Goal: Task Accomplishment & Management: Manage account settings

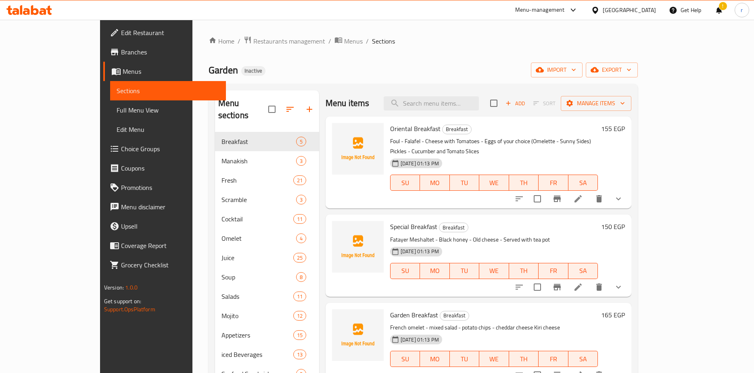
click at [121, 33] on span "Edit Restaurant" at bounding box center [170, 33] width 98 height 10
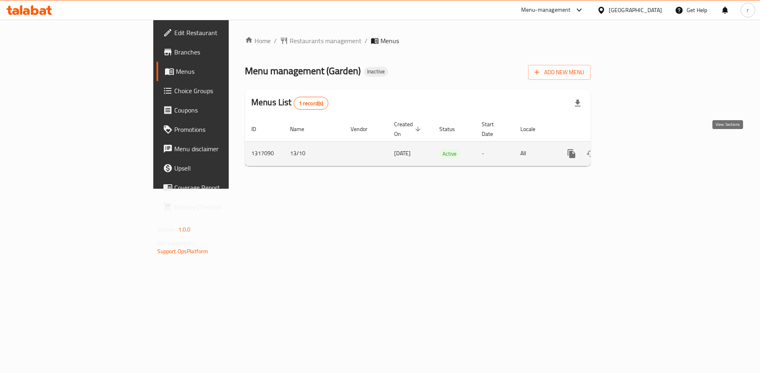
click at [639, 146] on link "enhanced table" at bounding box center [629, 153] width 19 height 19
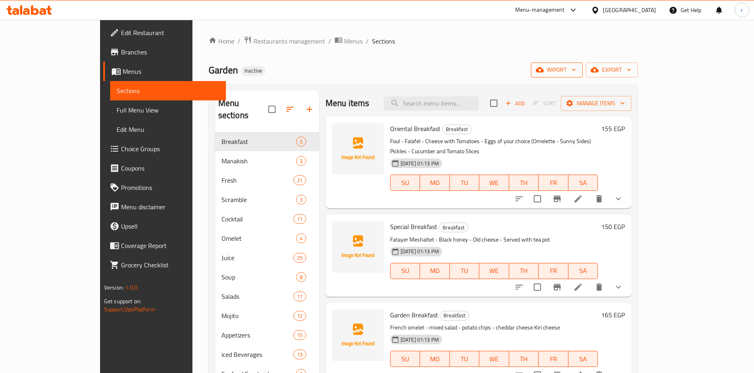
click at [576, 69] on span "import" at bounding box center [556, 70] width 39 height 10
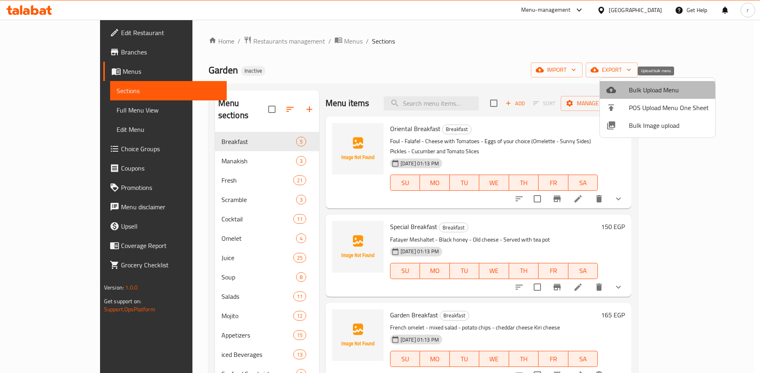
click at [644, 93] on span "Bulk Upload Menu" at bounding box center [669, 90] width 80 height 10
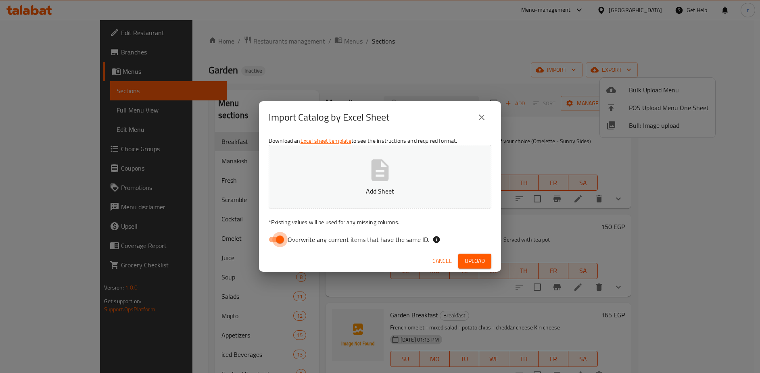
click at [278, 239] on input "Overwrite any current items that have the same ID." at bounding box center [280, 239] width 46 height 15
checkbox input "false"
click at [477, 260] on span "Upload" at bounding box center [475, 261] width 20 height 10
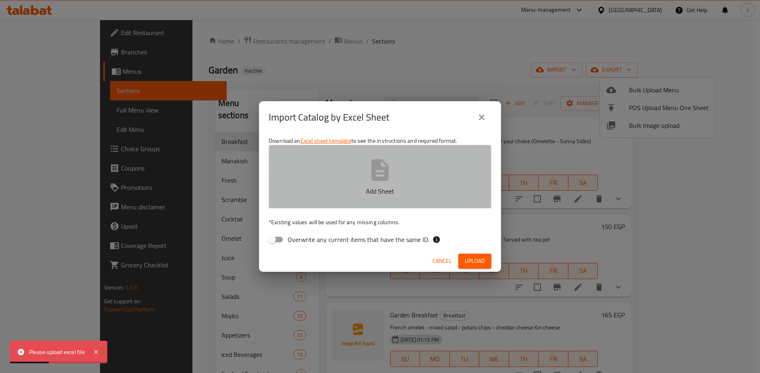
click at [378, 177] on icon "button" at bounding box center [379, 169] width 17 height 21
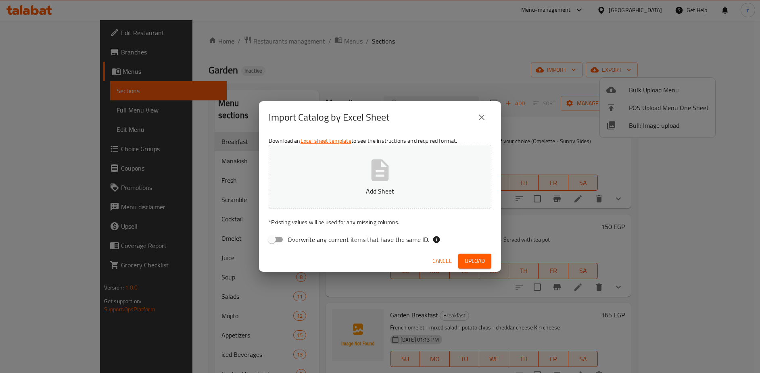
click at [375, 173] on icon "button" at bounding box center [379, 169] width 17 height 21
click at [469, 261] on span "Upload" at bounding box center [475, 261] width 20 height 10
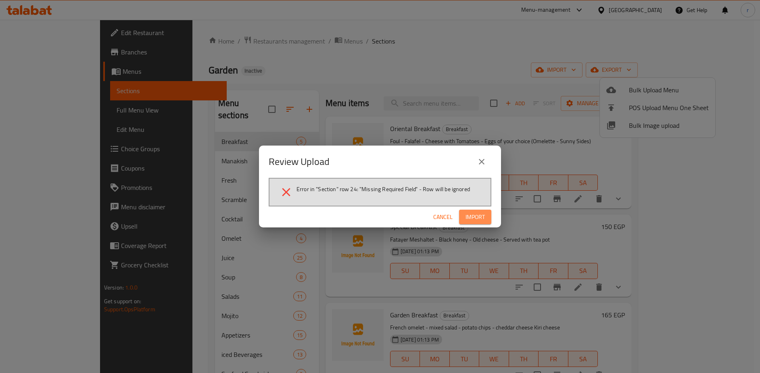
click at [473, 216] on span "Import" at bounding box center [474, 217] width 19 height 10
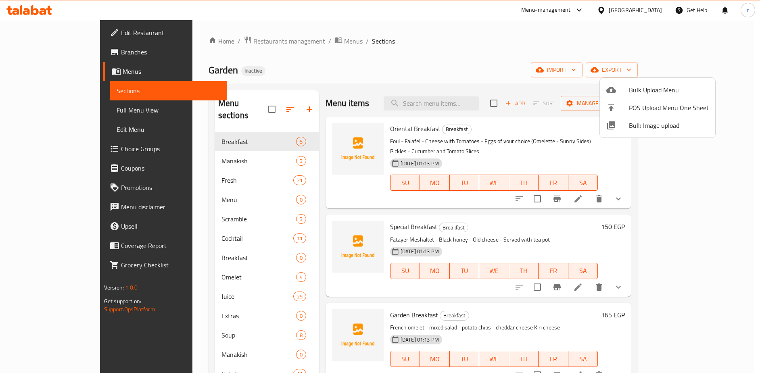
click at [514, 42] on div at bounding box center [380, 186] width 760 height 373
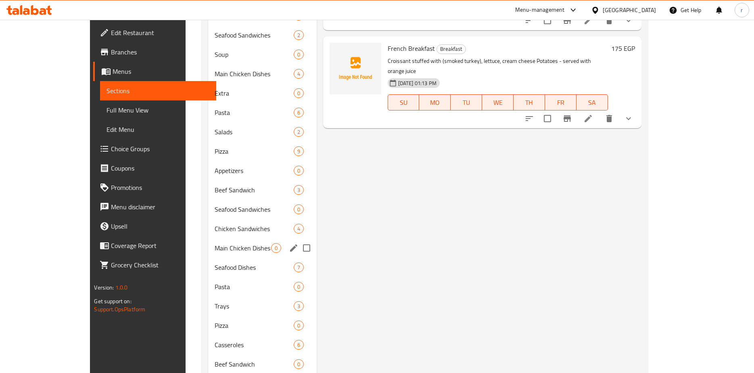
scroll to position [444, 0]
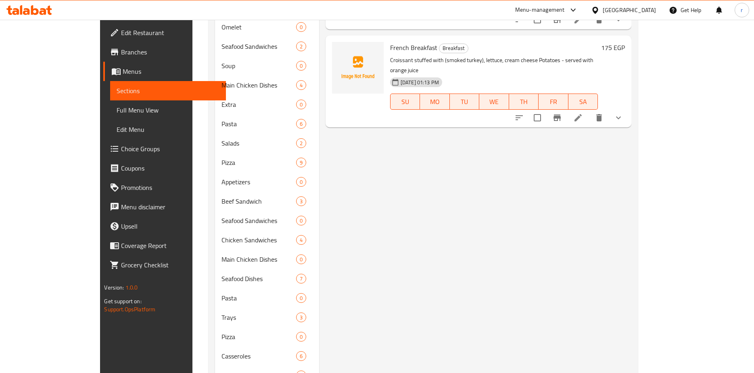
click at [348, 247] on div "Menu items Add Sort Manage items Oriental Breakfast Breakfast Foul - Falafel - …" at bounding box center [475, 231] width 312 height 1168
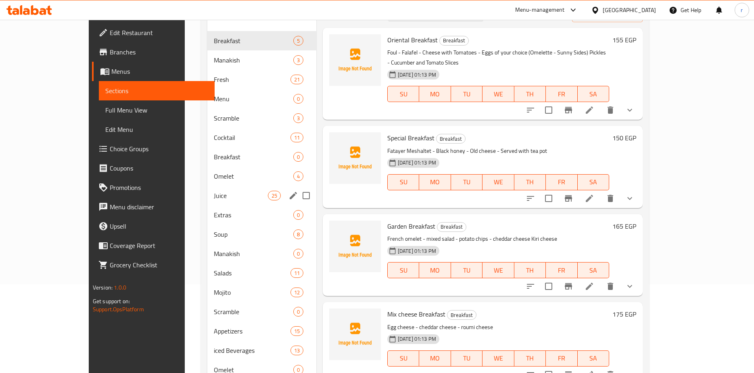
scroll to position [0, 0]
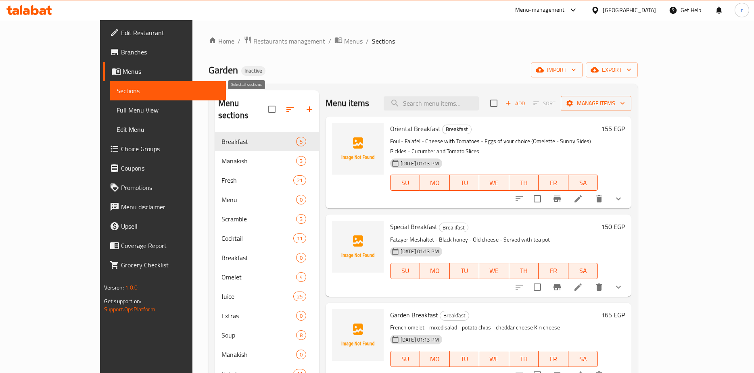
click at [263, 102] on input "checkbox" at bounding box center [271, 109] width 17 height 17
checkbox input "false"
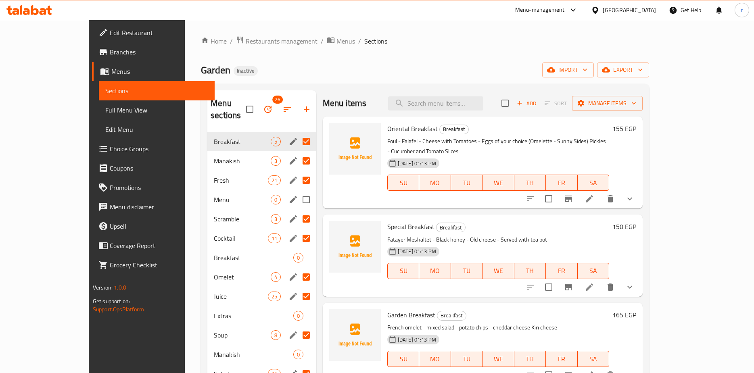
click at [298, 191] on input "Menu sections" at bounding box center [306, 199] width 17 height 17
checkbox input "true"
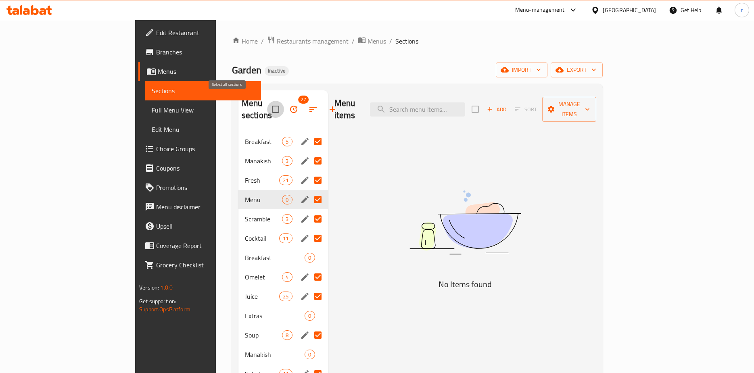
click at [267, 103] on input "checkbox" at bounding box center [275, 109] width 17 height 17
checkbox input "false"
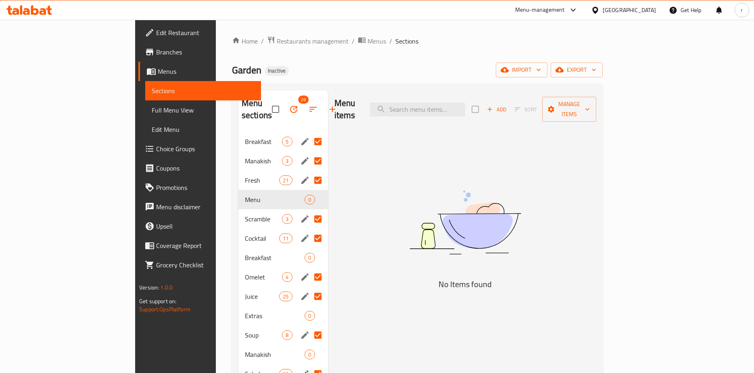
click at [309, 133] on input "Menu sections" at bounding box center [317, 141] width 17 height 17
checkbox input "false"
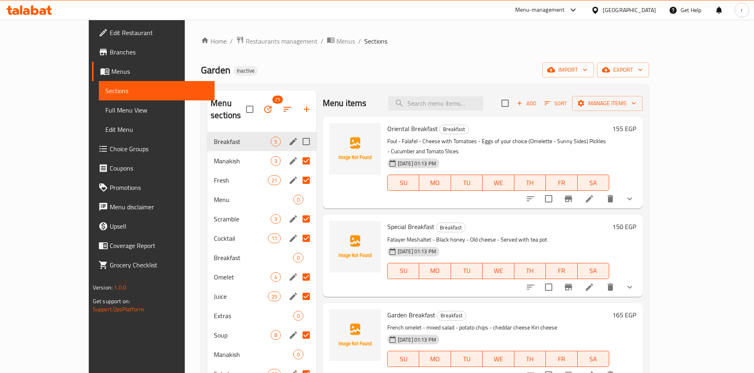
click at [298, 133] on input "Menu sections" at bounding box center [306, 141] width 17 height 17
click at [329, 69] on div "Garden Inactive import export" at bounding box center [425, 70] width 448 height 15
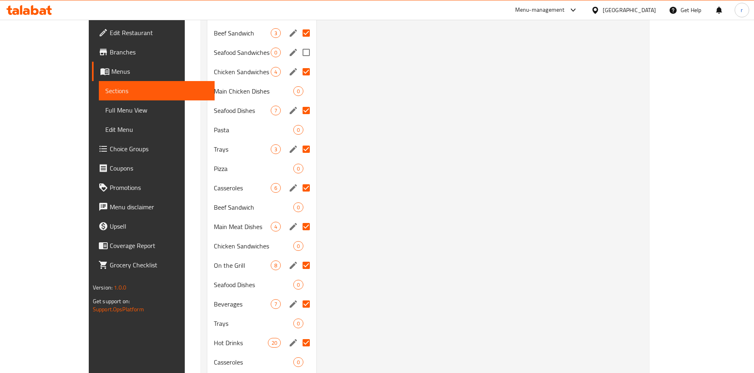
scroll to position [686, 0]
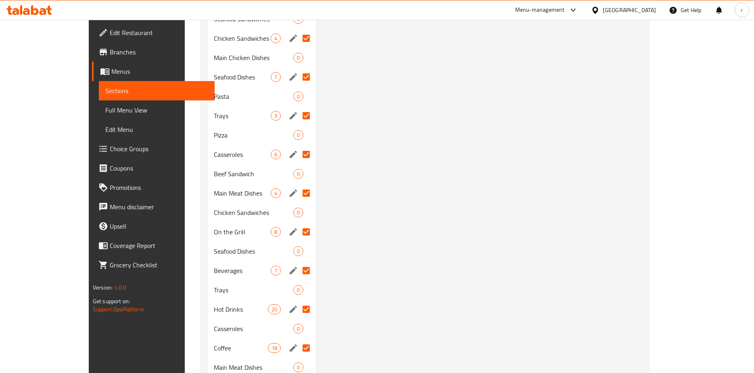
click at [501, 159] on div "Menu items Add Sort Manage items Oriental Breakfast Breakfast Foul - Falafel - …" at bounding box center [479, 29] width 326 height 1168
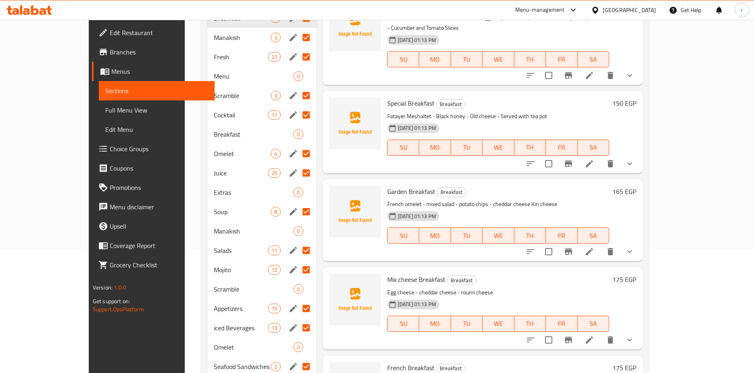
scroll to position [0, 0]
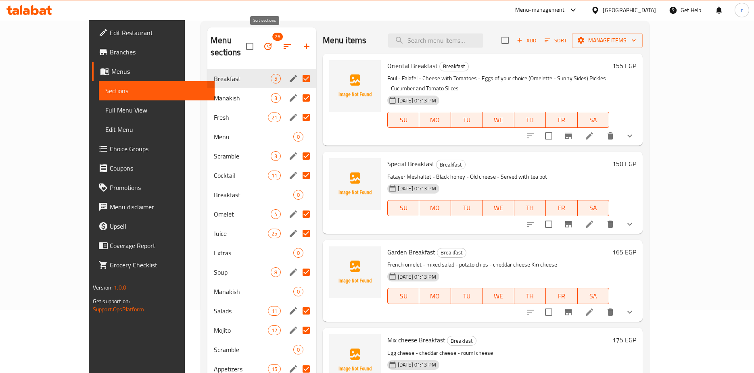
scroll to position [48, 0]
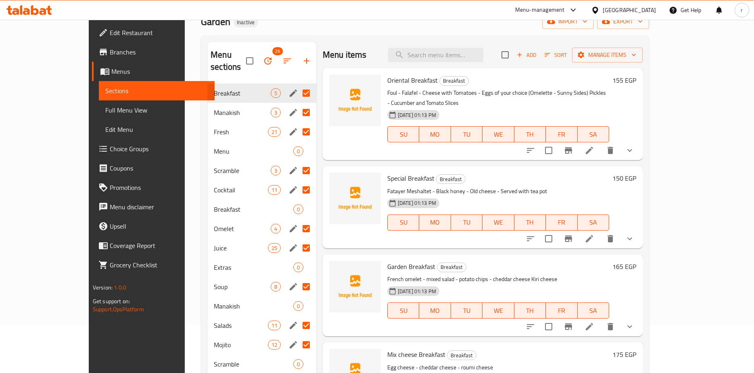
drag, startPoint x: 282, startPoint y: 82, endPoint x: 283, endPoint y: 88, distance: 6.2
click at [298, 85] on input "Menu sections" at bounding box center [306, 93] width 17 height 17
checkbox input "false"
click at [298, 106] on input "Menu sections" at bounding box center [306, 112] width 17 height 17
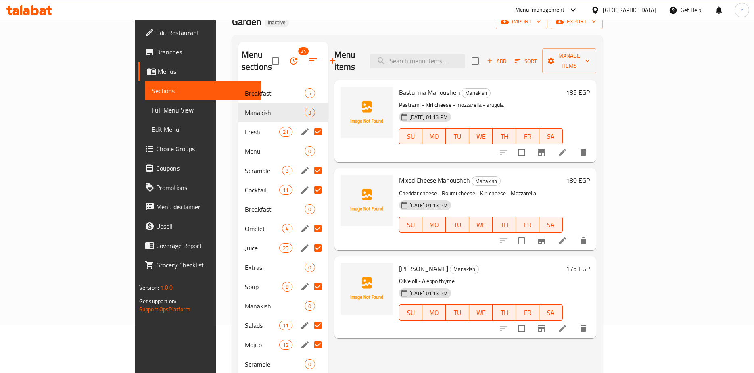
click at [309, 126] on input "Menu sections" at bounding box center [317, 131] width 17 height 17
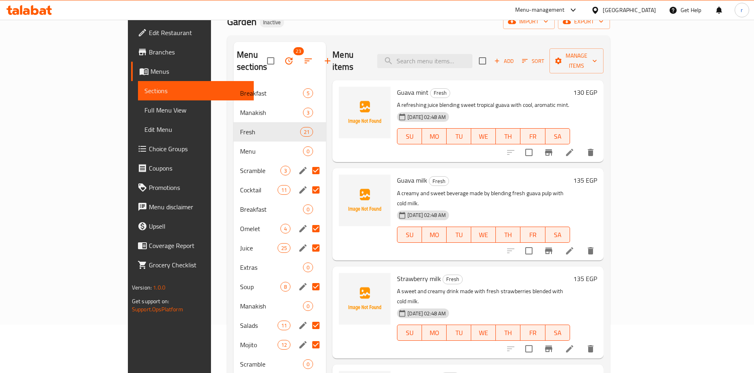
click at [307, 162] on input "Menu sections" at bounding box center [315, 170] width 17 height 17
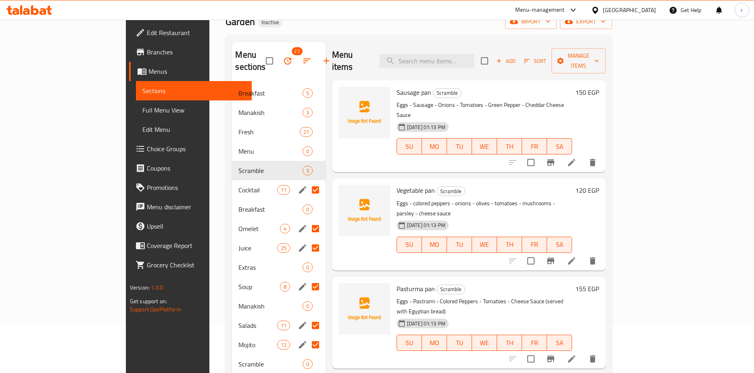
click at [307, 185] on input "Menu sections" at bounding box center [315, 190] width 17 height 17
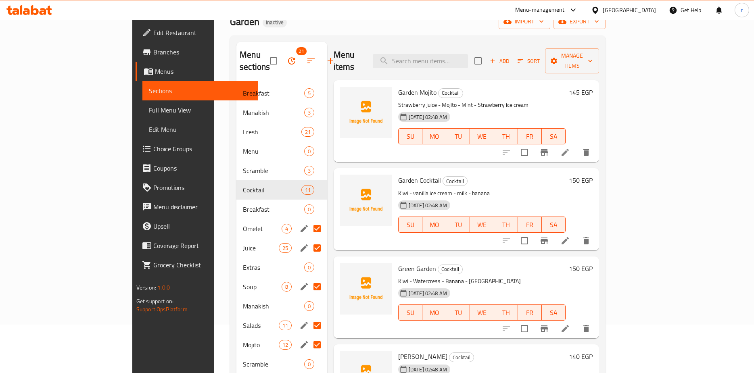
click at [309, 220] on input "Menu sections" at bounding box center [317, 228] width 17 height 17
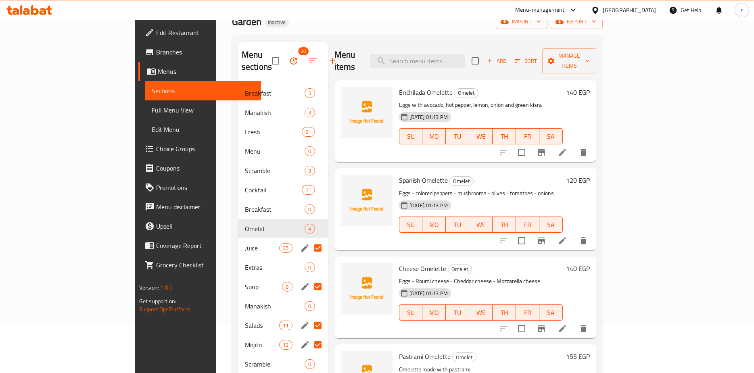
click at [309, 242] on input "Menu sections" at bounding box center [317, 248] width 17 height 17
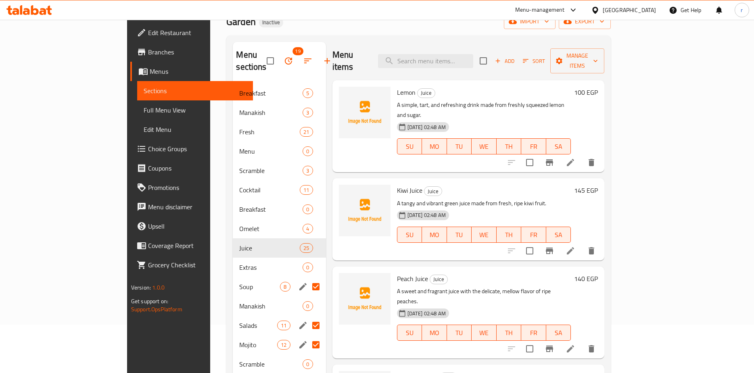
click at [307, 280] on input "Menu sections" at bounding box center [315, 286] width 17 height 17
checkbox input "false"
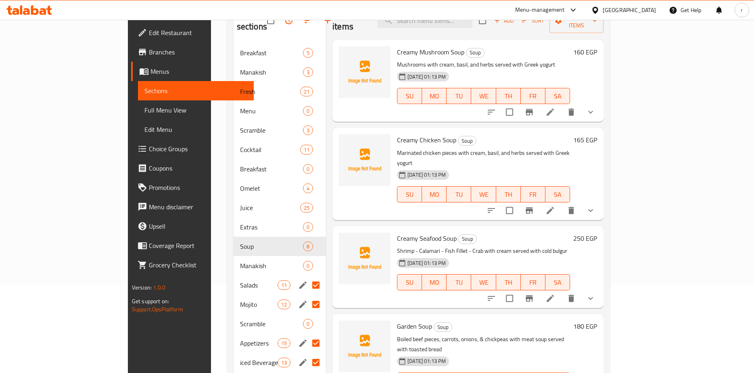
click at [307, 277] on input "Menu sections" at bounding box center [315, 285] width 17 height 17
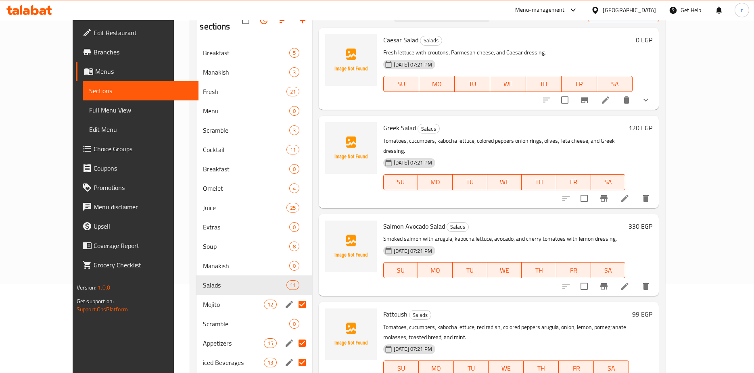
scroll to position [210, 0]
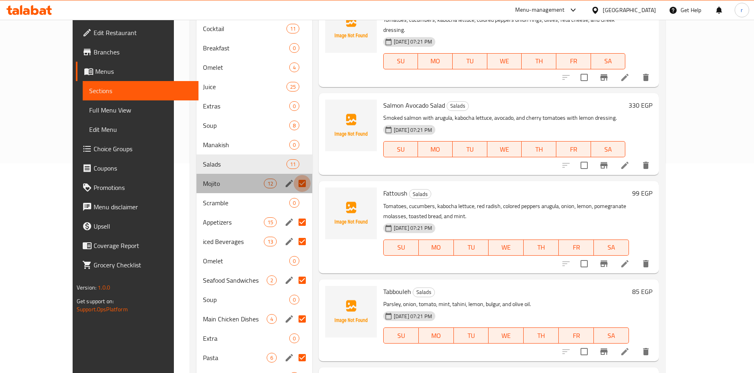
click at [294, 175] on input "Menu sections" at bounding box center [302, 183] width 17 height 17
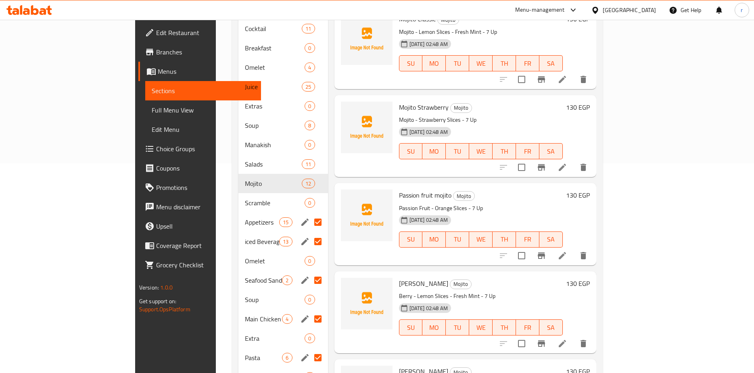
drag, startPoint x: 286, startPoint y: 207, endPoint x: 285, endPoint y: 235, distance: 27.8
click at [309, 214] on input "Menu sections" at bounding box center [317, 222] width 17 height 17
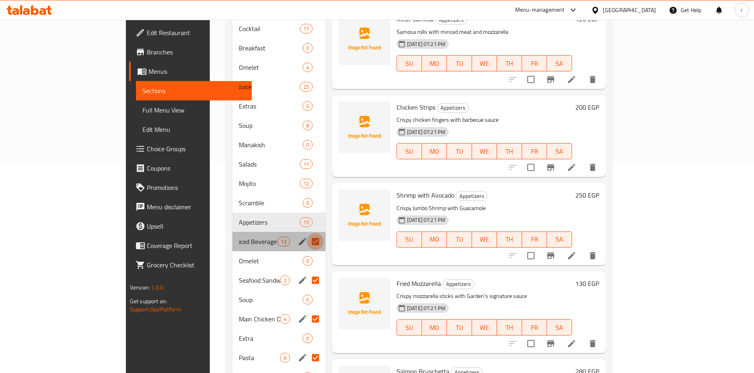
click at [307, 233] on input "Menu sections" at bounding box center [315, 241] width 17 height 17
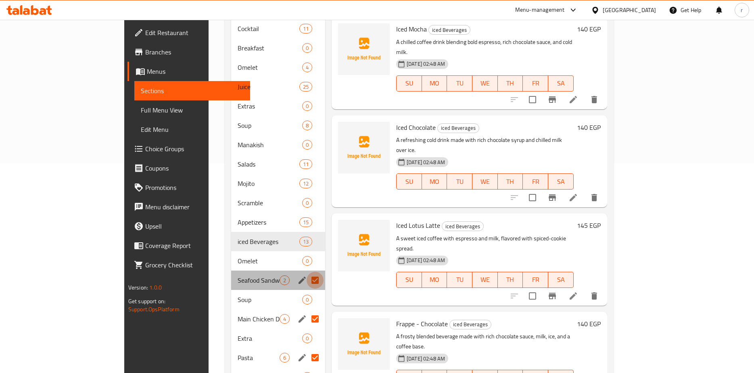
click at [307, 272] on input "Menu sections" at bounding box center [315, 280] width 17 height 17
checkbox input "false"
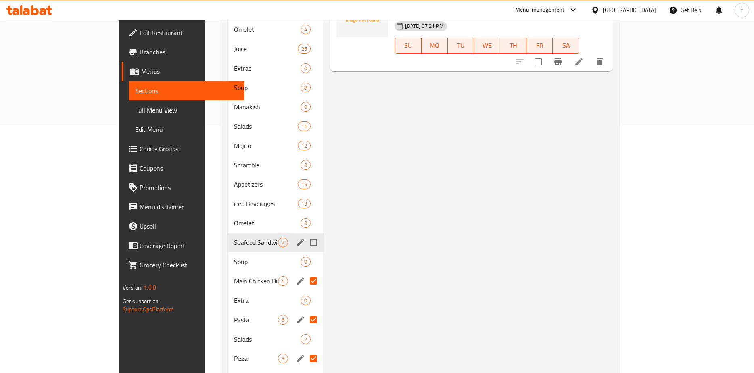
scroll to position [290, 0]
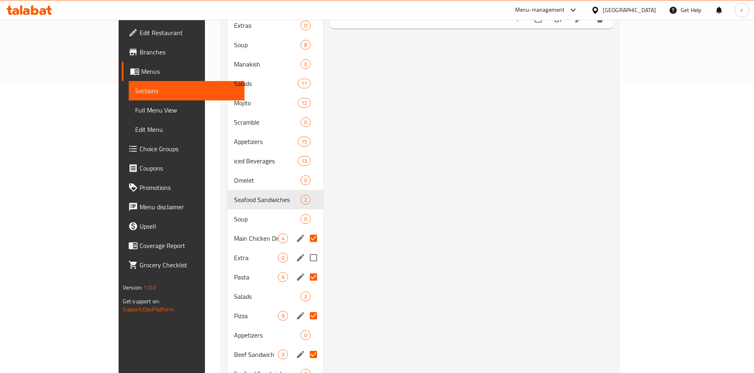
click at [305, 230] on input "Menu sections" at bounding box center [313, 238] width 17 height 17
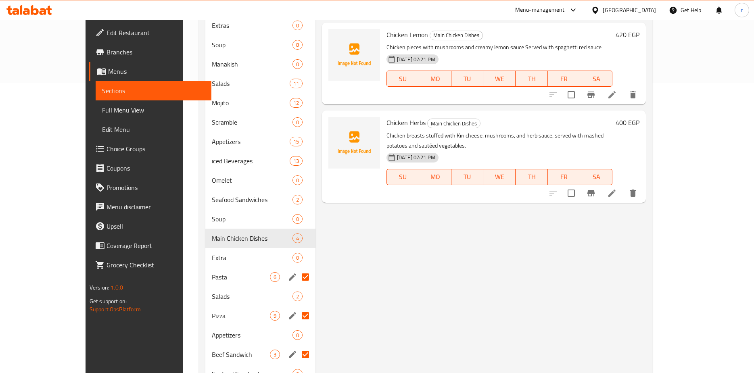
click at [297, 269] on input "Menu sections" at bounding box center [305, 277] width 17 height 17
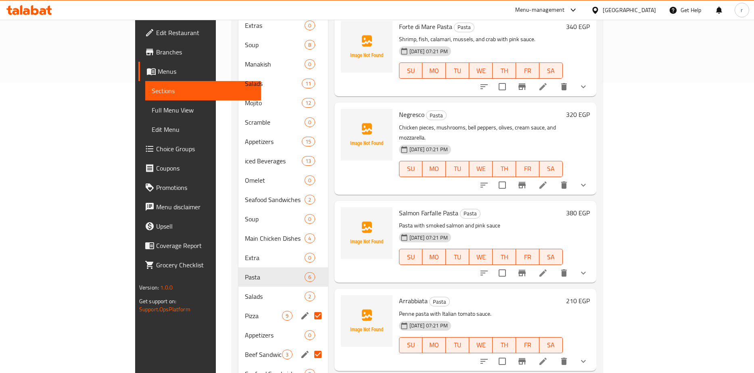
click at [309, 307] on input "Menu sections" at bounding box center [317, 315] width 17 height 17
checkbox input "false"
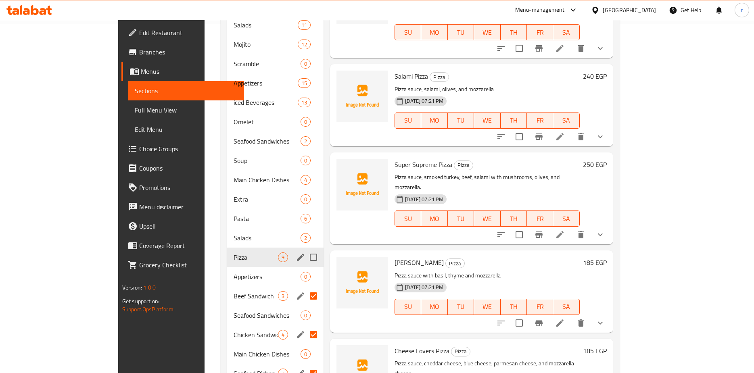
scroll to position [411, 0]
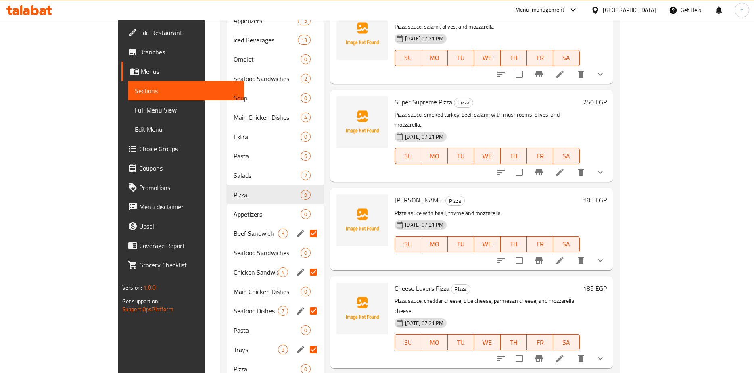
click at [305, 225] on input "Menu sections" at bounding box center [313, 233] width 17 height 17
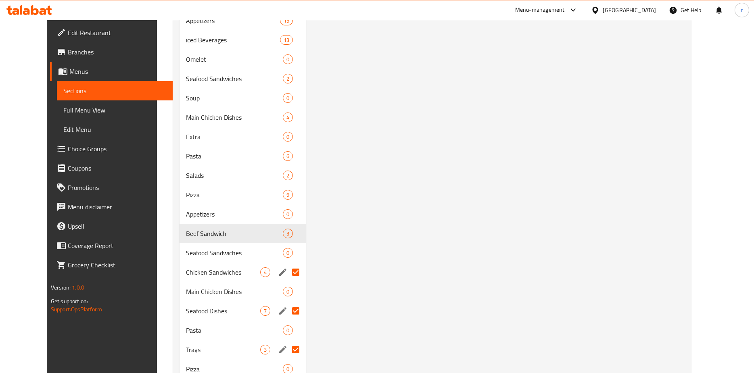
click at [287, 264] on input "Menu sections" at bounding box center [295, 272] width 17 height 17
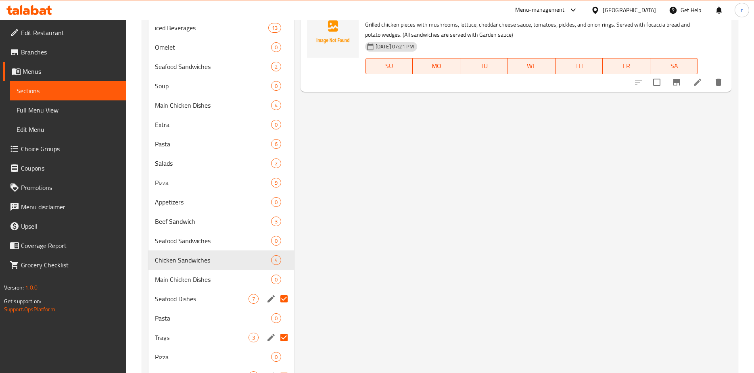
click at [282, 303] on input "Menu sections" at bounding box center [283, 298] width 17 height 17
checkbox input "false"
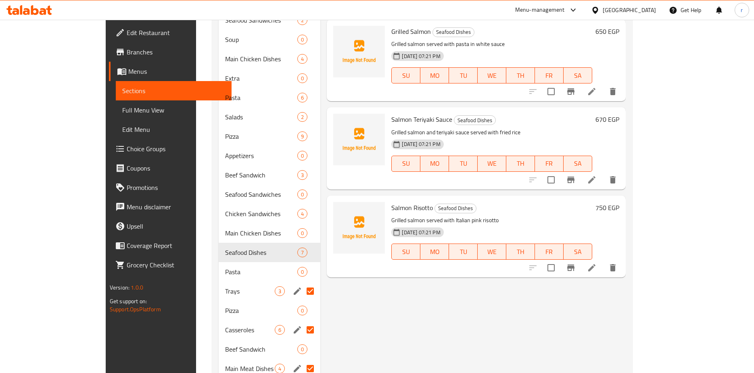
scroll to position [573, 0]
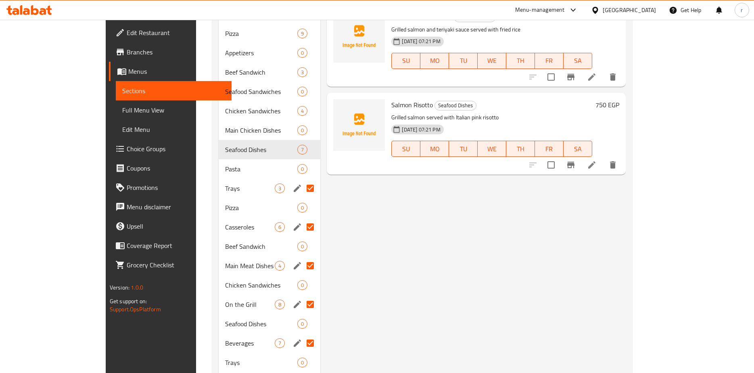
click at [302, 180] on input "Menu sections" at bounding box center [310, 188] width 17 height 17
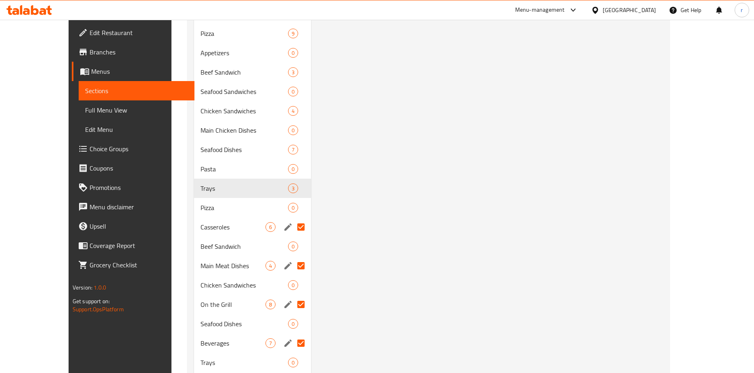
click at [292, 219] on input "Menu sections" at bounding box center [300, 227] width 17 height 17
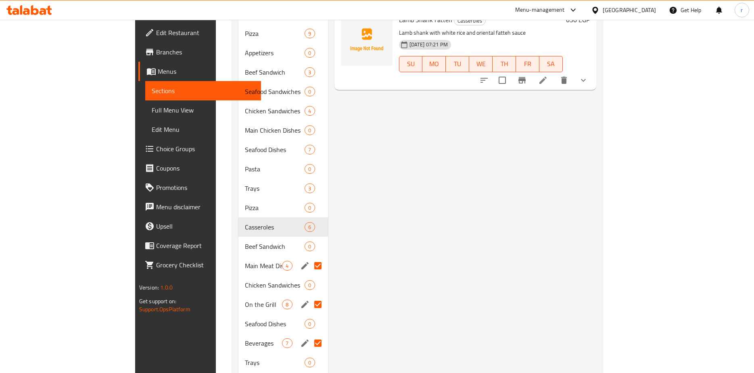
click at [309, 258] on input "Menu sections" at bounding box center [317, 265] width 17 height 17
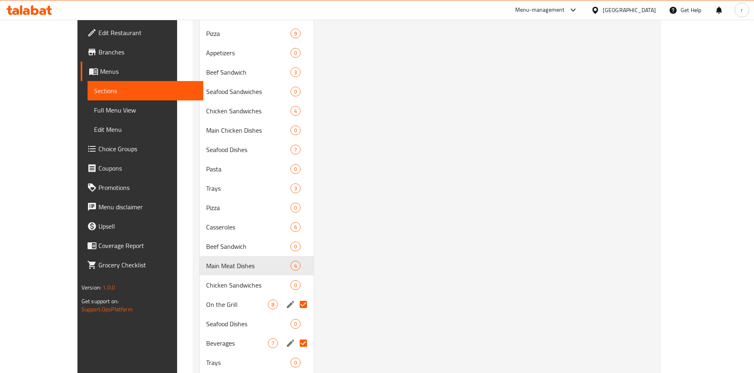
click at [295, 296] on input "Menu sections" at bounding box center [303, 304] width 17 height 17
checkbox input "false"
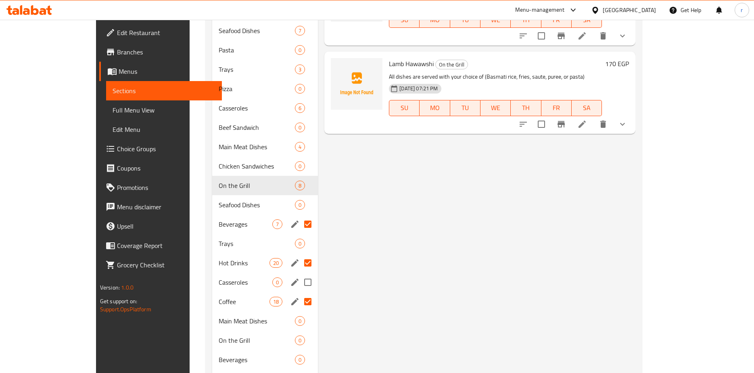
scroll to position [694, 0]
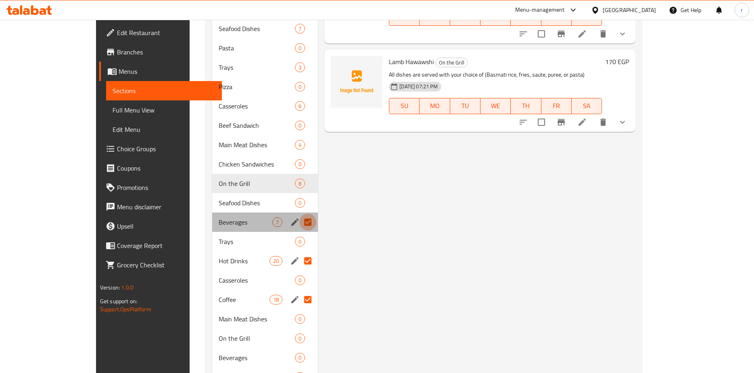
click at [299, 215] on input "Menu sections" at bounding box center [307, 222] width 17 height 17
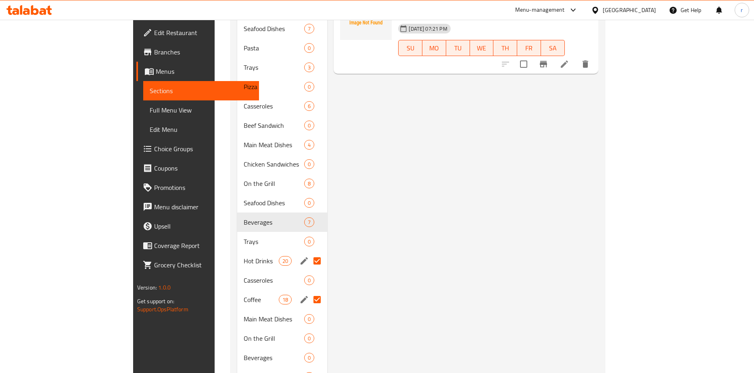
click at [309, 252] on input "Menu sections" at bounding box center [317, 260] width 17 height 17
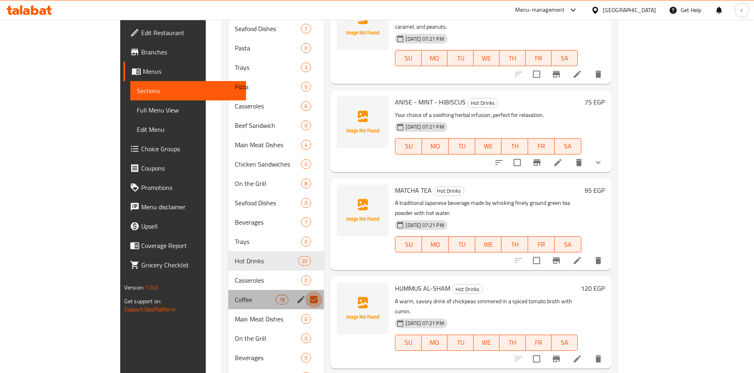
click at [305, 293] on input "Menu sections" at bounding box center [313, 299] width 17 height 17
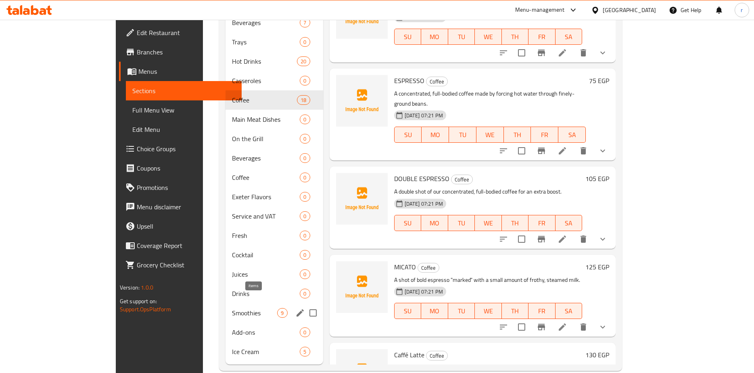
scroll to position [895, 0]
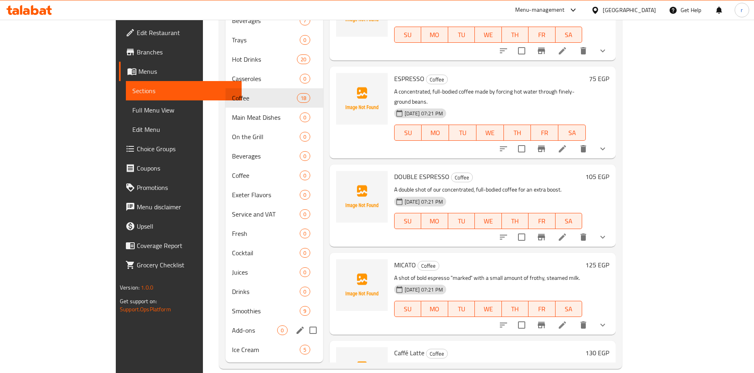
click at [305, 322] on input "Menu sections" at bounding box center [313, 330] width 17 height 17
checkbox input "true"
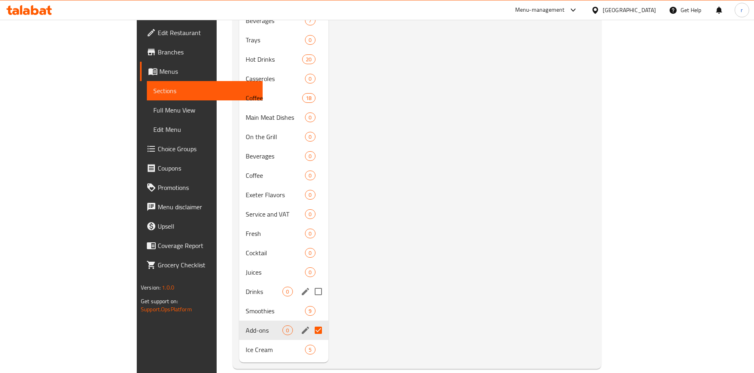
click at [310, 283] on input "Menu sections" at bounding box center [318, 291] width 17 height 17
checkbox input "true"
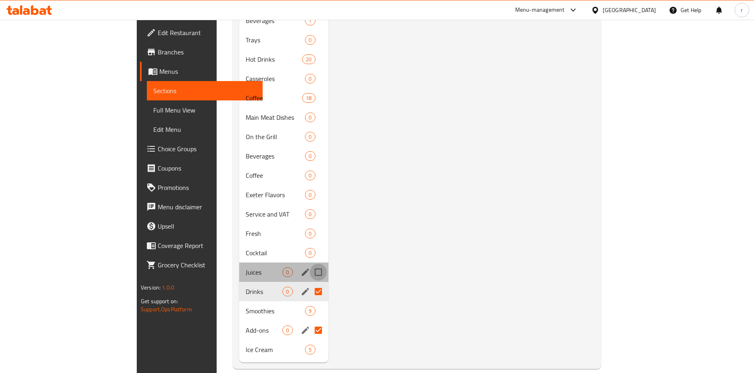
click at [310, 264] on input "Menu sections" at bounding box center [318, 272] width 17 height 17
checkbox input "true"
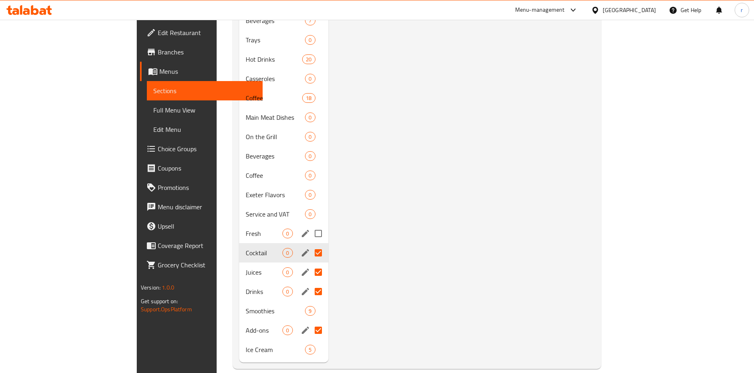
click at [310, 225] on input "Menu sections" at bounding box center [318, 233] width 17 height 17
checkbox input "true"
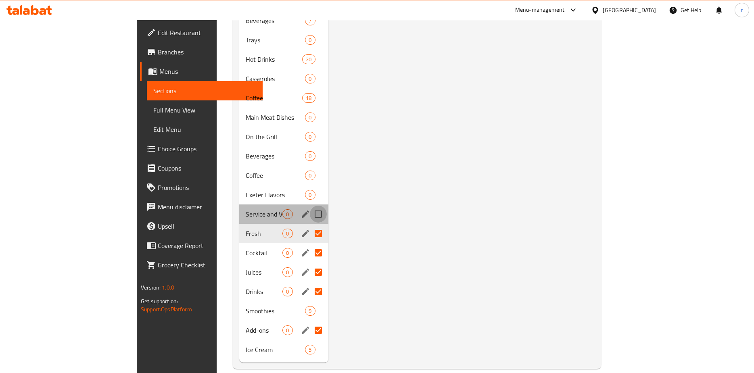
click at [310, 206] on input "Menu sections" at bounding box center [318, 214] width 17 height 17
checkbox input "true"
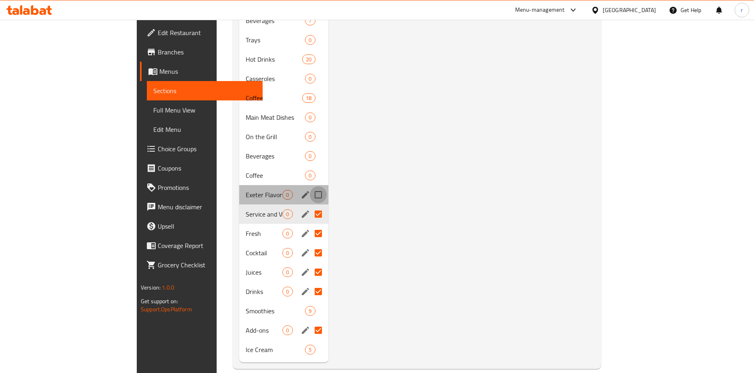
click at [310, 186] on input "Menu sections" at bounding box center [318, 194] width 17 height 17
checkbox input "true"
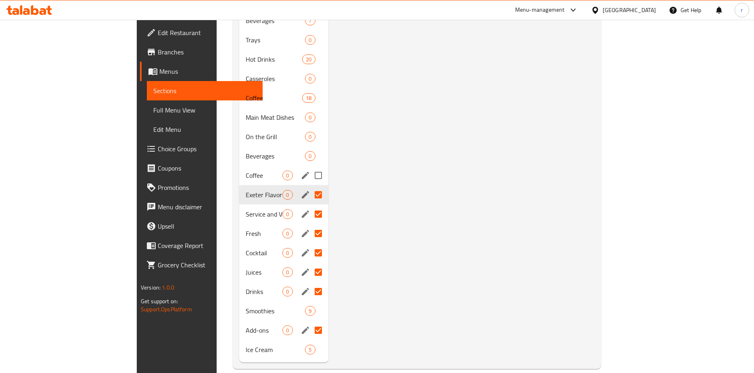
click at [310, 167] on input "Menu sections" at bounding box center [318, 175] width 17 height 17
checkbox input "true"
click at [310, 148] on input "Menu sections" at bounding box center [318, 156] width 17 height 17
checkbox input "true"
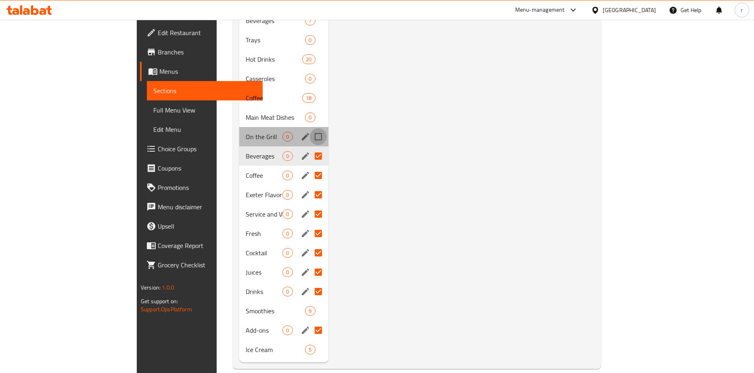
click at [310, 128] on input "Menu sections" at bounding box center [318, 136] width 17 height 17
checkbox input "true"
click at [310, 109] on input "Menu sections" at bounding box center [318, 117] width 17 height 17
checkbox input "true"
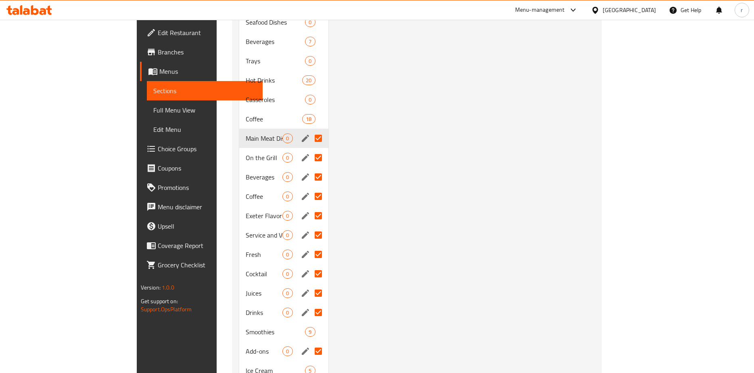
scroll to position [855, 0]
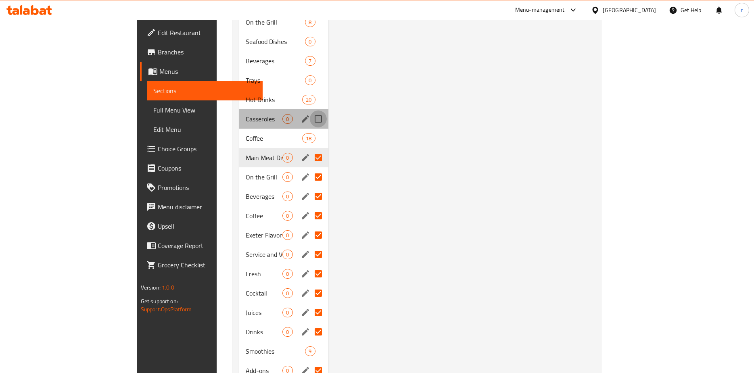
click at [310, 111] on input "Menu sections" at bounding box center [318, 119] width 17 height 17
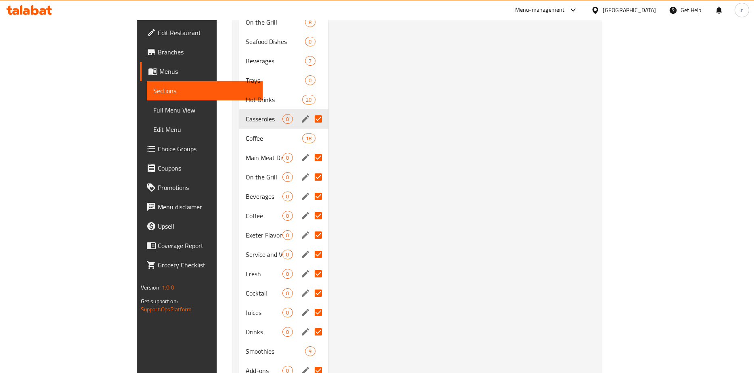
click at [310, 111] on input "Menu sections" at bounding box center [318, 119] width 17 height 17
checkbox input "true"
click at [310, 72] on input "Menu sections" at bounding box center [318, 80] width 17 height 17
checkbox input "true"
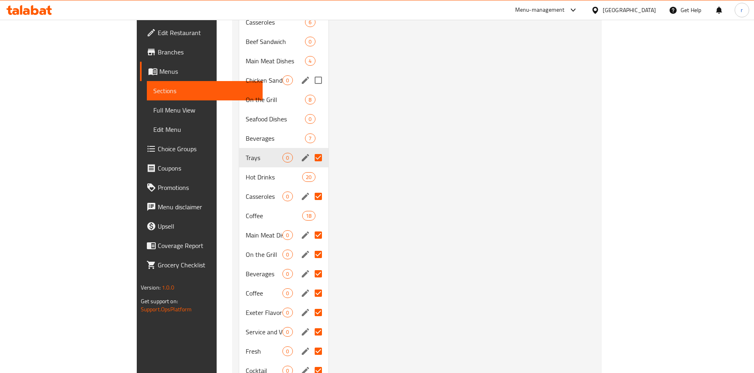
scroll to position [774, 0]
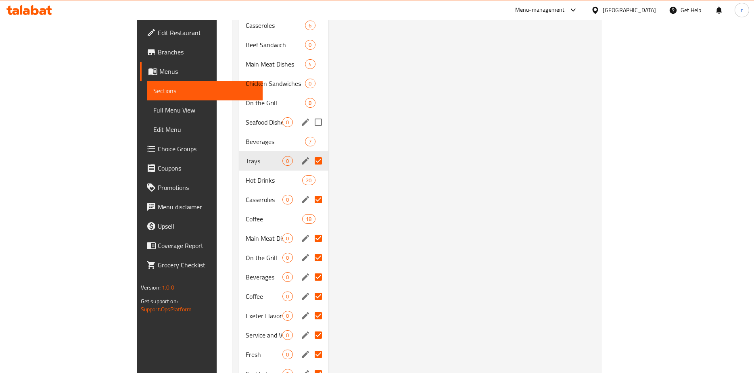
click at [310, 114] on input "Menu sections" at bounding box center [318, 122] width 17 height 17
checkbox input "true"
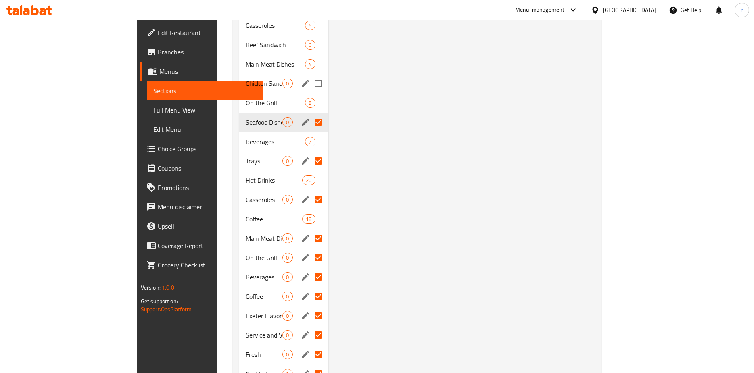
click at [310, 75] on input "Menu sections" at bounding box center [318, 83] width 17 height 17
checkbox input "true"
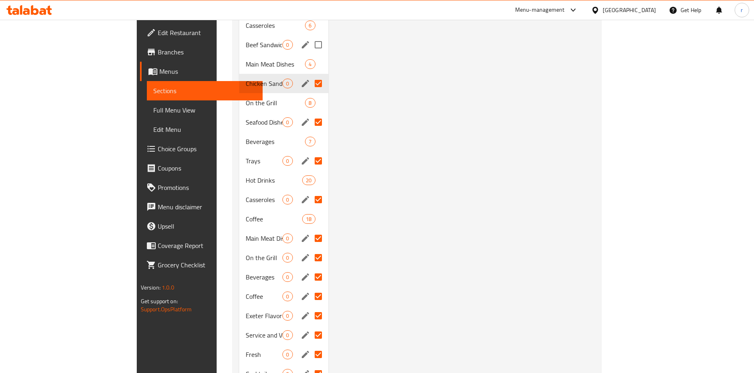
click at [310, 36] on input "Menu sections" at bounding box center [318, 44] width 17 height 17
checkbox input "true"
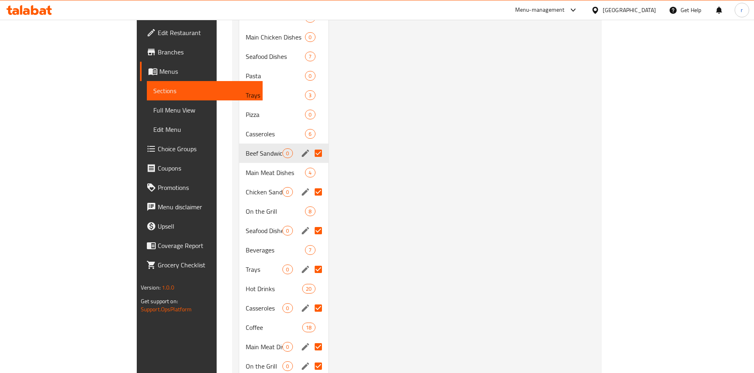
scroll to position [653, 0]
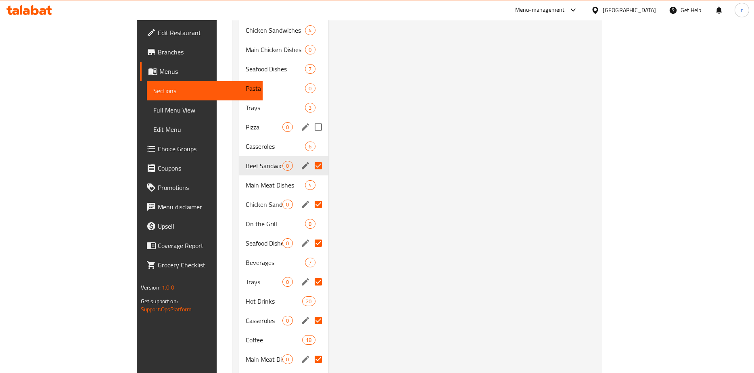
click at [310, 119] on input "Menu sections" at bounding box center [318, 127] width 17 height 17
checkbox input "true"
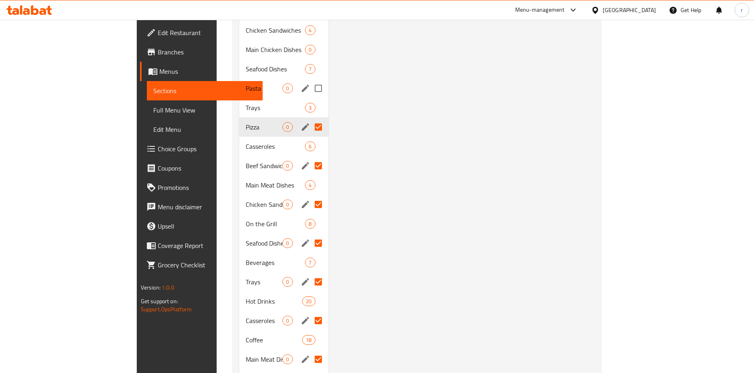
click at [310, 80] on input "Menu sections" at bounding box center [318, 88] width 17 height 17
checkbox input "true"
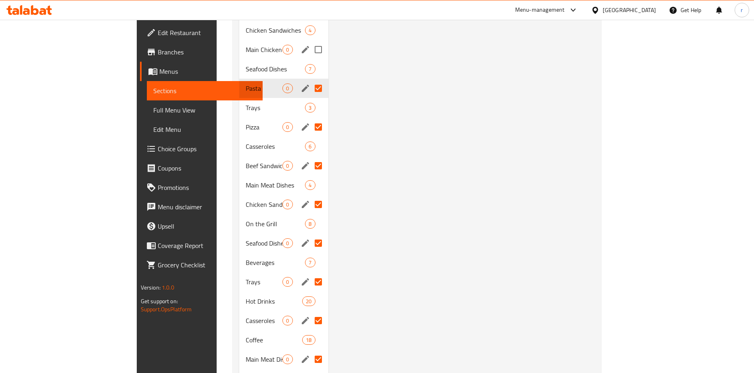
click at [310, 43] on input "Menu sections" at bounding box center [318, 49] width 17 height 17
checkbox input "true"
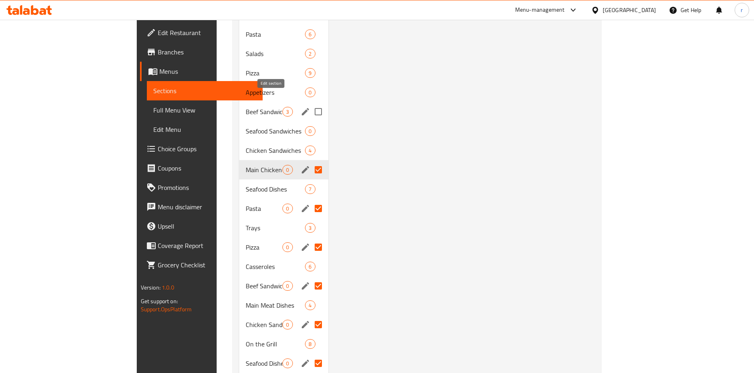
scroll to position [532, 0]
click at [310, 123] on input "Menu sections" at bounding box center [318, 131] width 17 height 17
checkbox input "true"
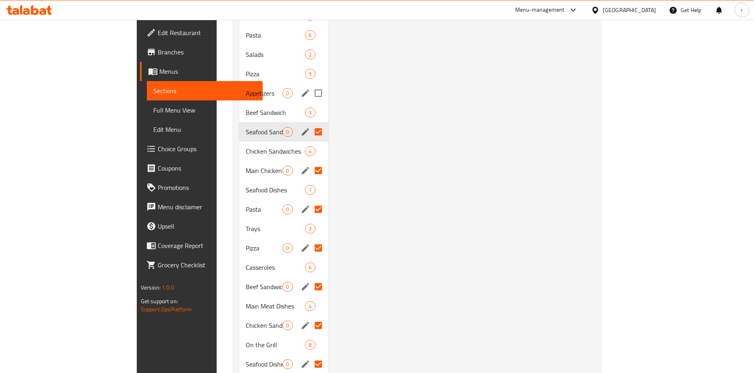
click at [310, 85] on input "Menu sections" at bounding box center [318, 93] width 17 height 17
checkbox input "true"
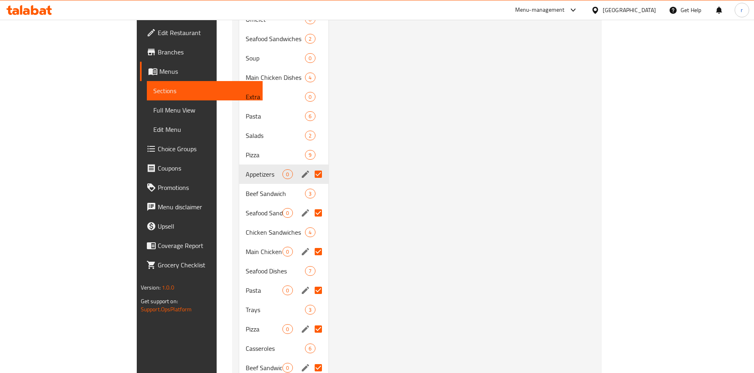
scroll to position [411, 0]
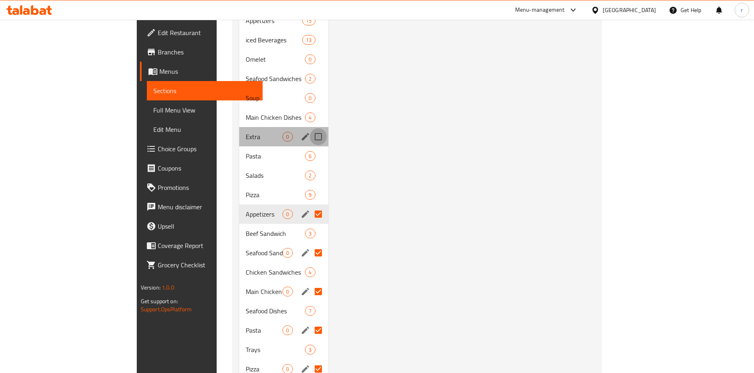
click at [310, 128] on input "Menu sections" at bounding box center [318, 136] width 17 height 17
checkbox input "true"
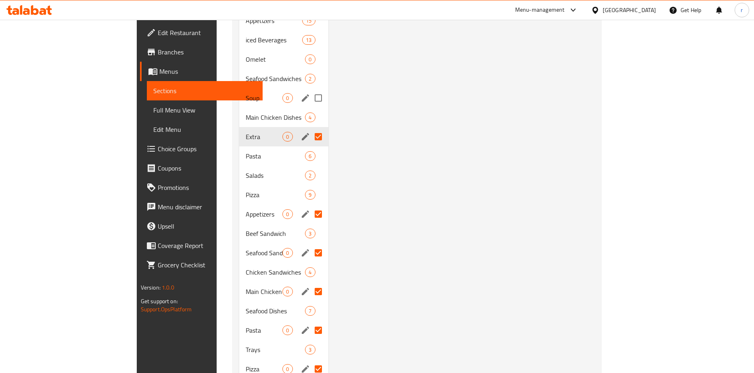
click at [310, 90] on input "Menu sections" at bounding box center [318, 98] width 17 height 17
checkbox input "true"
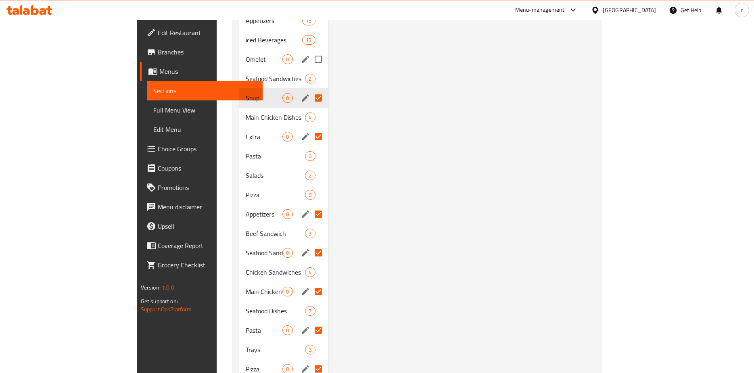
click at [310, 51] on input "Menu sections" at bounding box center [318, 59] width 17 height 17
checkbox input "true"
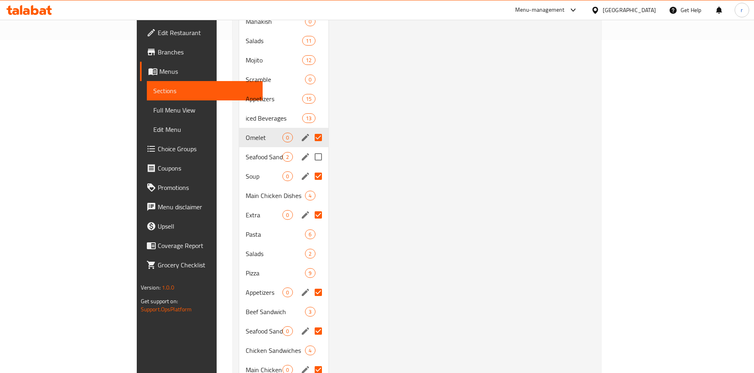
scroll to position [331, 0]
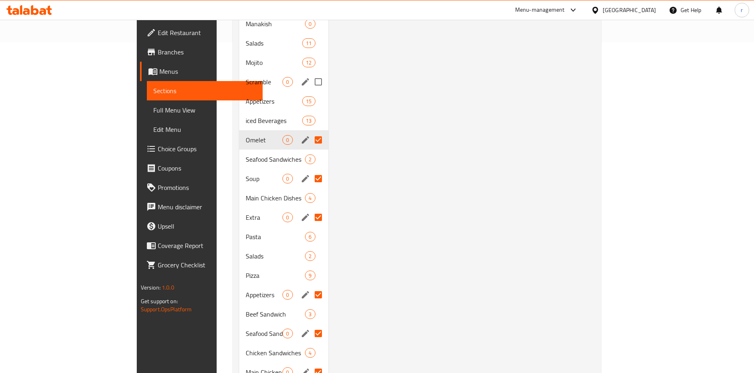
click at [310, 73] on input "Menu sections" at bounding box center [318, 81] width 17 height 17
checkbox input "true"
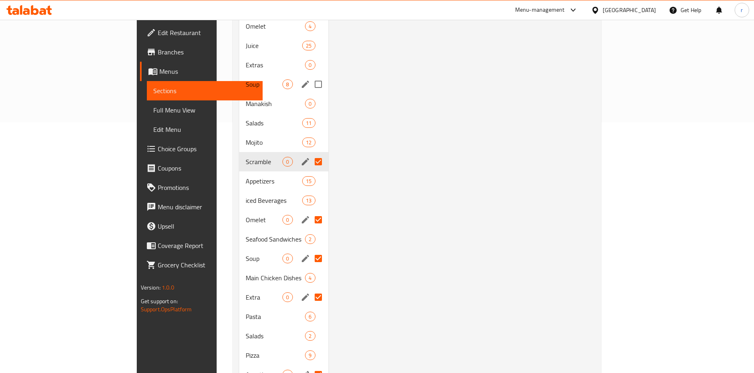
scroll to position [250, 0]
click at [310, 96] on input "Menu sections" at bounding box center [318, 104] width 17 height 17
checkbox input "true"
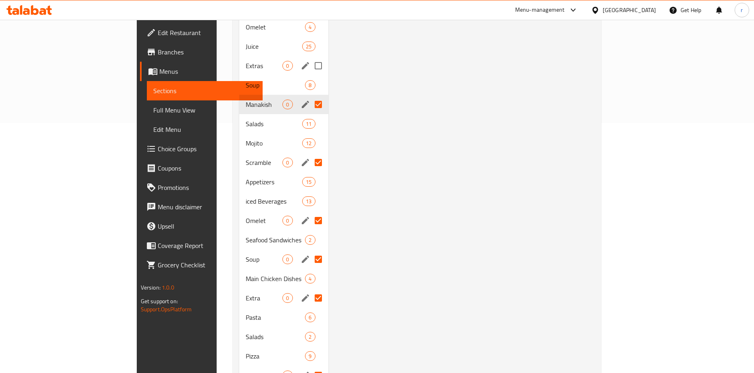
click at [310, 57] on input "Menu sections" at bounding box center [318, 65] width 17 height 17
checkbox input "true"
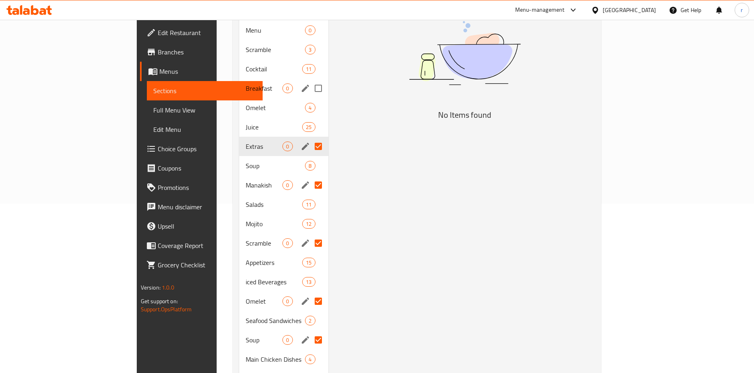
click at [310, 80] on input "Menu sections" at bounding box center [318, 88] width 17 height 17
checkbox input "true"
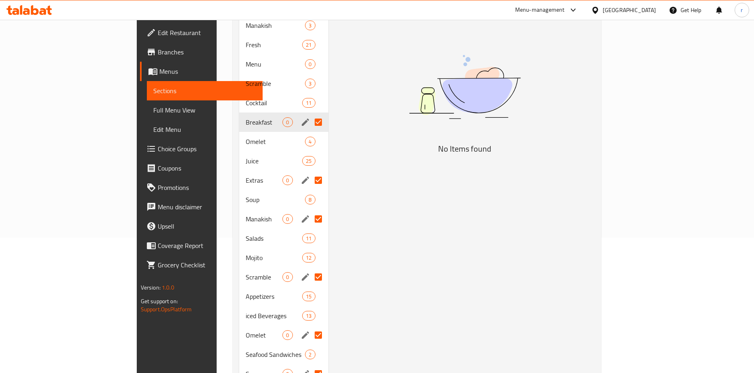
scroll to position [89, 0]
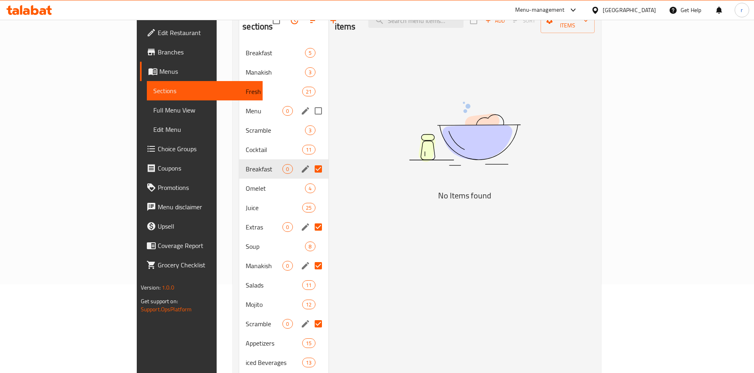
click at [310, 102] on input "Menu sections" at bounding box center [318, 110] width 17 height 17
checkbox input "true"
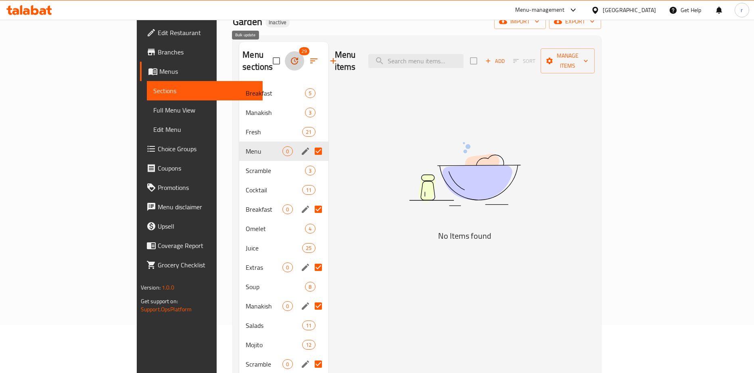
click at [285, 60] on button "button" at bounding box center [294, 60] width 19 height 19
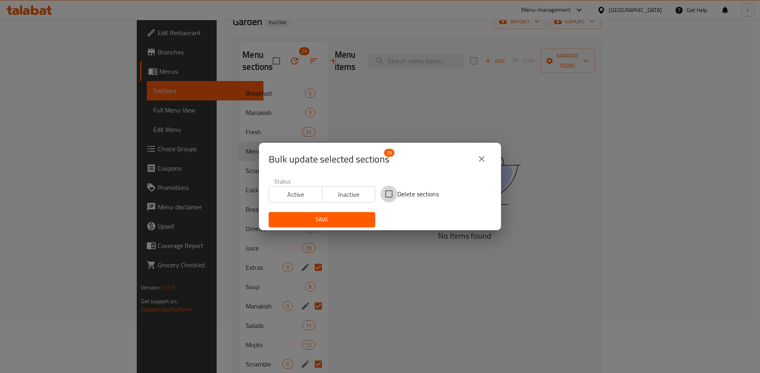
click at [387, 199] on input "Delete sections" at bounding box center [388, 194] width 17 height 17
checkbox input "true"
click at [356, 223] on span "Save" at bounding box center [322, 220] width 94 height 10
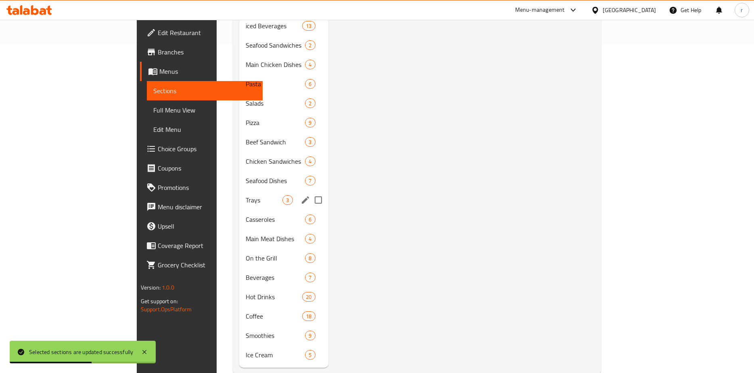
scroll to position [334, 0]
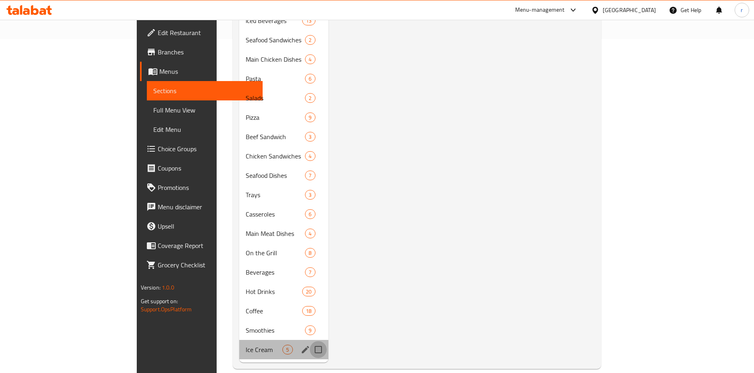
click at [310, 341] on input "Menu sections" at bounding box center [318, 349] width 17 height 17
checkbox input "true"
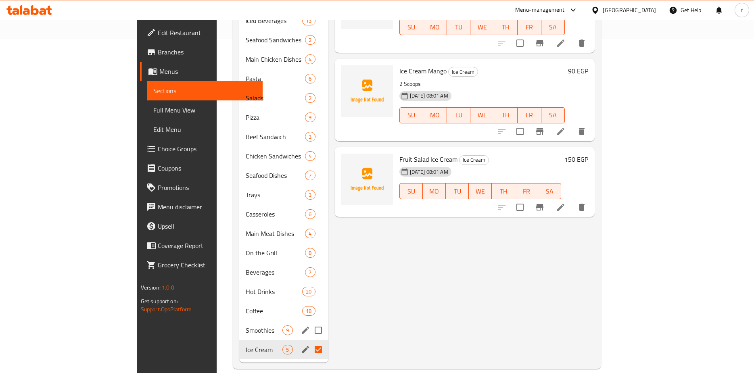
click at [310, 322] on input "Menu sections" at bounding box center [318, 330] width 17 height 17
checkbox input "true"
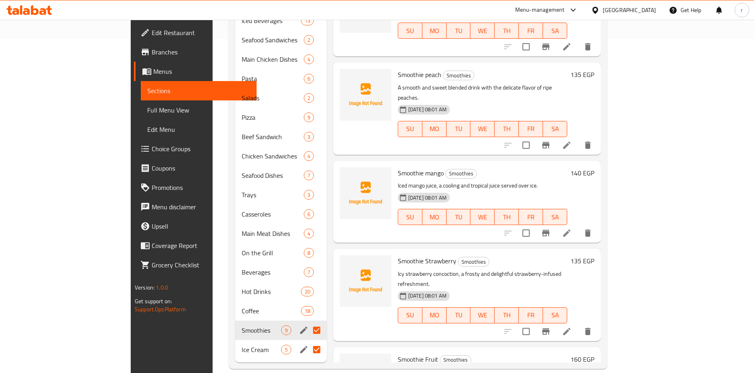
scroll to position [219, 0]
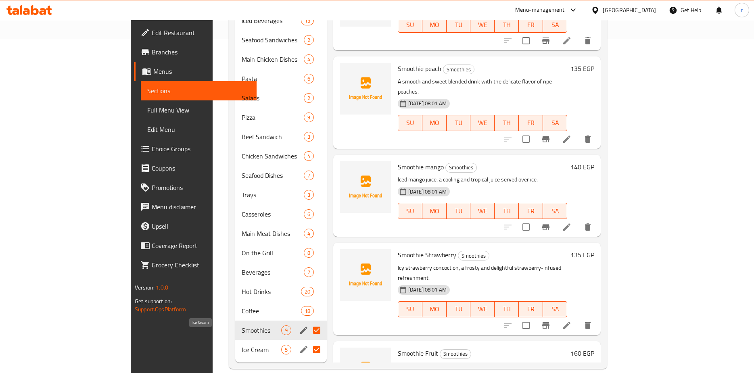
click at [242, 345] on span "Ice Cream" at bounding box center [261, 350] width 39 height 10
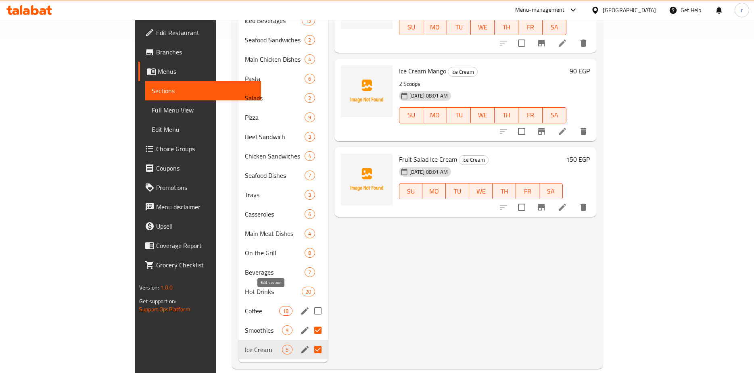
drag, startPoint x: 270, startPoint y: 297, endPoint x: 470, endPoint y: 242, distance: 207.3
click at [470, 242] on div "Menu items Add Sort Manage items Mix Ice Cream Ice Cream 3 Scoops 14-10-2025 08…" at bounding box center [462, 59] width 268 height 606
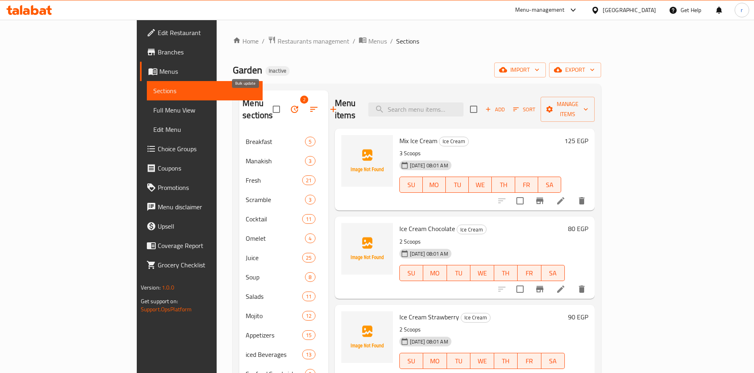
click at [290, 104] on icon "button" at bounding box center [295, 109] width 10 height 10
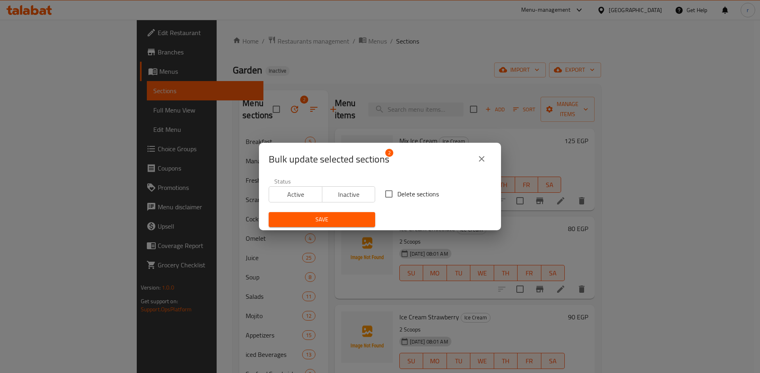
click at [391, 196] on input "Delete sections" at bounding box center [388, 194] width 17 height 17
checkbox input "true"
click at [483, 160] on icon "close" at bounding box center [482, 159] width 6 height 6
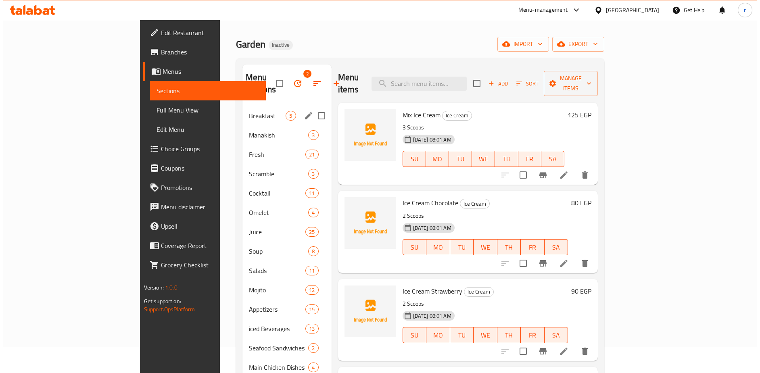
scroll to position [11, 0]
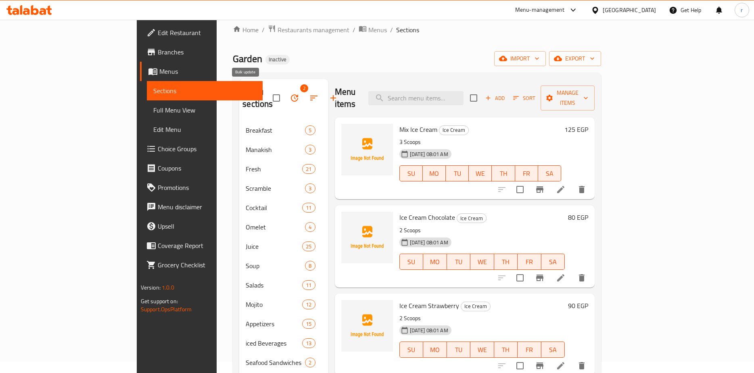
click at [285, 95] on button "button" at bounding box center [294, 97] width 19 height 19
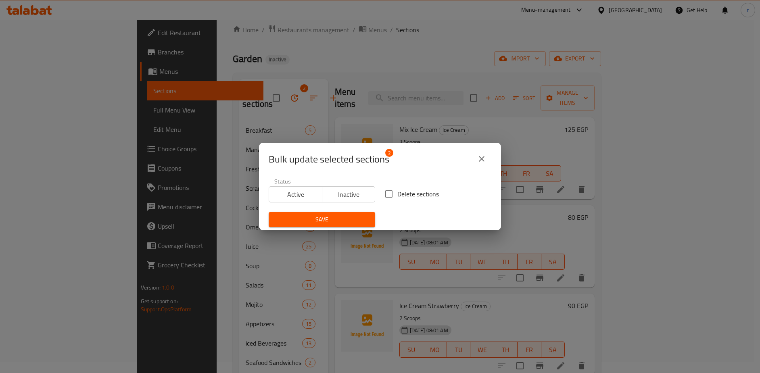
click at [401, 201] on label "Delete sections" at bounding box center [409, 194] width 58 height 17
click at [397, 201] on input "Delete sections" at bounding box center [388, 194] width 17 height 17
checkbox input "true"
click at [342, 223] on span "Save" at bounding box center [322, 220] width 94 height 10
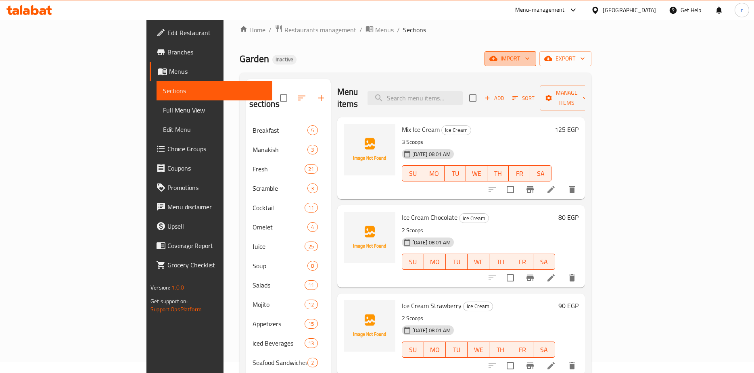
click at [530, 60] on span "import" at bounding box center [510, 59] width 39 height 10
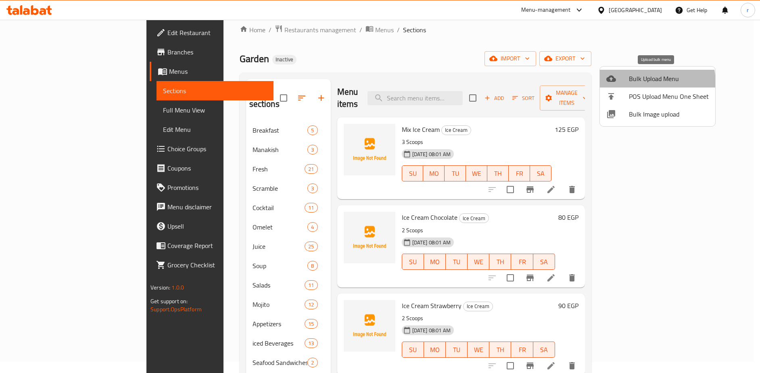
click at [645, 83] on span "Bulk Upload Menu" at bounding box center [669, 79] width 80 height 10
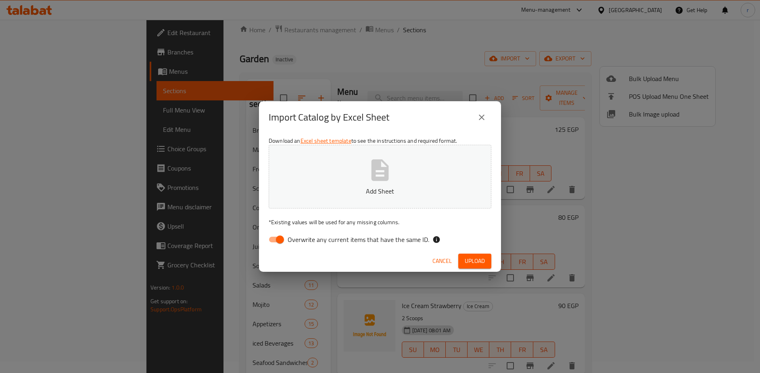
click at [292, 239] on span "Overwrite any current items that have the same ID." at bounding box center [359, 240] width 142 height 10
click at [292, 239] on input "Overwrite any current items that have the same ID." at bounding box center [280, 239] width 46 height 15
checkbox input "false"
click at [374, 178] on icon "button" at bounding box center [379, 169] width 17 height 21
click at [469, 259] on span "Upload" at bounding box center [475, 261] width 20 height 10
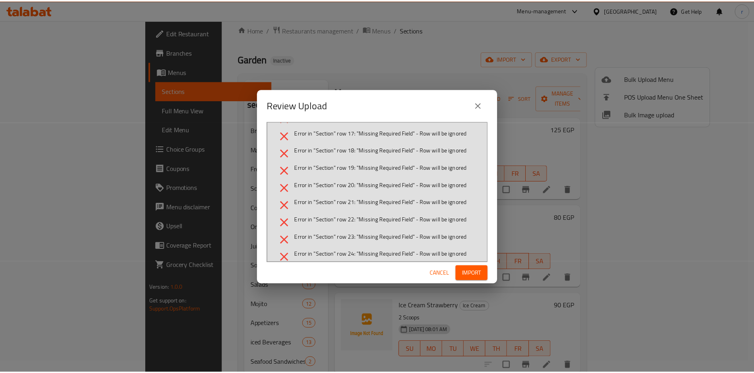
scroll to position [282, 0]
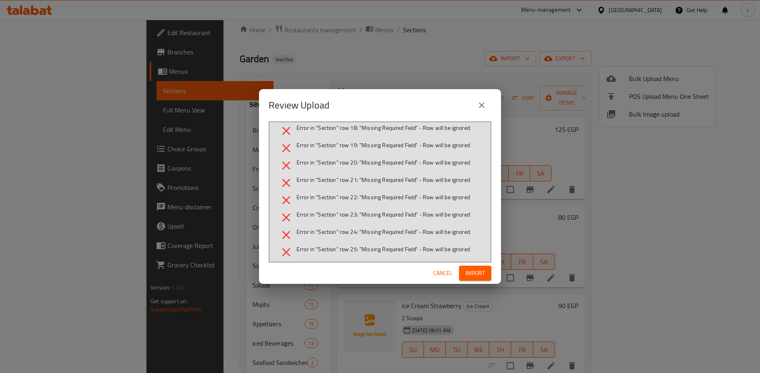
click at [445, 277] on span "Cancel" at bounding box center [442, 273] width 19 height 10
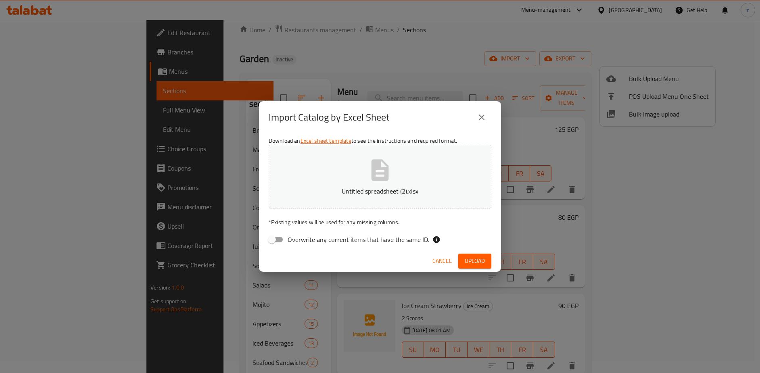
click at [439, 263] on span "Cancel" at bounding box center [441, 261] width 19 height 10
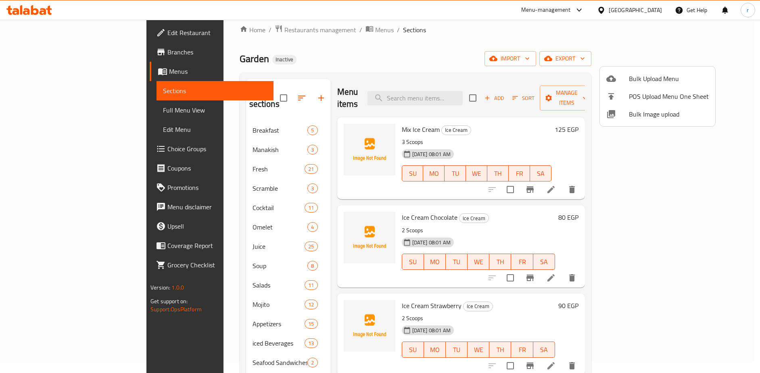
click at [513, 50] on div at bounding box center [380, 186] width 760 height 373
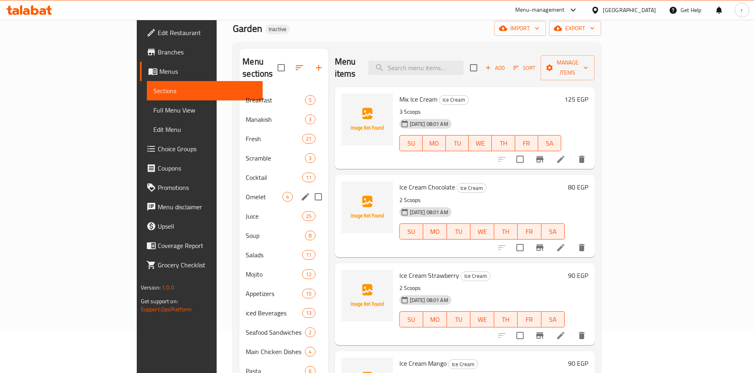
scroll to position [0, 0]
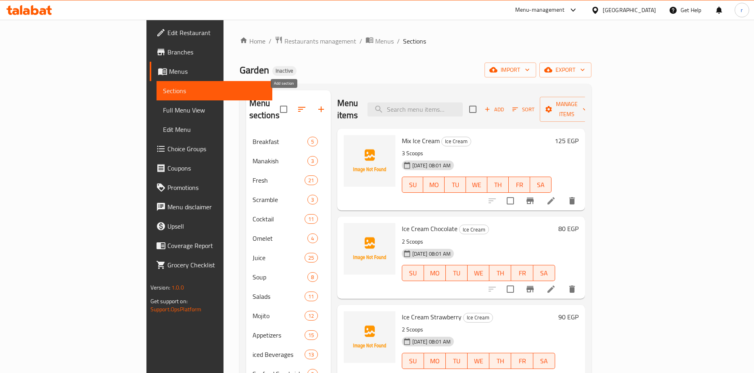
click at [316, 106] on icon "button" at bounding box center [321, 109] width 10 height 10
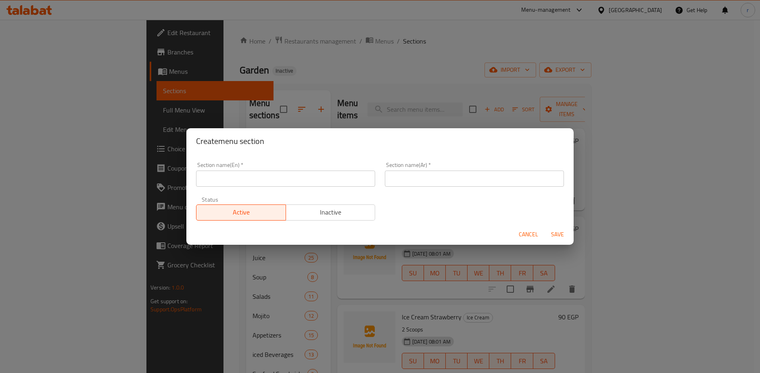
click at [333, 177] on input "text" at bounding box center [285, 179] width 179 height 16
paste input "Smoothies"
type input "Smoothies"
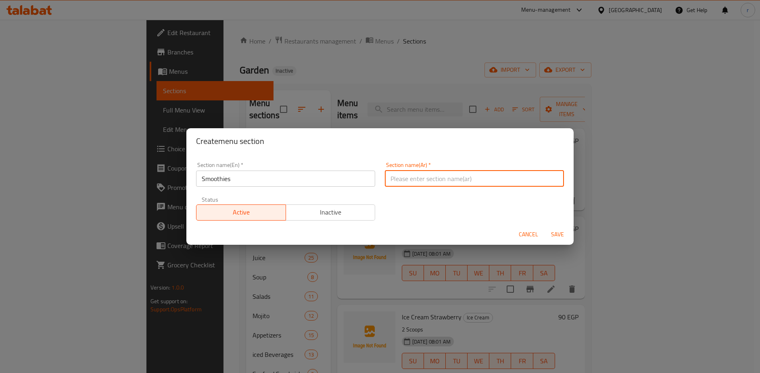
click at [397, 178] on input "text" at bounding box center [474, 179] width 179 height 16
type input "سموزي"
click at [556, 236] on span "Save" at bounding box center [557, 234] width 19 height 10
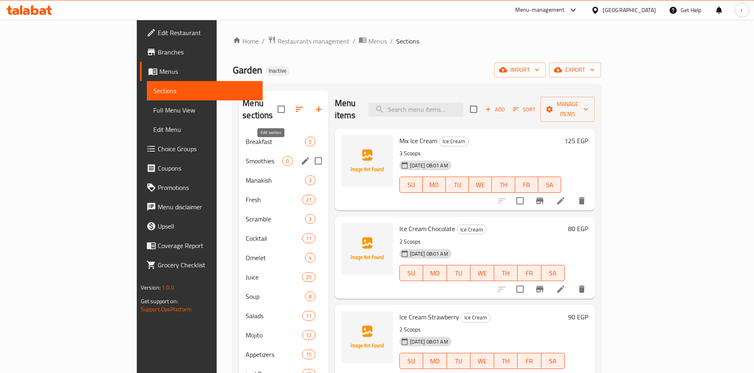
click at [300, 156] on icon "edit" at bounding box center [305, 161] width 10 height 10
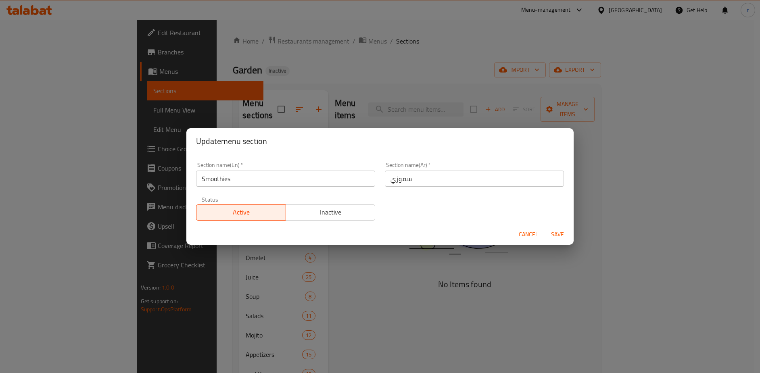
click at [527, 232] on span "Cancel" at bounding box center [528, 234] width 19 height 10
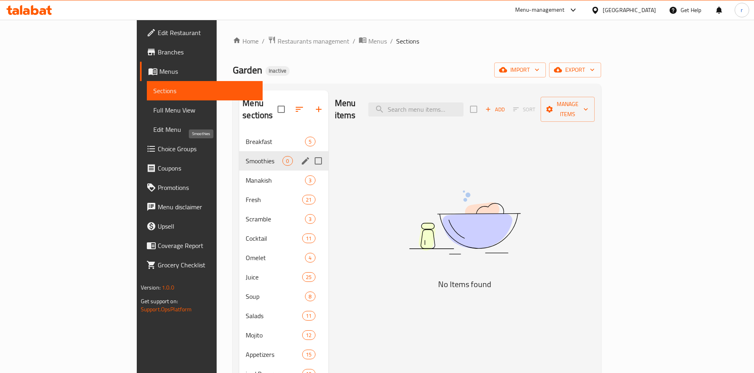
click at [246, 156] on span "Smoothies" at bounding box center [264, 161] width 37 height 10
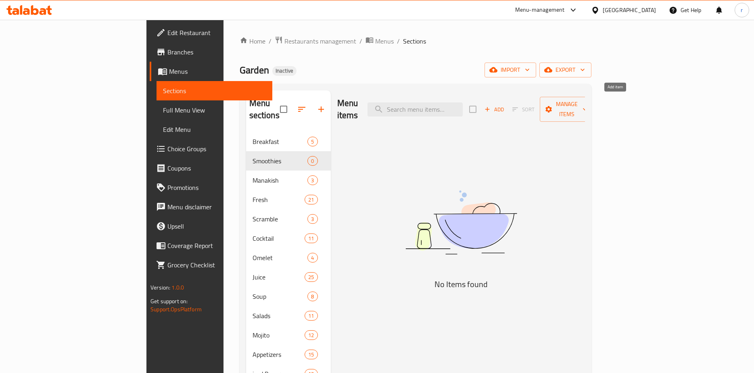
click at [505, 105] on span "Add" at bounding box center [494, 109] width 22 height 9
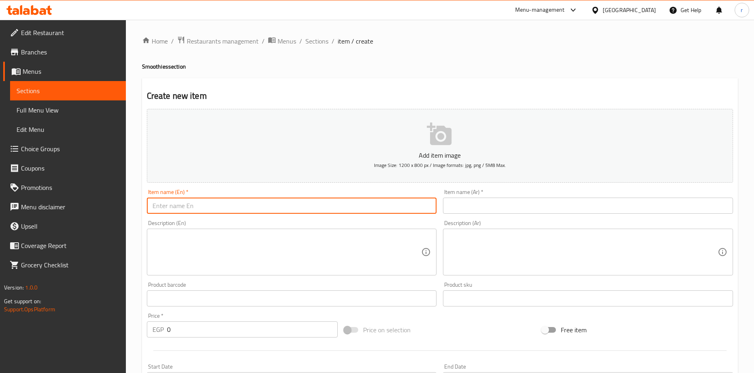
click at [241, 207] on input "text" at bounding box center [292, 206] width 290 height 16
click at [288, 209] on input "text" at bounding box center [292, 206] width 290 height 16
paste input "Smoothie honey"
type input "Smoothie honey"
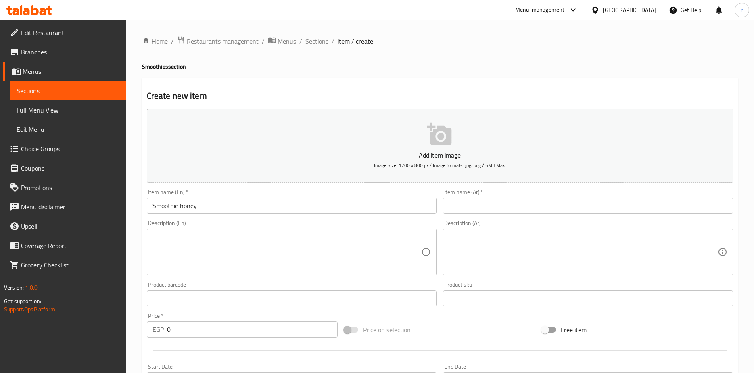
click at [553, 206] on input "text" at bounding box center [588, 206] width 290 height 16
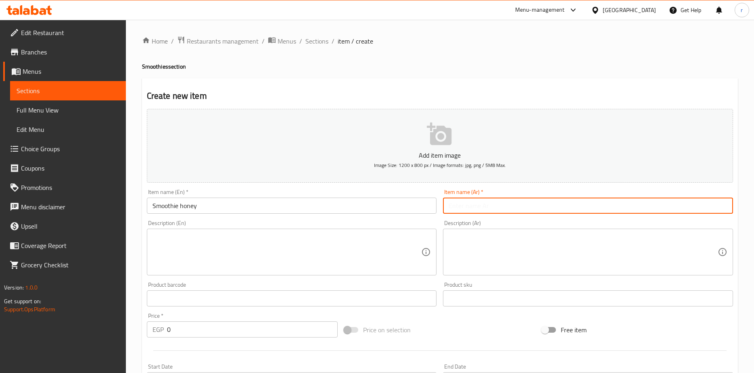
paste input "سموزي عسل"
type input "سموزي عسل"
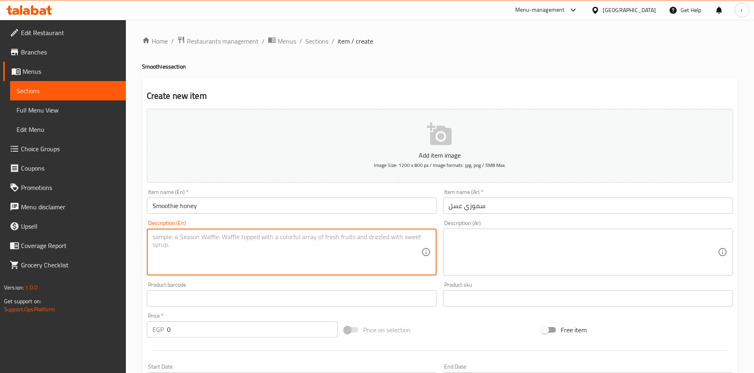
click at [271, 245] on textarea at bounding box center [286, 252] width 269 height 38
paste textarea "A creamy and tropical blended fruit drink with sweet mango pulp, yogurt, and ic…"
type textarea "A creamy and tropical blended fruit drink with sweet mango pulp, yogurt, and ic…"
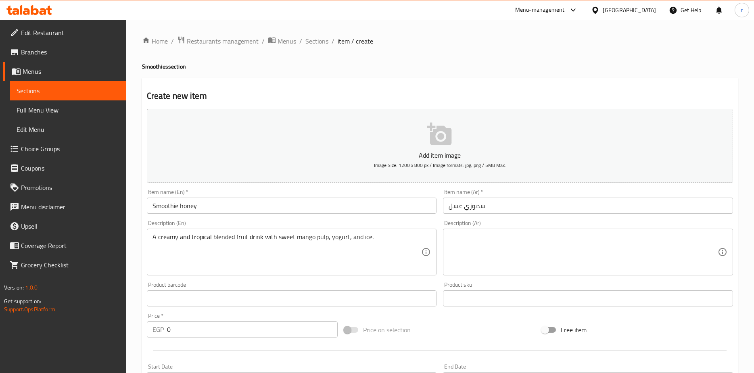
click at [521, 238] on textarea at bounding box center [583, 252] width 269 height 38
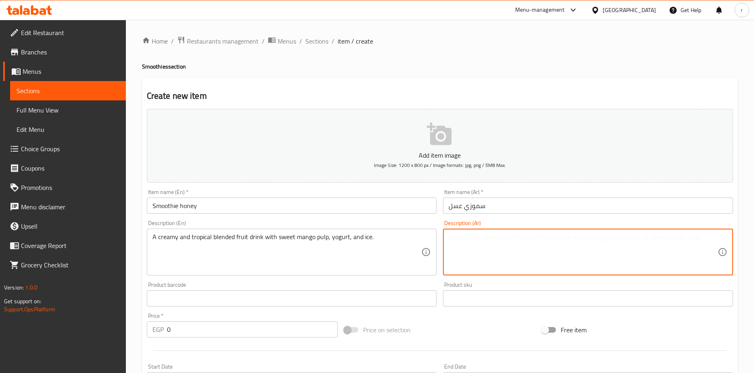
paste textarea "مشروب فواكه تروبيكال كريمي مخلوط مع لب المانجو الحلو والزبادي والثلج."
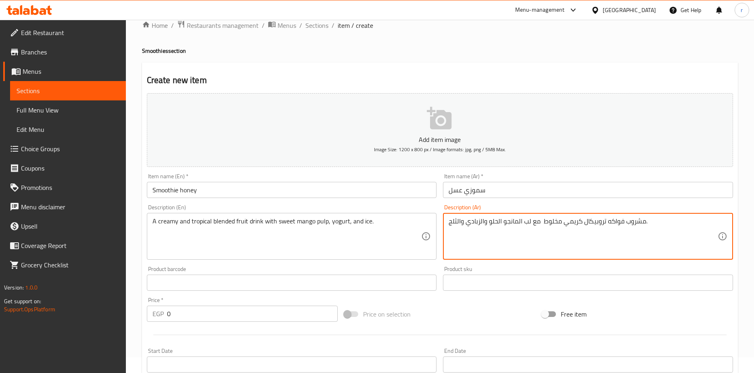
scroll to position [40, 0]
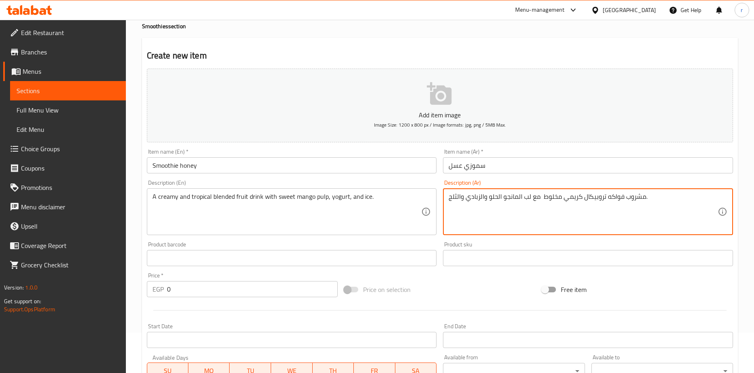
type textarea "مشروب فواكه تروبيكال كريمي مخلوط مع لب المانجو الحلو والزبادي والثلج."
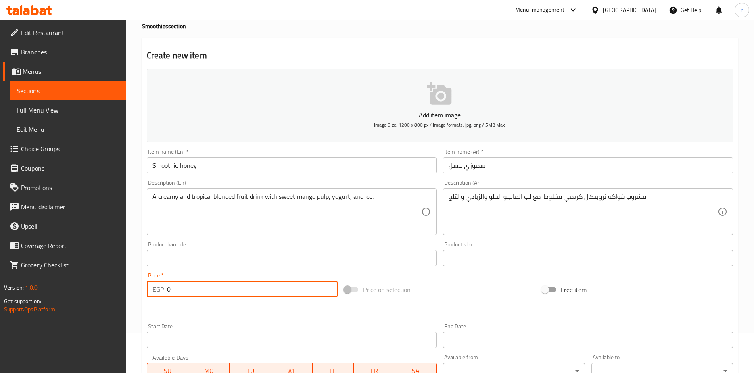
drag, startPoint x: 167, startPoint y: 289, endPoint x: 182, endPoint y: 289, distance: 14.9
click at [182, 289] on input "0" at bounding box center [252, 289] width 171 height 16
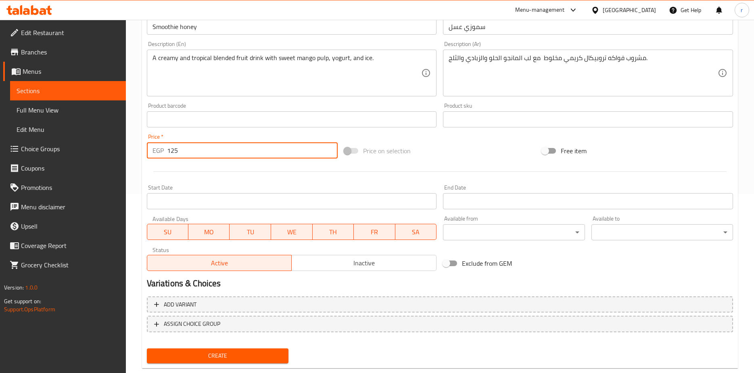
scroll to position [197, 0]
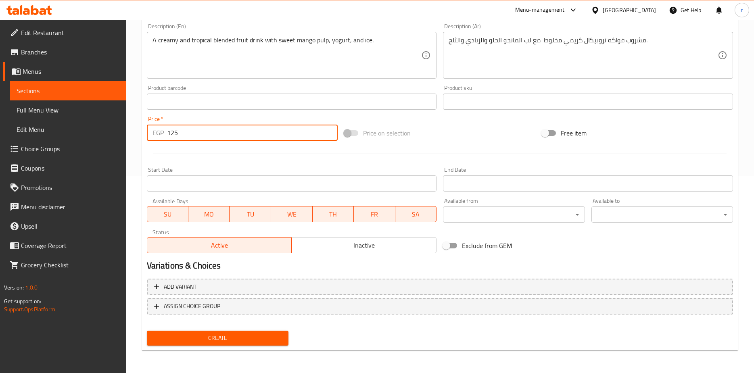
type input "125"
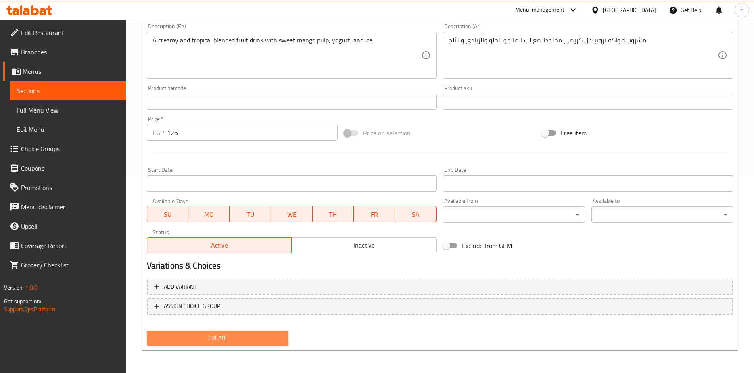
click at [235, 341] on span "Create" at bounding box center [217, 338] width 129 height 10
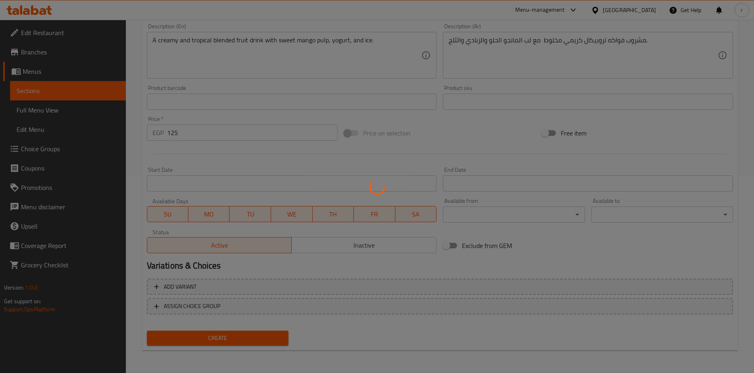
type input "0"
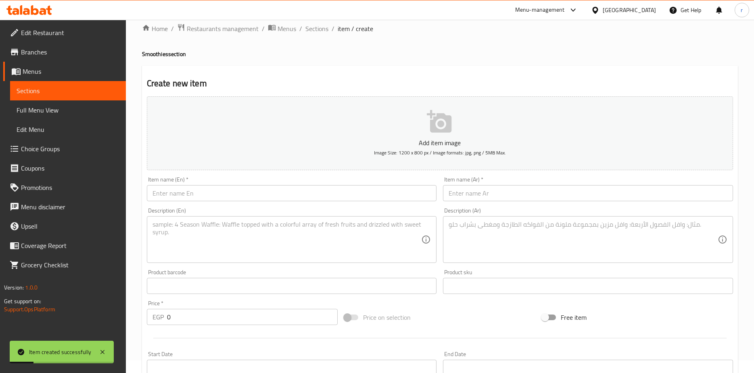
scroll to position [0, 0]
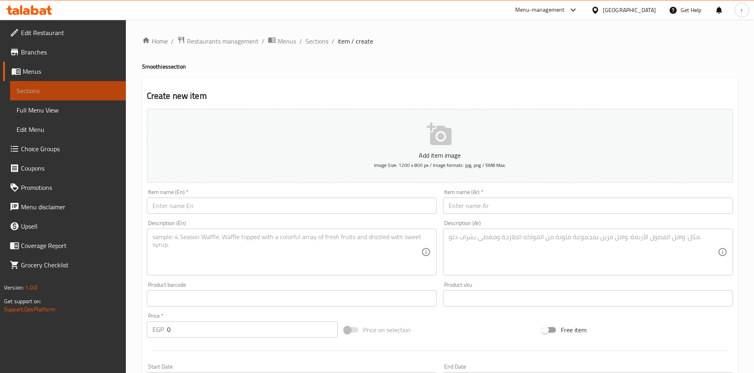
click at [95, 96] on link "Sections" at bounding box center [68, 90] width 116 height 19
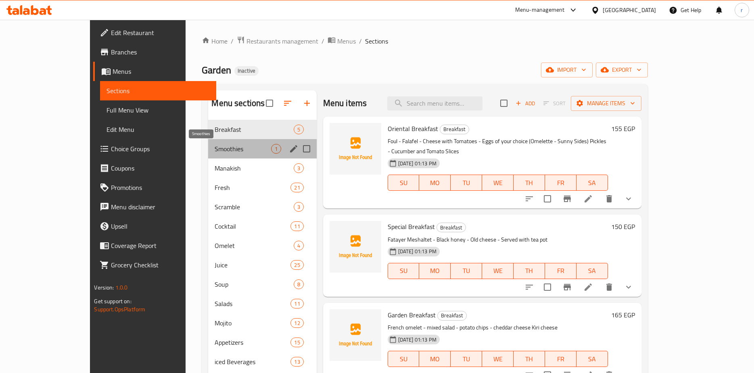
click at [226, 151] on span "Smoothies" at bounding box center [243, 149] width 56 height 10
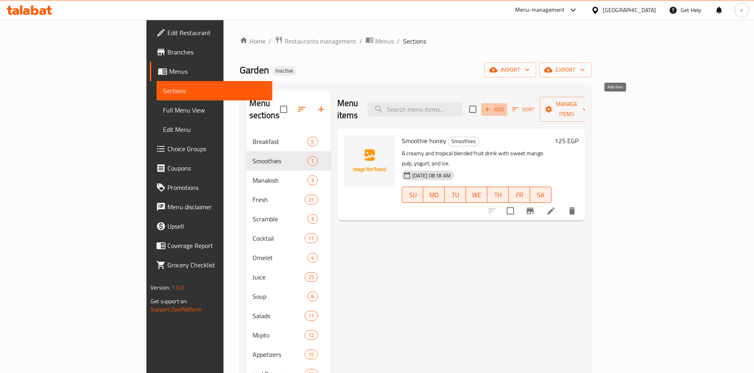
click at [491, 106] on icon "button" at bounding box center [487, 109] width 7 height 7
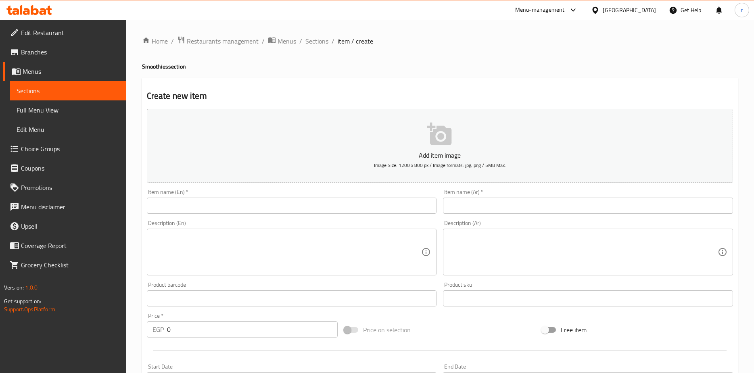
click at [298, 209] on input "text" at bounding box center [292, 206] width 290 height 16
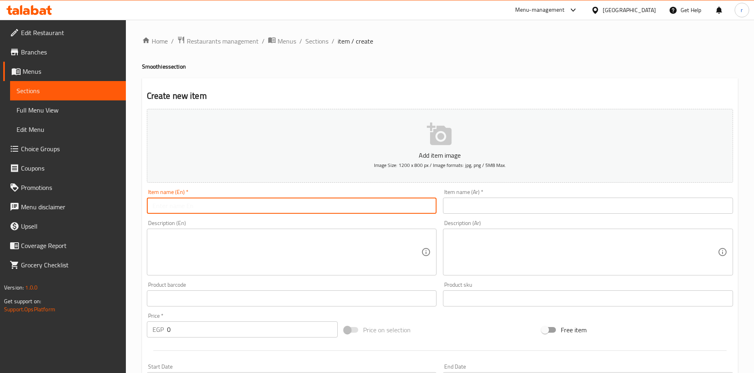
paste input "Smoothiebanana"
type input "Smoothiebanana"
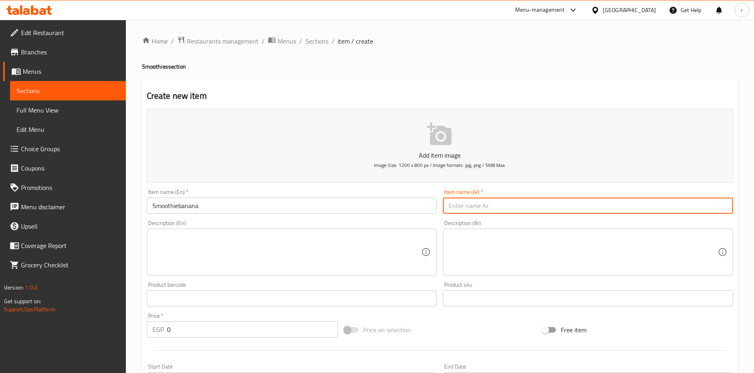
click at [548, 202] on input "text" at bounding box center [588, 206] width 290 height 16
paste input "سموزي موز"
type input "سموزي موز"
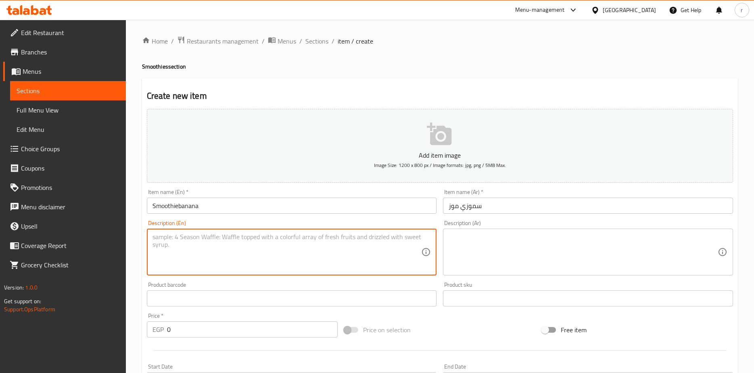
click at [315, 258] on textarea at bounding box center [286, 252] width 269 height 38
paste textarea "A classic creamy blended drink made from fresh, ripe strawberries, yogurt, and …"
type textarea "A classic creamy blended drink made from fresh, ripe strawberries, yogurt, and …"
drag, startPoint x: 387, startPoint y: 238, endPoint x: 143, endPoint y: 238, distance: 244.0
click at [143, 238] on div "Create new item Add item image Image Size: 1200 x 800 px / Image formats: jpg, …" at bounding box center [440, 312] width 596 height 469
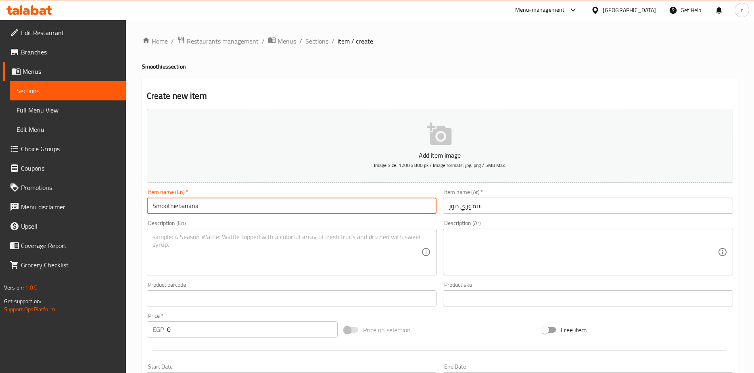
drag, startPoint x: 203, startPoint y: 206, endPoint x: 179, endPoint y: 207, distance: 24.2
click at [179, 207] on input "Smoothiebanana" at bounding box center [292, 206] width 290 height 16
click at [224, 207] on input "Smoothiebanana" at bounding box center [292, 206] width 290 height 16
click at [178, 206] on input "Smoothiebanana" at bounding box center [292, 206] width 290 height 16
click at [217, 206] on input "Smoothie banana" at bounding box center [292, 206] width 290 height 16
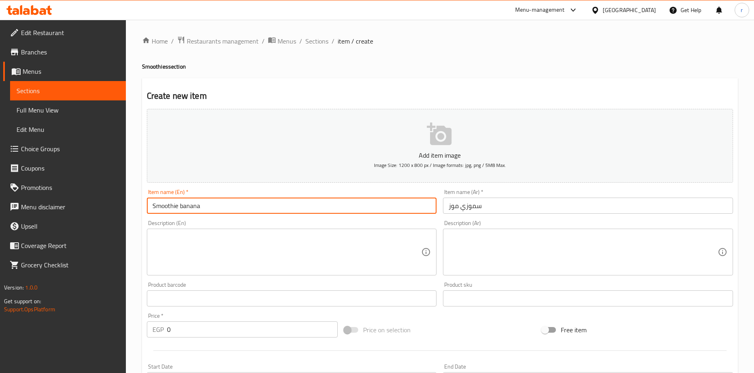
drag, startPoint x: 215, startPoint y: 206, endPoint x: 143, endPoint y: 206, distance: 72.2
click at [144, 206] on div "Item name (En)   * Smoothie banana Item name (En) *" at bounding box center [292, 201] width 296 height 31
type input "Smoothie banana"
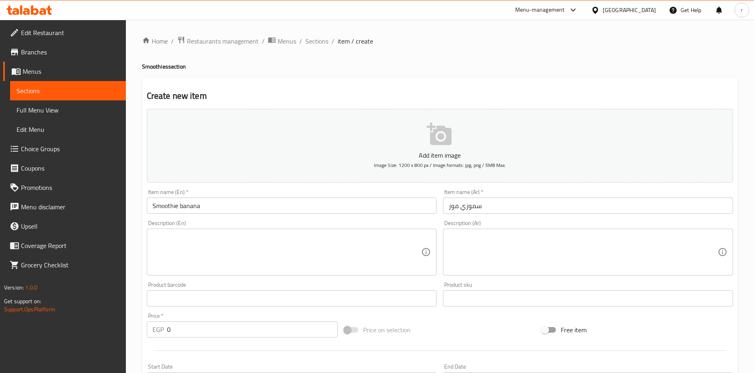
click at [254, 240] on textarea at bounding box center [286, 252] width 269 height 38
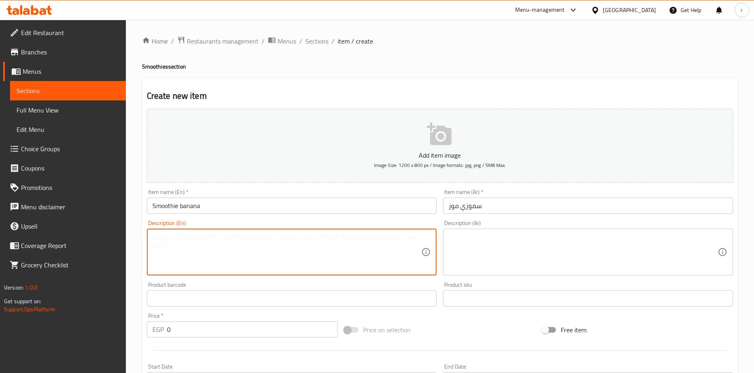
paste textarea "Ripe banana, milk and honey"
type textarea "Ripe banana, milk and honey"
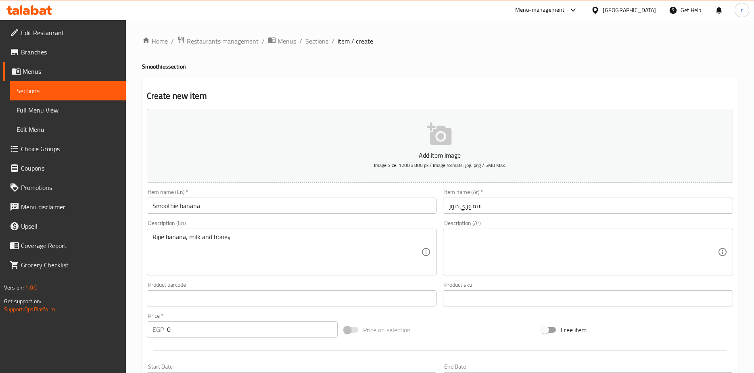
click at [569, 253] on textarea at bounding box center [583, 252] width 269 height 38
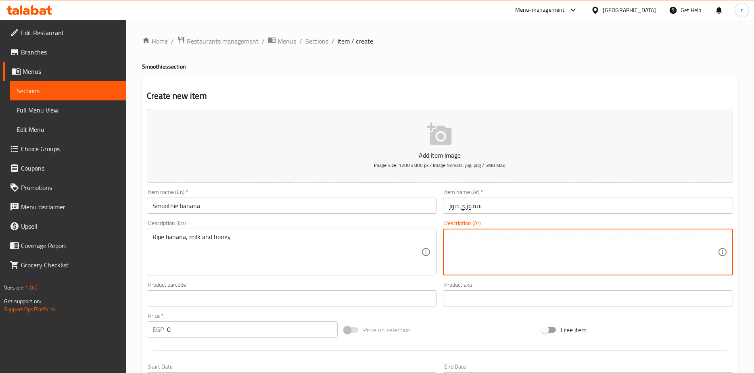
paste textarea "موز ناضج، حليب وعسل"
type textarea "موز ناضج، حليب وعسل"
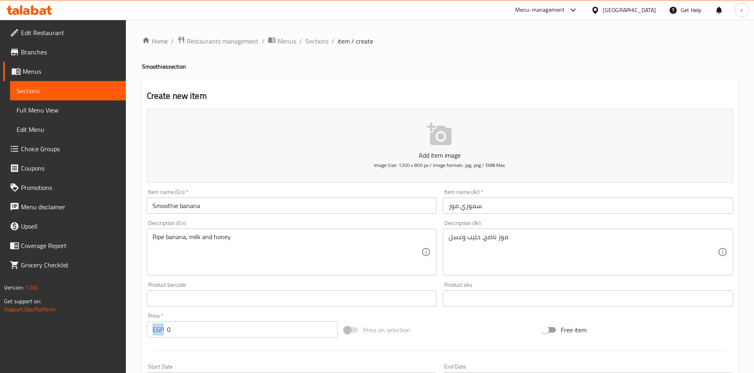
drag, startPoint x: 165, startPoint y: 330, endPoint x: 184, endPoint y: 329, distance: 19.4
click at [184, 329] on div "EGP 0 Price *" at bounding box center [242, 329] width 191 height 16
drag, startPoint x: 184, startPoint y: 329, endPoint x: 159, endPoint y: 329, distance: 25.0
click at [159, 329] on div "EGP 0 Price *" at bounding box center [242, 329] width 191 height 16
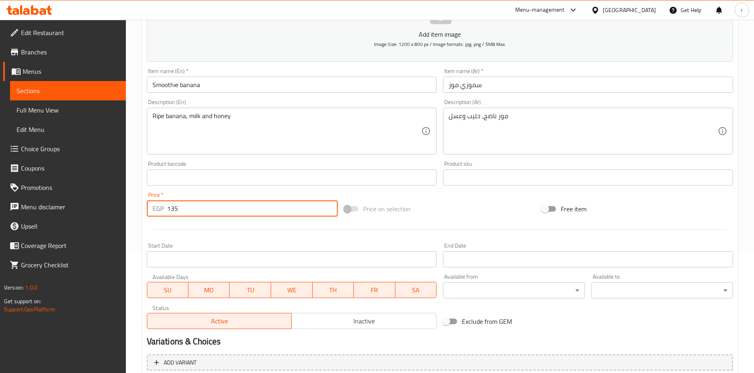
scroll to position [197, 0]
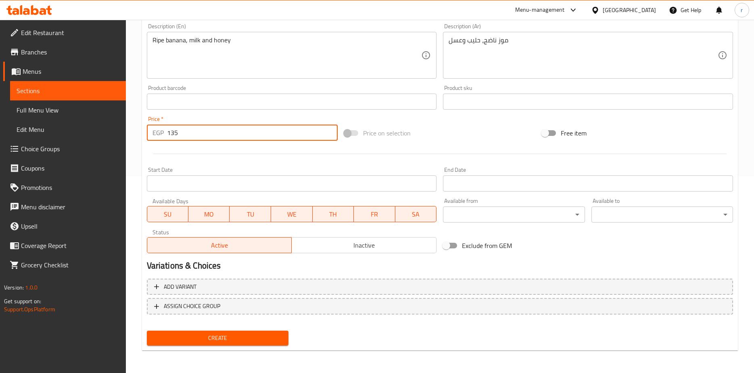
type input "135"
click at [237, 337] on span "Create" at bounding box center [217, 338] width 129 height 10
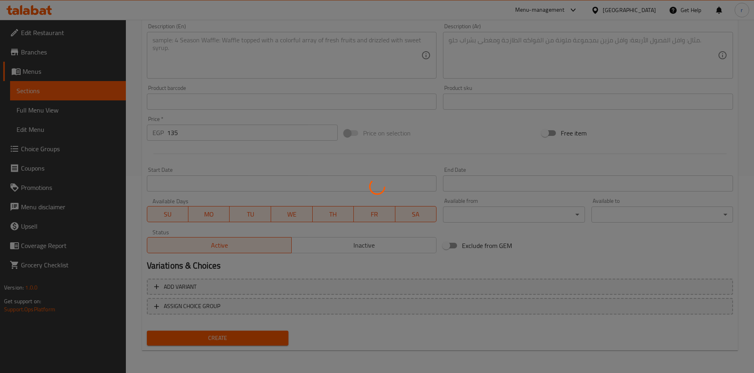
type input "0"
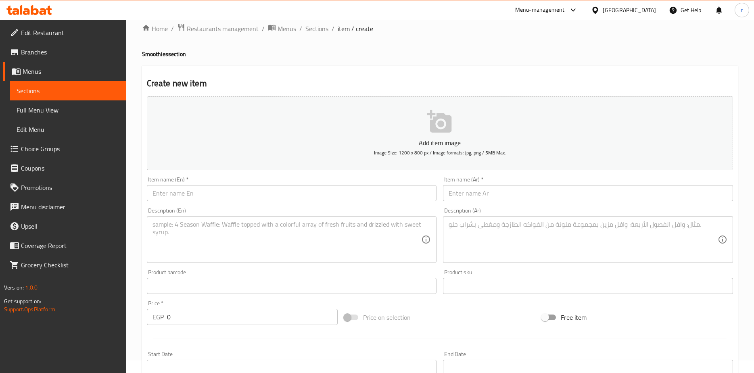
scroll to position [0, 0]
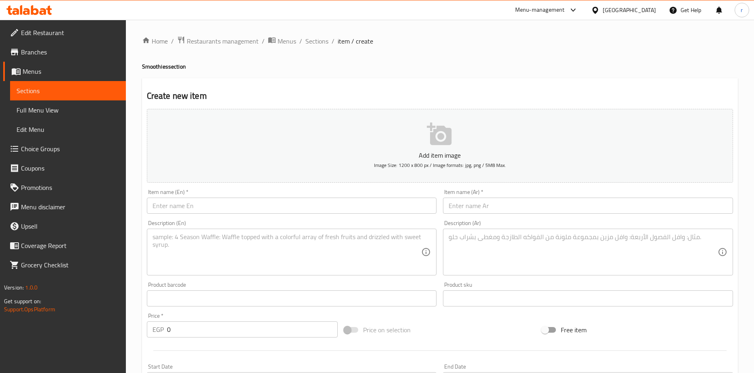
click at [67, 91] on span "Sections" at bounding box center [68, 91] width 103 height 10
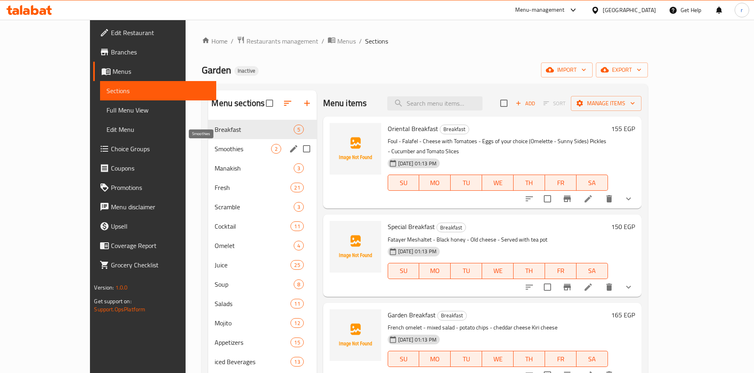
click at [215, 150] on span "Smoothies" at bounding box center [243, 149] width 56 height 10
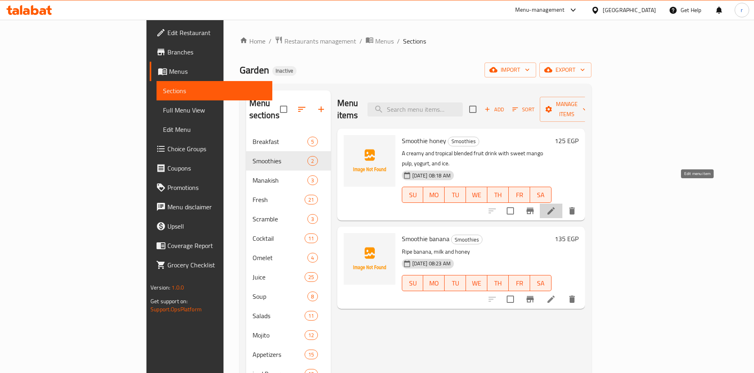
click at [556, 206] on icon at bounding box center [551, 211] width 10 height 10
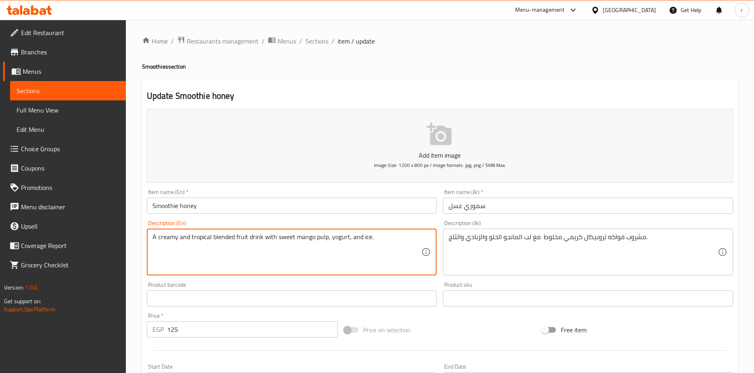
drag, startPoint x: 377, startPoint y: 236, endPoint x: 135, endPoint y: 237, distance: 241.6
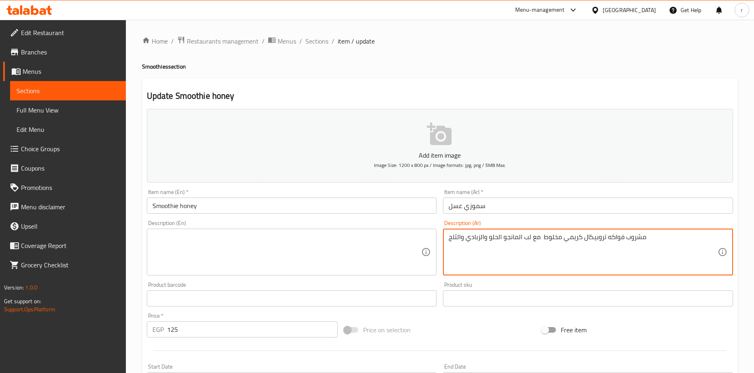
drag, startPoint x: 653, startPoint y: 236, endPoint x: 441, endPoint y: 242, distance: 211.9
click at [441, 242] on div "Description (Ar) مشروب فواكه تروبيكال كريمي مخلوط مع لب المانجو الحلو والزبادي …" at bounding box center [588, 248] width 296 height 62
type textarea "مشروب فواكه تروبيكال كريمي مخلوط مع لب المانجو الحلو والزبادي والثلج"
click at [372, 244] on textarea at bounding box center [286, 252] width 269 height 38
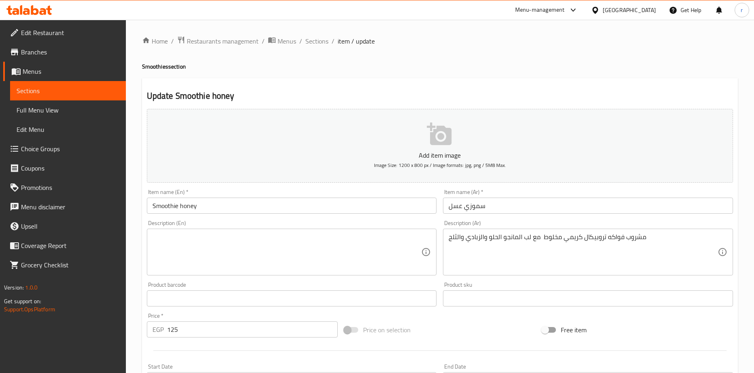
click at [318, 242] on textarea at bounding box center [286, 252] width 269 height 38
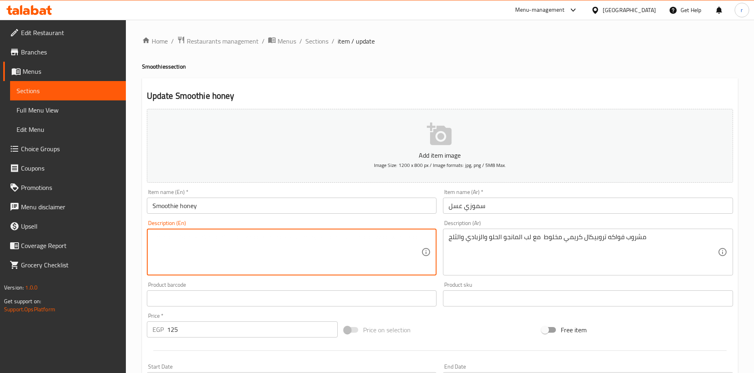
paste textarea "A creamy and tropical blended fruit drink with sweet mango pulp, yogurt, and ic…"
type textarea "A creamy and tropical blended fruit drink with sweet mango pulp, yogurt, and ic…"
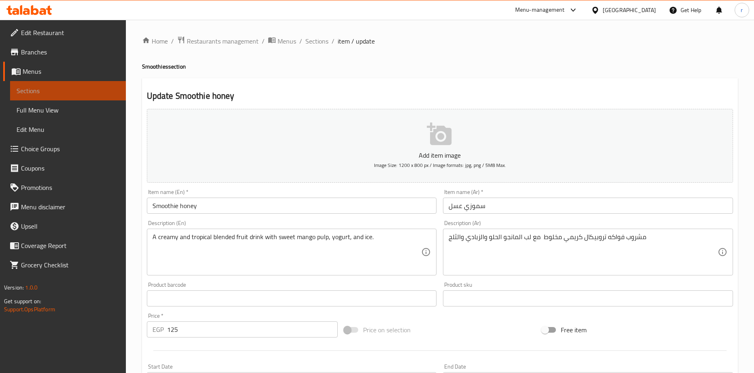
click at [76, 92] on span "Sections" at bounding box center [68, 91] width 103 height 10
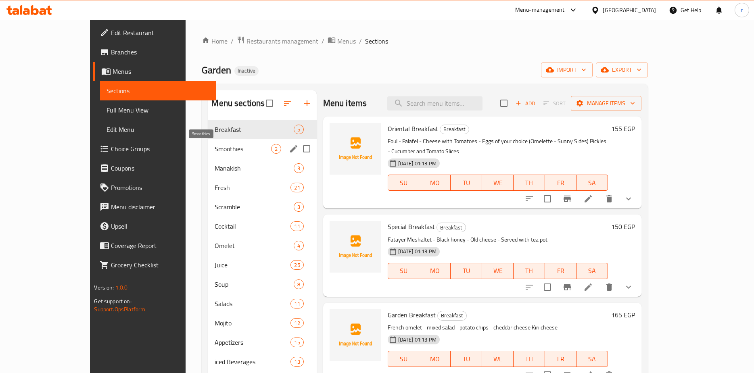
click at [215, 153] on span "Smoothies" at bounding box center [243, 149] width 56 height 10
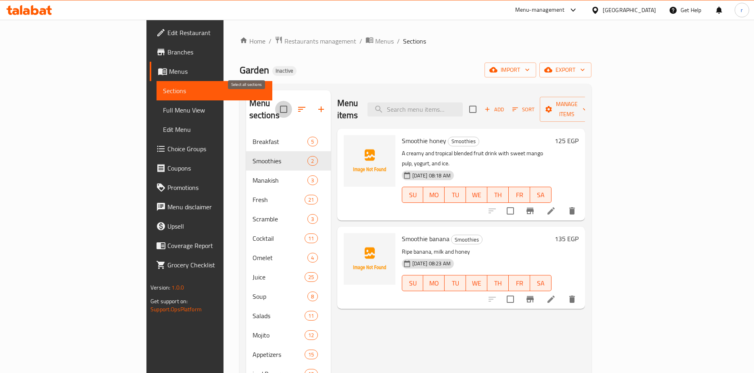
click at [275, 104] on input "checkbox" at bounding box center [283, 109] width 17 height 17
checkbox input "true"
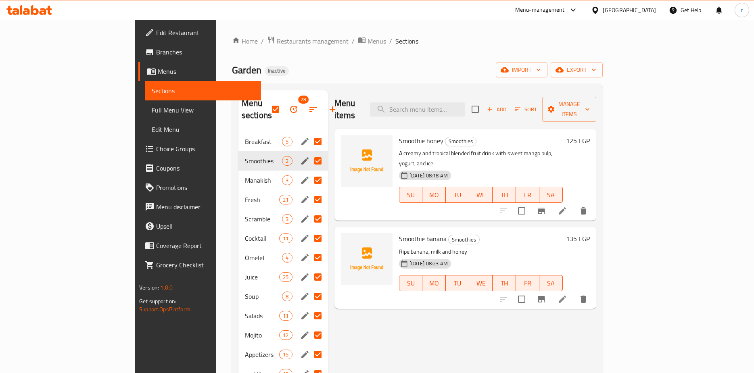
click at [309, 133] on input "Menu sections" at bounding box center [317, 141] width 17 height 17
checkbox input "false"
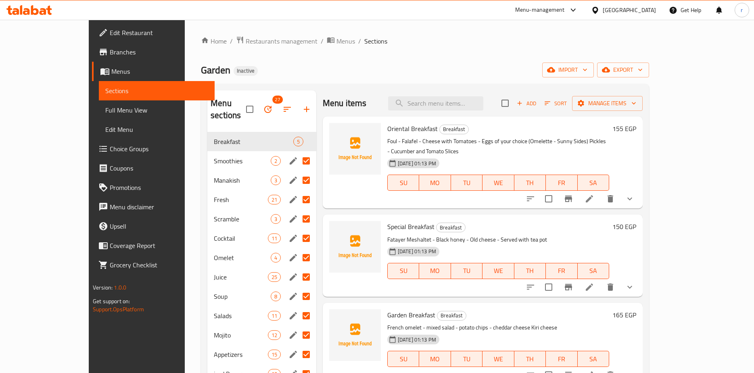
click at [298, 152] on input "Menu sections" at bounding box center [306, 160] width 17 height 17
checkbox input "false"
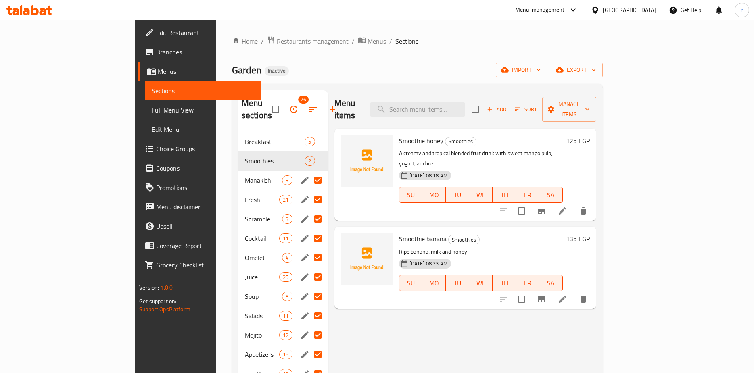
click at [309, 172] on input "Menu sections" at bounding box center [317, 180] width 17 height 17
checkbox input "false"
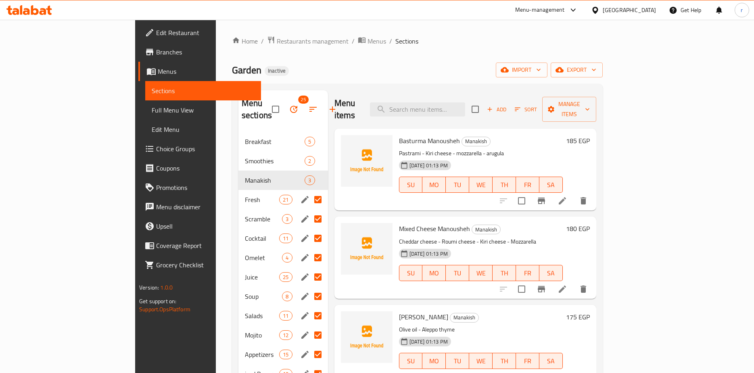
click at [309, 191] on input "Menu sections" at bounding box center [317, 199] width 17 height 17
checkbox input "false"
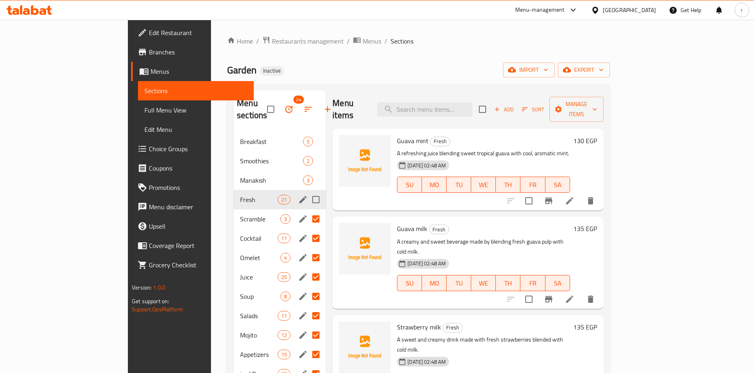
click at [284, 196] on div "Fresh 21" at bounding box center [280, 199] width 92 height 19
click at [307, 211] on input "Menu sections" at bounding box center [315, 219] width 17 height 17
checkbox input "false"
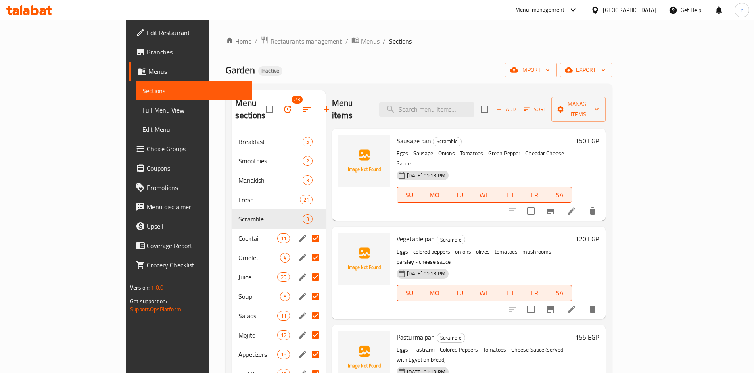
click at [307, 230] on input "Menu sections" at bounding box center [315, 238] width 17 height 17
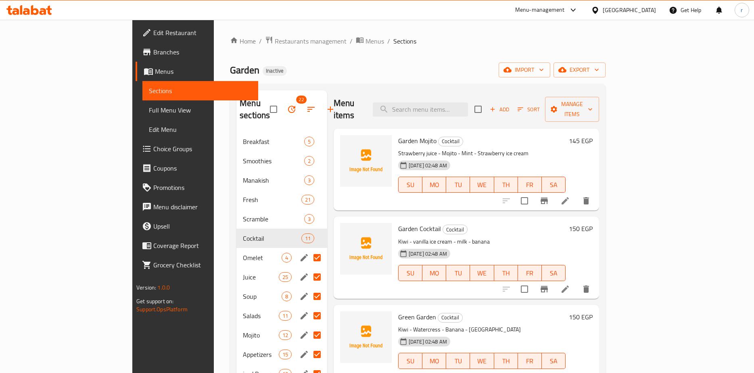
click at [309, 249] on input "Menu sections" at bounding box center [317, 257] width 17 height 17
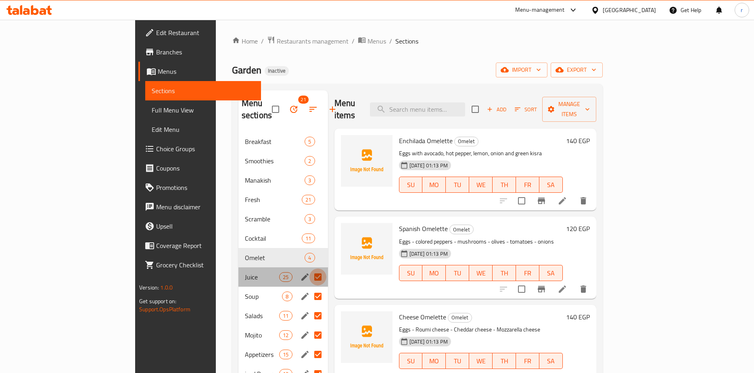
click at [309, 269] on input "Menu sections" at bounding box center [317, 277] width 17 height 17
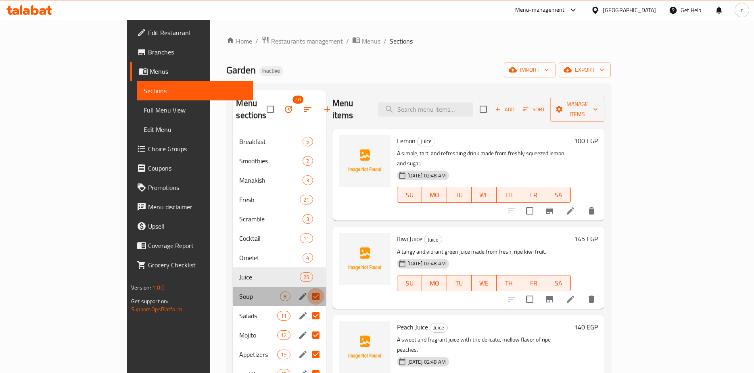
click at [307, 288] on input "Menu sections" at bounding box center [315, 296] width 17 height 17
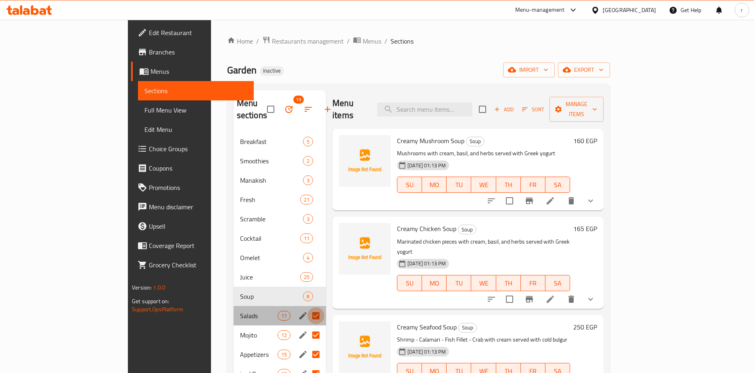
click at [307, 307] on input "Menu sections" at bounding box center [315, 315] width 17 height 17
checkbox input "false"
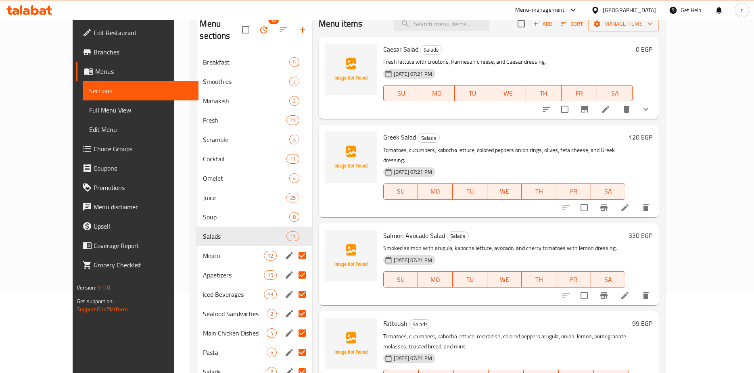
scroll to position [81, 0]
click at [294, 246] on input "Menu sections" at bounding box center [302, 254] width 17 height 17
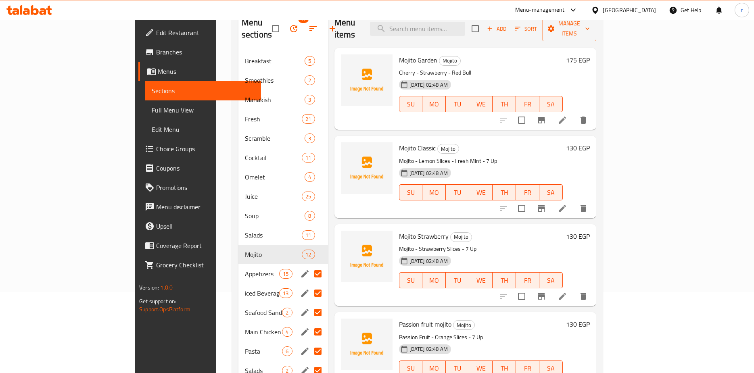
click at [309, 265] on input "Menu sections" at bounding box center [317, 273] width 17 height 17
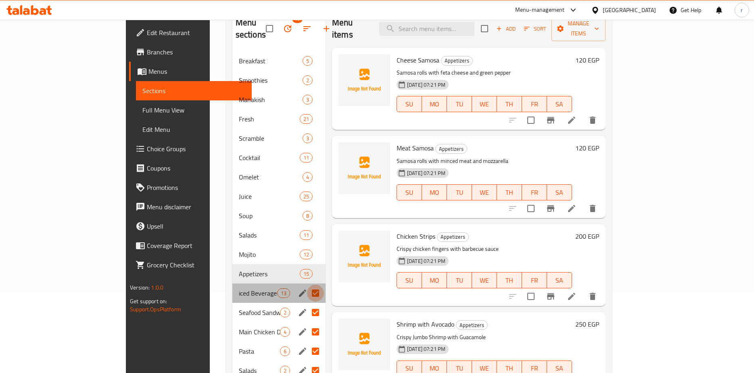
click at [307, 285] on input "Menu sections" at bounding box center [315, 293] width 17 height 17
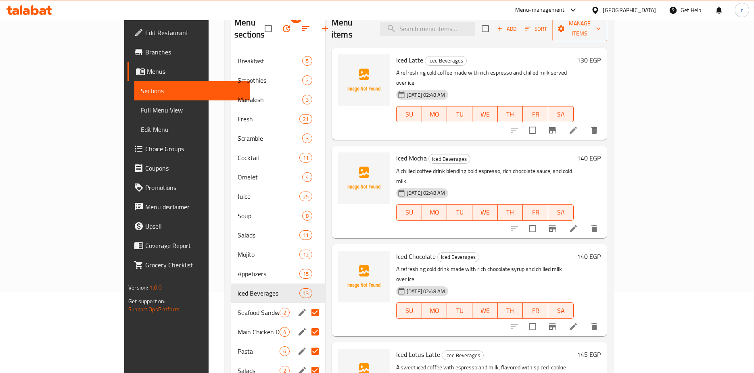
click at [307, 304] on input "Menu sections" at bounding box center [315, 312] width 17 height 17
checkbox input "false"
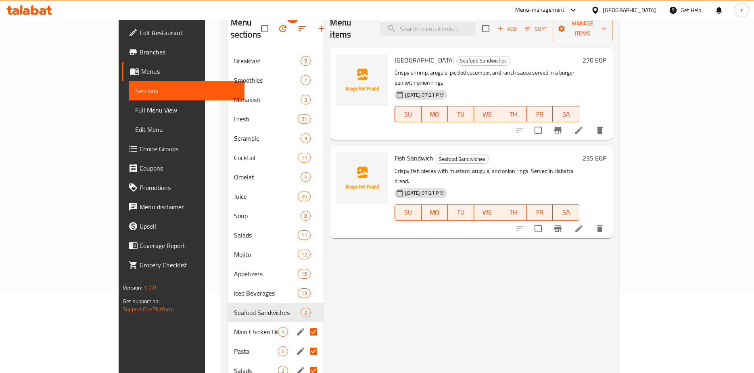
click at [305, 323] on input "Menu sections" at bounding box center [313, 331] width 17 height 17
checkbox input "false"
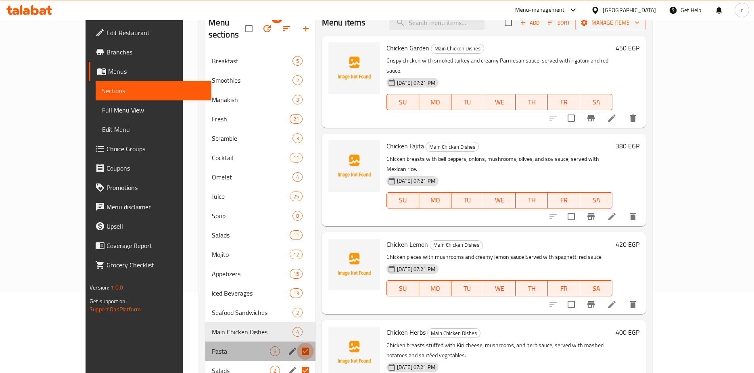
click at [297, 343] on input "Menu sections" at bounding box center [305, 351] width 17 height 17
checkbox input "false"
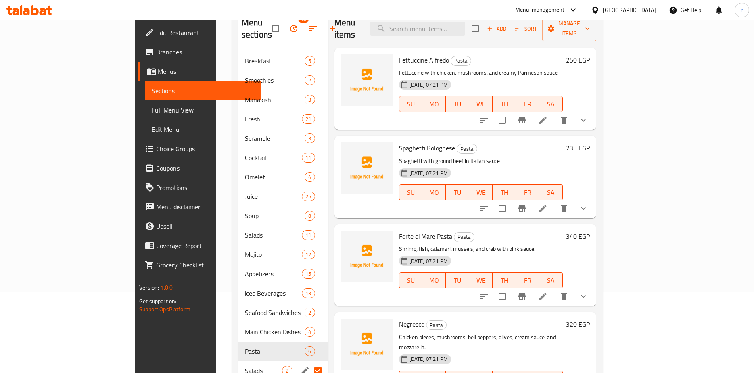
click at [309, 362] on input "Menu sections" at bounding box center [317, 370] width 17 height 17
checkbox input "false"
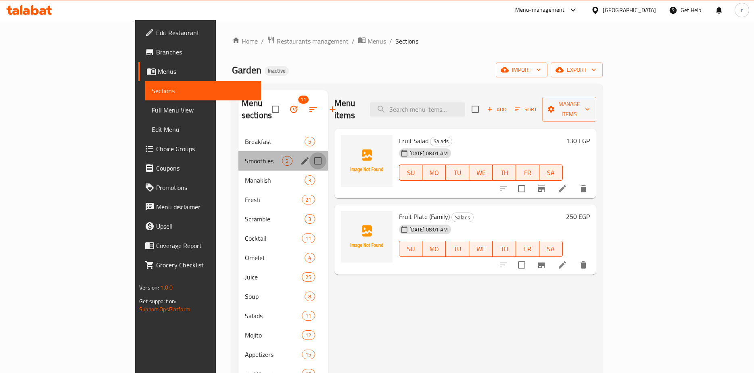
click at [309, 152] on input "Menu sections" at bounding box center [317, 160] width 17 height 17
checkbox input "true"
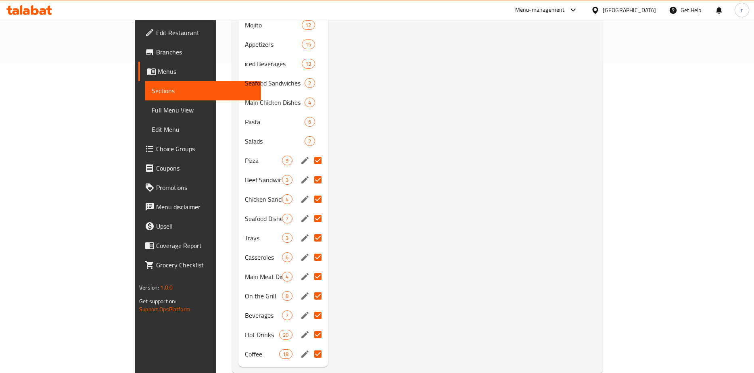
scroll to position [315, 0]
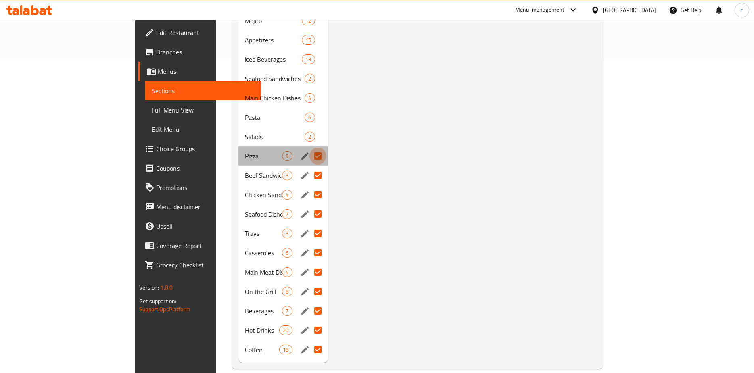
click at [309, 148] on input "Menu sections" at bounding box center [317, 156] width 17 height 17
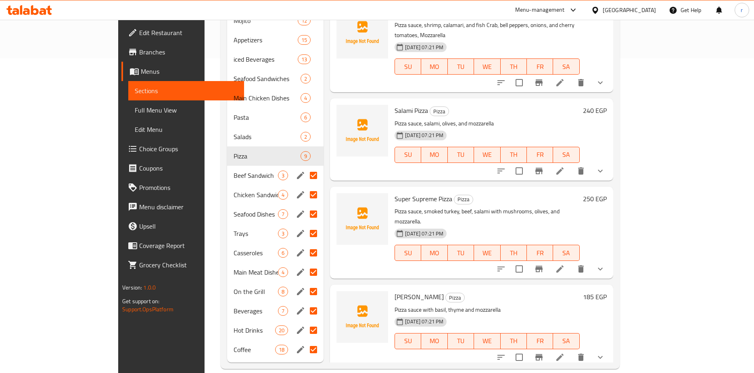
click at [305, 167] on input "Menu sections" at bounding box center [313, 175] width 17 height 17
checkbox input "false"
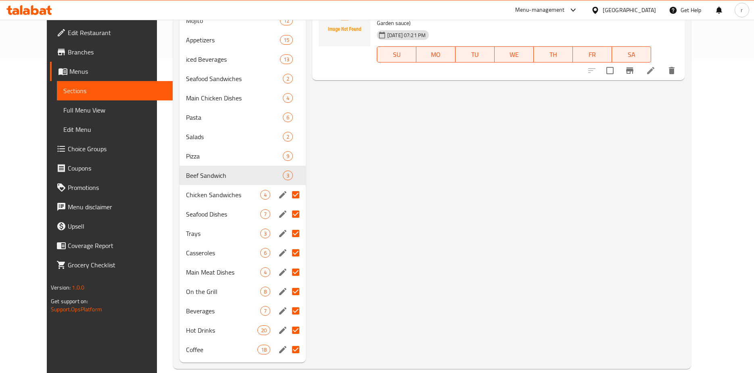
click at [287, 186] on input "Menu sections" at bounding box center [295, 194] width 17 height 17
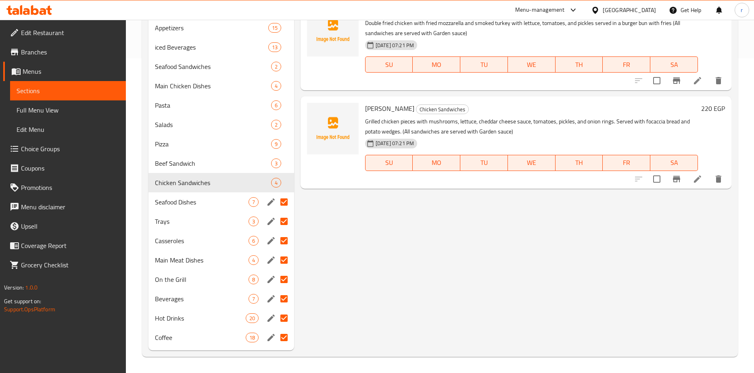
click at [284, 199] on input "Menu sections" at bounding box center [283, 202] width 17 height 17
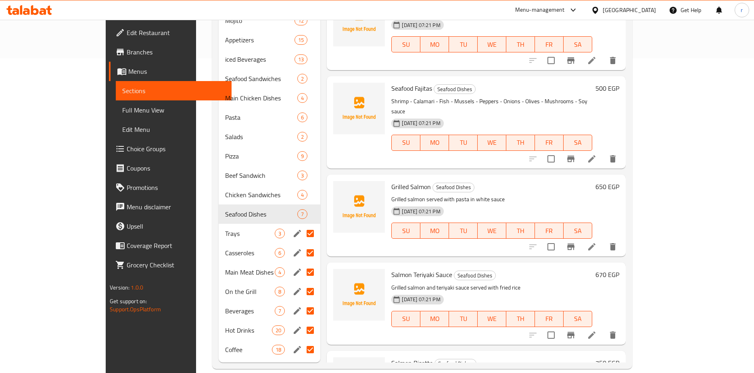
click at [302, 225] on input "Menu sections" at bounding box center [310, 233] width 17 height 17
checkbox input "false"
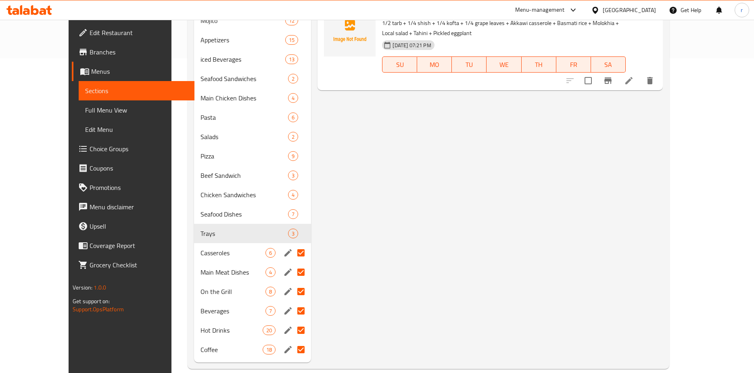
click at [292, 244] on input "Menu sections" at bounding box center [300, 252] width 17 height 17
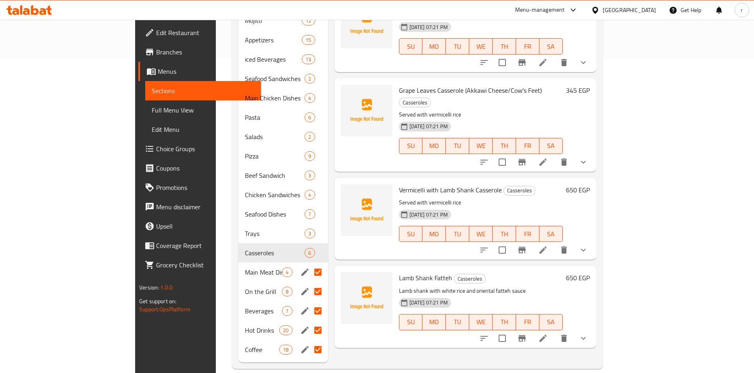
click at [309, 264] on input "Menu sections" at bounding box center [317, 272] width 17 height 17
checkbox input "false"
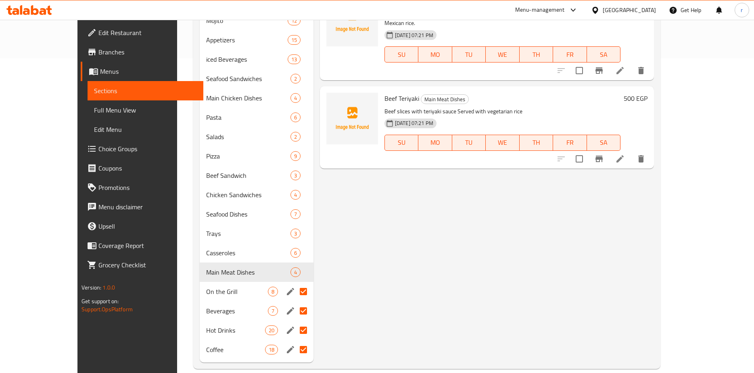
click at [295, 283] on input "Menu sections" at bounding box center [303, 291] width 17 height 17
checkbox input "false"
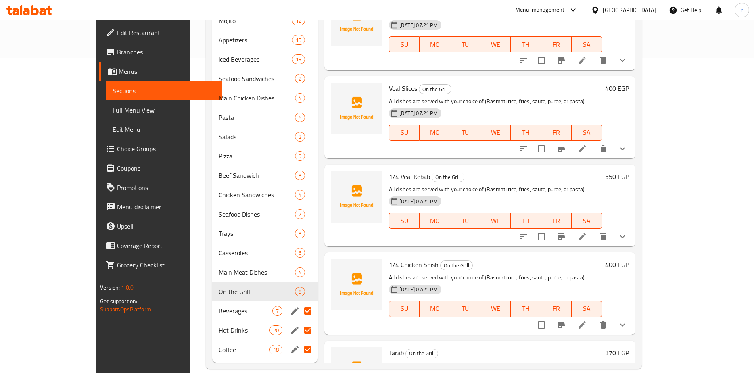
click at [299, 303] on input "Menu sections" at bounding box center [307, 311] width 17 height 17
checkbox input "false"
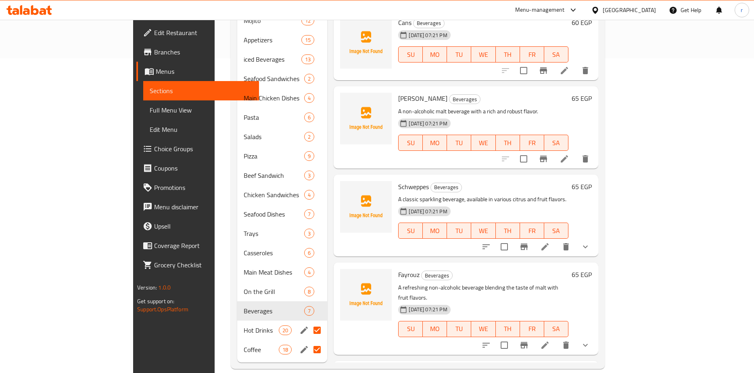
click at [309, 322] on input "Menu sections" at bounding box center [317, 330] width 17 height 17
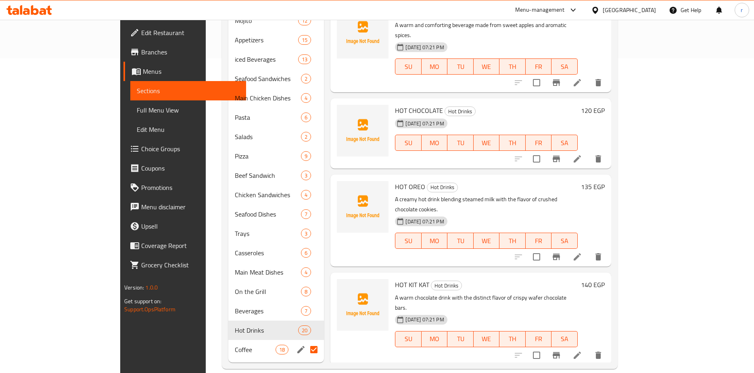
drag, startPoint x: 284, startPoint y: 337, endPoint x: 270, endPoint y: 225, distance: 113.0
click at [305, 341] on input "Menu sections" at bounding box center [313, 349] width 17 height 17
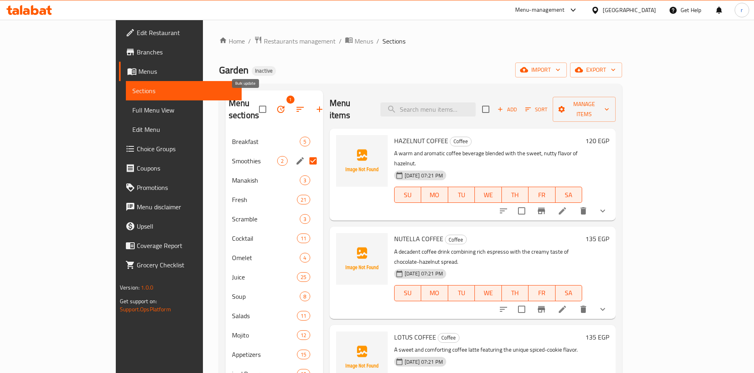
click at [271, 104] on button "button" at bounding box center [280, 109] width 19 height 19
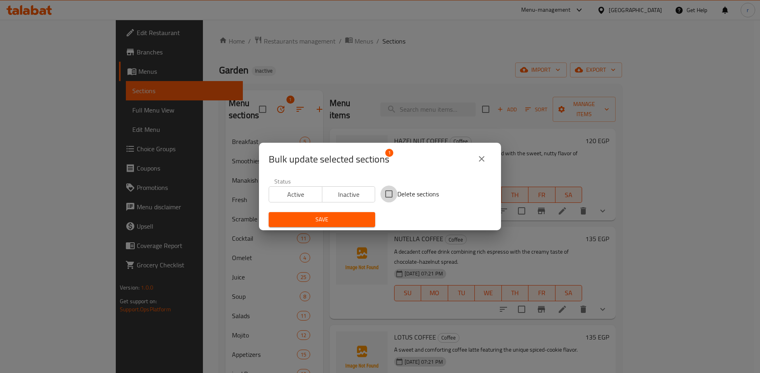
click at [389, 196] on input "Delete sections" at bounding box center [388, 194] width 17 height 17
checkbox input "true"
click at [351, 218] on span "Save" at bounding box center [322, 220] width 94 height 10
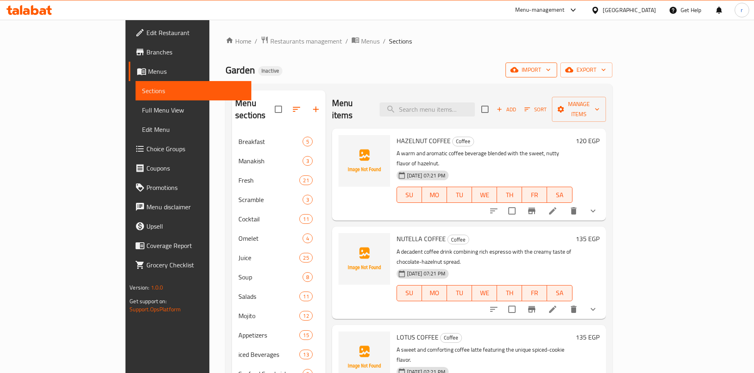
click at [557, 63] on button "import" at bounding box center [531, 70] width 52 height 15
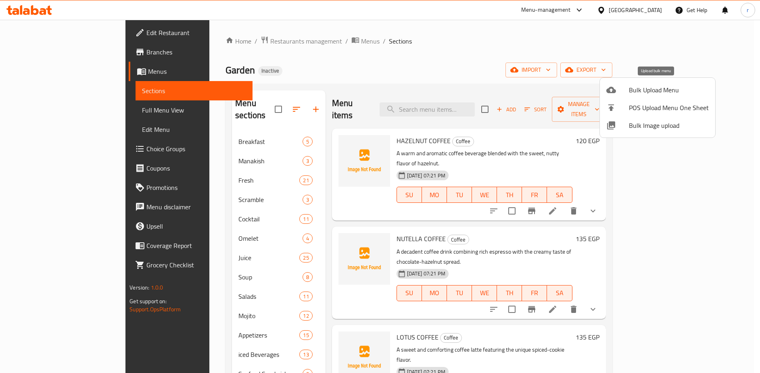
click at [652, 87] on span "Bulk Upload Menu" at bounding box center [669, 90] width 80 height 10
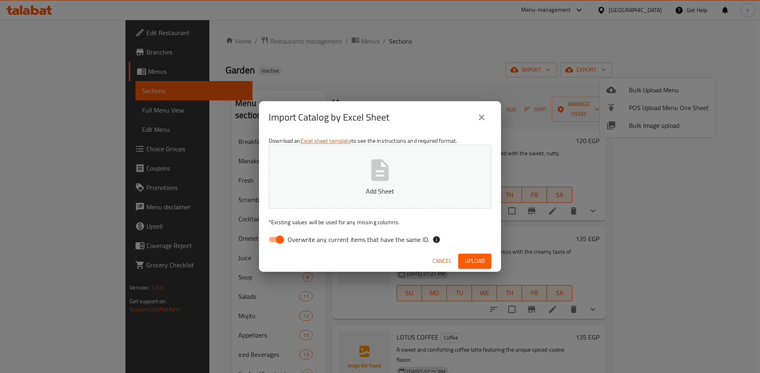
drag, startPoint x: 276, startPoint y: 236, endPoint x: 356, endPoint y: 204, distance: 85.9
click at [276, 236] on input "Overwrite any current items that have the same ID." at bounding box center [280, 239] width 46 height 15
checkbox input "false"
click at [479, 266] on span "Upload" at bounding box center [475, 261] width 20 height 10
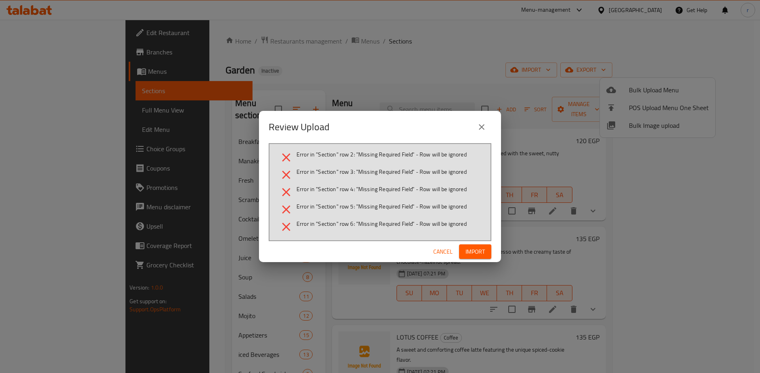
click at [478, 123] on icon "close" at bounding box center [482, 127] width 10 height 10
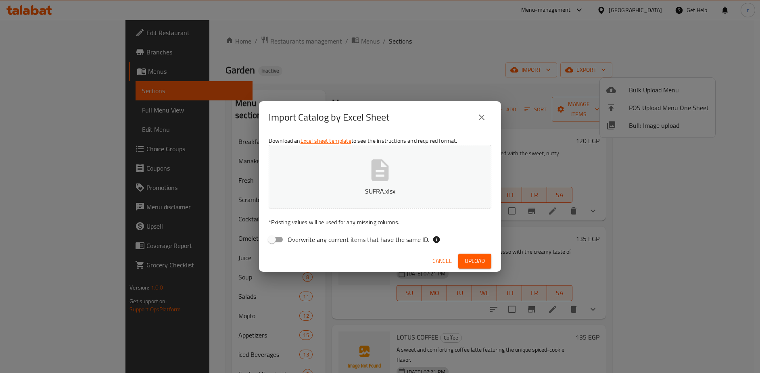
click at [483, 115] on icon "close" at bounding box center [482, 118] width 10 height 10
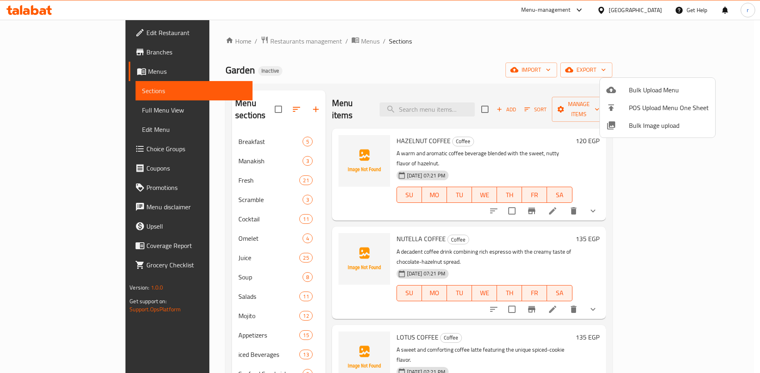
click at [624, 90] on div at bounding box center [617, 90] width 23 height 10
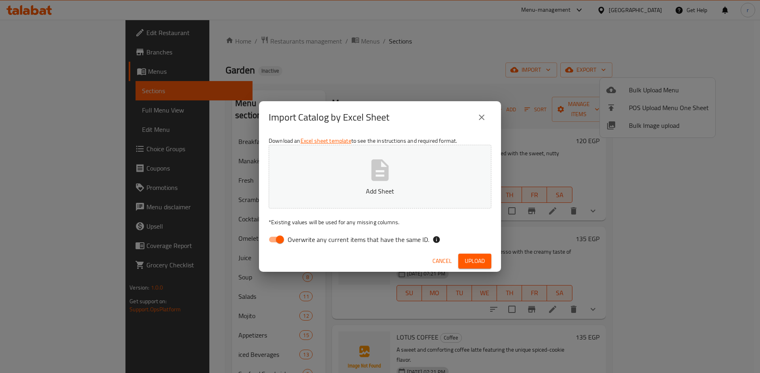
click at [277, 240] on input "Overwrite any current items that have the same ID." at bounding box center [280, 239] width 46 height 15
checkbox input "false"
click at [484, 266] on button "Upload" at bounding box center [474, 261] width 33 height 15
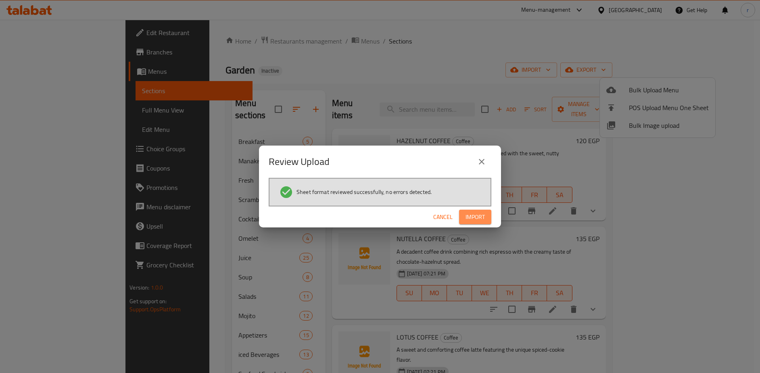
click at [483, 215] on span "Import" at bounding box center [474, 217] width 19 height 10
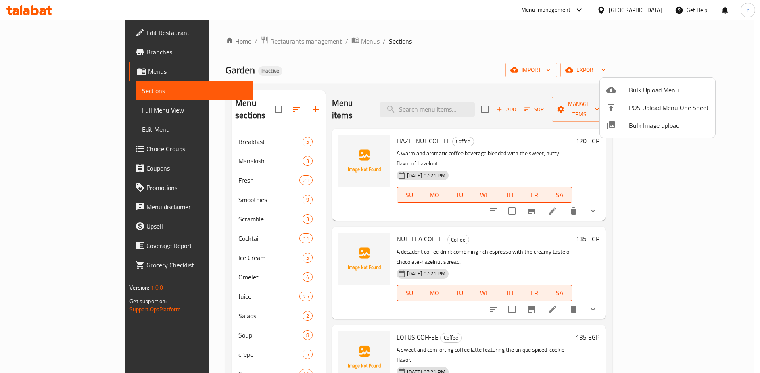
click at [538, 61] on div at bounding box center [380, 186] width 760 height 373
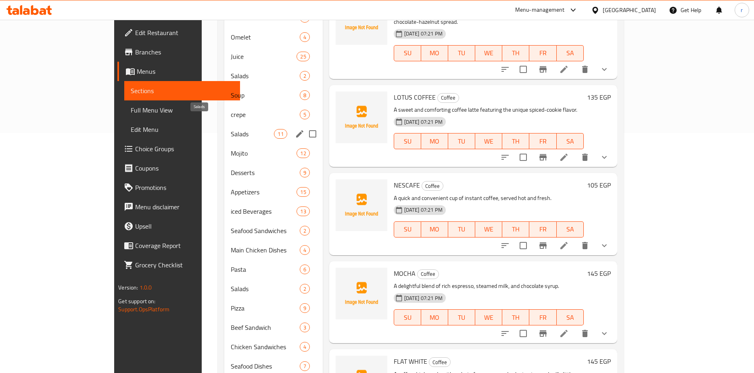
scroll to position [231, 0]
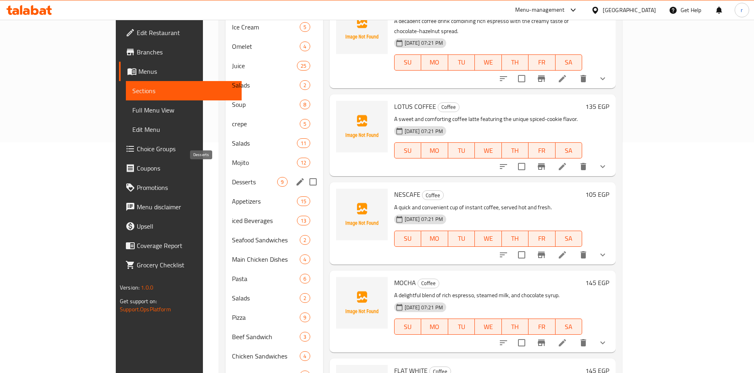
click at [232, 177] on span "Desserts" at bounding box center [255, 182] width 46 height 10
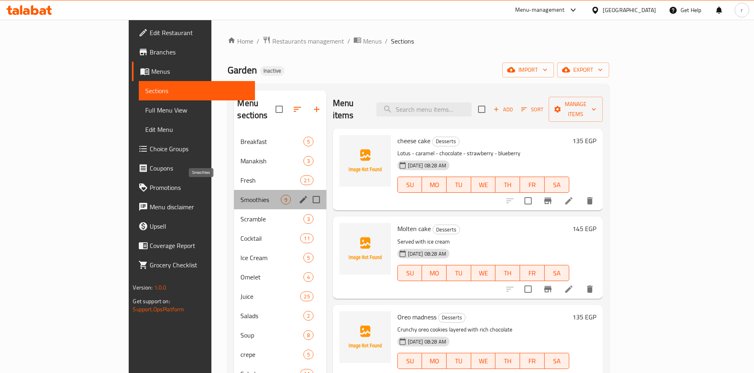
click at [240, 195] on span "Smoothies" at bounding box center [260, 200] width 40 height 10
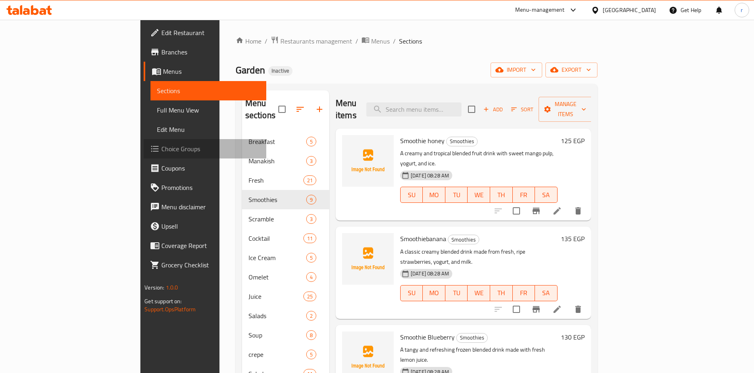
click at [161, 148] on span "Choice Groups" at bounding box center [210, 149] width 98 height 10
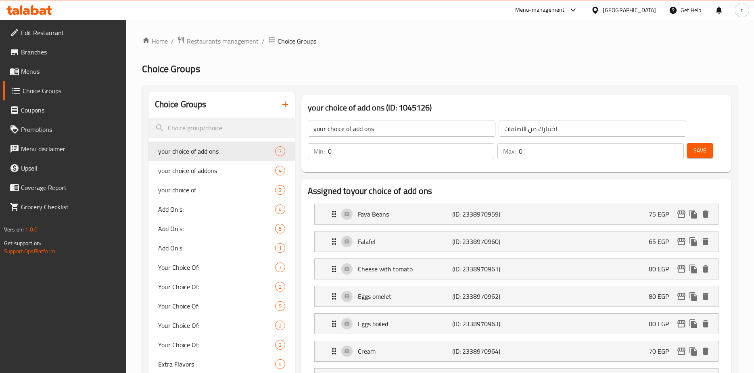
click at [383, 130] on input "your choice of add ons" at bounding box center [402, 129] width 188 height 16
type input "your choice of add ons"
click at [505, 130] on input "اختيارك من الاضافات" at bounding box center [593, 129] width 188 height 16
type input "اختيارك من الاضافات"
click at [382, 130] on input "your choice of add ons" at bounding box center [402, 129] width 188 height 16
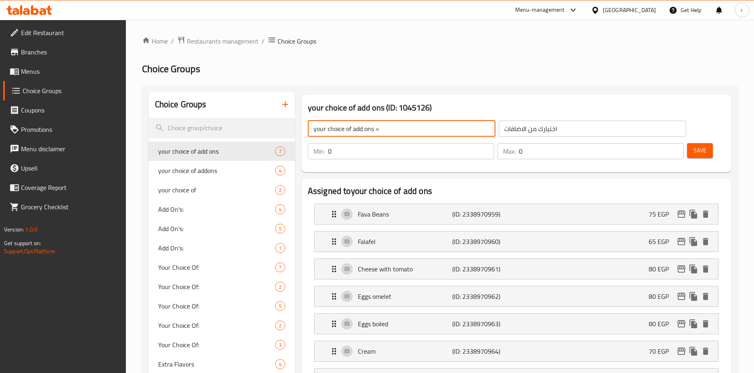
type input "your choice of add ons ="
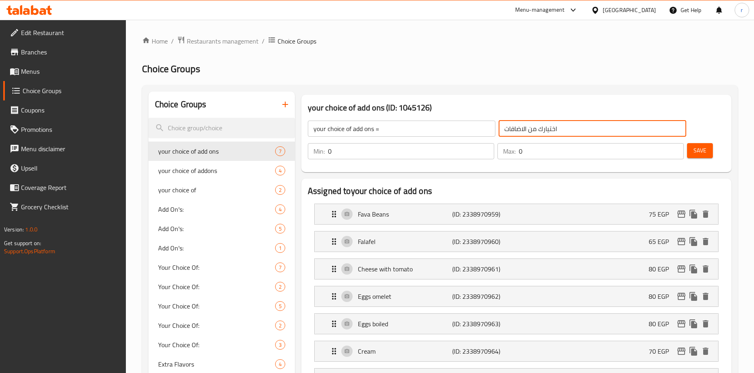
click at [504, 133] on input "اختيارك من الاضافات" at bounding box center [593, 129] width 188 height 16
type input "= اختيارك من الاضافات"
click at [695, 151] on span "Save" at bounding box center [699, 151] width 13 height 10
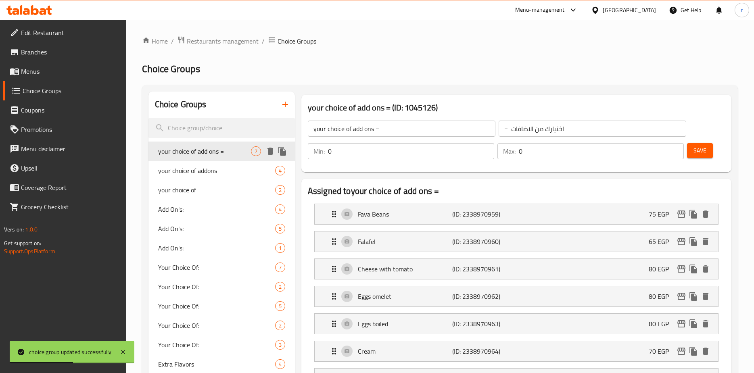
click at [209, 154] on span "your choice of add ons =" at bounding box center [204, 151] width 93 height 10
click at [184, 150] on span "your choice of add ons =" at bounding box center [204, 151] width 93 height 10
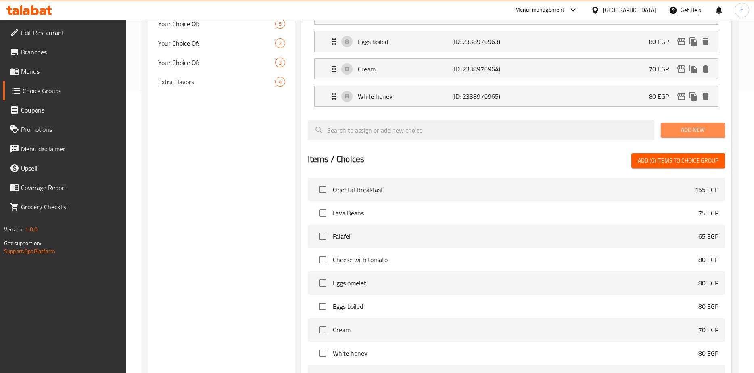
click at [684, 127] on span "Add New" at bounding box center [692, 130] width 51 height 10
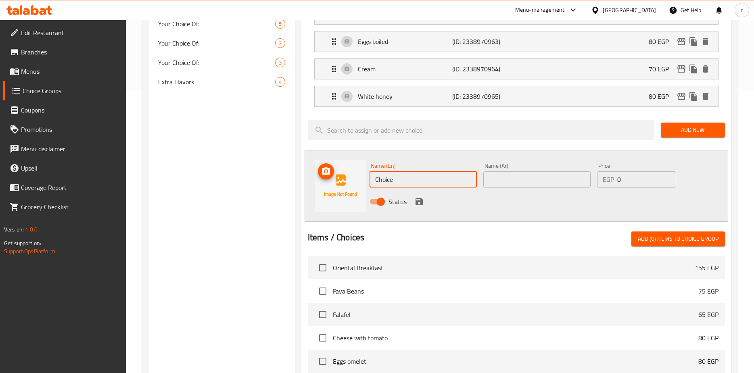
drag, startPoint x: 402, startPoint y: 179, endPoint x: 355, endPoint y: 186, distance: 46.9
click at [355, 186] on div "Name (En) Choice Name (En) Name (Ar) Name (Ar) Price EGP 0 Price Status" at bounding box center [517, 186] width 424 height 72
click at [394, 179] on input "Choice" at bounding box center [422, 179] width 107 height 16
drag, startPoint x: 394, startPoint y: 179, endPoint x: 385, endPoint y: 183, distance: 9.6
click at [385, 183] on input "Choice" at bounding box center [422, 179] width 107 height 16
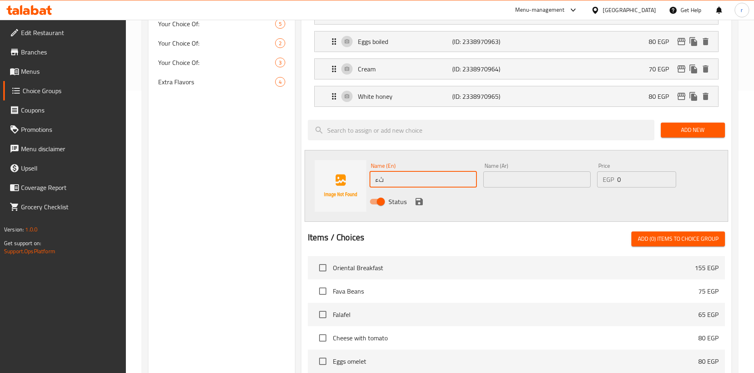
type input "ث"
type input "Extra honey"
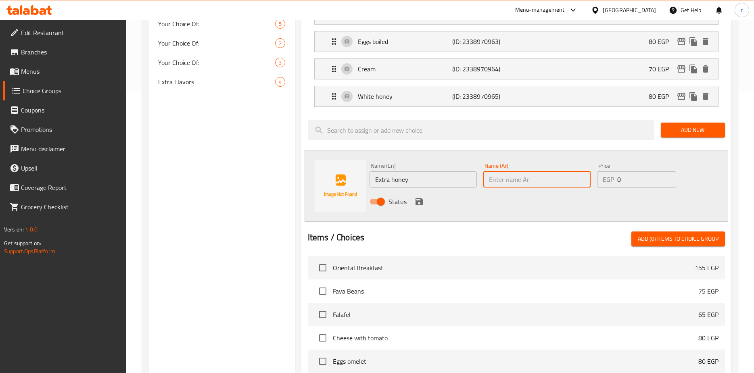
click at [510, 177] on input "text" at bounding box center [536, 179] width 107 height 16
type input "اكسترا عسل"
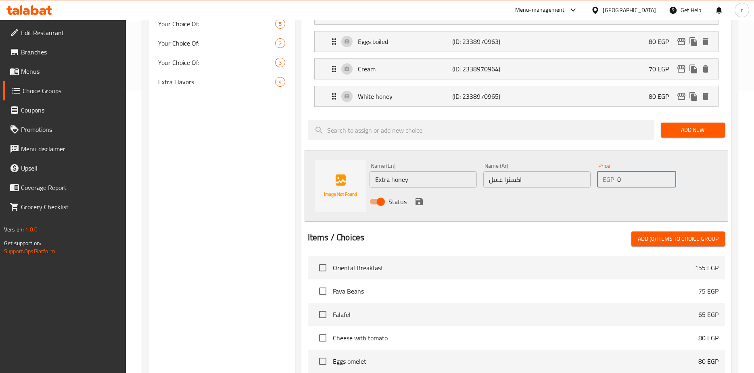
drag, startPoint x: 620, startPoint y: 179, endPoint x: 628, endPoint y: 179, distance: 8.1
click at [628, 179] on input "0" at bounding box center [646, 179] width 59 height 16
type input "25"
click at [419, 199] on icon "save" at bounding box center [419, 202] width 10 height 10
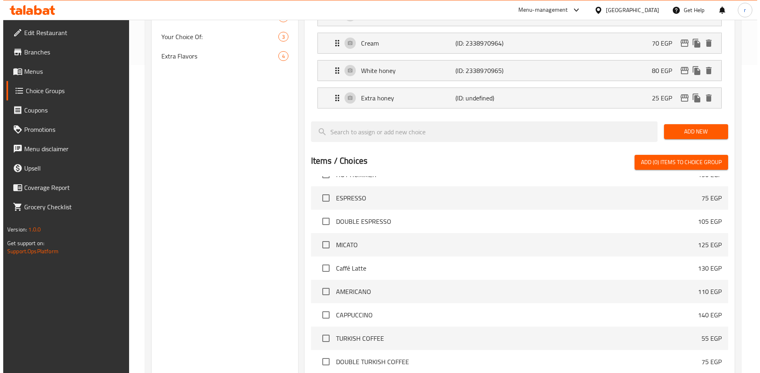
scroll to position [424, 0]
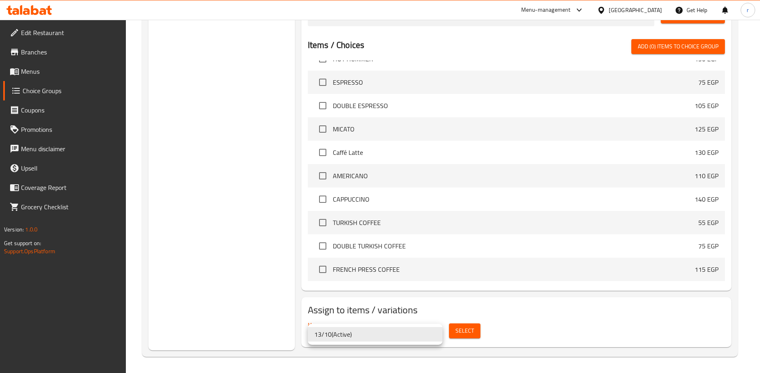
click at [460, 332] on div at bounding box center [380, 186] width 760 height 373
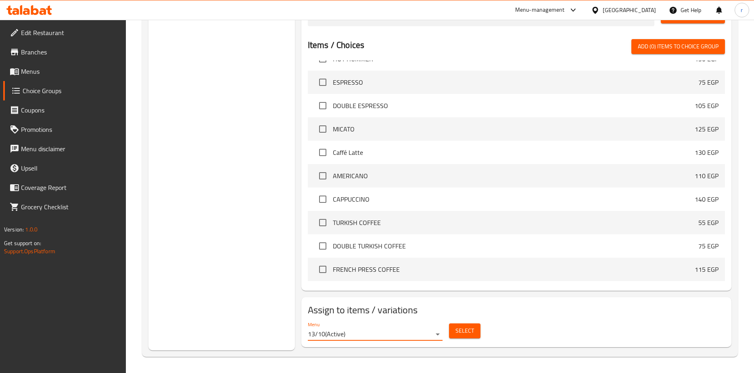
click at [460, 332] on span "Select" at bounding box center [464, 331] width 19 height 10
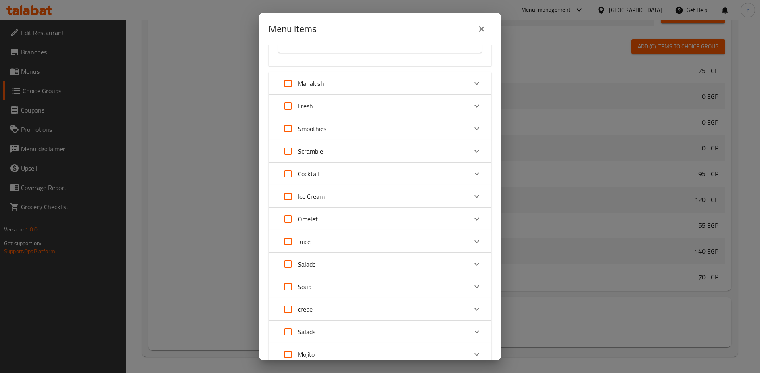
scroll to position [224, 0]
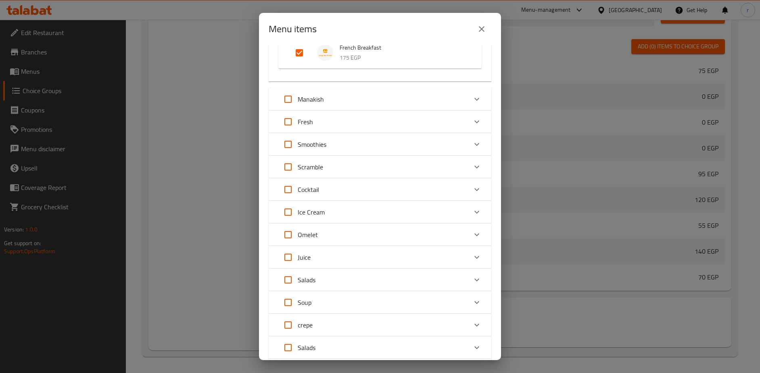
click at [286, 141] on input "Expand" at bounding box center [287, 144] width 19 height 19
checkbox input "true"
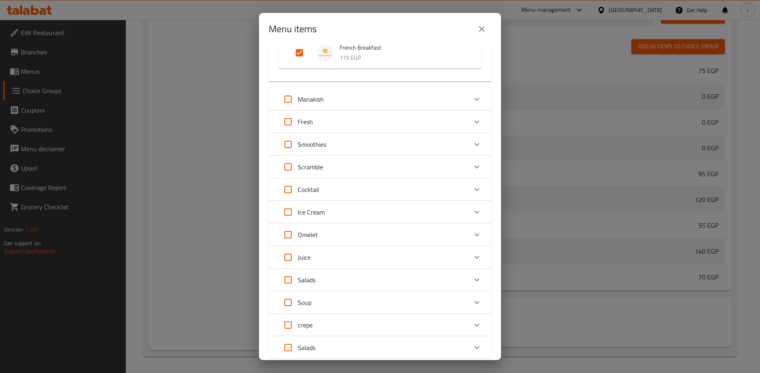
checkbox input "true"
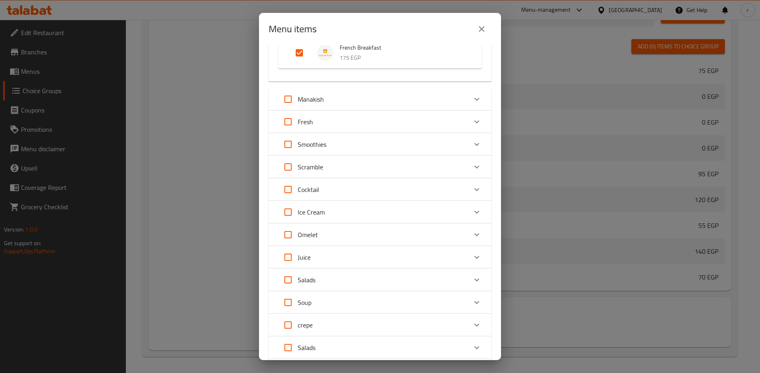
checkbox input "true"
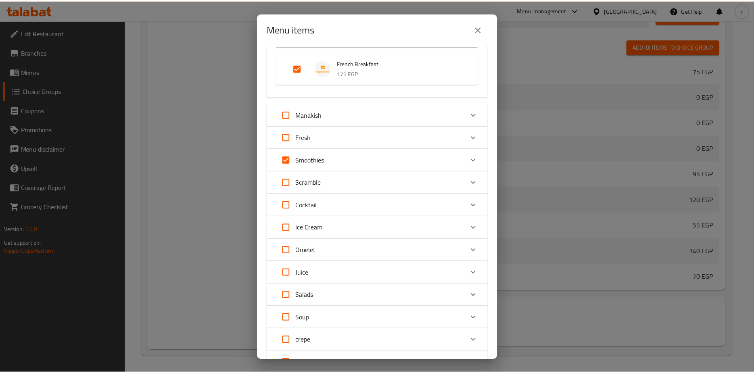
scroll to position [282, 0]
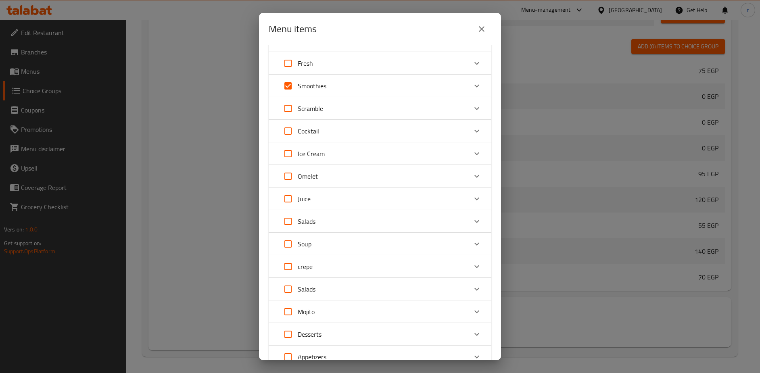
click at [579, 106] on div "Menu items 14 / 264 items selected ​ Breakfast Oriental Breakfast 155 EGP Speci…" at bounding box center [380, 186] width 760 height 373
click at [477, 33] on icon "close" at bounding box center [482, 29] width 10 height 10
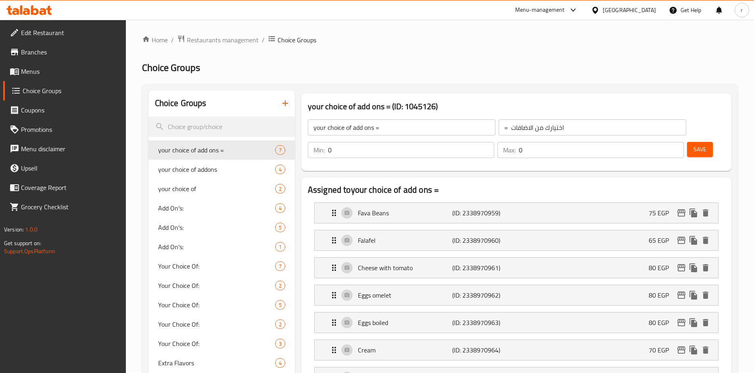
scroll to position [0, 0]
click at [699, 154] on span "Save" at bounding box center [699, 151] width 13 height 10
click at [226, 154] on span "your choice of add ons =" at bounding box center [204, 151] width 93 height 10
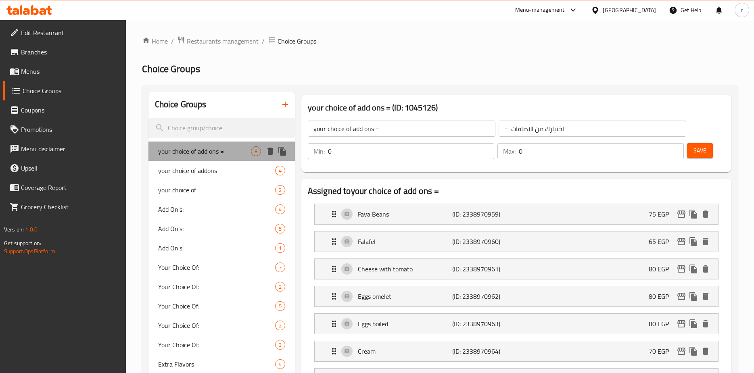
click at [226, 152] on span "your choice of add ons =" at bounding box center [204, 151] width 93 height 10
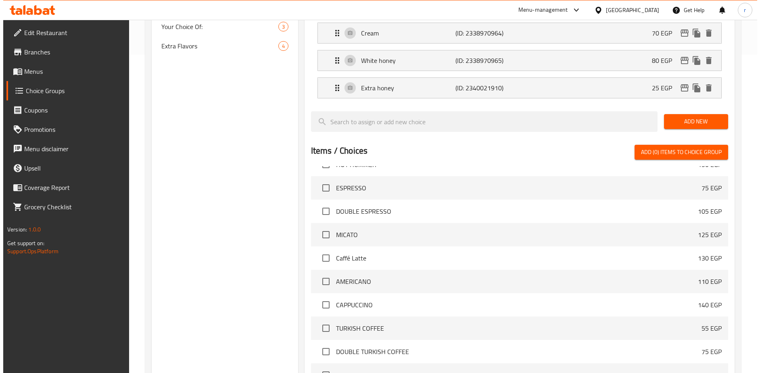
scroll to position [424, 0]
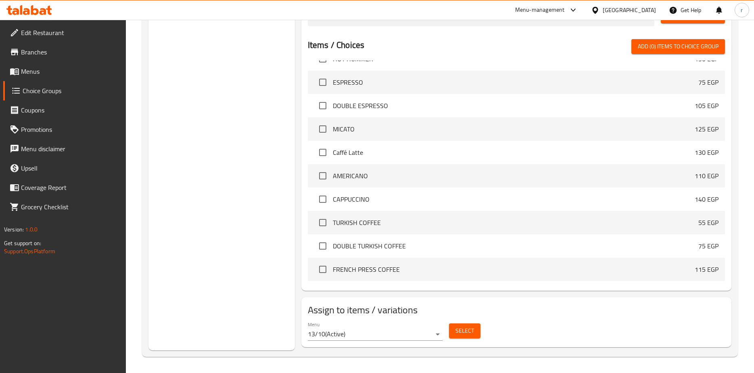
click at [474, 334] on button "Select" at bounding box center [464, 330] width 31 height 15
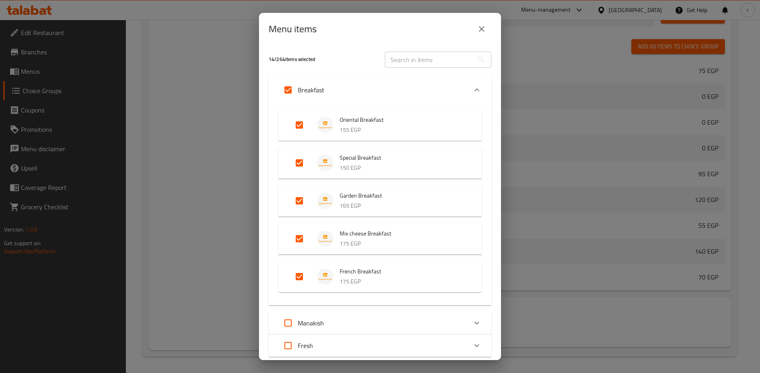
click at [298, 275] on input "Expand" at bounding box center [299, 276] width 19 height 19
checkbox input "false"
click at [303, 244] on input "Expand" at bounding box center [299, 238] width 19 height 19
checkbox input "false"
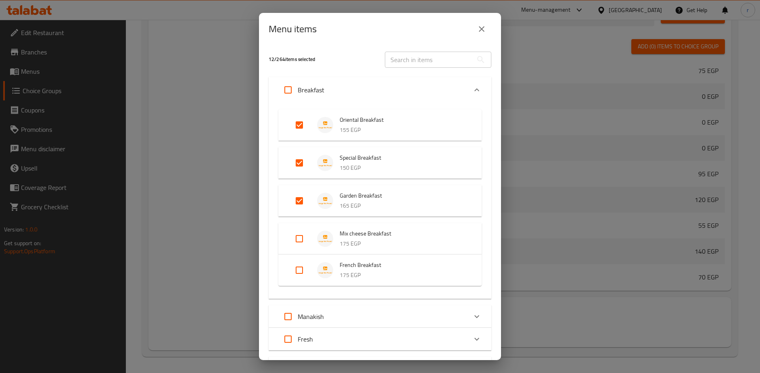
click at [299, 204] on input "Expand" at bounding box center [299, 200] width 19 height 19
checkbox input "false"
drag, startPoint x: 299, startPoint y: 167, endPoint x: 306, endPoint y: 123, distance: 44.9
click at [299, 166] on input "Expand" at bounding box center [299, 162] width 19 height 19
checkbox input "false"
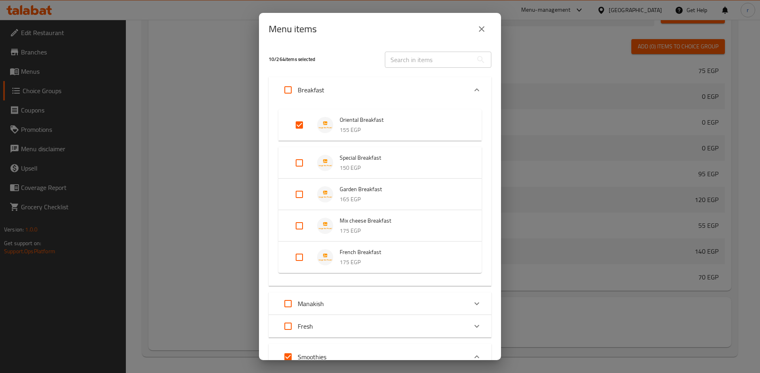
click at [301, 120] on input "Expand" at bounding box center [299, 124] width 19 height 19
checkbox input "false"
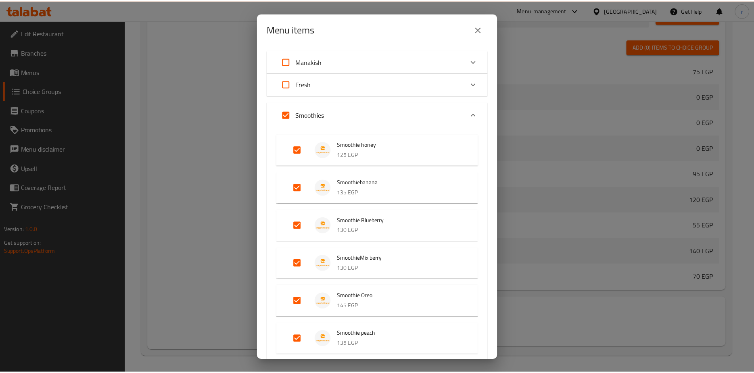
scroll to position [282, 0]
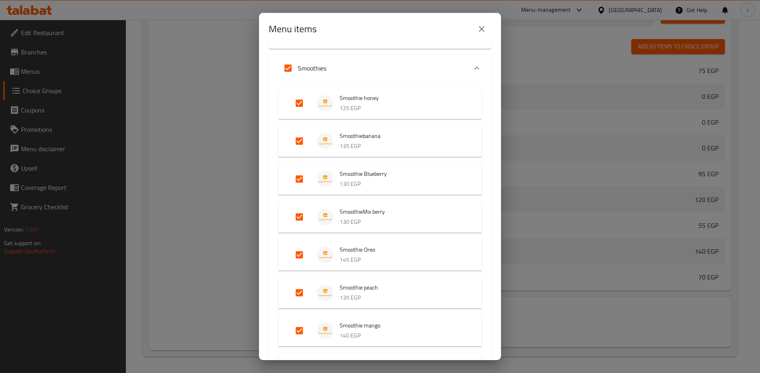
click at [480, 30] on icon "close" at bounding box center [482, 29] width 10 height 10
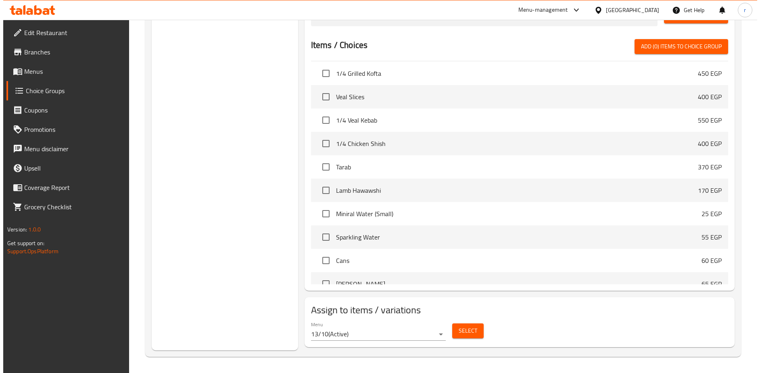
scroll to position [5935, 0]
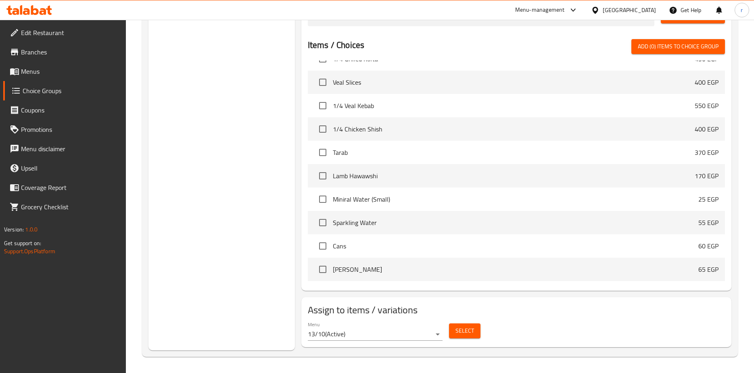
click at [464, 332] on span "Select" at bounding box center [464, 331] width 19 height 10
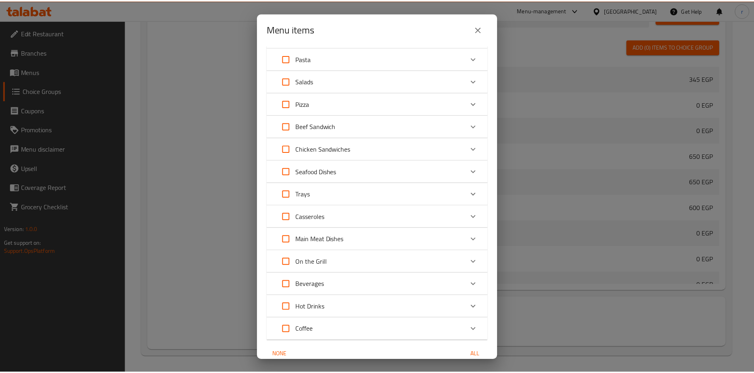
scroll to position [1078, 0]
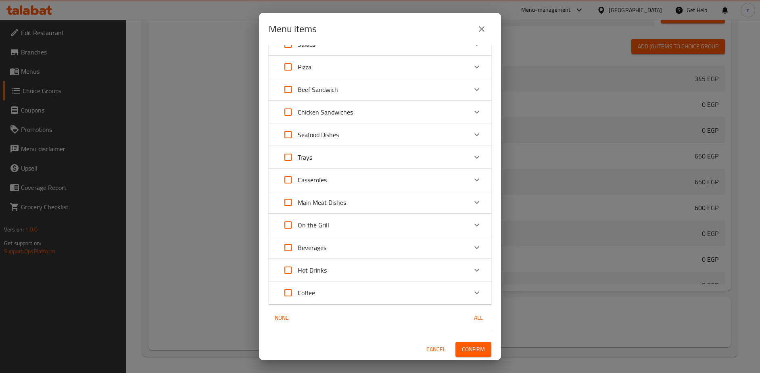
click at [432, 348] on span "Cancel" at bounding box center [435, 349] width 19 height 10
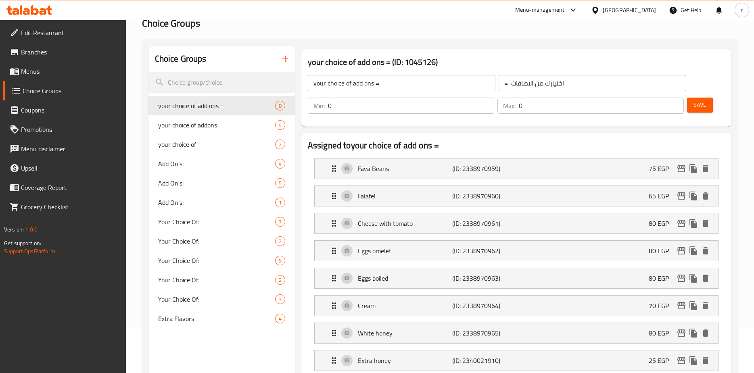
scroll to position [81, 0]
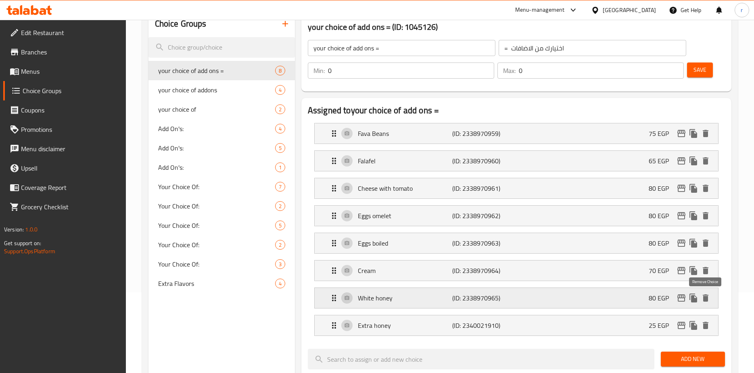
click at [708, 297] on icon "delete" at bounding box center [706, 297] width 6 height 7
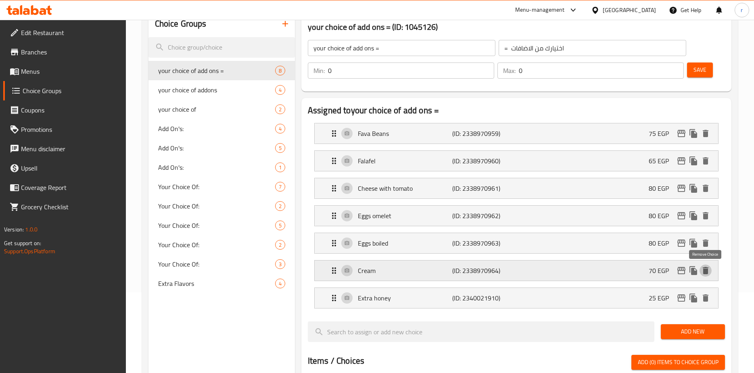
click at [708, 270] on icon "delete" at bounding box center [706, 271] width 10 height 10
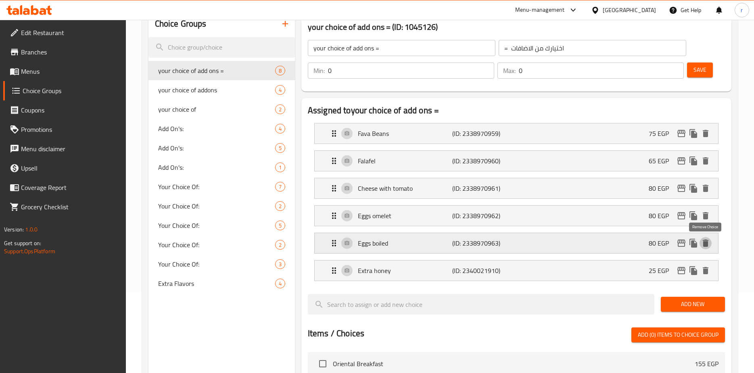
click at [708, 243] on icon "delete" at bounding box center [706, 243] width 10 height 10
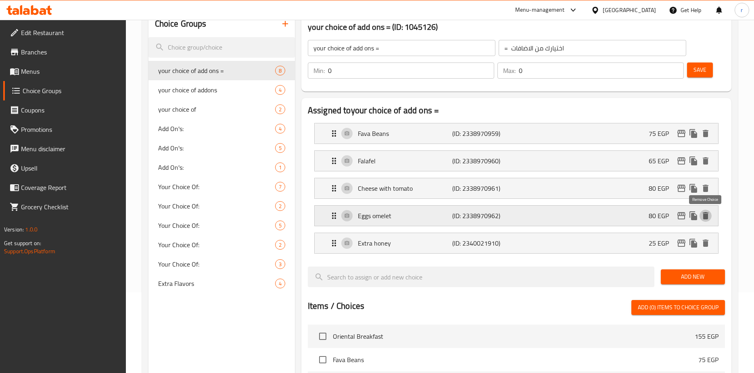
click at [706, 220] on icon "delete" at bounding box center [706, 216] width 10 height 10
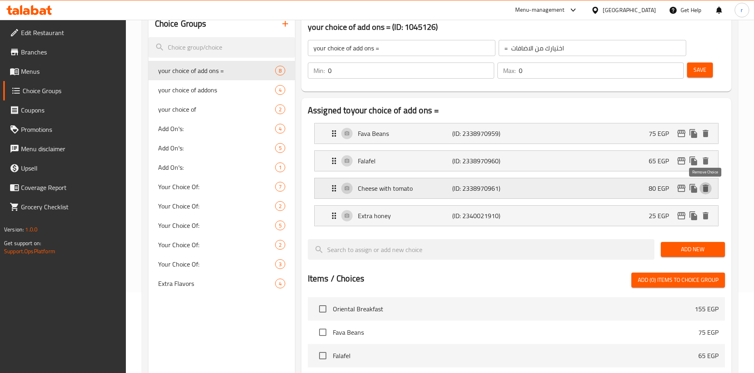
click at [705, 193] on button "delete" at bounding box center [705, 188] width 12 height 12
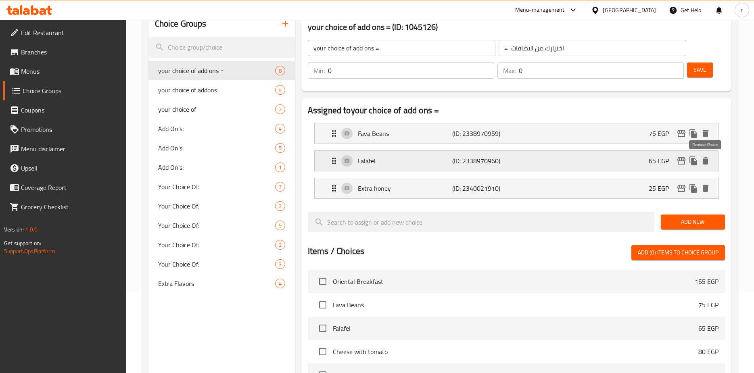
click at [707, 163] on icon "delete" at bounding box center [706, 160] width 6 height 7
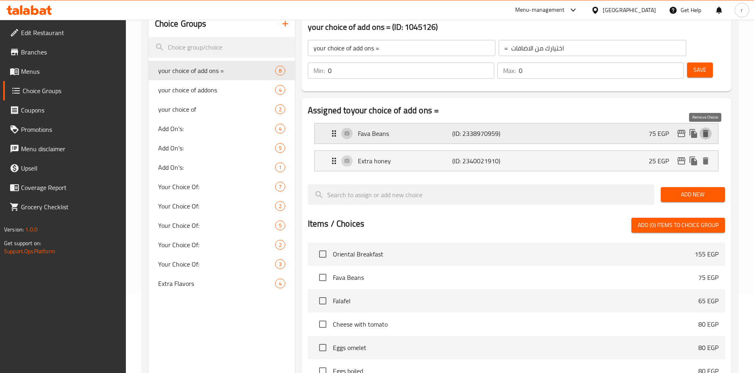
click at [707, 136] on icon "delete" at bounding box center [706, 133] width 6 height 7
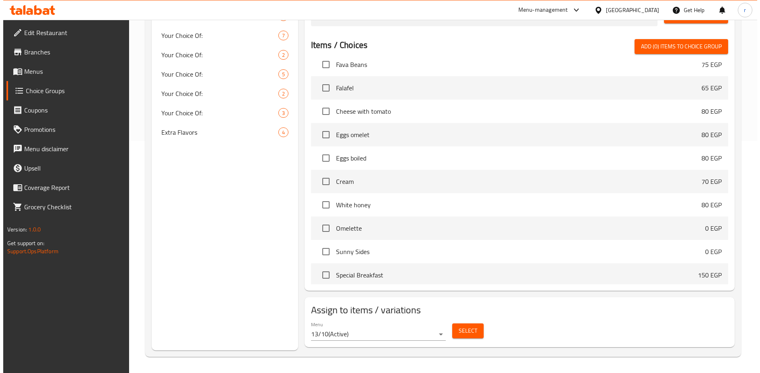
scroll to position [121, 0]
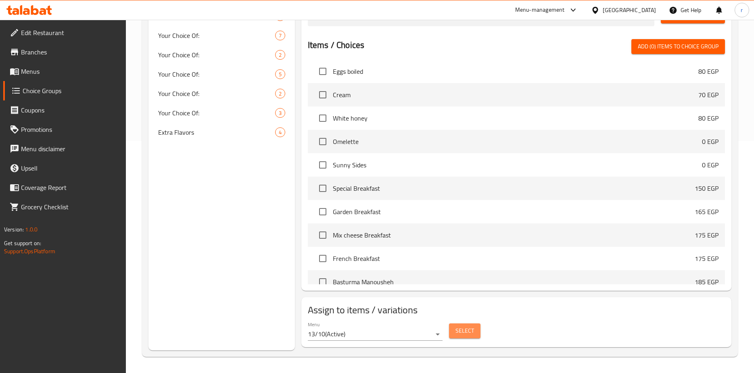
click at [467, 334] on span "Select" at bounding box center [464, 331] width 19 height 10
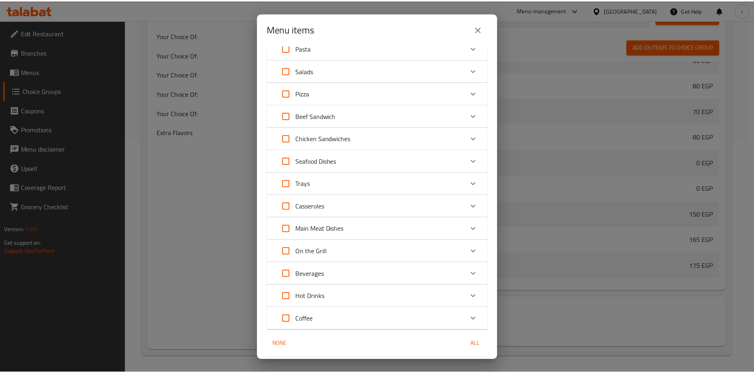
scroll to position [1078, 0]
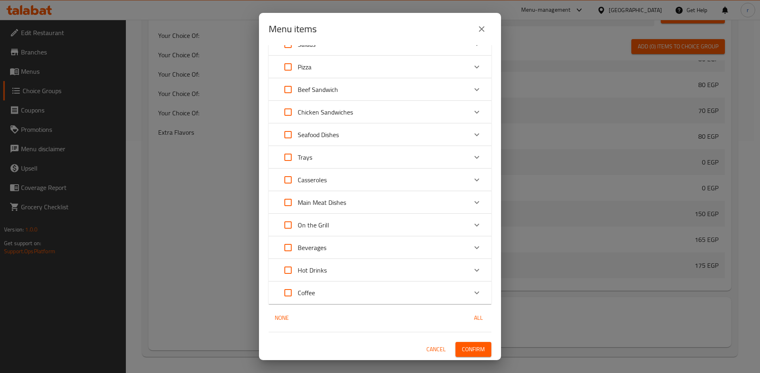
click at [470, 350] on span "Confirm" at bounding box center [473, 349] width 23 height 10
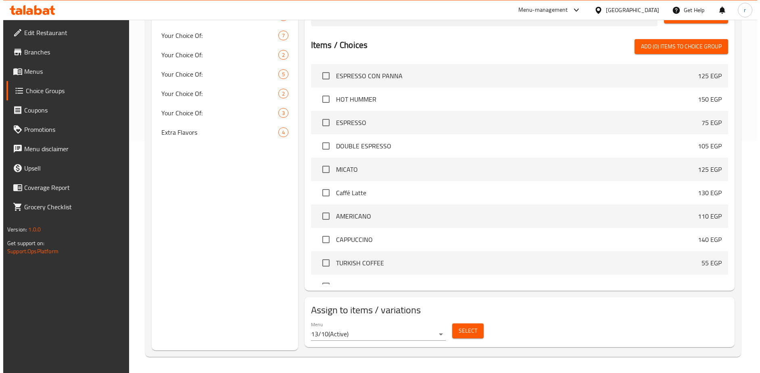
scroll to position [7105, 0]
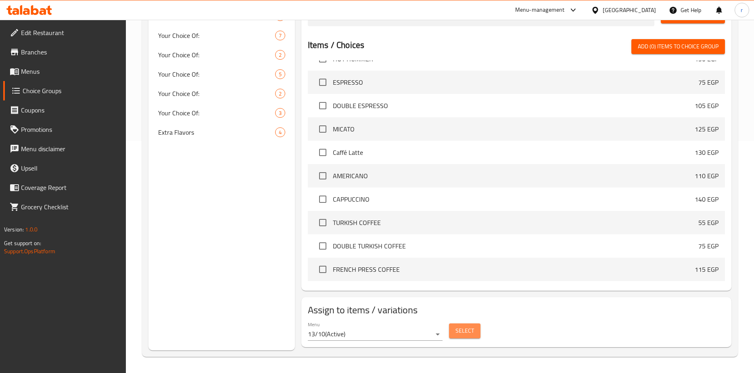
click at [461, 330] on span "Select" at bounding box center [464, 331] width 19 height 10
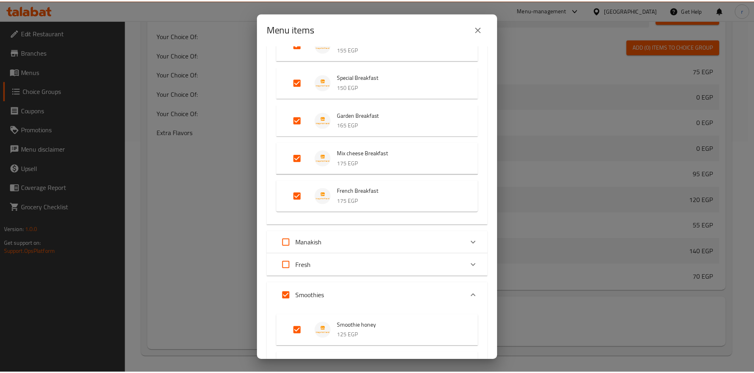
scroll to position [0, 0]
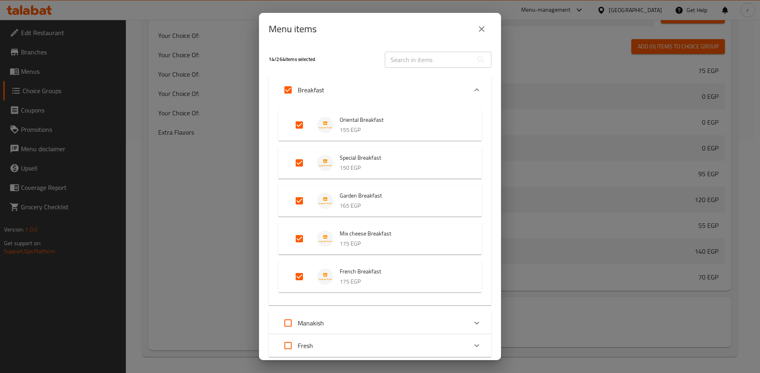
click at [482, 29] on icon "close" at bounding box center [482, 29] width 6 height 6
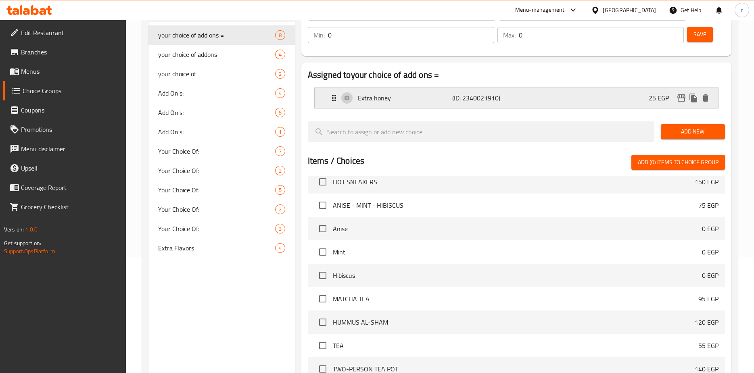
scroll to position [121, 0]
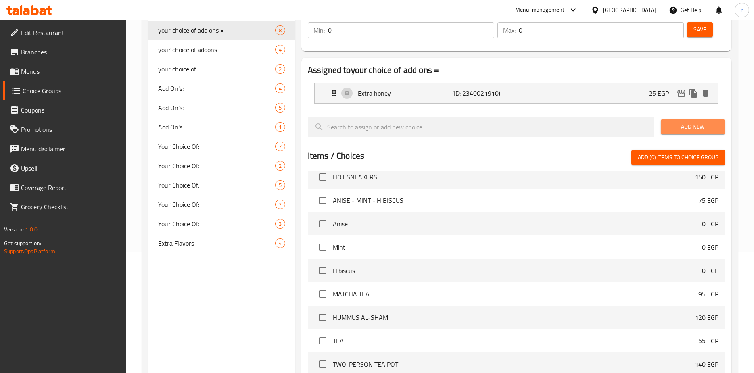
click at [685, 132] on button "Add New" at bounding box center [693, 126] width 64 height 15
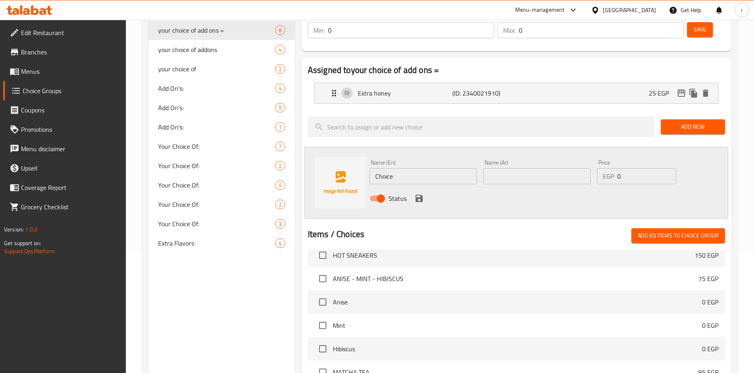
click at [204, 289] on div "Choice Groups your choice of add ons = 8 your choice of addons 4 your choice of…" at bounding box center [221, 255] width 146 height 569
click at [741, 177] on div "Home / Restaurants management / Choice Groups Choice Groups Choice Groups your …" at bounding box center [440, 230] width 628 height 663
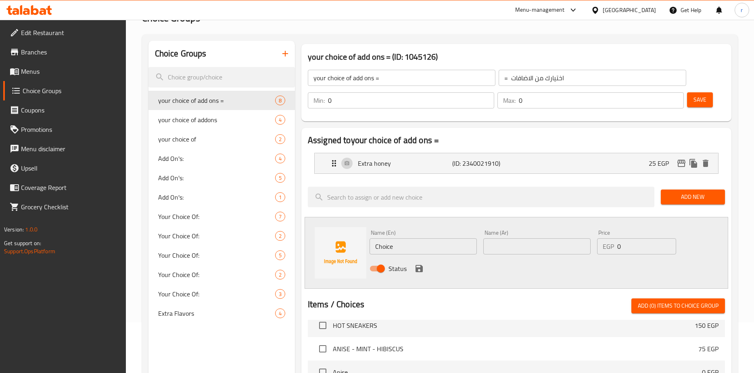
scroll to position [0, 0]
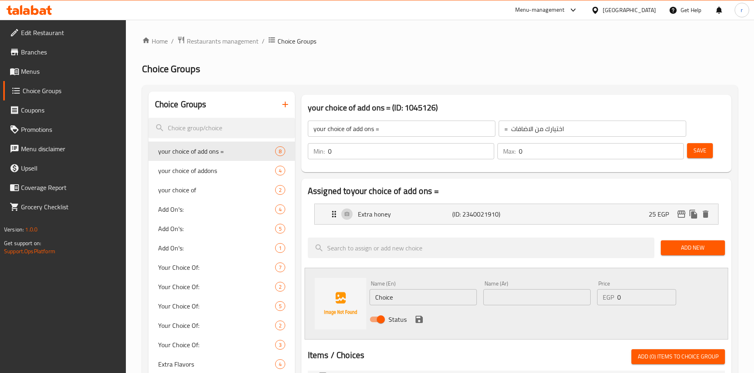
click at [285, 104] on icon "button" at bounding box center [285, 105] width 6 height 6
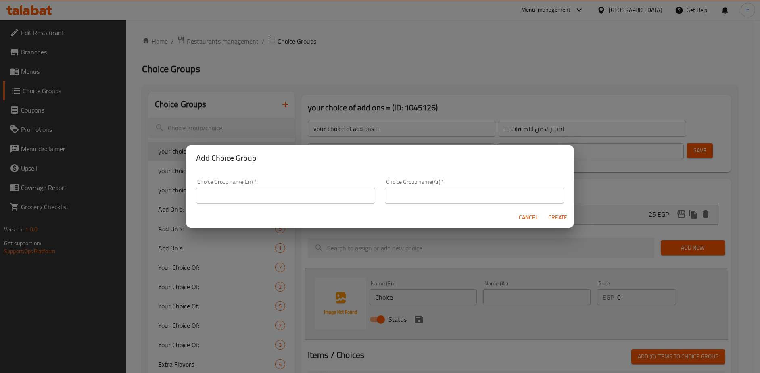
click at [261, 196] on input "text" at bounding box center [285, 196] width 179 height 16
type input "Addons ."
click at [551, 217] on span "Create" at bounding box center [557, 218] width 19 height 10
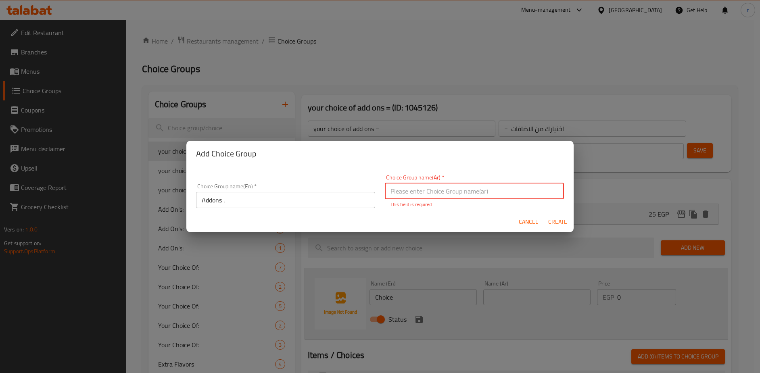
click at [442, 191] on input "text" at bounding box center [474, 191] width 179 height 16
type input "h"
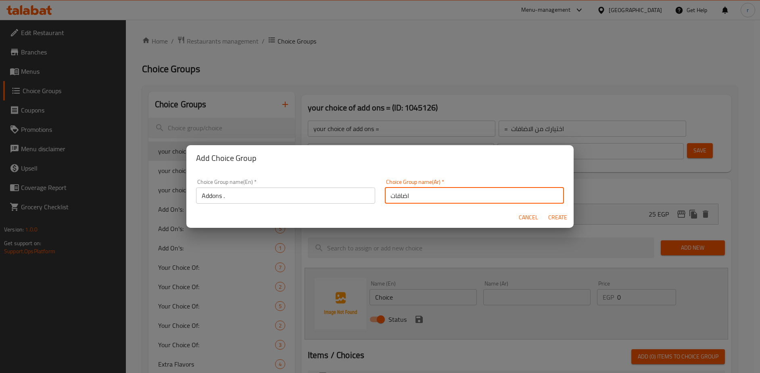
type input "اضافات"
click at [555, 218] on span "Create" at bounding box center [557, 218] width 19 height 10
type input "Addons ."
type input "اضافات"
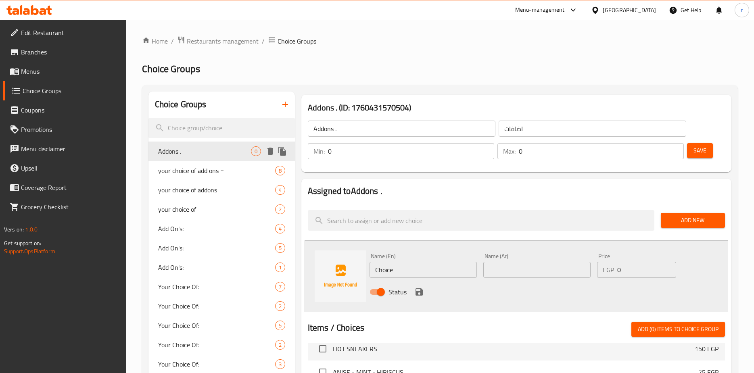
click at [227, 150] on span "Addons ." at bounding box center [204, 151] width 93 height 10
drag, startPoint x: 412, startPoint y: 266, endPoint x: 371, endPoint y: 269, distance: 41.3
click at [371, 269] on input "Choice" at bounding box center [422, 270] width 107 height 16
type input "ش"
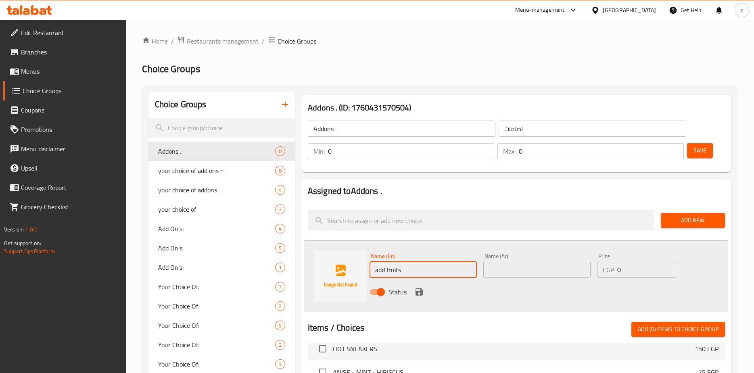
type input "add fruits"
click at [534, 275] on input "text" at bounding box center [536, 270] width 107 height 16
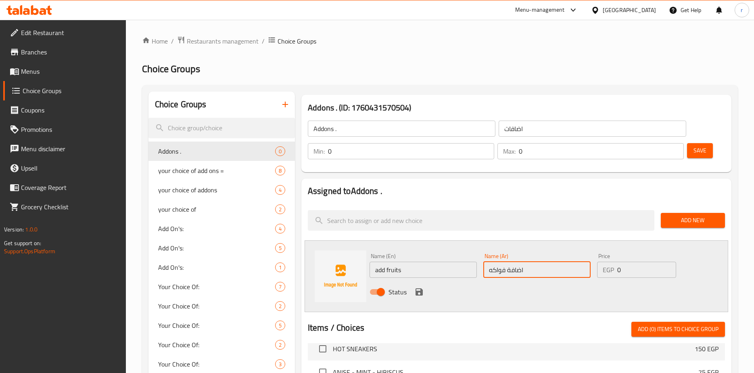
type input "اضافة فواكه"
drag, startPoint x: 616, startPoint y: 271, endPoint x: 629, endPoint y: 269, distance: 12.6
click at [629, 269] on div "EGP 0 Price" at bounding box center [636, 270] width 79 height 16
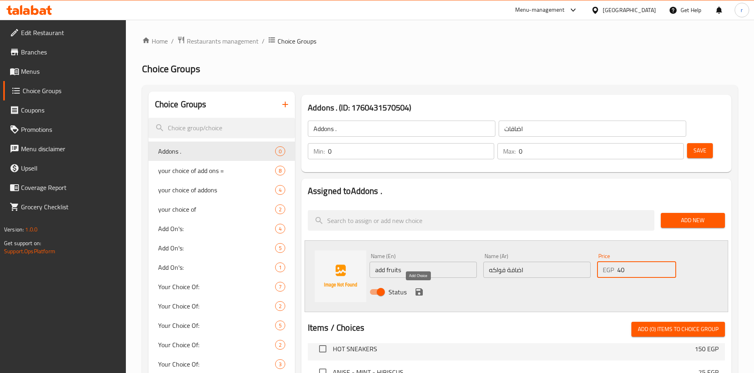
type input "40"
click at [417, 292] on icon "save" at bounding box center [418, 291] width 7 height 7
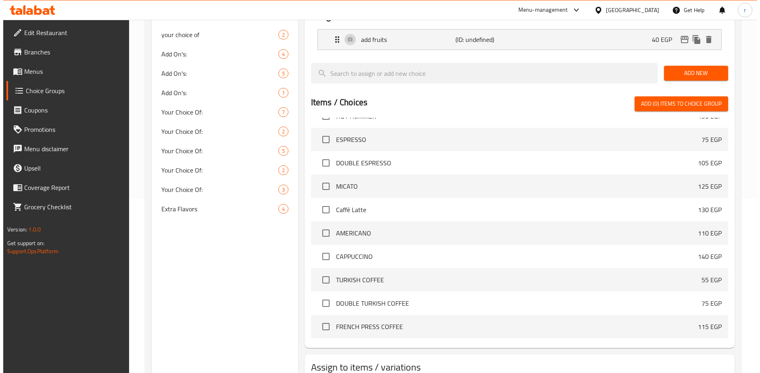
scroll to position [232, 0]
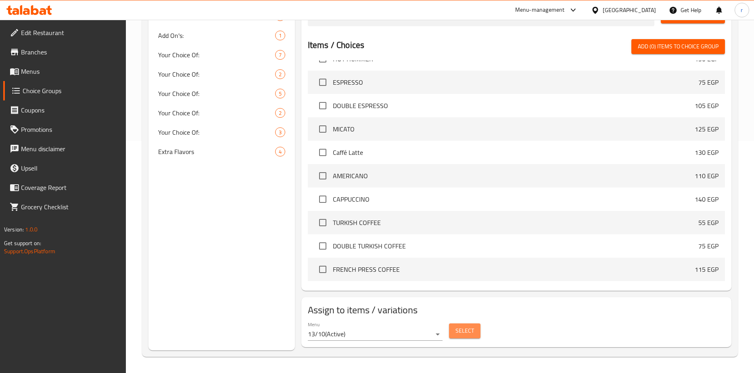
click at [453, 330] on button "Select" at bounding box center [464, 330] width 31 height 15
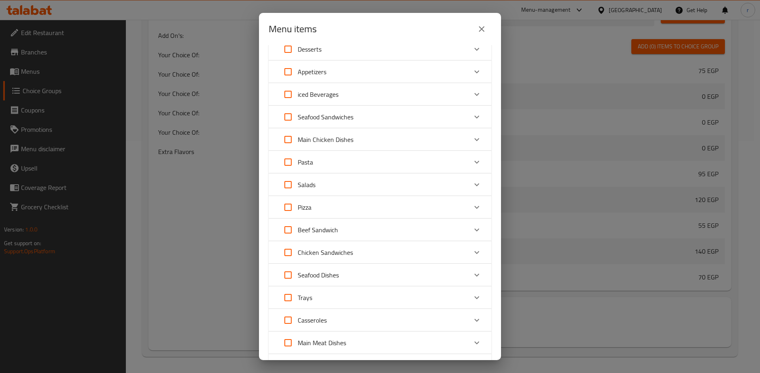
scroll to position [363, 0]
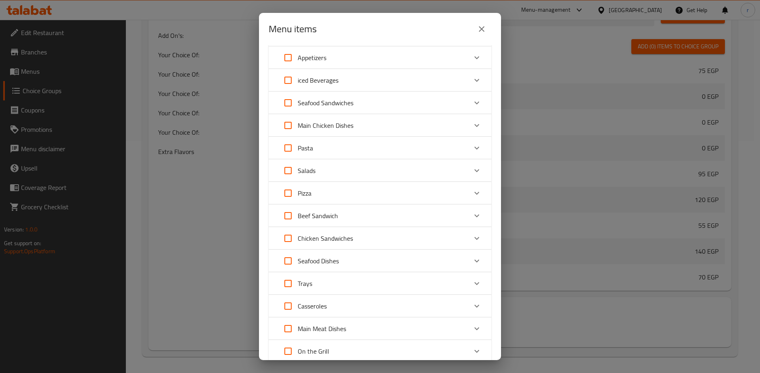
click at [287, 171] on input "Expand" at bounding box center [287, 170] width 19 height 19
checkbox input "true"
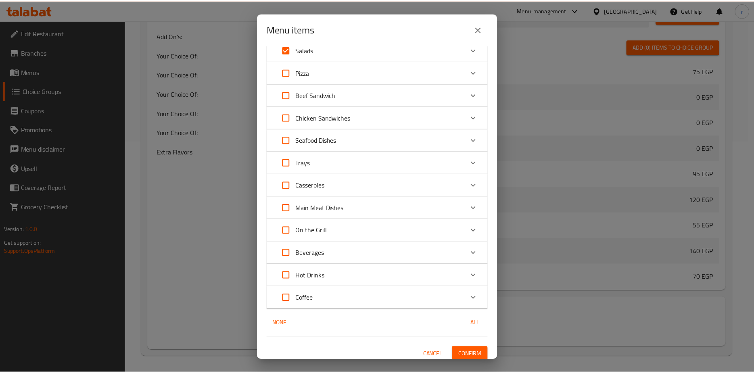
scroll to position [489, 0]
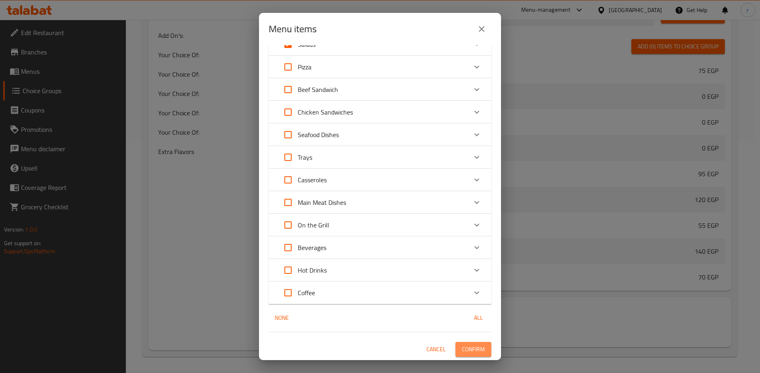
click at [465, 348] on span "Confirm" at bounding box center [473, 349] width 23 height 10
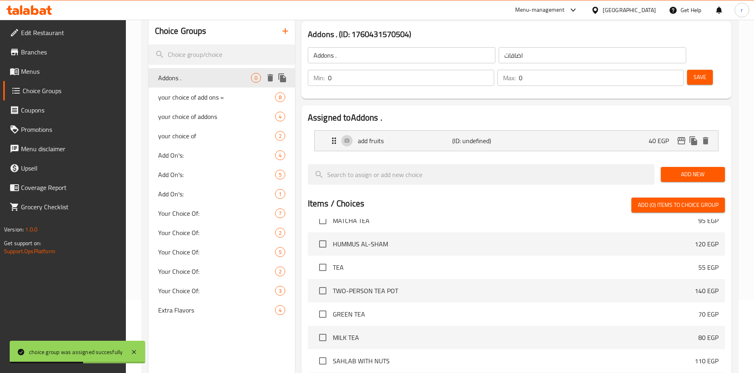
scroll to position [71, 0]
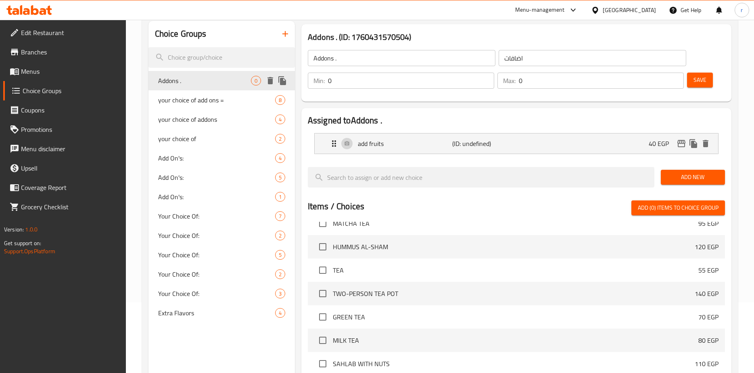
click at [232, 81] on span "Addons ." at bounding box center [204, 81] width 93 height 10
click at [682, 180] on span "Add New" at bounding box center [692, 177] width 51 height 10
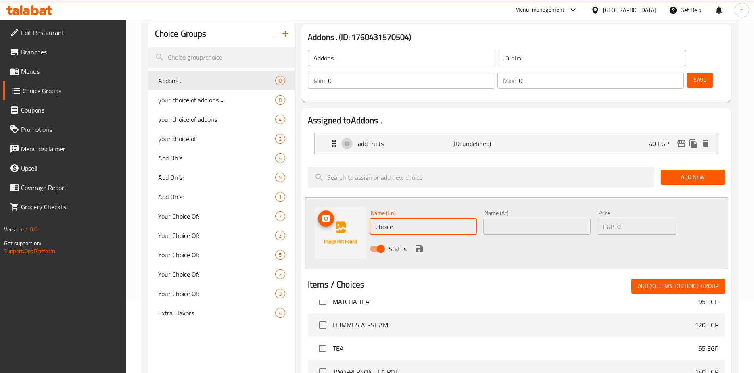
drag, startPoint x: 368, startPoint y: 219, endPoint x: 359, endPoint y: 219, distance: 8.9
click at [359, 219] on div "Name (En) Choice Name (En) Name (Ar) Name (Ar) Price EGP 0 Price Status" at bounding box center [517, 233] width 424 height 72
click at [515, 215] on div "Name (Ar) Name (Ar)" at bounding box center [536, 222] width 107 height 25
click at [516, 229] on input "text" at bounding box center [536, 227] width 107 height 16
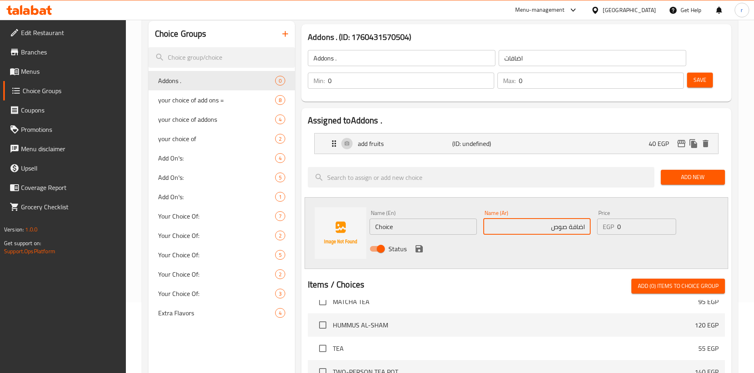
type input "اضافة صوص"
drag, startPoint x: 622, startPoint y: 230, endPoint x: 609, endPoint y: 229, distance: 13.3
click at [609, 229] on div "EGP 0 Price" at bounding box center [636, 227] width 79 height 16
type input "30"
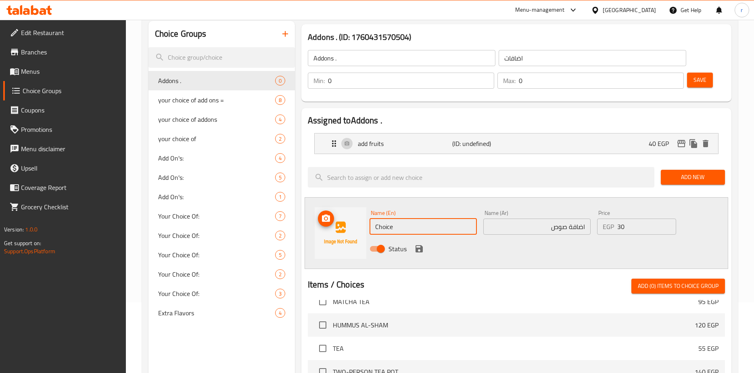
drag, startPoint x: 421, startPoint y: 223, endPoint x: 358, endPoint y: 235, distance: 64.0
click at [358, 235] on div "Name (En) Choice Name (En) Name (Ar) اضافة صوص Name (Ar) Price EGP 30 Price Sta…" at bounding box center [517, 233] width 424 height 72
type input "add sauce"
click at [417, 250] on icon "save" at bounding box center [419, 249] width 10 height 10
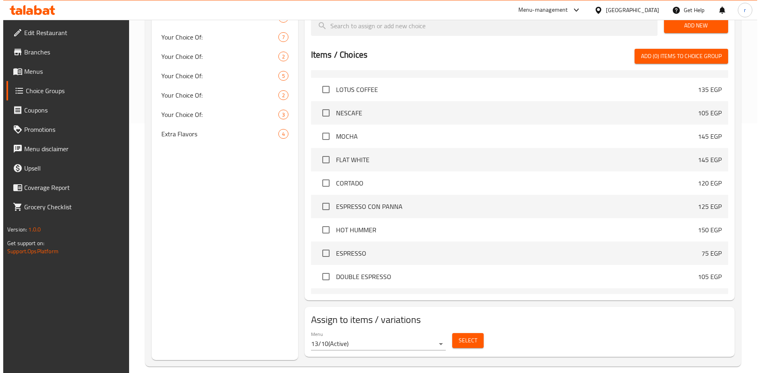
scroll to position [259, 0]
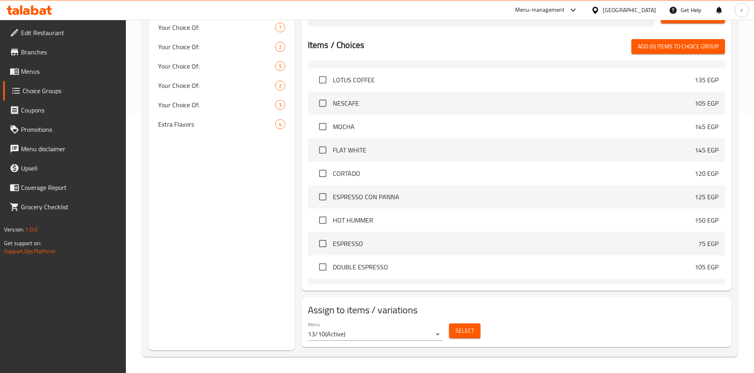
click at [469, 334] on span "Select" at bounding box center [464, 331] width 19 height 10
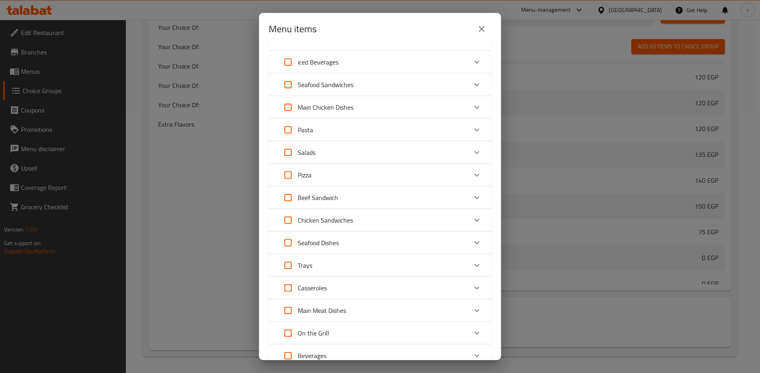
scroll to position [368, 0]
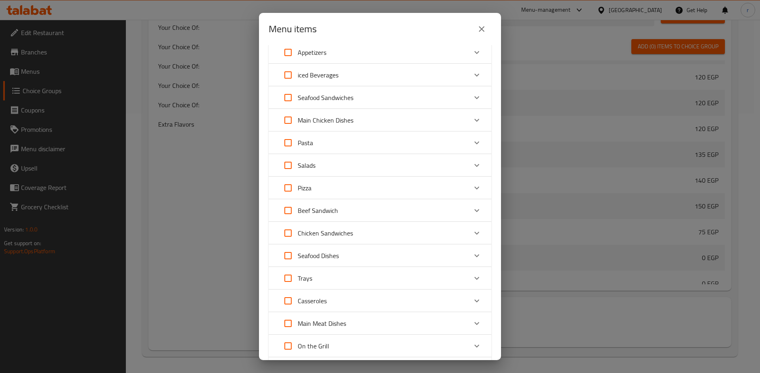
click at [290, 167] on input "Expand" at bounding box center [287, 165] width 19 height 19
checkbox input "true"
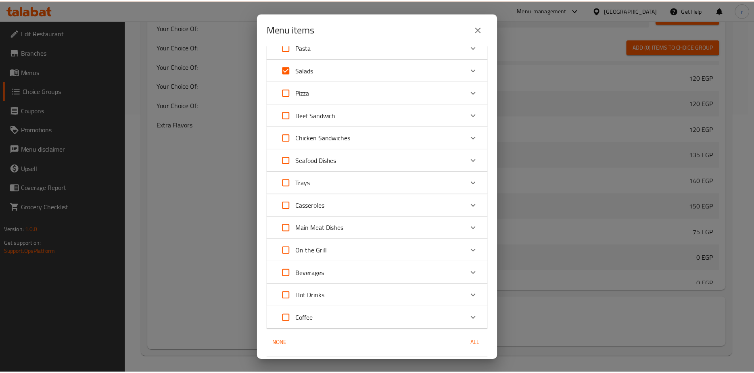
scroll to position [489, 0]
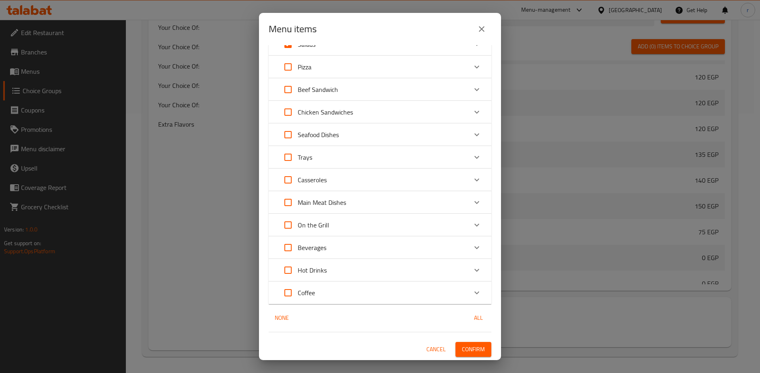
click at [471, 347] on span "Confirm" at bounding box center [473, 349] width 23 height 10
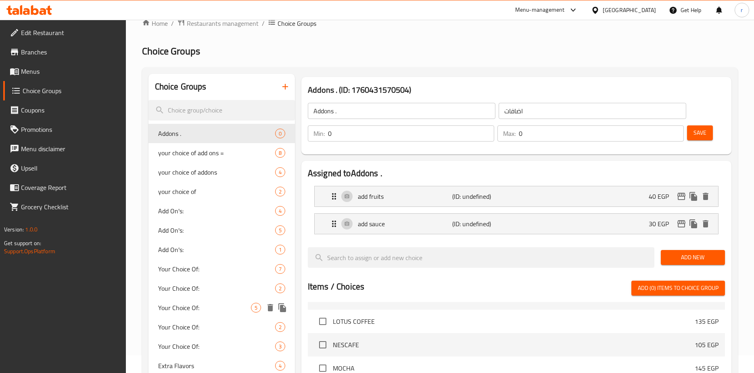
scroll to position [17, 0]
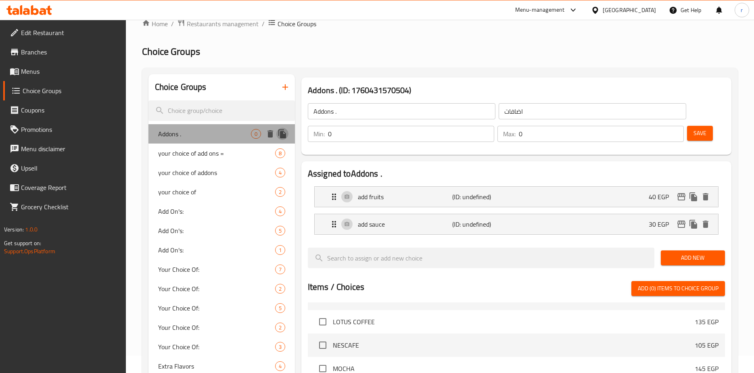
click at [284, 133] on icon "duplicate" at bounding box center [282, 134] width 10 height 10
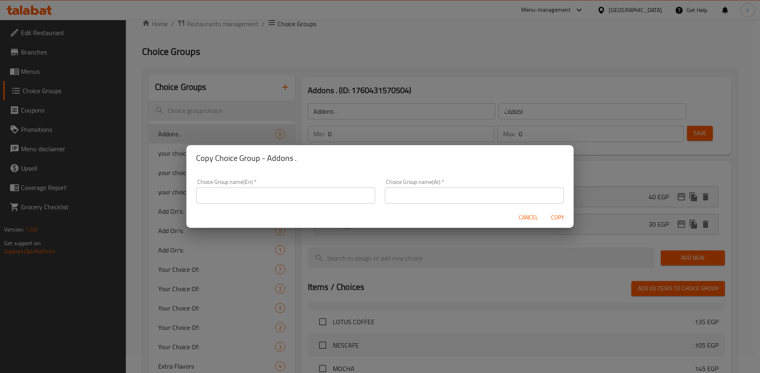
click at [522, 221] on span "Cancel" at bounding box center [528, 218] width 19 height 10
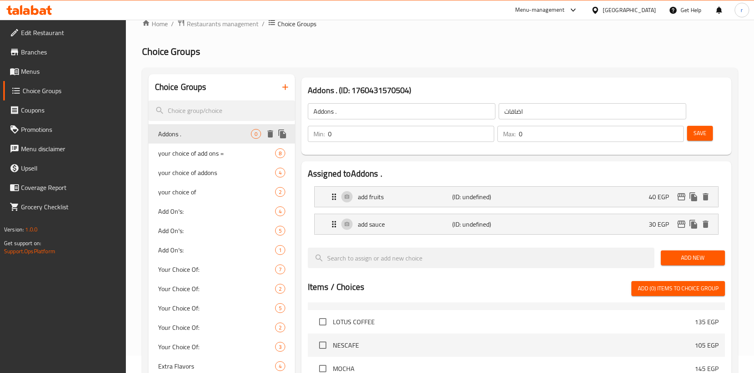
click at [211, 132] on span "Addons ." at bounding box center [204, 134] width 93 height 10
click at [333, 194] on icon "Expand" at bounding box center [334, 197] width 4 height 6
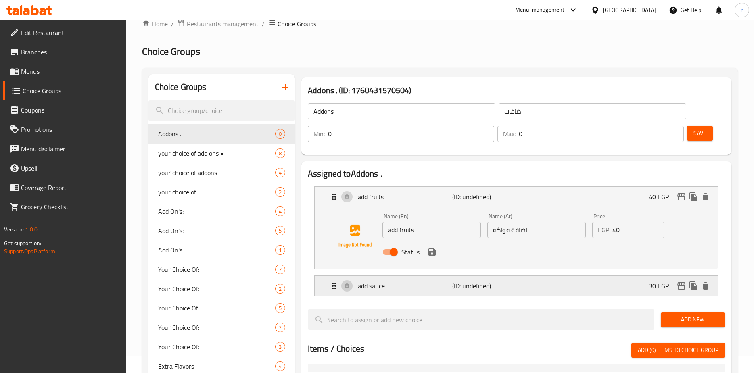
click at [332, 286] on icon "Expand" at bounding box center [334, 286] width 10 height 10
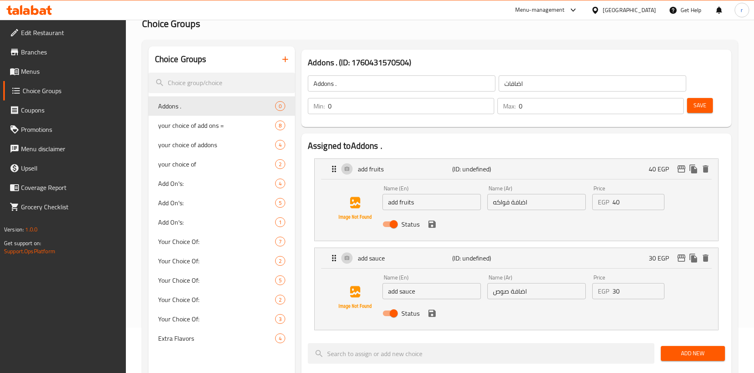
scroll to position [98, 0]
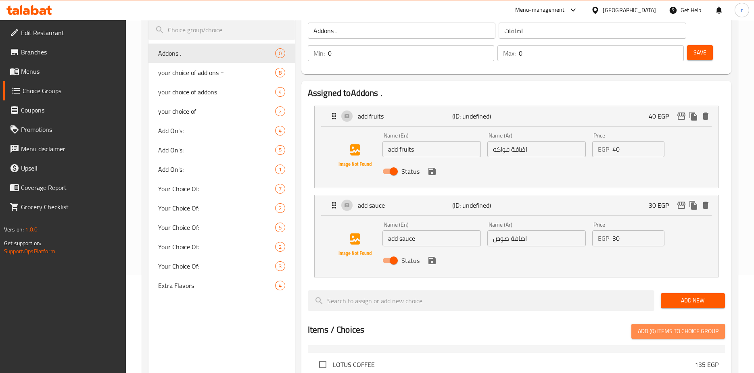
click at [682, 333] on span "Add (0) items to choice group" at bounding box center [678, 331] width 81 height 10
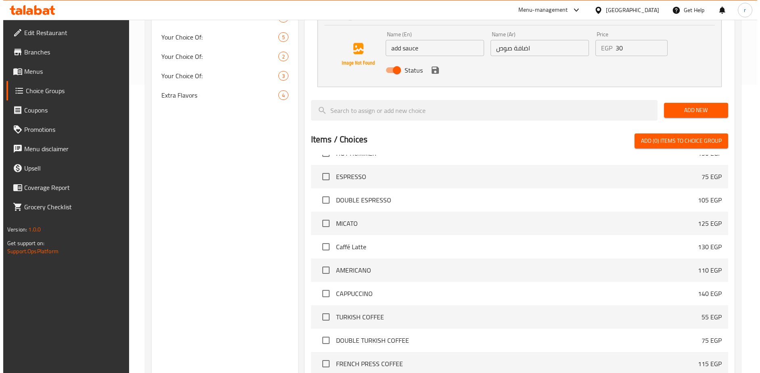
scroll to position [383, 0]
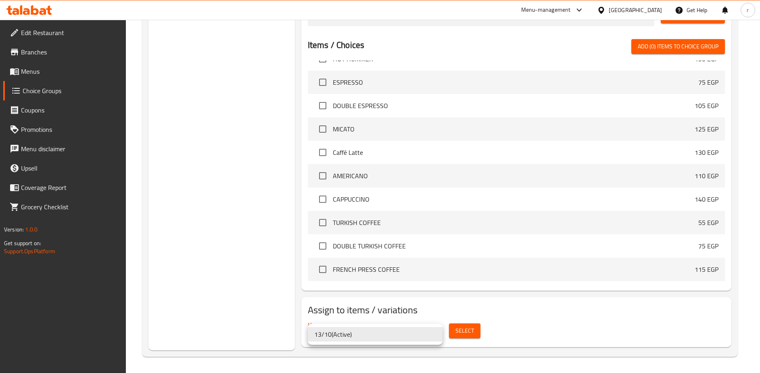
click at [470, 332] on div at bounding box center [380, 186] width 760 height 373
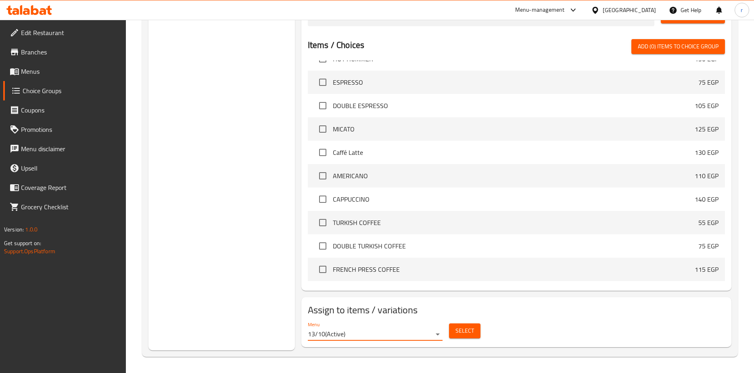
click at [465, 332] on span "Select" at bounding box center [464, 331] width 19 height 10
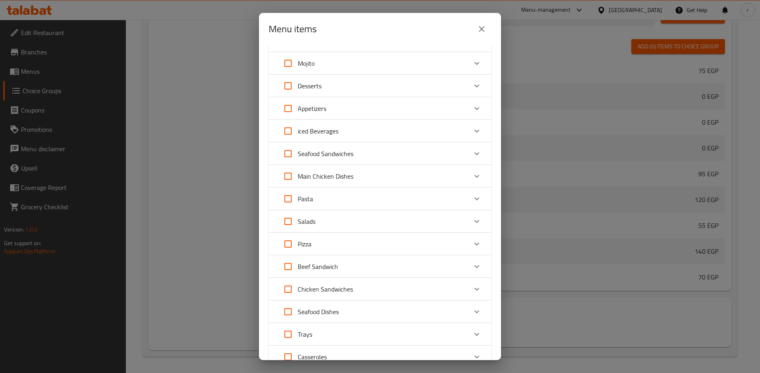
scroll to position [363, 0]
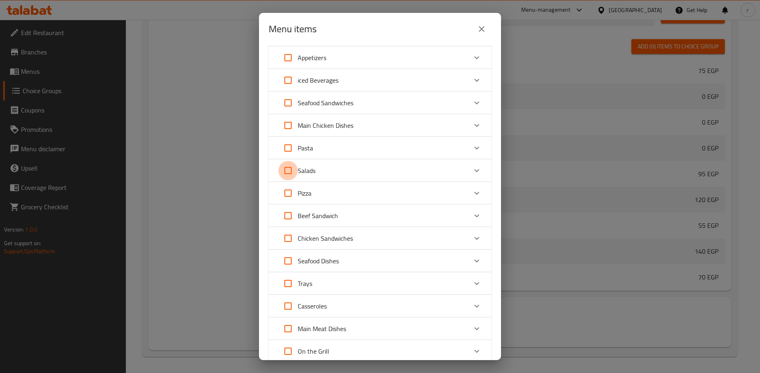
click at [286, 173] on input "Expand" at bounding box center [287, 170] width 19 height 19
checkbox input "true"
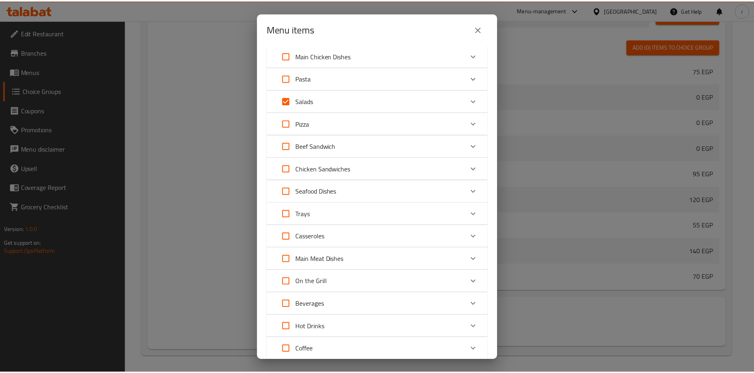
scroll to position [489, 0]
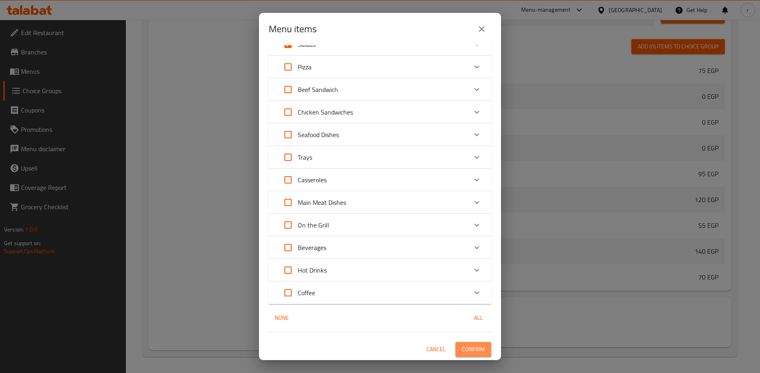
click at [466, 348] on span "Confirm" at bounding box center [473, 349] width 23 height 10
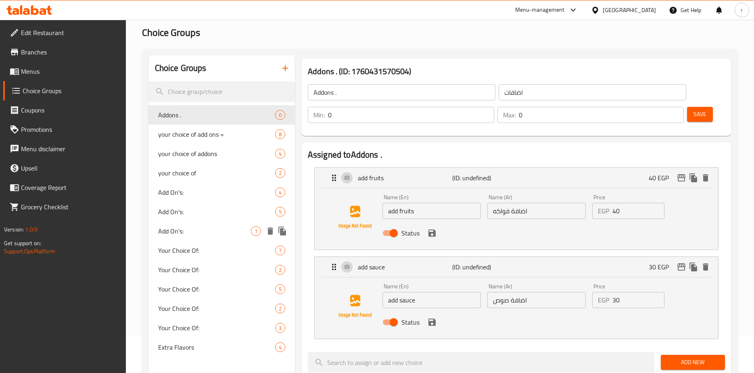
scroll to position [0, 0]
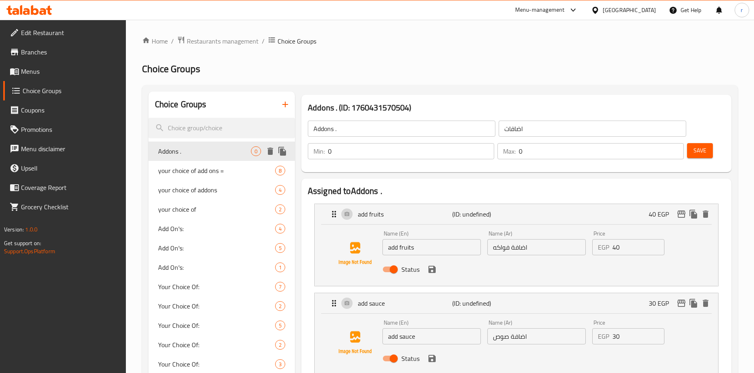
click at [269, 150] on icon "delete" at bounding box center [270, 151] width 6 height 7
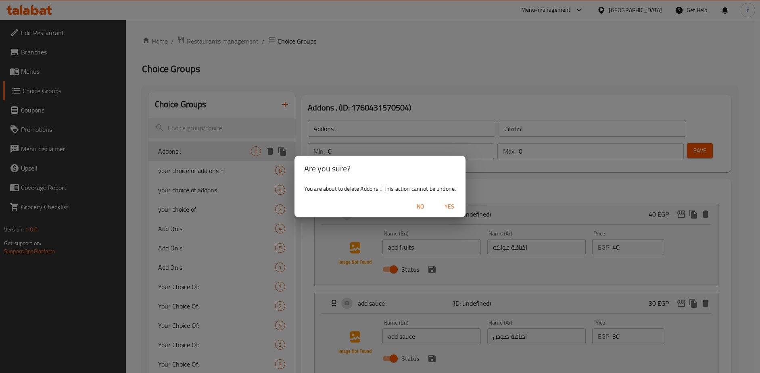
click at [450, 207] on span "Yes" at bounding box center [449, 207] width 19 height 10
type input "your choice of add ons ="
type input "= اختيارك من الاضافات"
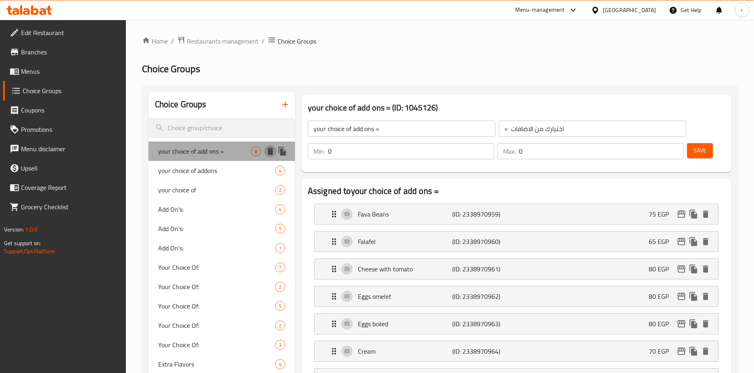
click at [270, 151] on icon "delete" at bounding box center [270, 151] width 6 height 7
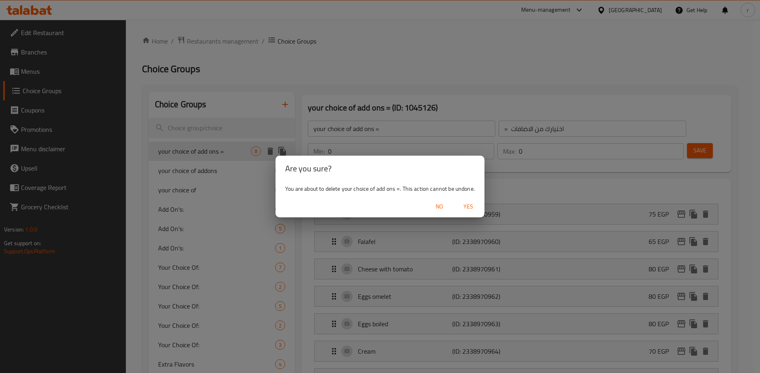
click at [471, 209] on span "Yes" at bounding box center [468, 207] width 19 height 10
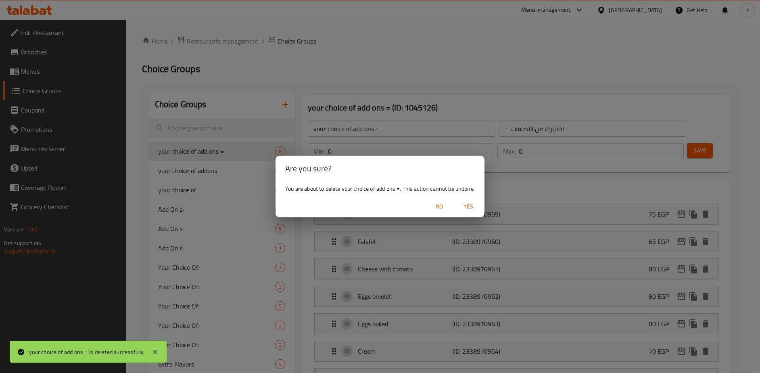
type input "your choice of addons"
type input "اختيارك من الاضافات"
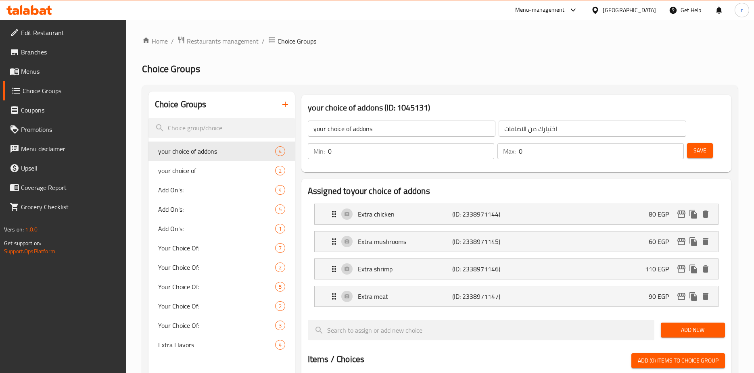
click at [284, 102] on icon "button" at bounding box center [285, 105] width 10 height 10
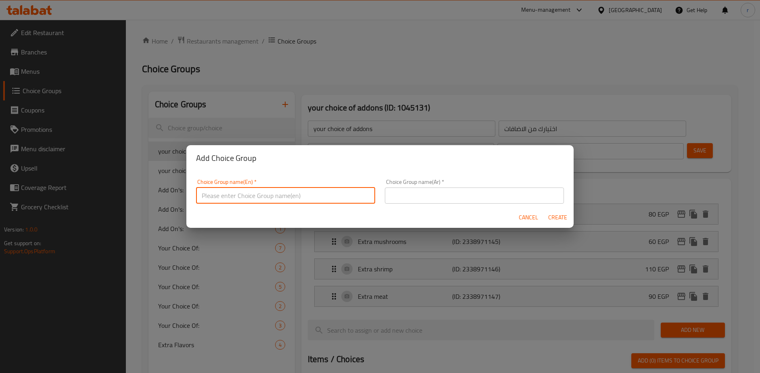
click at [285, 194] on input "text" at bounding box center [285, 196] width 179 height 16
type input "Addons ."
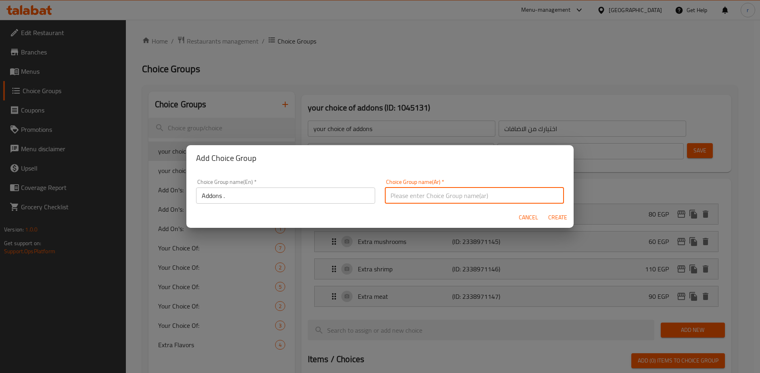
click at [446, 191] on input "text" at bounding box center [474, 196] width 179 height 16
type input "اضافات"
click at [551, 217] on span "Create" at bounding box center [557, 218] width 19 height 10
type input "Addons ."
type input "اضافات"
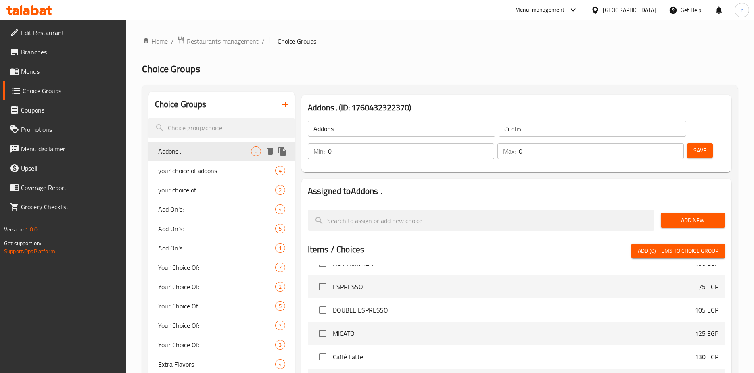
click at [229, 150] on span "Addons ." at bounding box center [204, 151] width 93 height 10
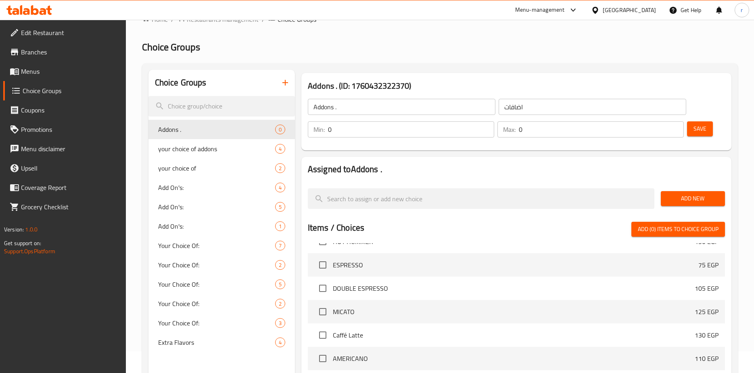
scroll to position [40, 0]
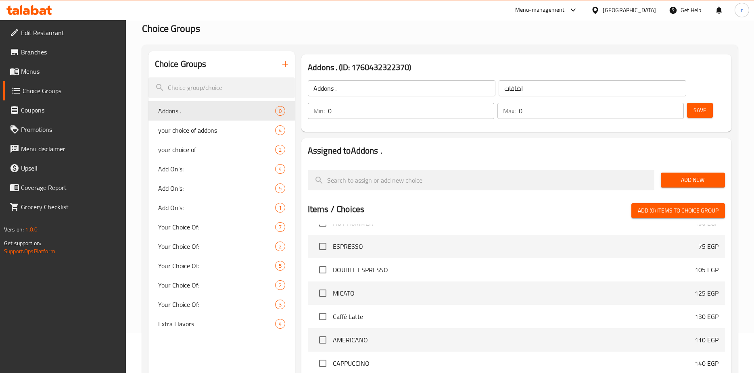
click at [687, 182] on span "Add New" at bounding box center [692, 180] width 51 height 10
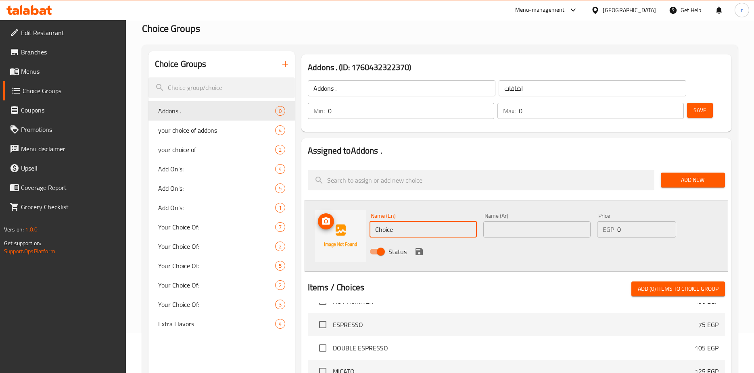
drag, startPoint x: 414, startPoint y: 227, endPoint x: 349, endPoint y: 229, distance: 64.5
click at [349, 229] on div "Name (En) Choice Name (En) Name (Ar) Name (Ar) Price EGP 0 Price Status" at bounding box center [517, 236] width 424 height 72
click at [423, 230] on input "Choice" at bounding box center [422, 229] width 107 height 16
drag, startPoint x: 423, startPoint y: 230, endPoint x: 396, endPoint y: 233, distance: 26.4
click at [396, 233] on input "Choice" at bounding box center [422, 229] width 107 height 16
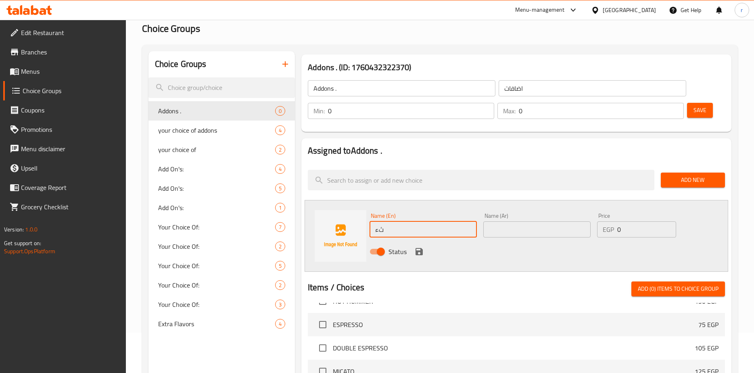
type input "ث"
type input "extra honey"
click at [573, 229] on input "text" at bounding box center [536, 229] width 107 height 16
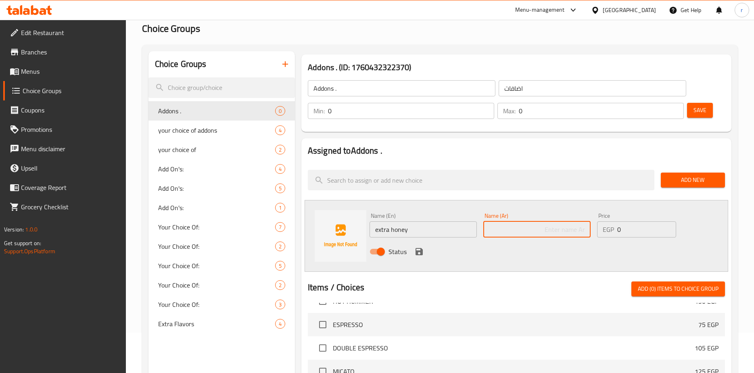
type input "h"
type input "اكسترا عسل"
drag, startPoint x: 620, startPoint y: 232, endPoint x: 600, endPoint y: 235, distance: 19.9
click at [600, 235] on div "EGP 0 Price" at bounding box center [636, 229] width 79 height 16
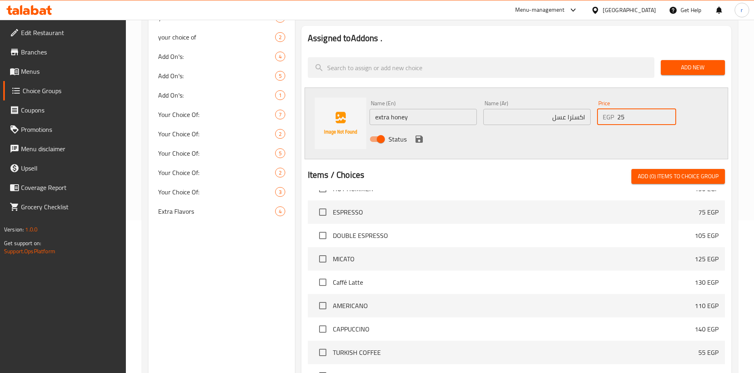
scroll to position [161, 0]
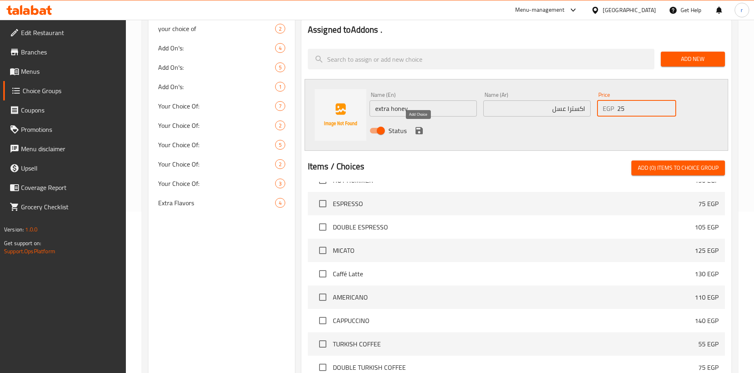
type input "25"
click at [421, 128] on icon "save" at bounding box center [418, 130] width 7 height 7
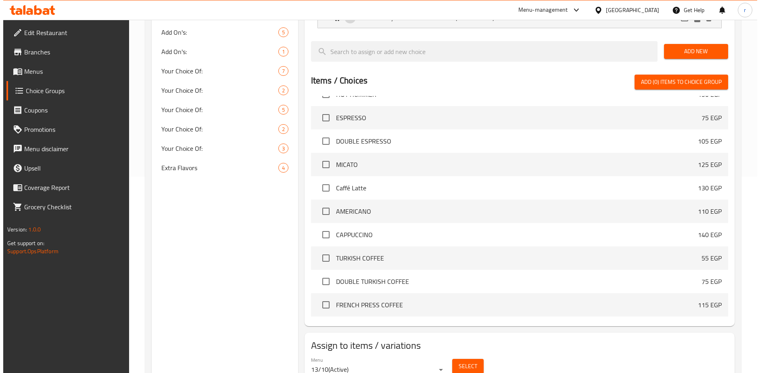
scroll to position [232, 0]
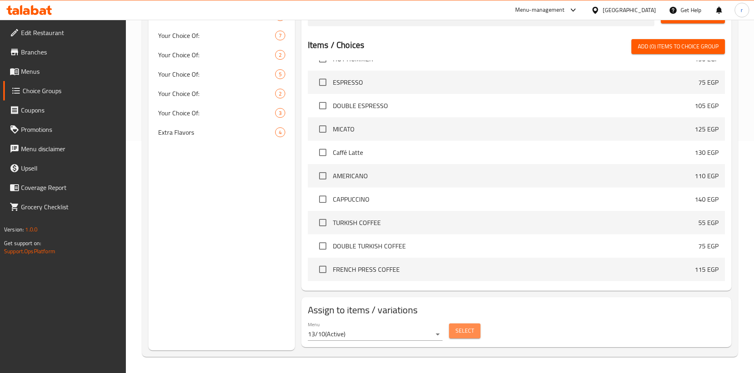
click at [473, 331] on span "Select" at bounding box center [464, 331] width 19 height 10
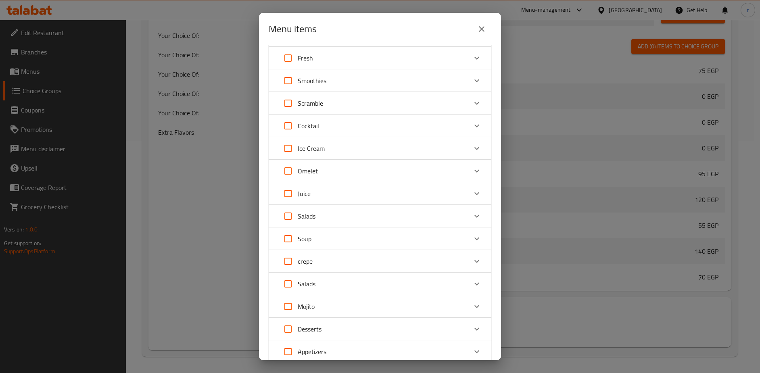
scroll to position [81, 0]
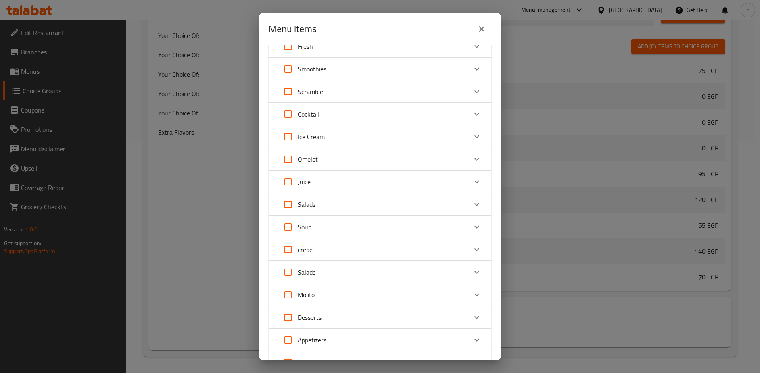
click at [289, 66] on input "Expand" at bounding box center [287, 68] width 19 height 19
checkbox input "true"
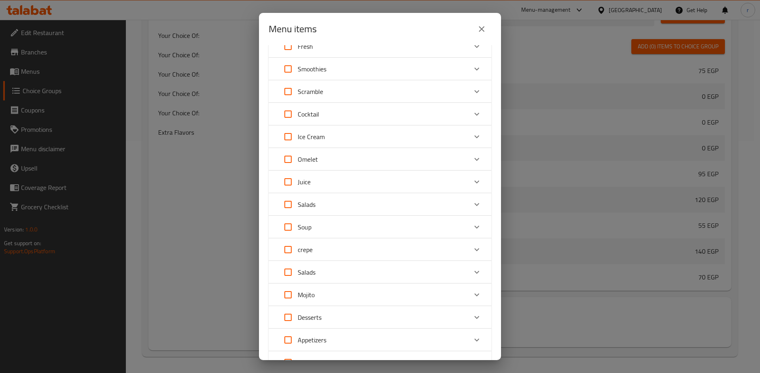
checkbox input "true"
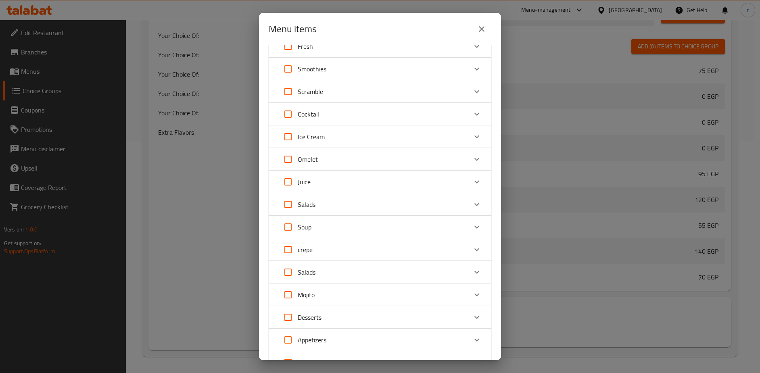
checkbox input "true"
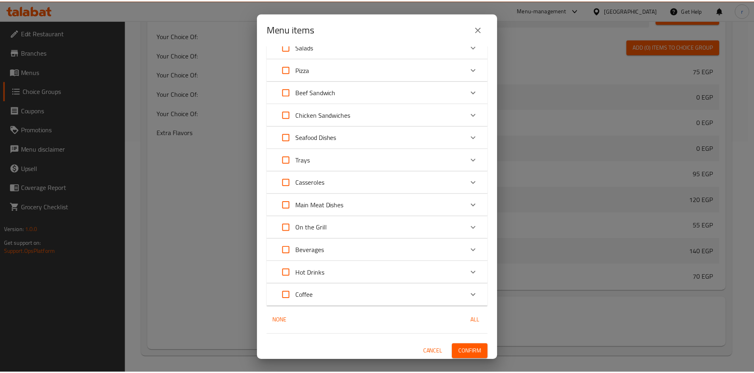
scroll to position [489, 0]
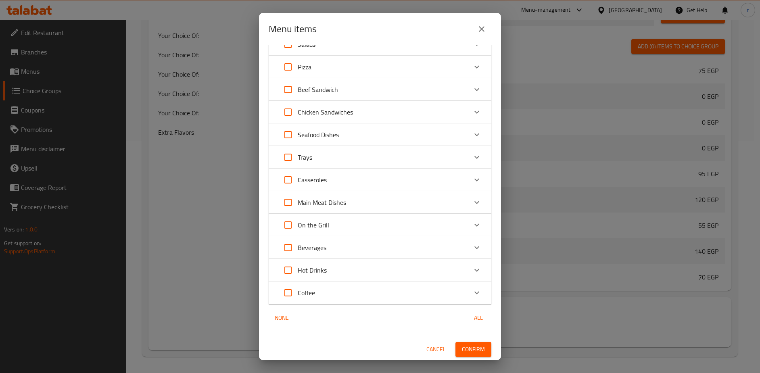
click at [467, 343] on button "Confirm" at bounding box center [473, 349] width 36 height 15
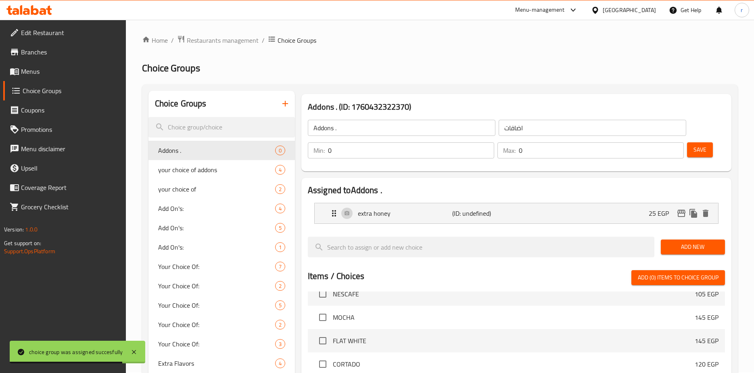
scroll to position [0, 0]
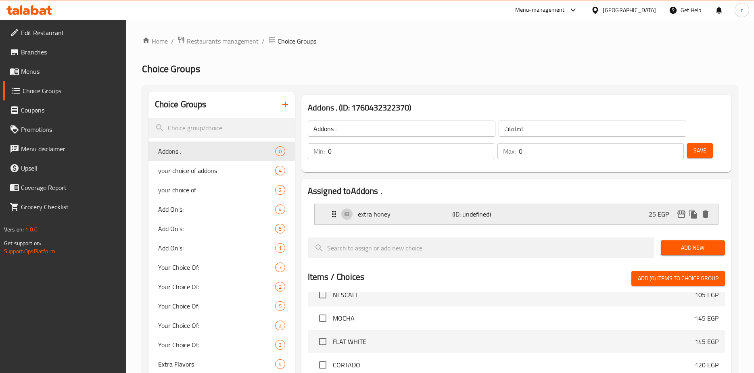
click at [467, 209] on p "(ID: undefined)" at bounding box center [483, 214] width 63 height 10
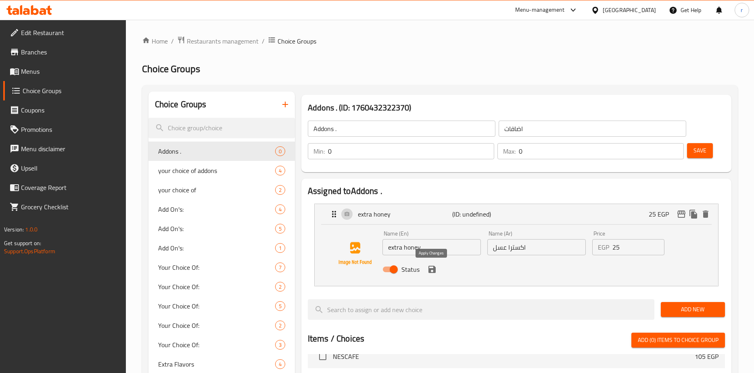
click at [430, 275] on button "save" at bounding box center [432, 269] width 12 height 12
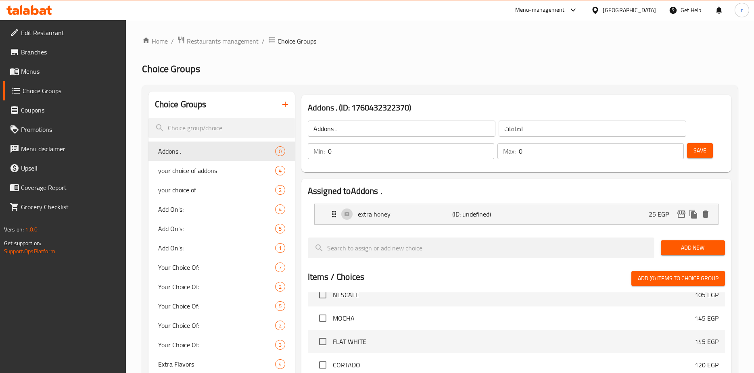
click at [708, 155] on button "Save" at bounding box center [700, 150] width 26 height 15
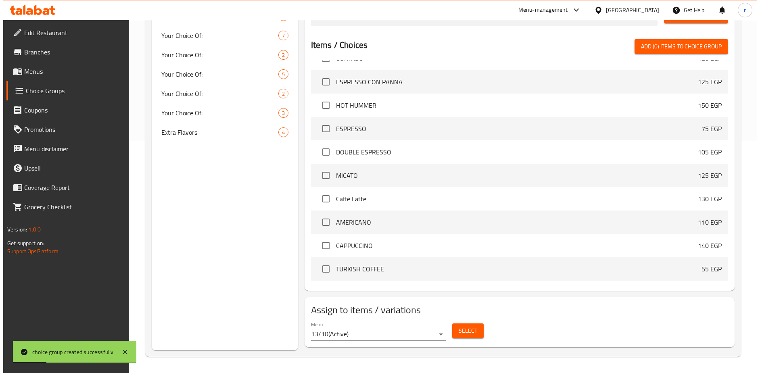
scroll to position [7105, 0]
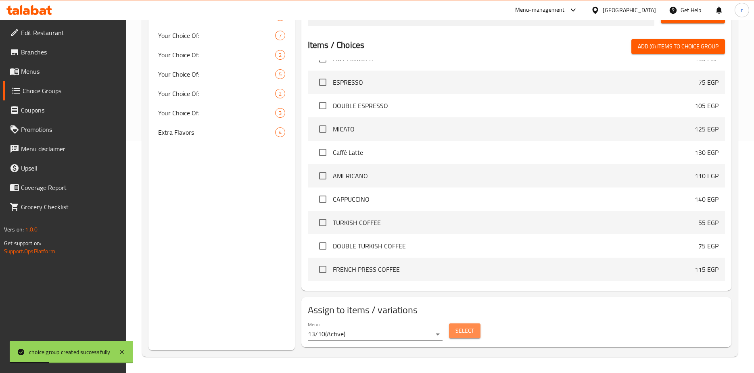
click at [455, 325] on button "Select" at bounding box center [464, 330] width 31 height 15
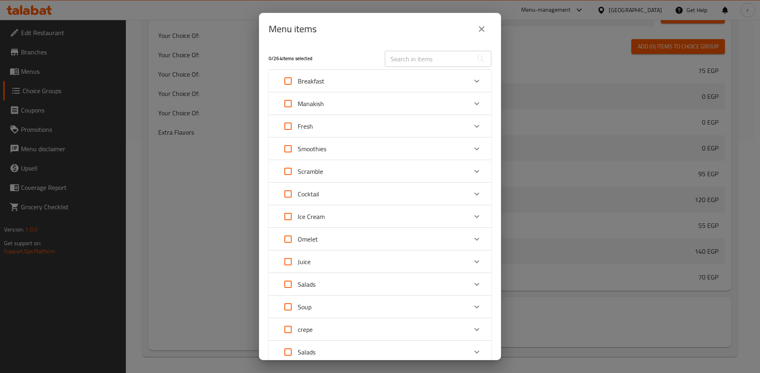
scroll to position [0, 0]
click at [288, 148] on input "Expand" at bounding box center [287, 149] width 19 height 19
checkbox input "true"
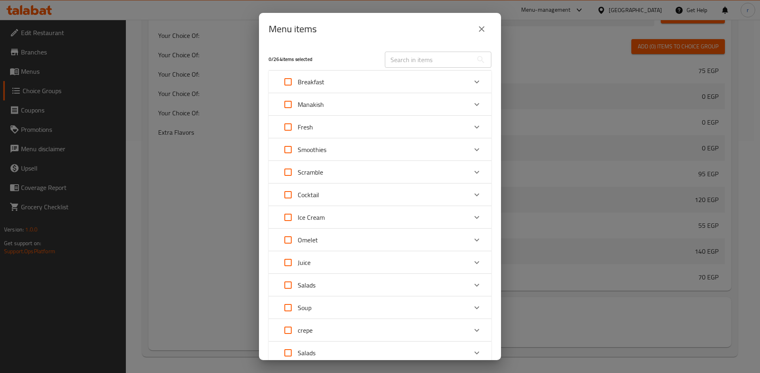
checkbox input "true"
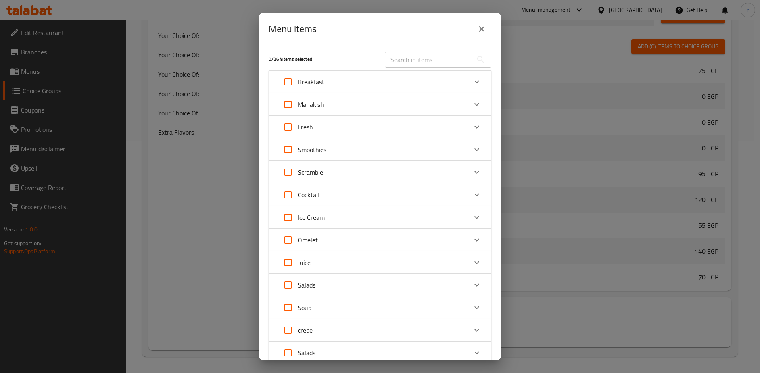
checkbox input "true"
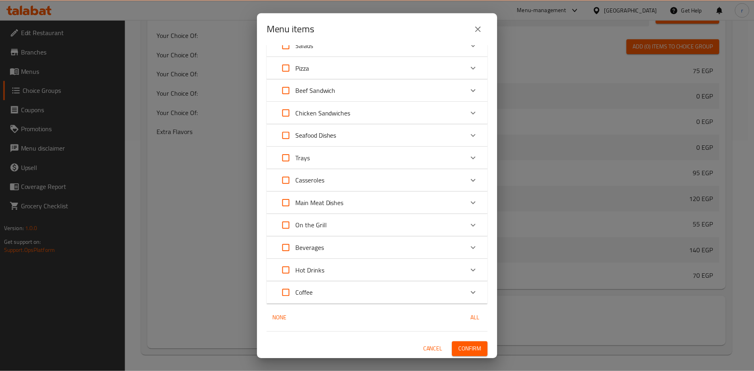
scroll to position [489, 0]
click at [482, 349] on button "Confirm" at bounding box center [473, 349] width 36 height 15
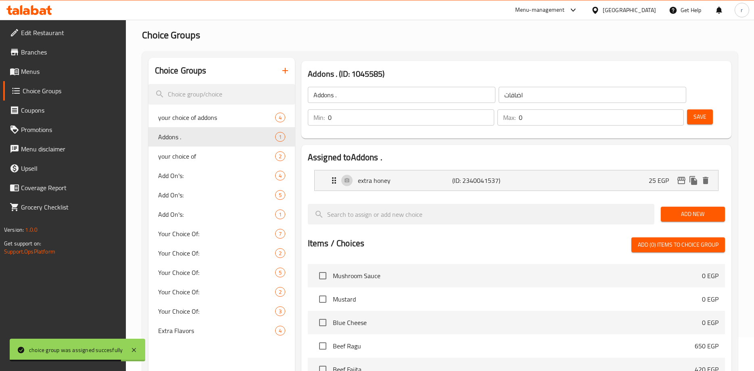
scroll to position [0, 0]
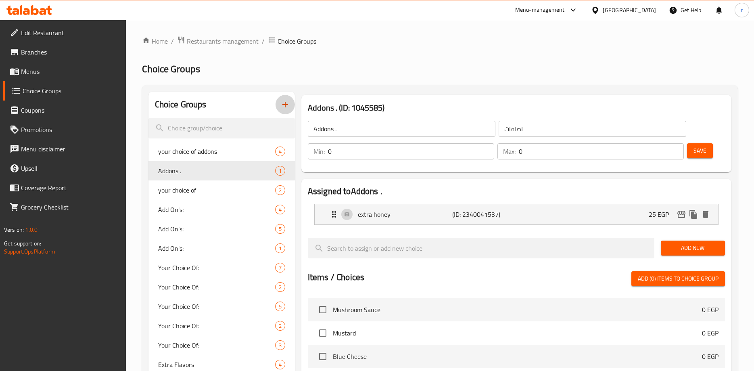
click at [285, 106] on icon "button" at bounding box center [285, 105] width 6 height 6
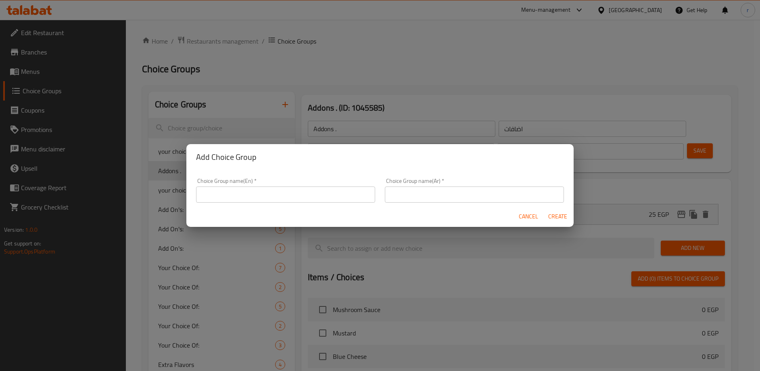
click at [271, 192] on input "text" at bounding box center [285, 194] width 179 height 16
type input "ش"
type input "Addons .."
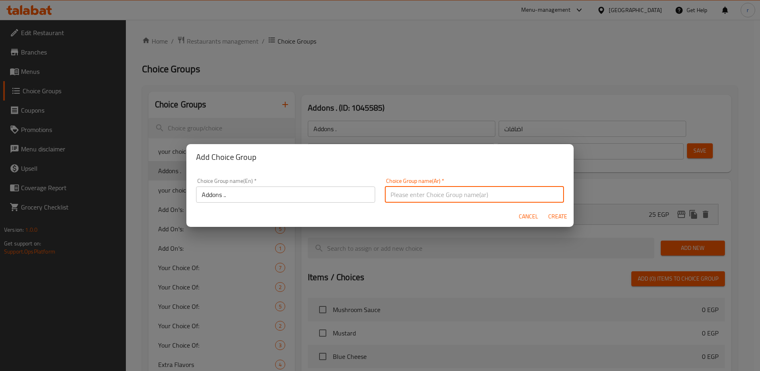
click at [461, 197] on input "text" at bounding box center [474, 194] width 179 height 16
type input "اضافات .."
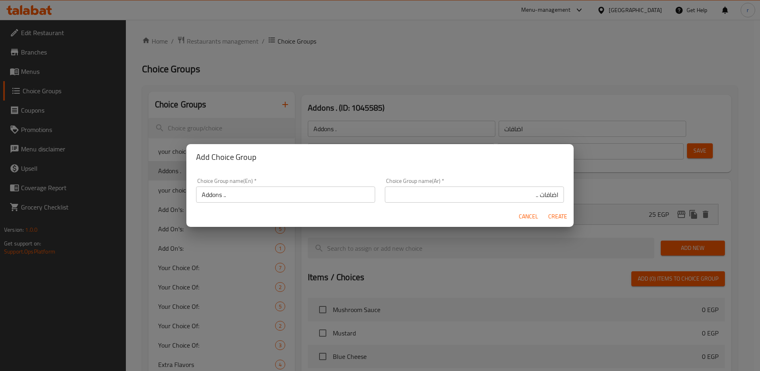
click at [492, 192] on input "اضافات .." at bounding box center [474, 194] width 179 height 16
click at [555, 216] on span "Create" at bounding box center [557, 216] width 19 height 10
type input "Addons .."
type input "اضافات .."
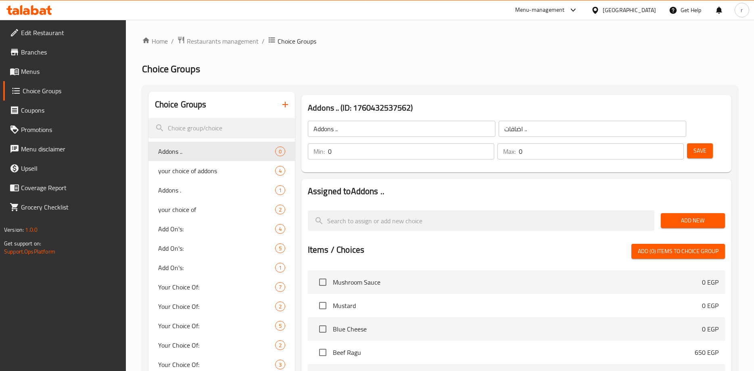
click at [708, 219] on span "Add New" at bounding box center [692, 220] width 51 height 10
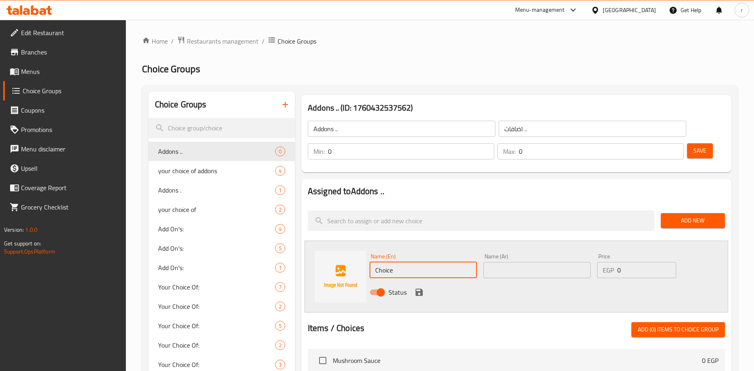
drag, startPoint x: 417, startPoint y: 269, endPoint x: 348, endPoint y: 275, distance: 68.9
click at [348, 275] on div "Name (En) Choice Name (En) Name (Ar) Name (Ar) Price EGP 0 Price Status" at bounding box center [517, 276] width 424 height 72
type input "extra scoop"
click at [572, 274] on input "text" at bounding box center [536, 270] width 107 height 16
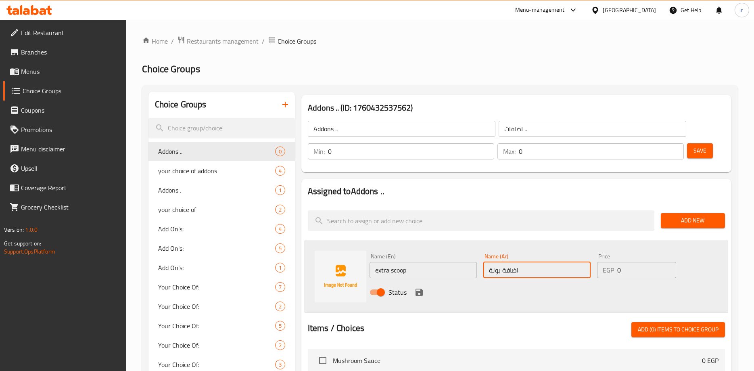
type input "اضافة بولة"
drag, startPoint x: 623, startPoint y: 269, endPoint x: 607, endPoint y: 271, distance: 16.6
click at [607, 271] on div "EGP 0 Price" at bounding box center [636, 270] width 79 height 16
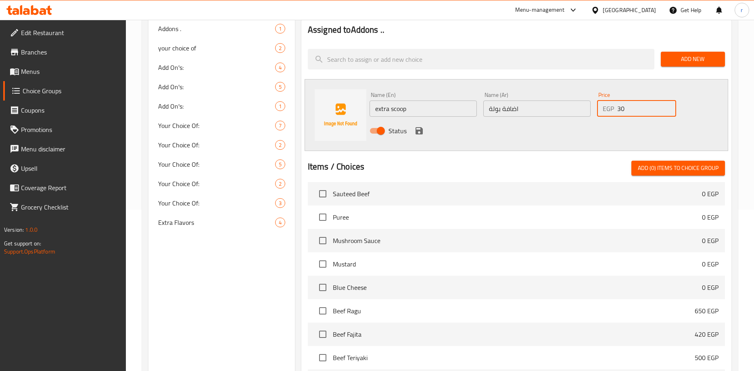
scroll to position [5532, 0]
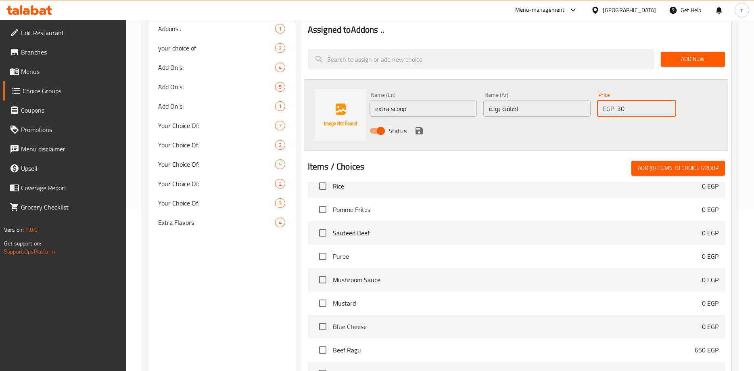
type input "30"
click at [420, 130] on icon "save" at bounding box center [418, 130] width 7 height 7
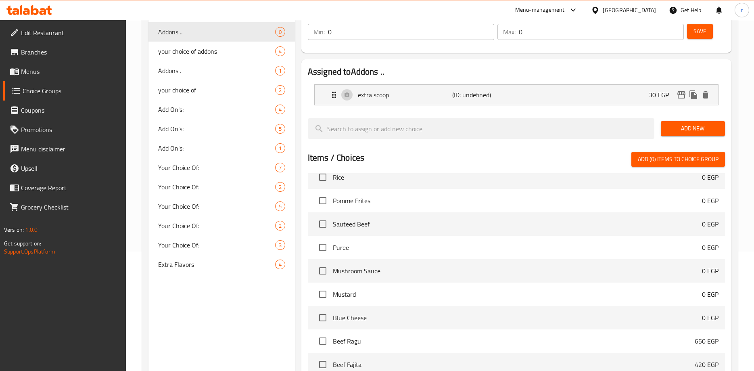
scroll to position [40, 0]
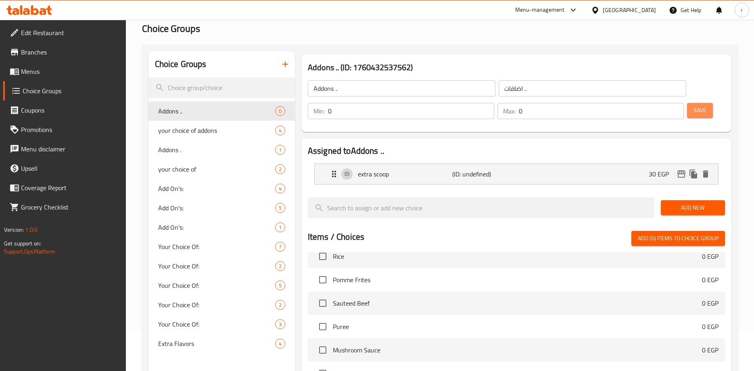
click at [699, 109] on span "Save" at bounding box center [699, 110] width 13 height 10
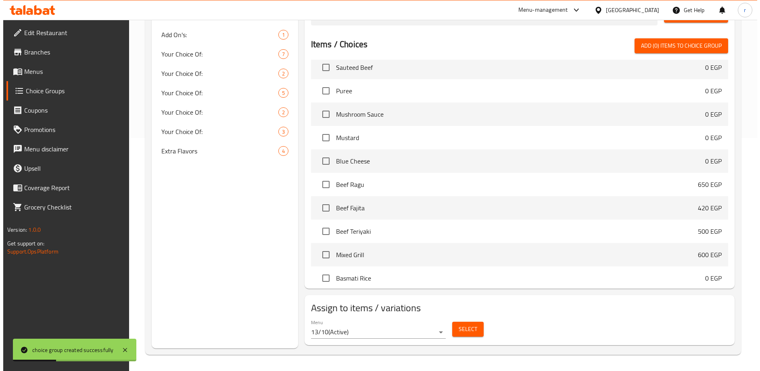
scroll to position [5612, 0]
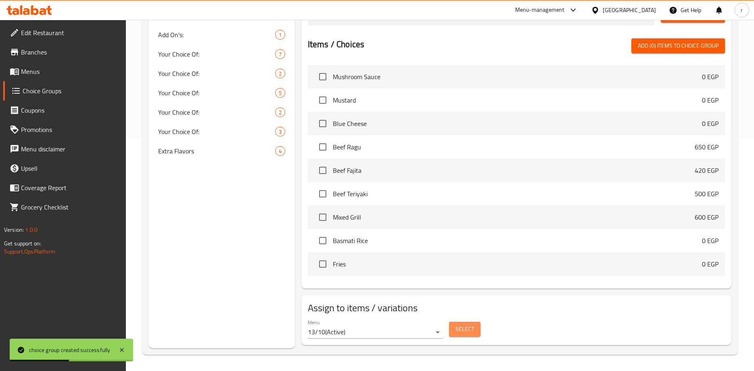
click at [469, 332] on span "Select" at bounding box center [464, 329] width 19 height 10
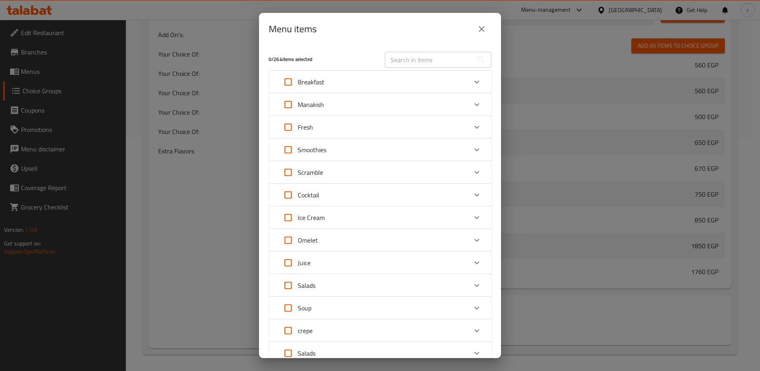
scroll to position [40, 0]
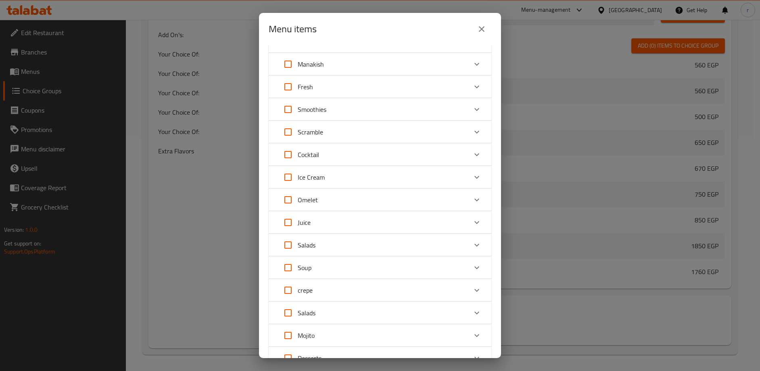
click at [288, 176] on input "Expand" at bounding box center [287, 176] width 19 height 19
checkbox input "true"
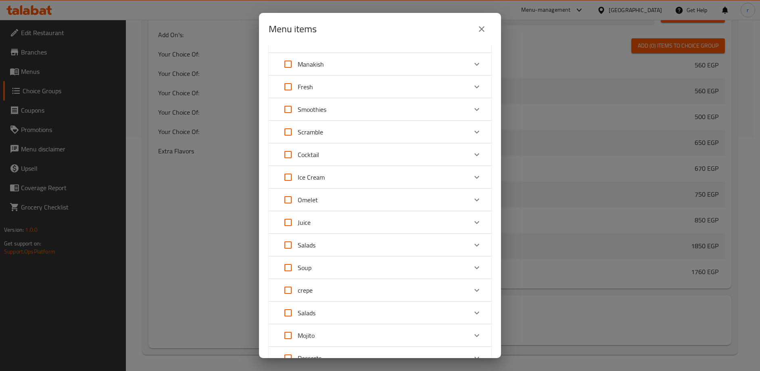
checkbox input "true"
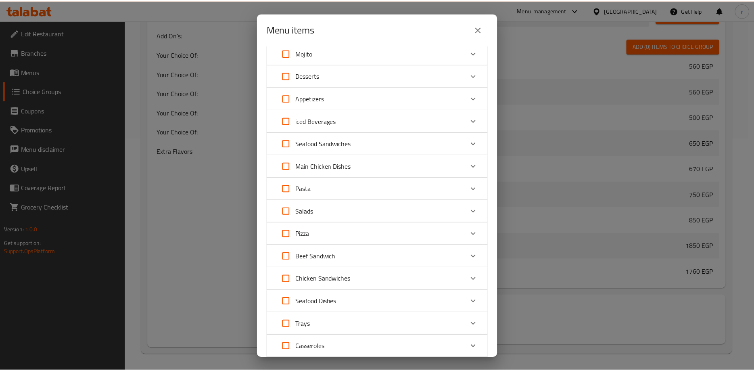
scroll to position [492, 0]
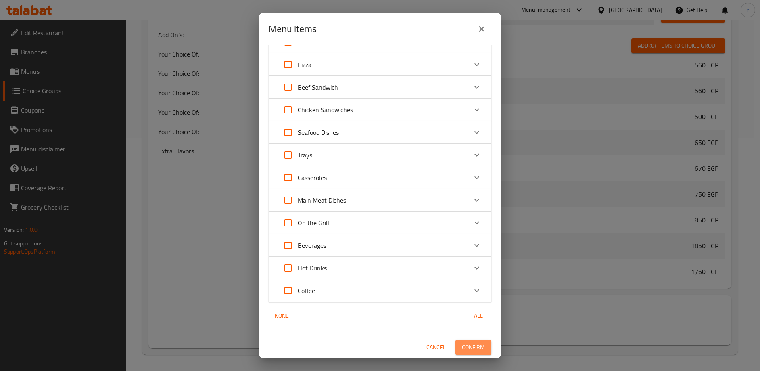
click at [473, 347] on span "Confirm" at bounding box center [473, 347] width 23 height 10
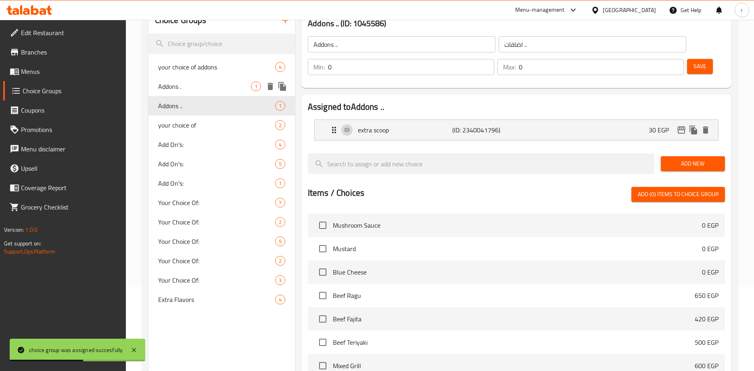
scroll to position [0, 0]
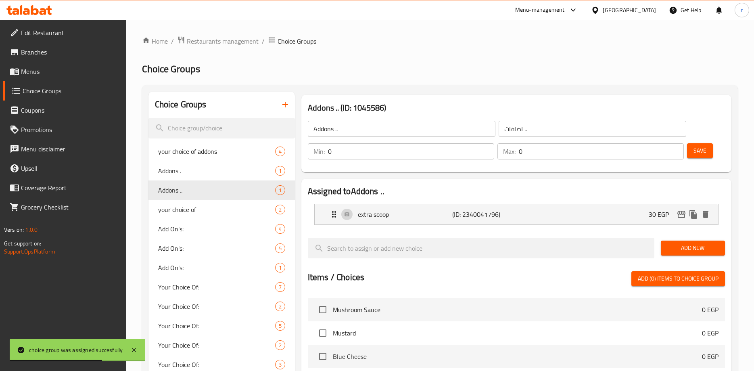
click at [285, 100] on icon "button" at bounding box center [285, 105] width 10 height 10
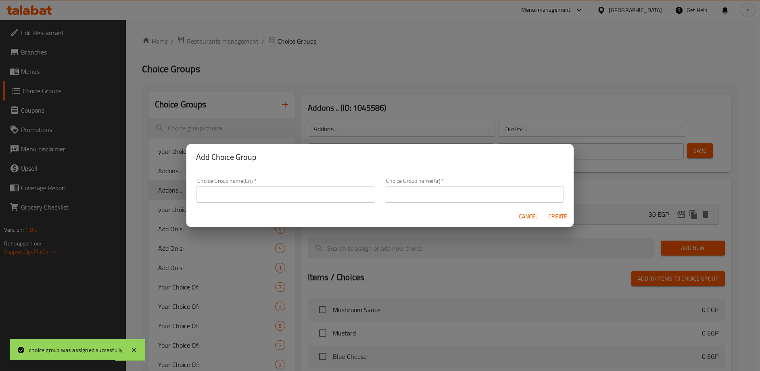
click at [262, 188] on input "text" at bounding box center [285, 194] width 179 height 16
type input "ش"
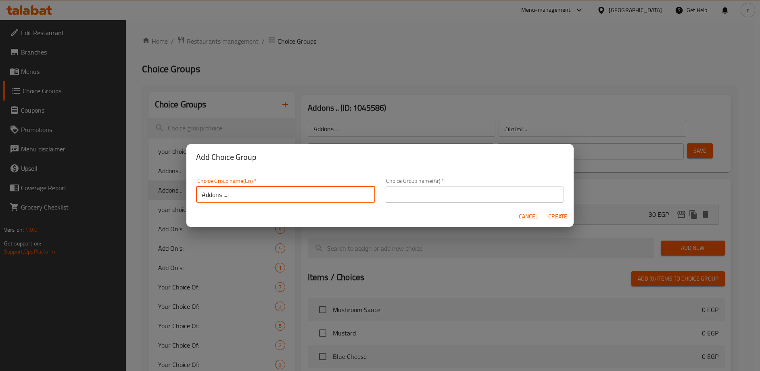
type input "Addons ..."
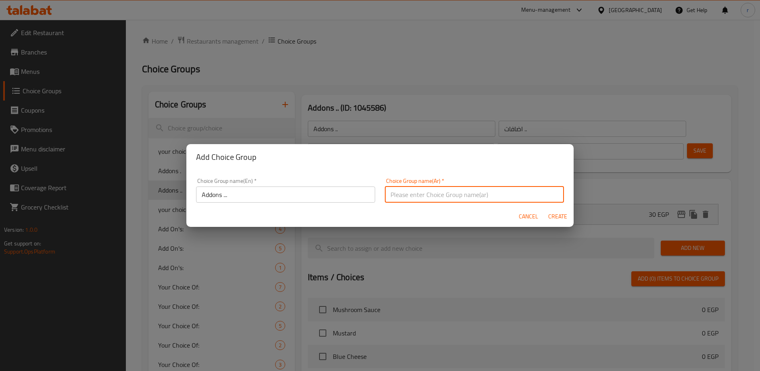
click at [520, 198] on input "text" at bounding box center [474, 194] width 179 height 16
type input "اضافات ..."
click at [564, 217] on span "Create" at bounding box center [557, 216] width 19 height 10
type input "Addons ..."
type input "اضافات ..."
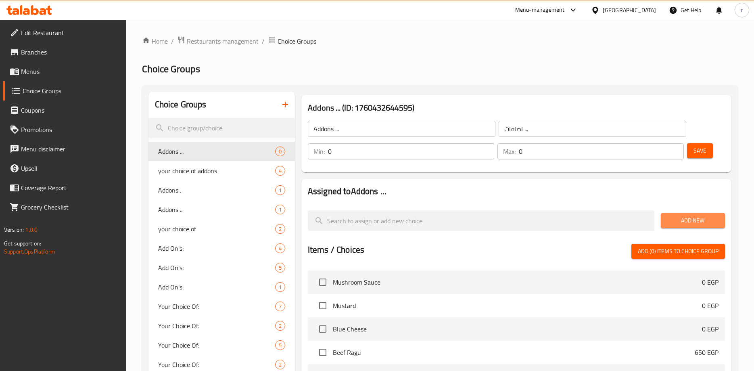
click at [683, 216] on span "Add New" at bounding box center [692, 220] width 51 height 10
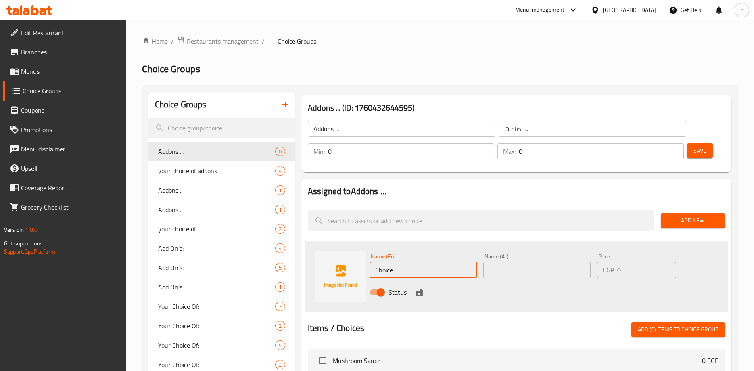
drag, startPoint x: 420, startPoint y: 267, endPoint x: 370, endPoint y: 274, distance: 50.5
click at [370, 274] on input "Choice" at bounding box center [422, 270] width 107 height 16
type input "ش"
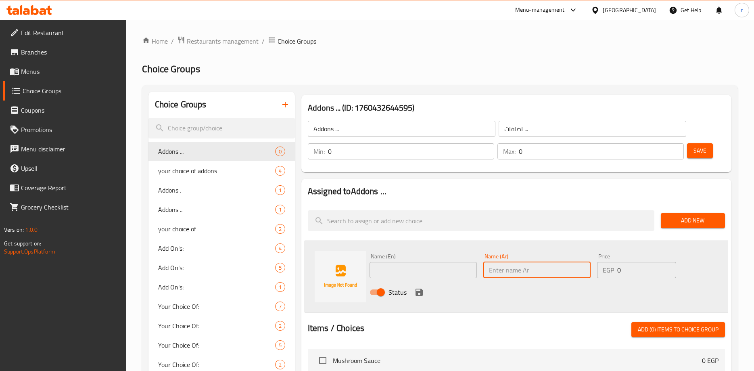
click at [536, 274] on input "text" at bounding box center [536, 270] width 107 height 16
type input "اضافة فواكه"
drag, startPoint x: 623, startPoint y: 271, endPoint x: 619, endPoint y: 271, distance: 4.4
click at [619, 271] on input "0" at bounding box center [646, 270] width 59 height 16
type input "40"
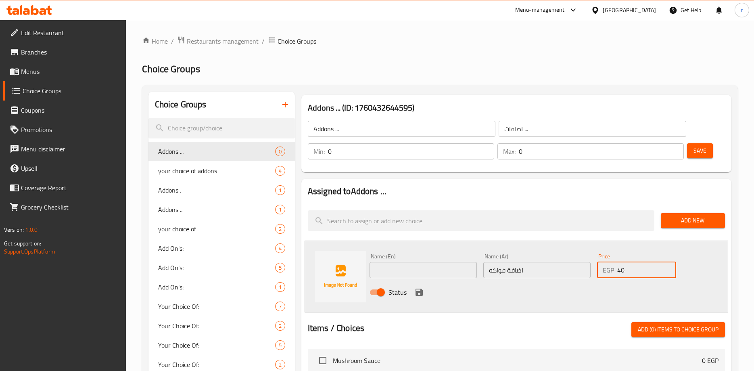
click at [428, 266] on input "text" at bounding box center [422, 270] width 107 height 16
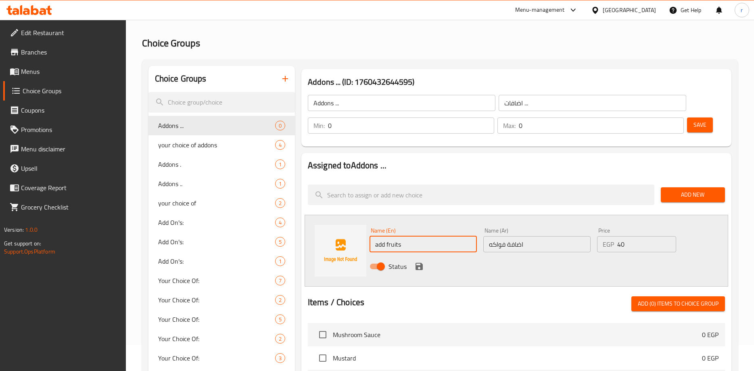
scroll to position [40, 0]
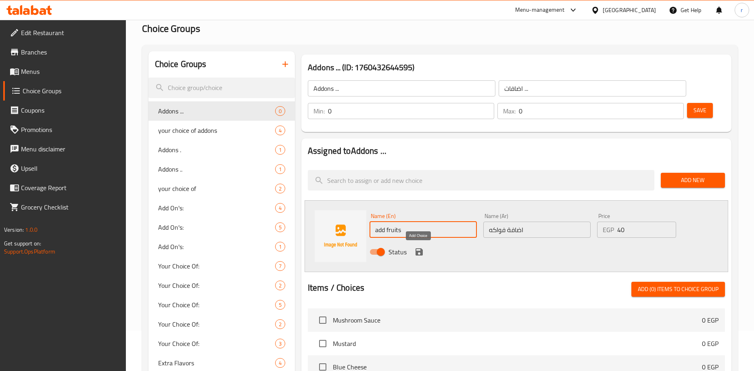
type input "add fruits"
click at [417, 252] on icon "save" at bounding box center [418, 251] width 7 height 7
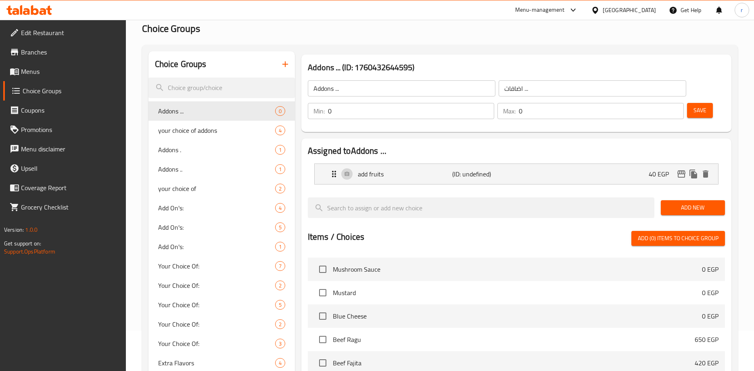
click at [697, 113] on span "Save" at bounding box center [699, 110] width 13 height 10
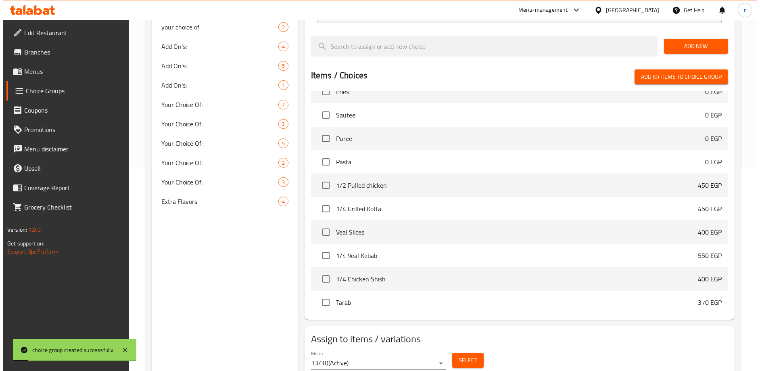
scroll to position [5935, 0]
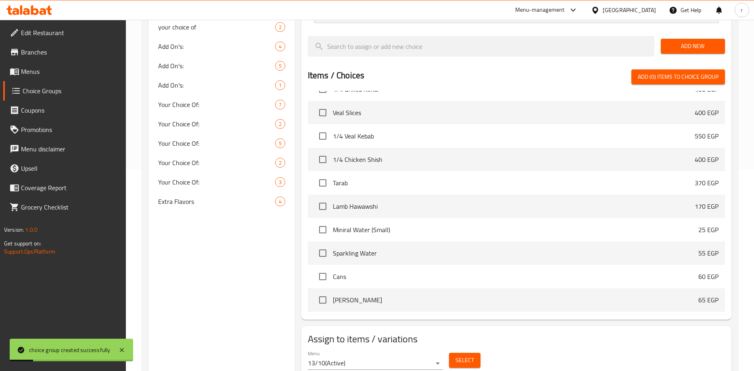
click at [462, 362] on span "Select" at bounding box center [464, 360] width 19 height 10
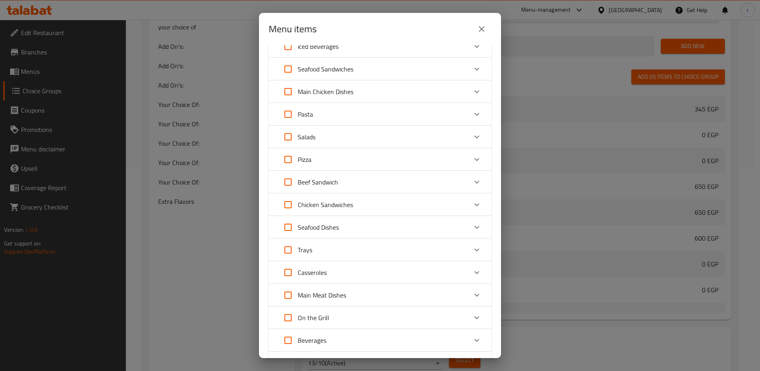
scroll to position [403, 0]
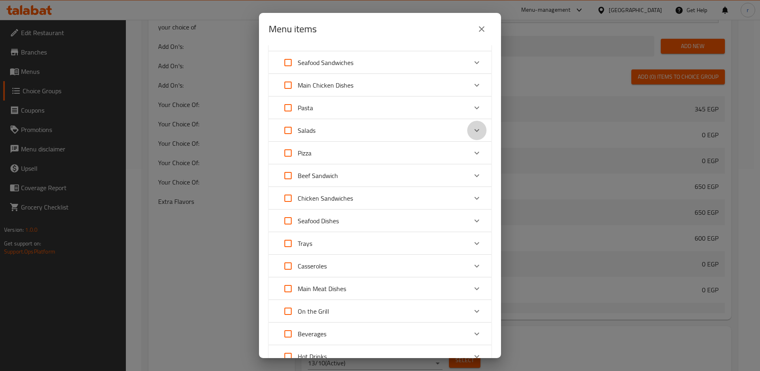
click at [472, 127] on icon "Expand" at bounding box center [477, 130] width 10 height 10
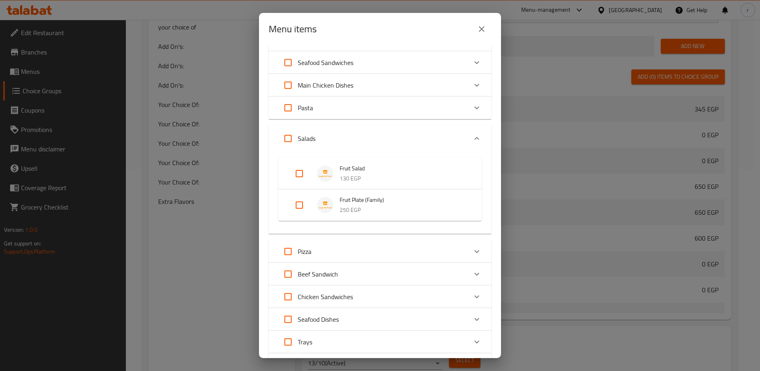
click at [474, 138] on icon "Expand" at bounding box center [476, 138] width 5 height 3
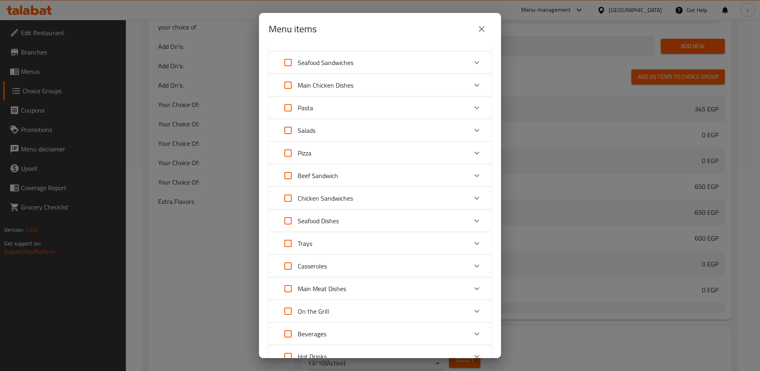
click at [469, 138] on div "Expand" at bounding box center [476, 130] width 19 height 19
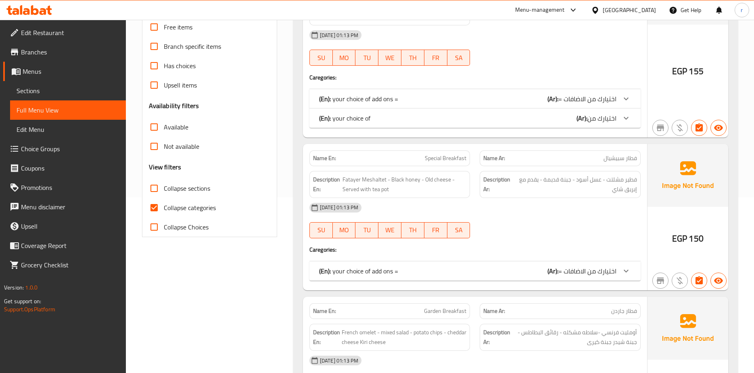
scroll to position [161, 0]
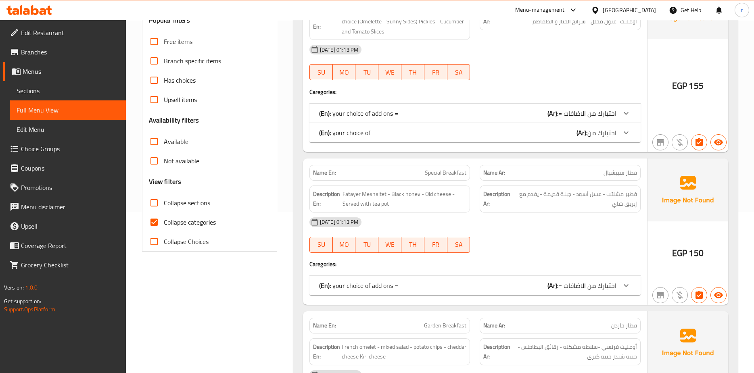
click at [155, 222] on input "Collapse categories" at bounding box center [153, 222] width 19 height 19
checkbox input "false"
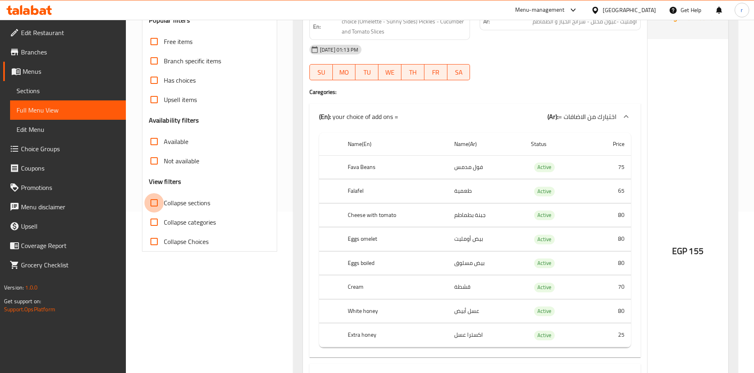
click at [156, 204] on input "Collapse sections" at bounding box center [153, 202] width 19 height 19
checkbox input "true"
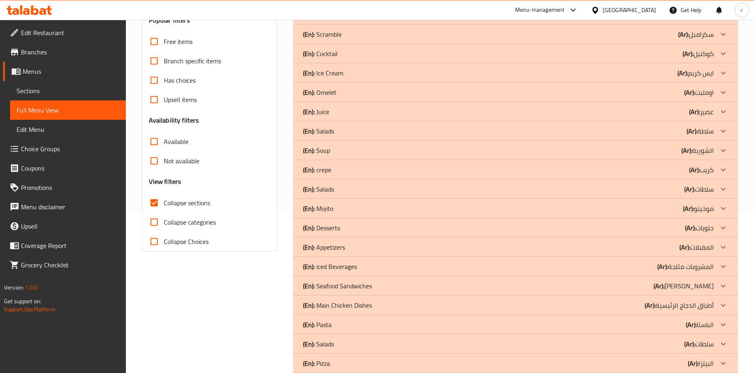
scroll to position [0, 0]
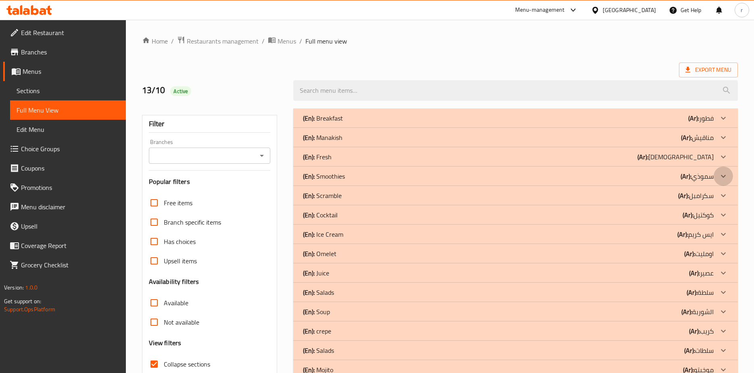
click at [723, 178] on icon at bounding box center [723, 176] width 10 height 10
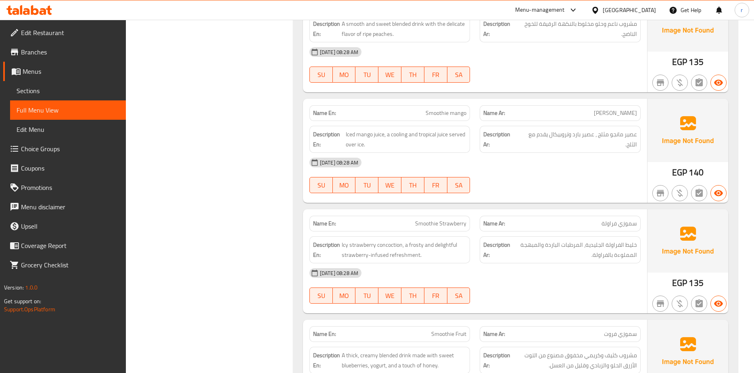
scroll to position [686, 0]
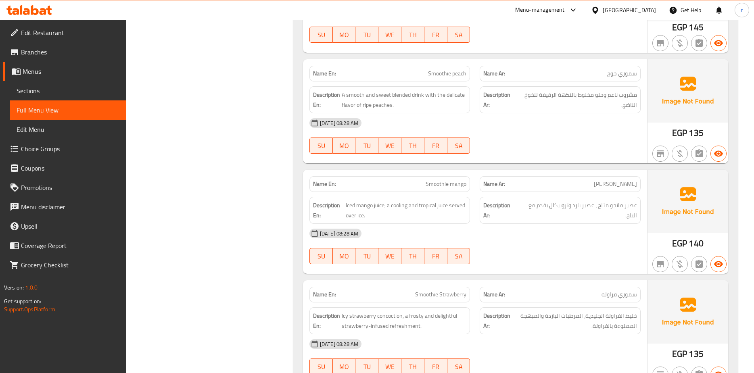
click at [48, 144] on span "Choice Groups" at bounding box center [70, 149] width 98 height 10
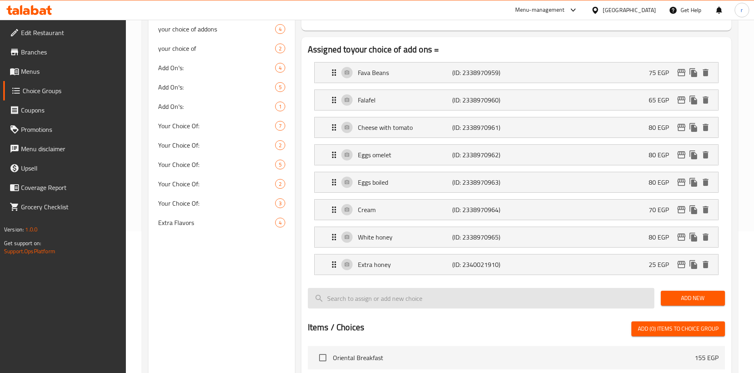
scroll to position [242, 0]
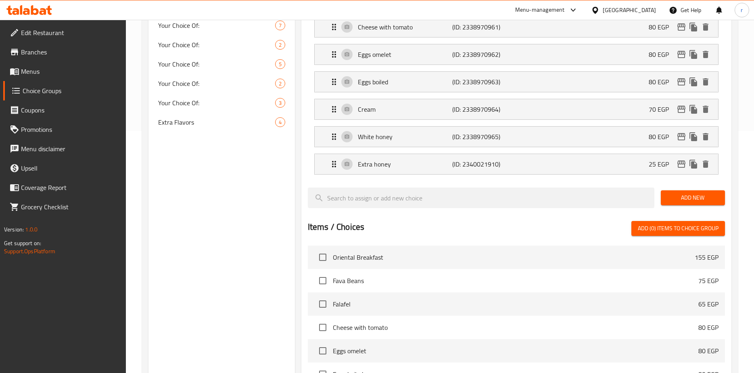
click at [698, 201] on span "Add New" at bounding box center [692, 198] width 51 height 10
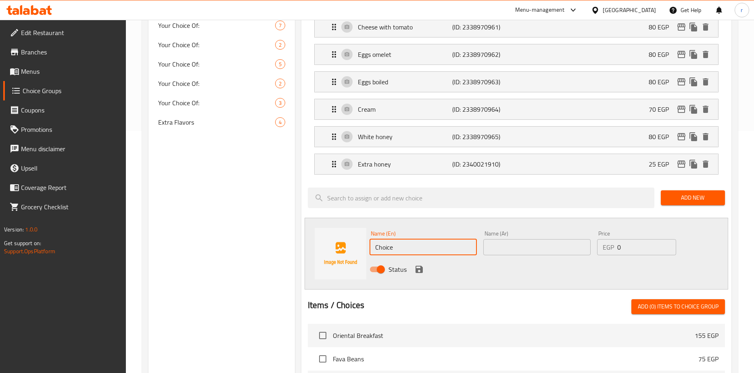
drag, startPoint x: 408, startPoint y: 246, endPoint x: 370, endPoint y: 252, distance: 38.9
click at [370, 252] on input "Choice" at bounding box center [422, 247] width 107 height 16
type input "ث"
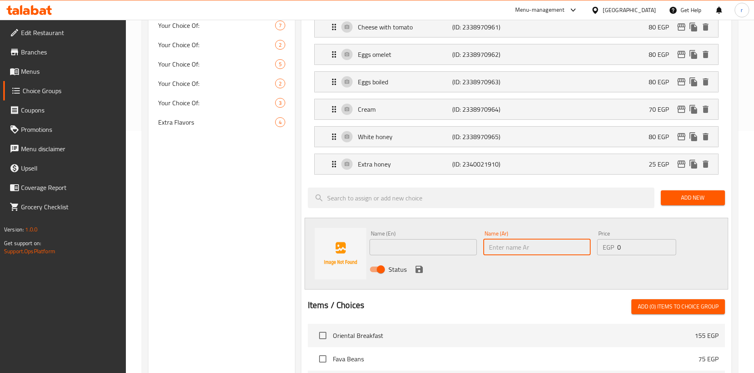
click at [524, 253] on input "text" at bounding box center [536, 247] width 107 height 16
type input "اكسترا عسل"
click at [603, 251] on p "EGP" at bounding box center [608, 247] width 11 height 10
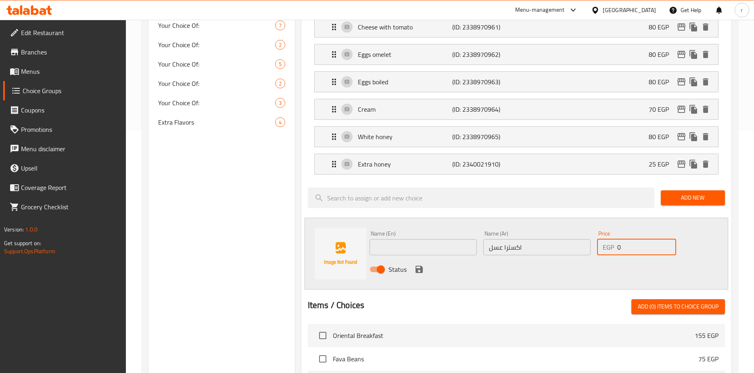
drag, startPoint x: 619, startPoint y: 248, endPoint x: 627, endPoint y: 246, distance: 8.3
click at [627, 246] on input "0" at bounding box center [646, 247] width 59 height 16
type input "25"
click at [431, 255] on input "text" at bounding box center [422, 247] width 107 height 16
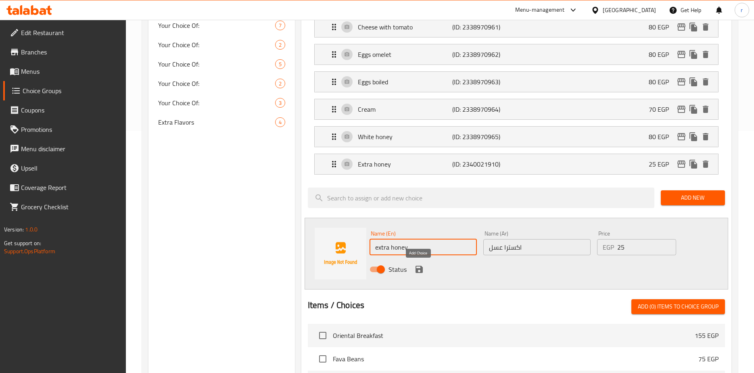
type input "extra honey"
click at [417, 269] on icon "save" at bounding box center [418, 269] width 7 height 7
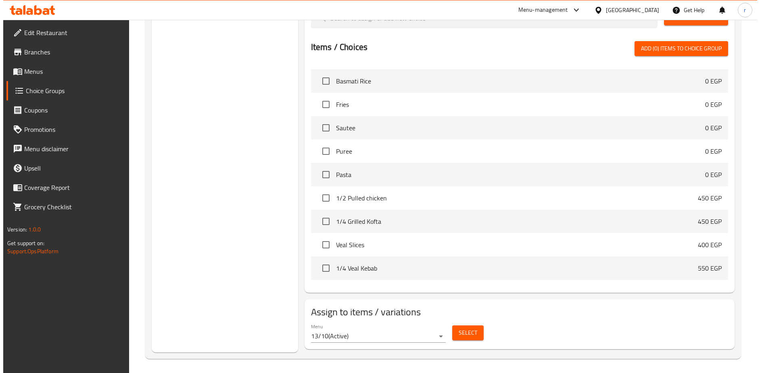
scroll to position [451, 0]
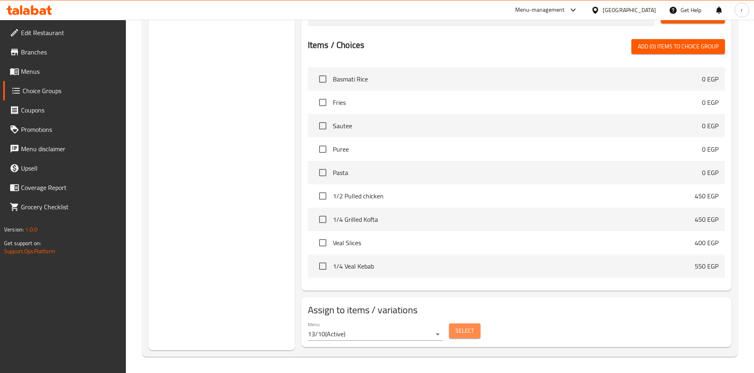
click at [462, 331] on span "Select" at bounding box center [464, 331] width 19 height 10
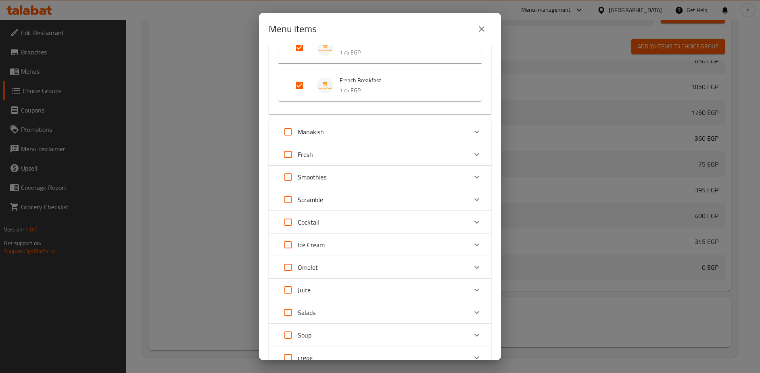
scroll to position [184, 0]
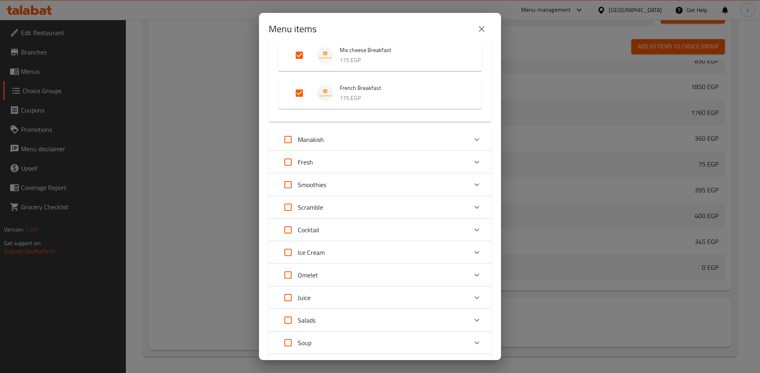
click at [288, 185] on input "Expand" at bounding box center [287, 184] width 19 height 19
checkbox input "true"
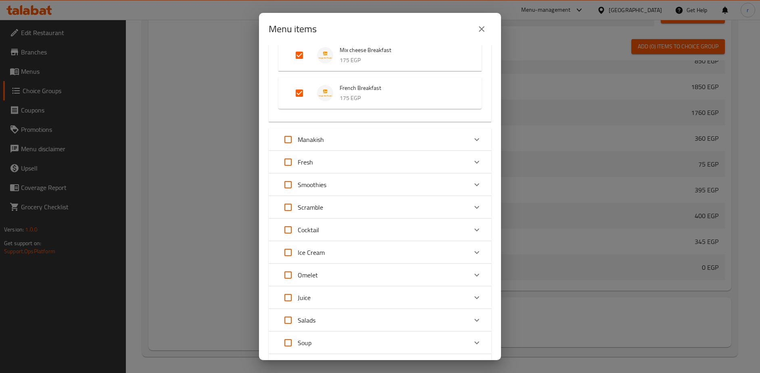
checkbox input "true"
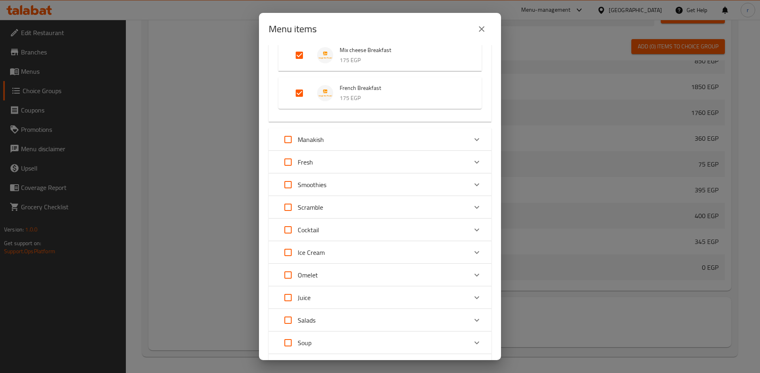
checkbox input "true"
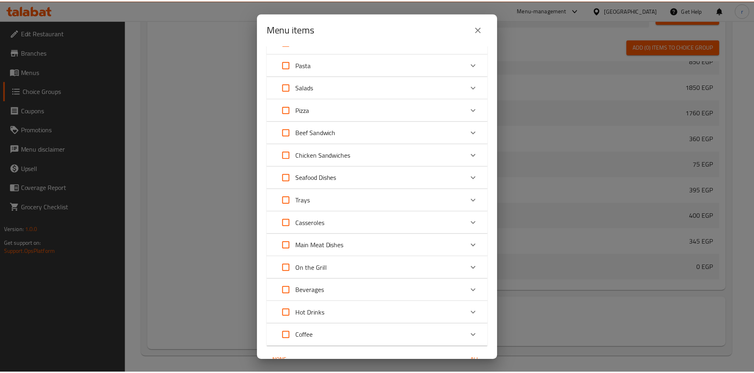
scroll to position [708, 0]
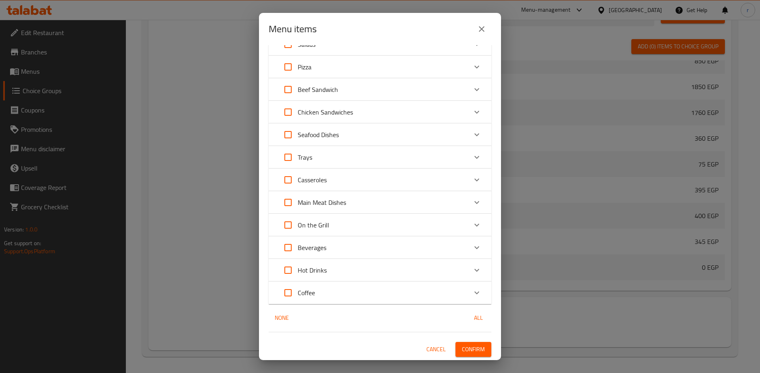
click at [462, 349] on span "Confirm" at bounding box center [473, 349] width 23 height 10
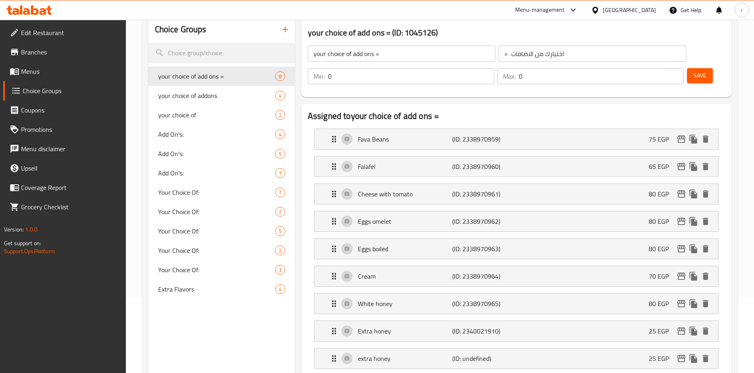
scroll to position [0, 0]
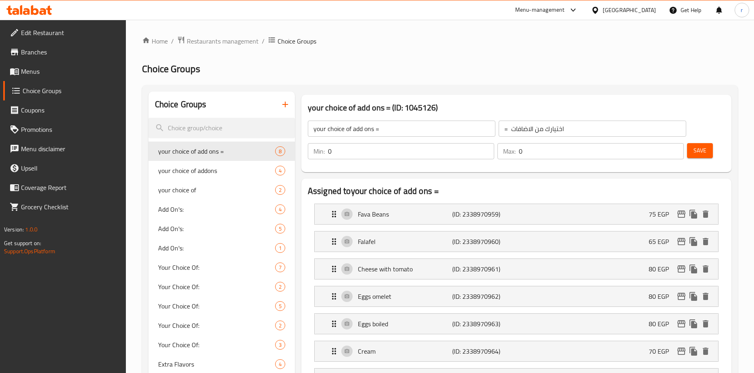
click at [388, 42] on ol "Home / Restaurants management / Choice Groups" at bounding box center [440, 41] width 596 height 10
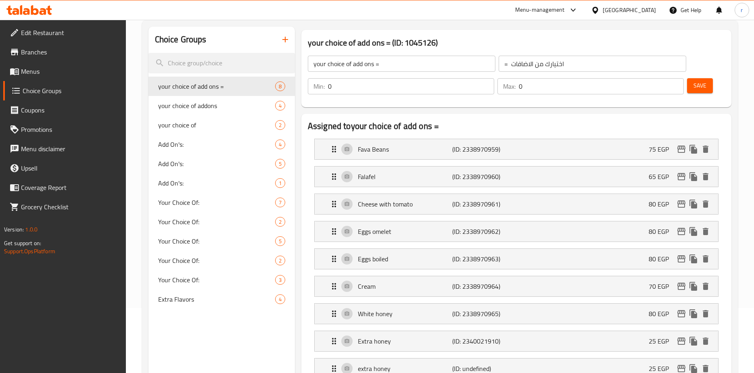
scroll to position [81, 0]
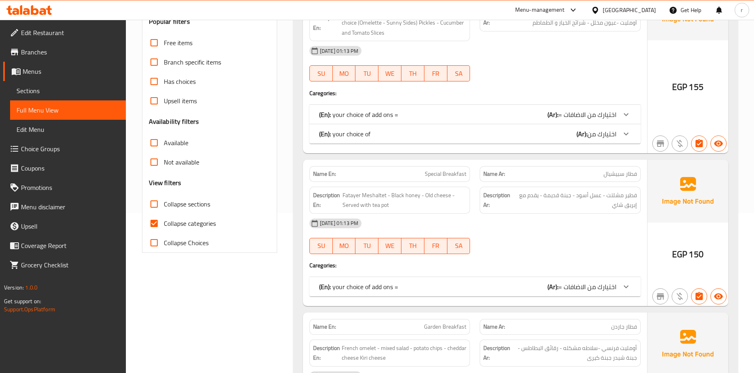
scroll to position [161, 0]
click at [154, 203] on input "Collapse sections" at bounding box center [153, 202] width 19 height 19
checkbox input "true"
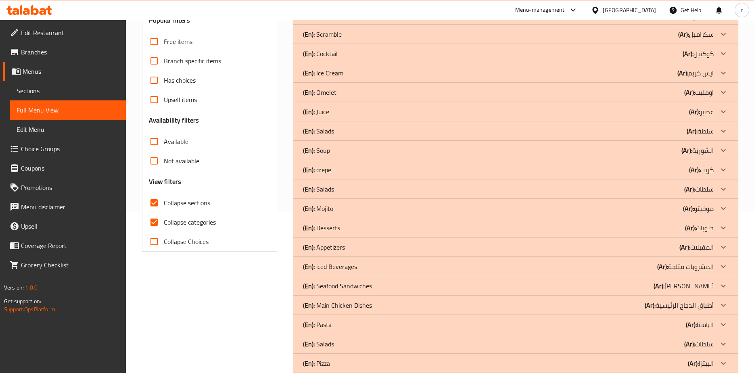
click at [151, 221] on input "Collapse categories" at bounding box center [153, 222] width 19 height 19
checkbox input "false"
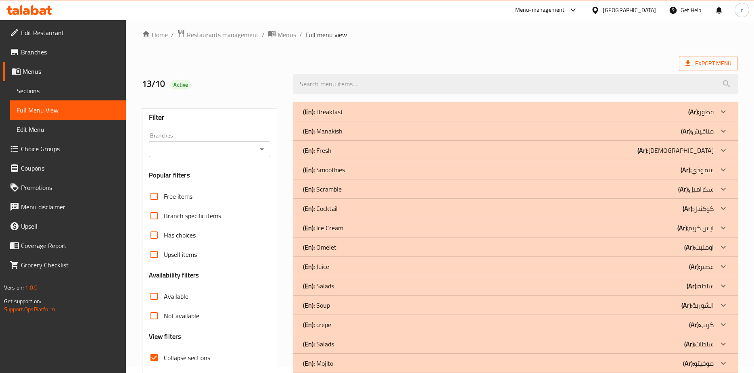
scroll to position [0, 0]
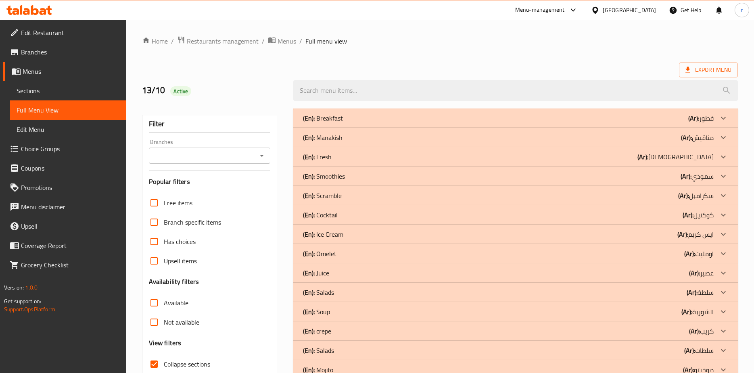
click at [721, 175] on icon at bounding box center [723, 176] width 10 height 10
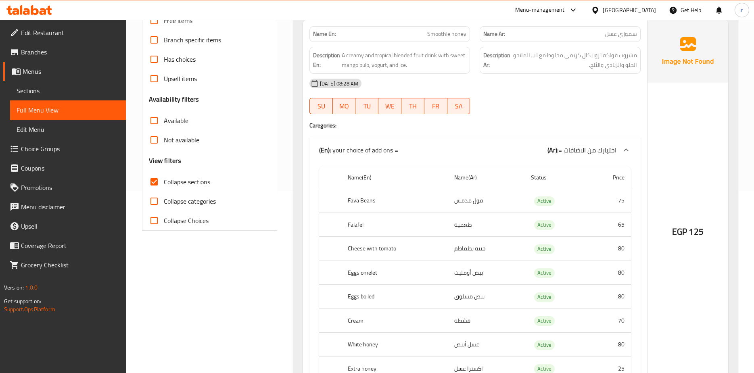
scroll to position [242, 0]
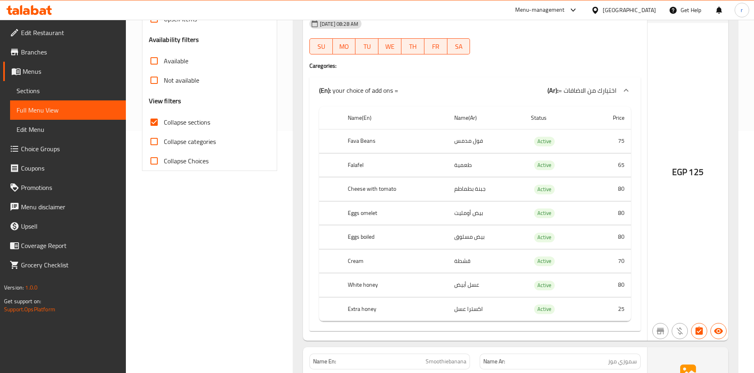
click at [390, 89] on p "(En): your choice of add ons =" at bounding box center [358, 91] width 79 height 10
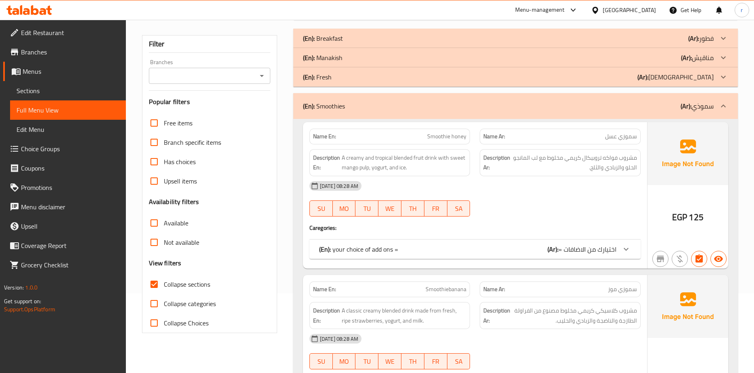
scroll to position [40, 0]
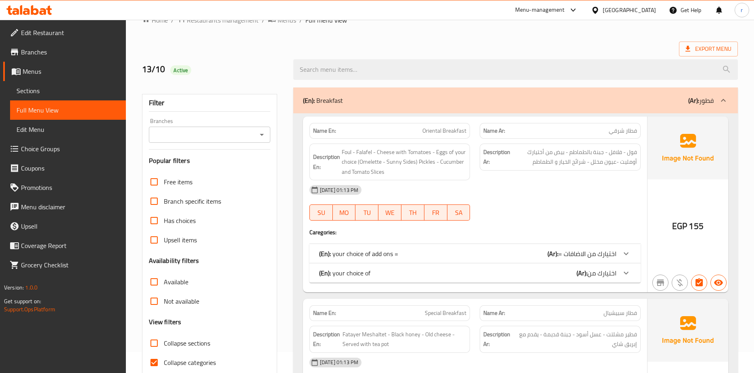
scroll to position [121, 0]
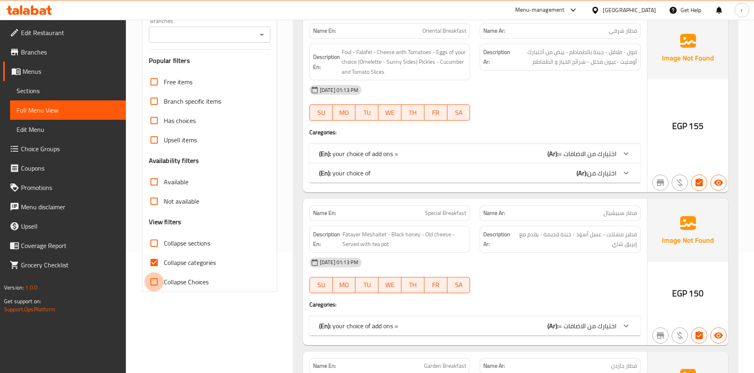
click at [156, 281] on input "Collapse Choices" at bounding box center [153, 281] width 19 height 19
click at [156, 279] on input "Collapse Choices" at bounding box center [153, 281] width 19 height 19
checkbox input "false"
click at [155, 263] on input "Collapse categories" at bounding box center [153, 262] width 19 height 19
checkbox input "false"
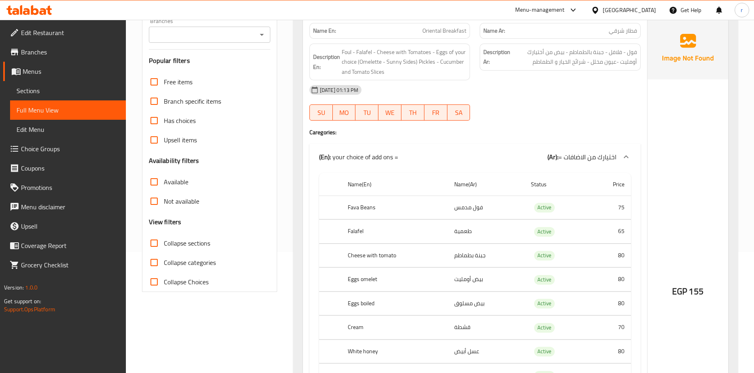
click at [153, 242] on input "Collapse sections" at bounding box center [153, 243] width 19 height 19
checkbox input "true"
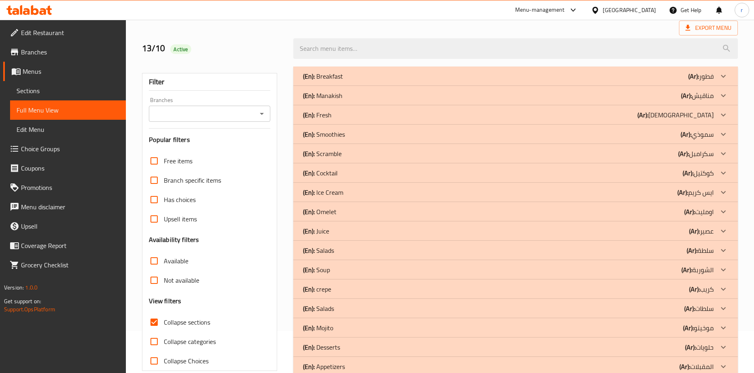
scroll to position [0, 0]
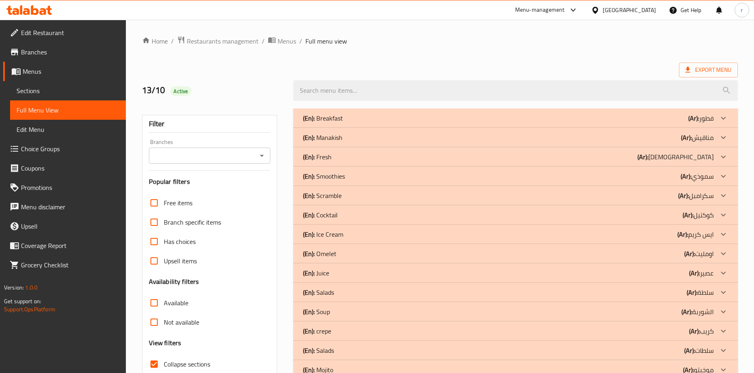
click at [726, 176] on icon at bounding box center [723, 176] width 10 height 10
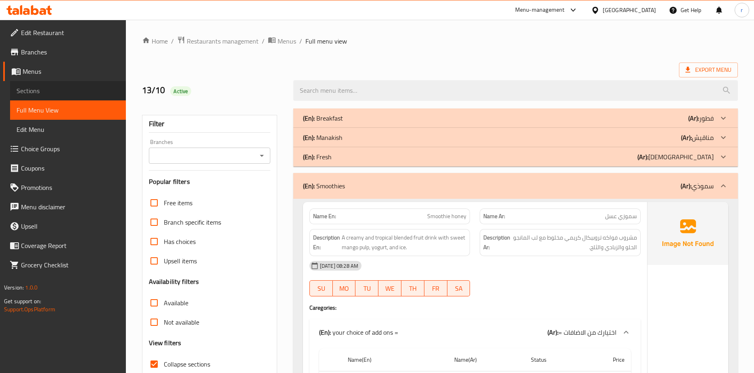
click at [51, 87] on span "Sections" at bounding box center [68, 91] width 103 height 10
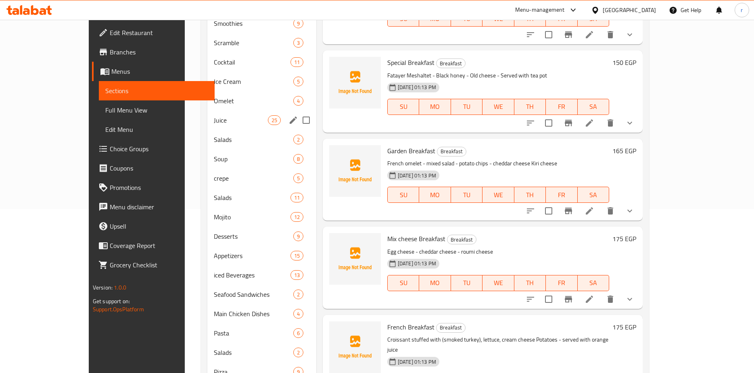
scroll to position [150, 0]
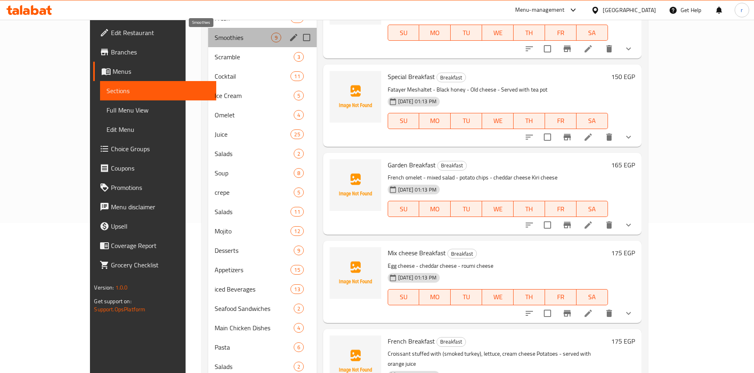
click at [229, 38] on span "Smoothies" at bounding box center [243, 38] width 56 height 10
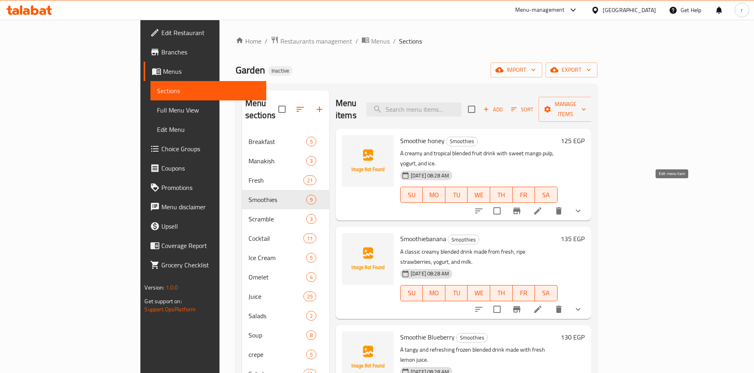
click at [541, 207] on icon at bounding box center [537, 210] width 7 height 7
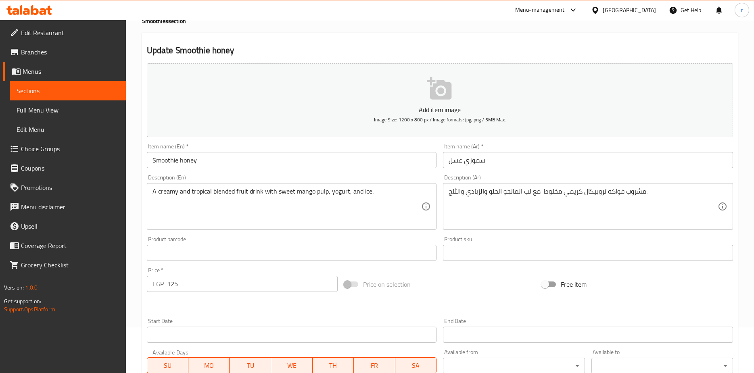
type input "= اختيارك من الاضافات"
type input "0"
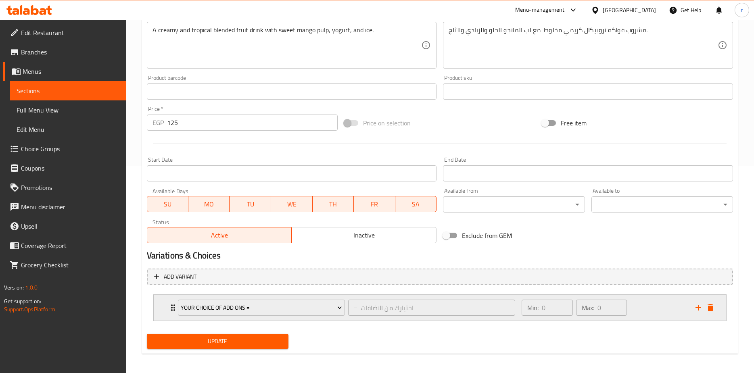
scroll to position [210, 0]
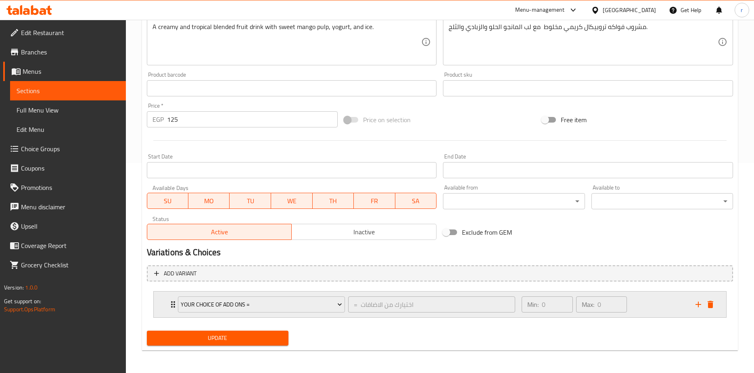
click at [163, 305] on div "your choice of add ons = = اختيارك من الاضافات ​ Min: 0 ​ Max: 0 ​" at bounding box center [440, 305] width 572 height 26
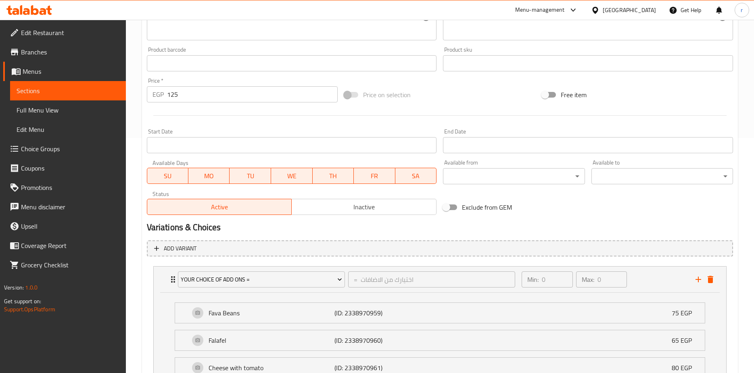
scroll to position [446, 0]
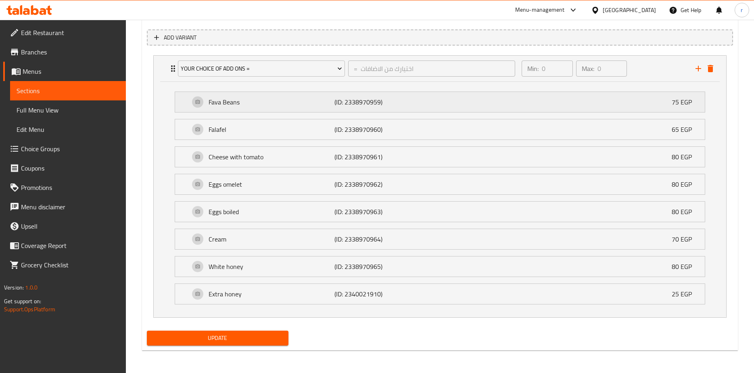
click at [187, 106] on div "Fava Beans (ID: 2338970959) 75 EGP" at bounding box center [440, 102] width 530 height 20
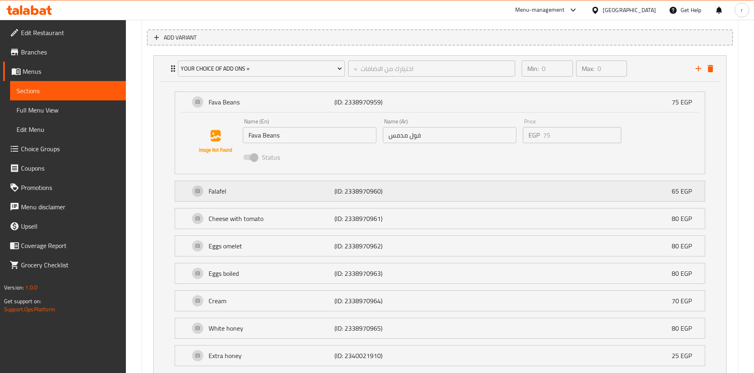
click at [183, 192] on div "Falafel (ID: 2338970960) 65 EGP" at bounding box center [440, 191] width 530 height 20
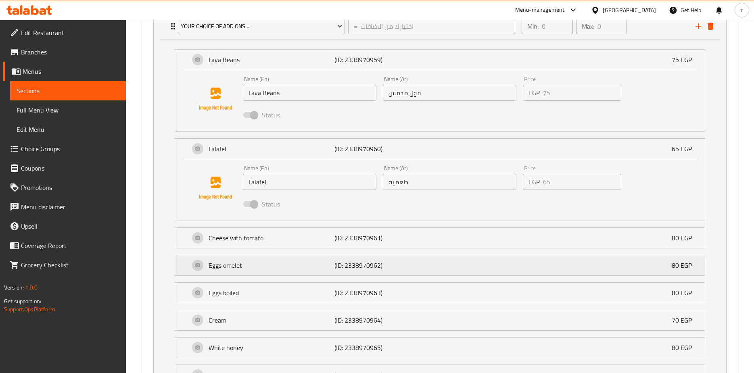
scroll to position [570, 0]
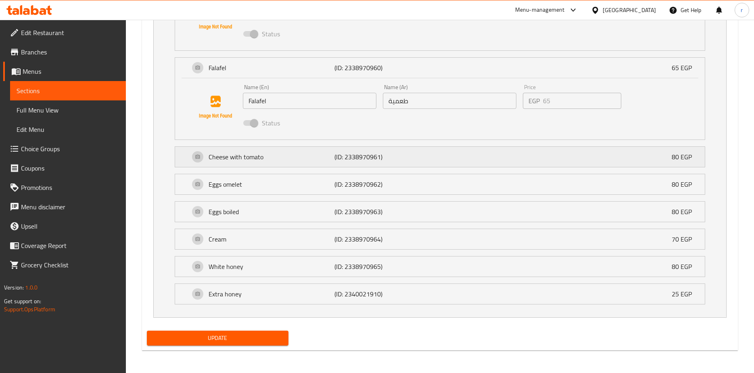
click at [697, 160] on p "80 EGP" at bounding box center [685, 157] width 27 height 10
click at [499, 163] on div "Cheese with tomato (ID: 2338970961) 80 EGP" at bounding box center [442, 157] width 505 height 20
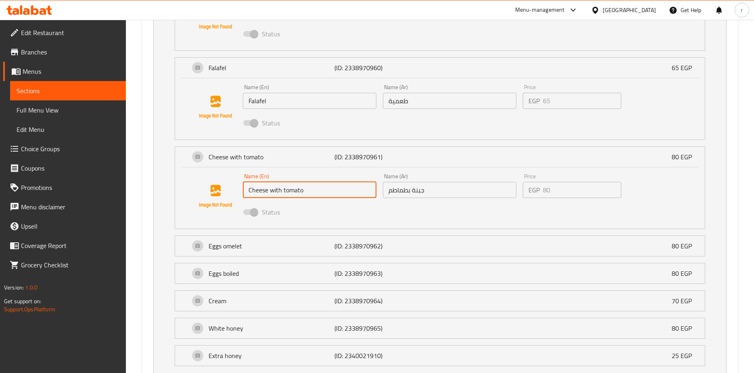
drag, startPoint x: 314, startPoint y: 190, endPoint x: 245, endPoint y: 190, distance: 69.4
click at [245, 190] on input "Cheese with tomato" at bounding box center [310, 190] width 134 height 16
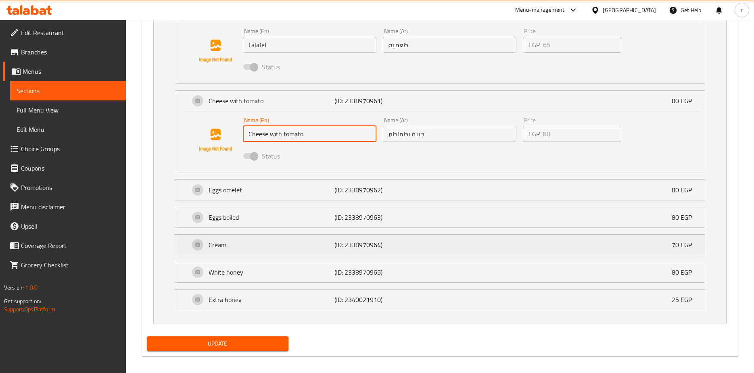
scroll to position [631, 0]
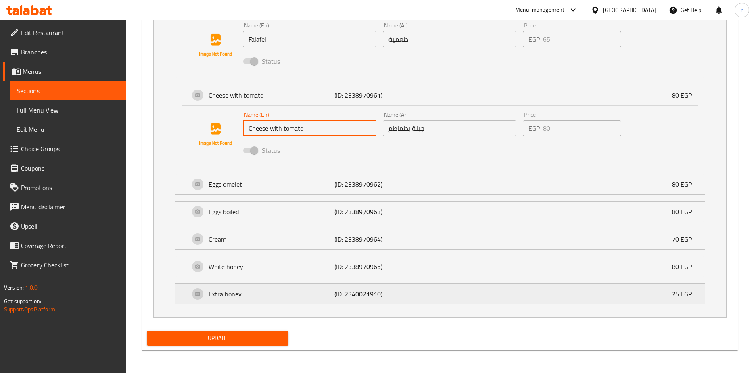
click at [285, 294] on p "Extra honey" at bounding box center [272, 294] width 126 height 10
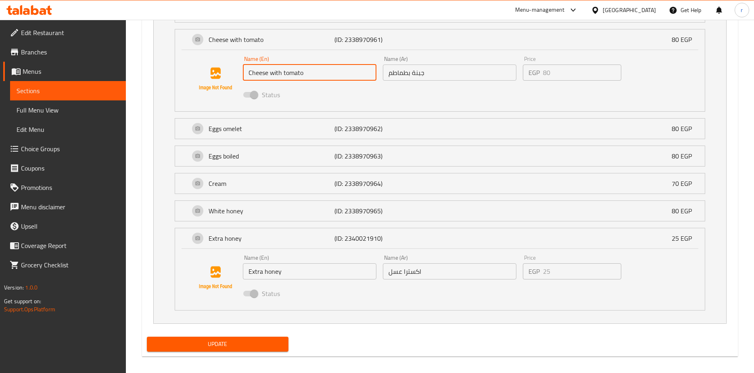
scroll to position [693, 0]
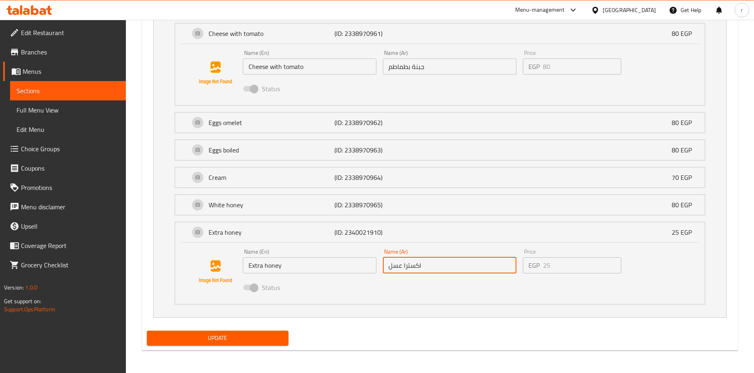
click at [458, 272] on input "اكسترا عسل" at bounding box center [450, 265] width 134 height 16
click at [448, 231] on div "Extra honey (ID: 2340021910) 25 EGP" at bounding box center [442, 232] width 505 height 20
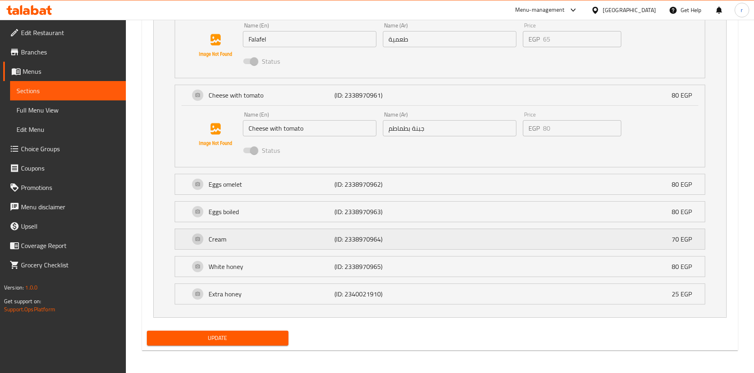
scroll to position [631, 0]
click at [392, 290] on p "(ID: 2340021910)" at bounding box center [376, 294] width 84 height 10
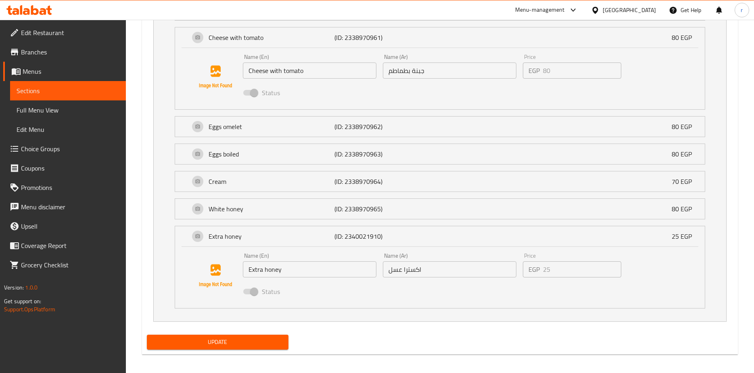
scroll to position [693, 0]
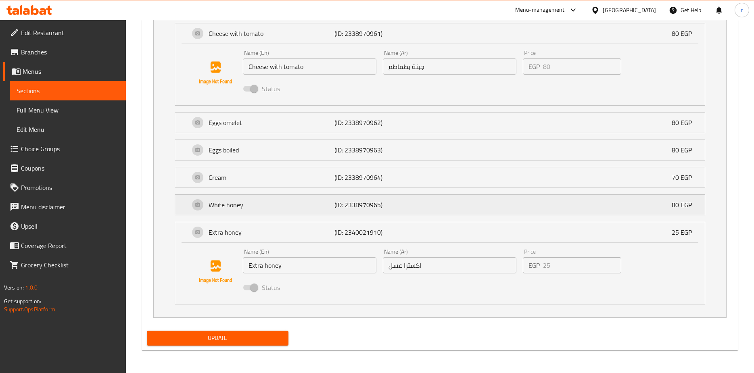
click at [401, 211] on div "White honey (ID: 2338970965) 80 EGP" at bounding box center [442, 205] width 505 height 20
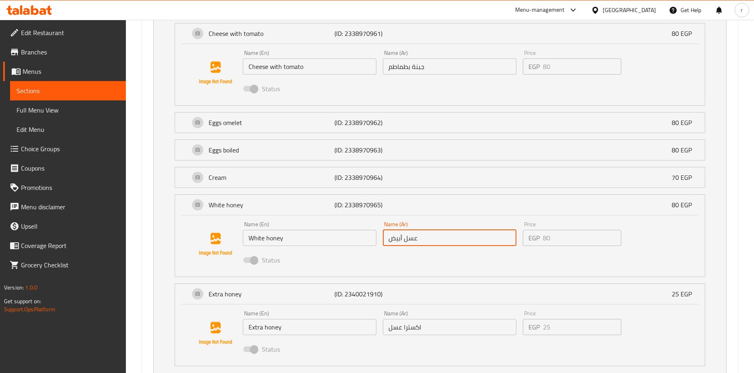
drag, startPoint x: 433, startPoint y: 241, endPoint x: 387, endPoint y: 241, distance: 46.4
click at [387, 241] on input "عسل أبيض" at bounding box center [450, 238] width 134 height 16
drag, startPoint x: 430, startPoint y: 240, endPoint x: 401, endPoint y: 240, distance: 29.0
click at [401, 240] on input "عسل أبيض" at bounding box center [450, 238] width 134 height 16
drag, startPoint x: 405, startPoint y: 241, endPoint x: 387, endPoint y: 241, distance: 18.6
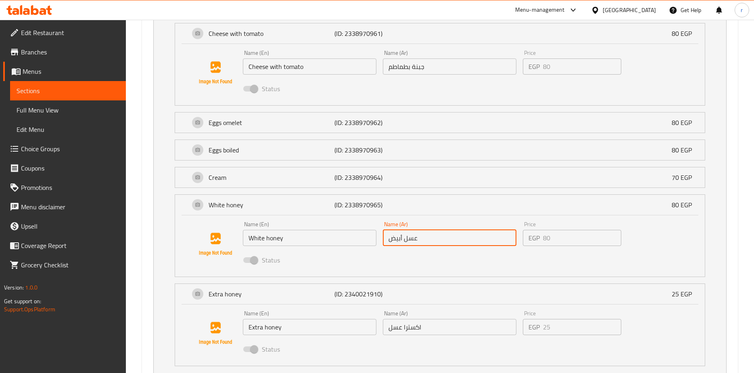
click at [387, 241] on input "عسل أبيض" at bounding box center [450, 238] width 134 height 16
click at [421, 241] on input "عسل أبيض" at bounding box center [450, 238] width 134 height 16
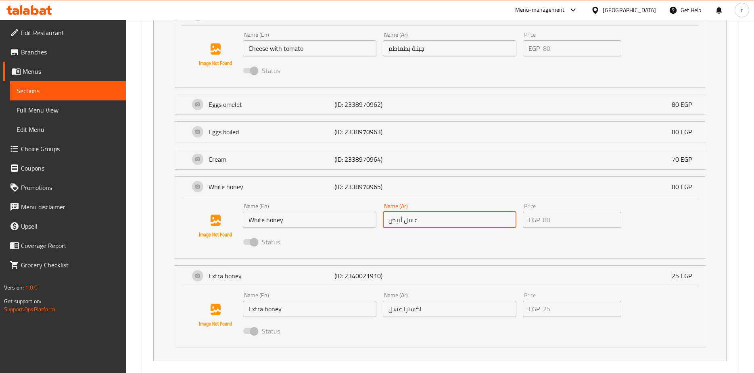
scroll to position [634, 0]
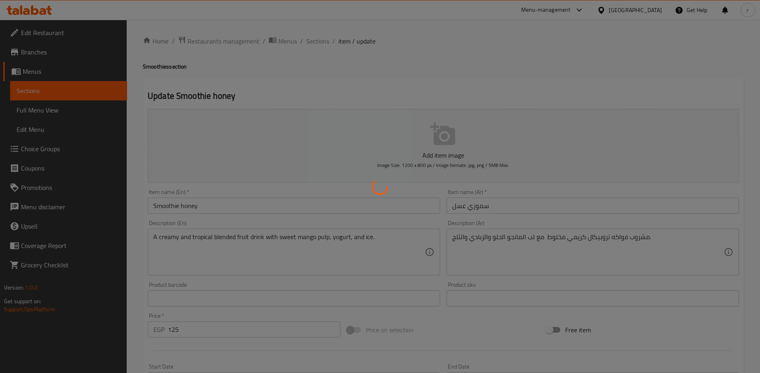
type input "= اختيارك من الاضافات"
type input "0"
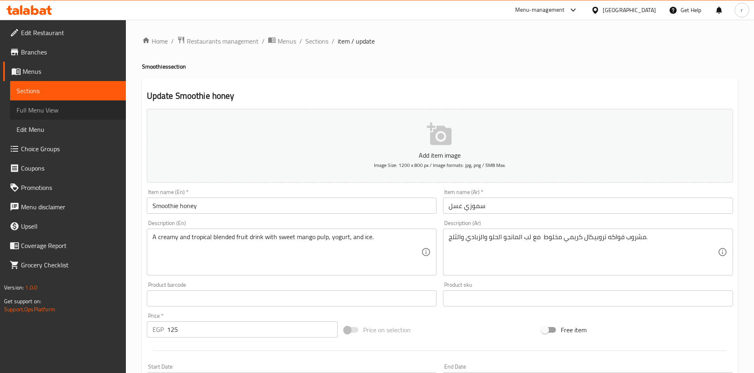
click at [50, 106] on span "Full Menu View" at bounding box center [68, 110] width 103 height 10
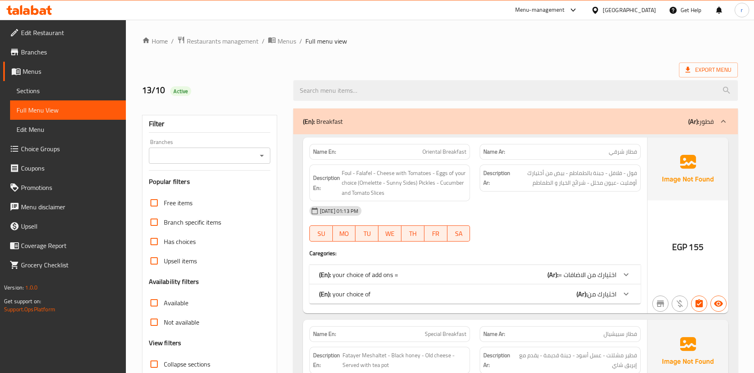
scroll to position [81, 0]
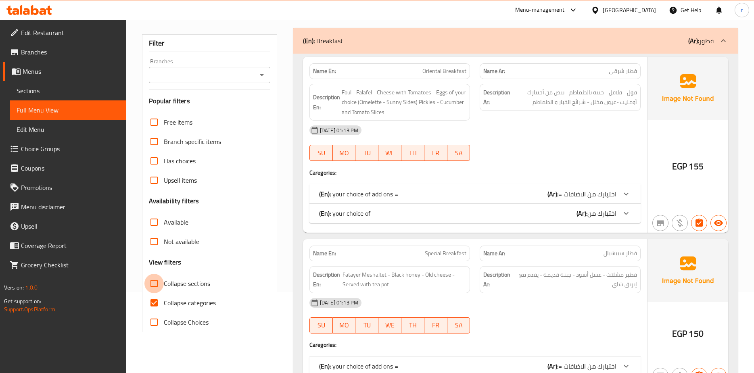
click at [163, 286] on input "Collapse sections" at bounding box center [153, 283] width 19 height 19
checkbox input "true"
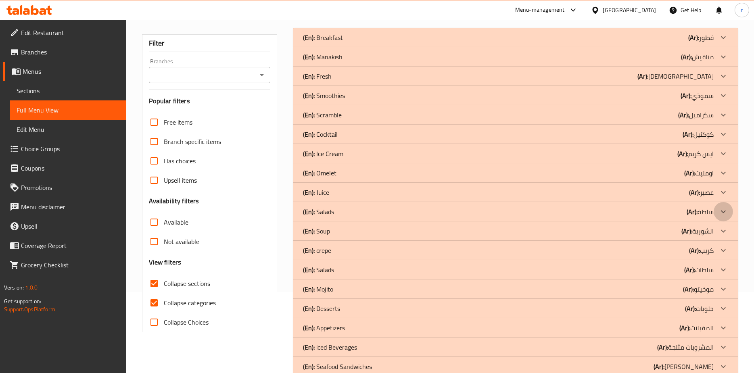
click at [722, 210] on icon at bounding box center [723, 212] width 10 height 10
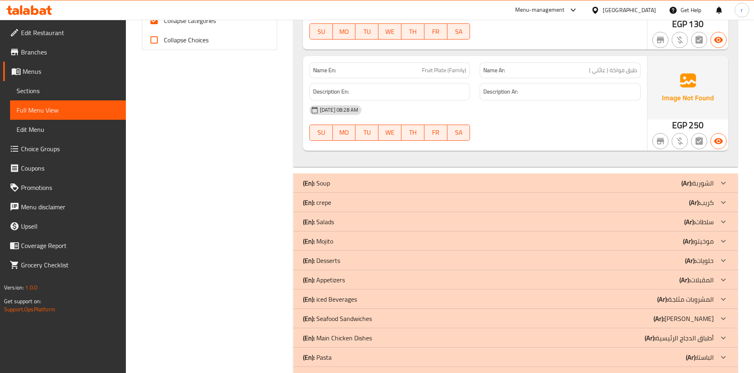
scroll to position [282, 0]
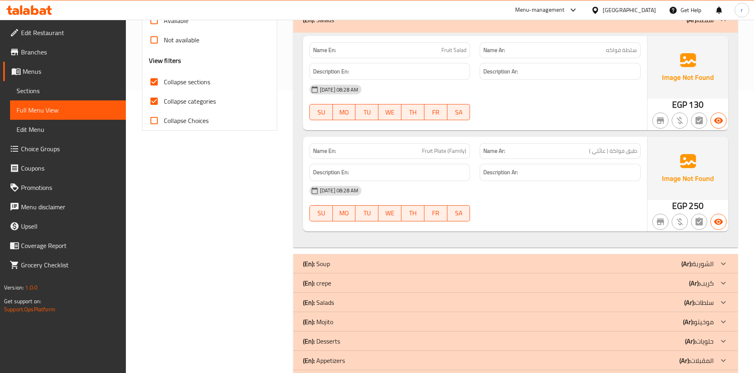
click at [153, 98] on input "Collapse categories" at bounding box center [153, 101] width 19 height 19
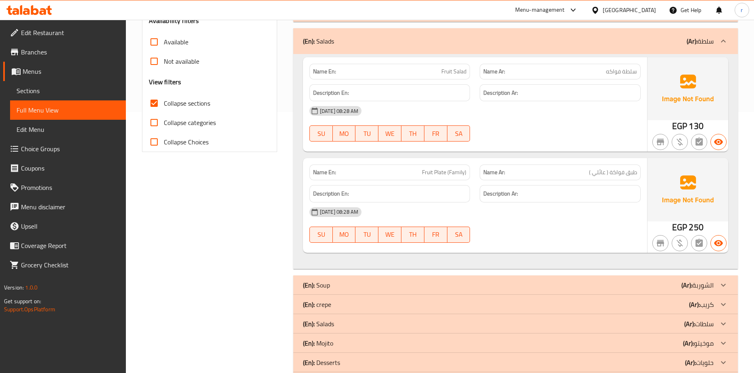
scroll to position [242, 0]
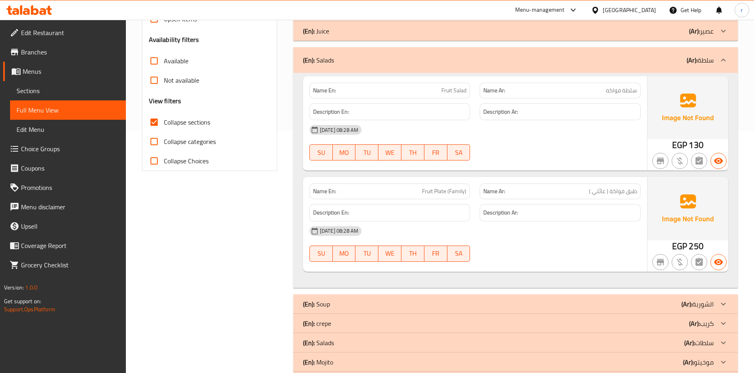
click at [152, 140] on input "Collapse categories" at bounding box center [153, 141] width 19 height 19
click at [156, 141] on input "Collapse categories" at bounding box center [153, 141] width 19 height 19
checkbox input "false"
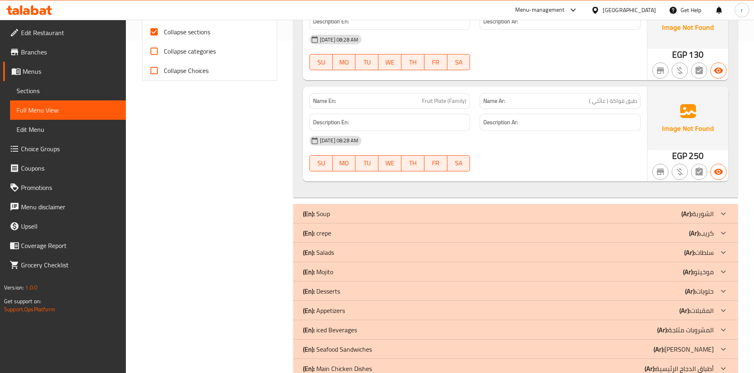
scroll to position [202, 0]
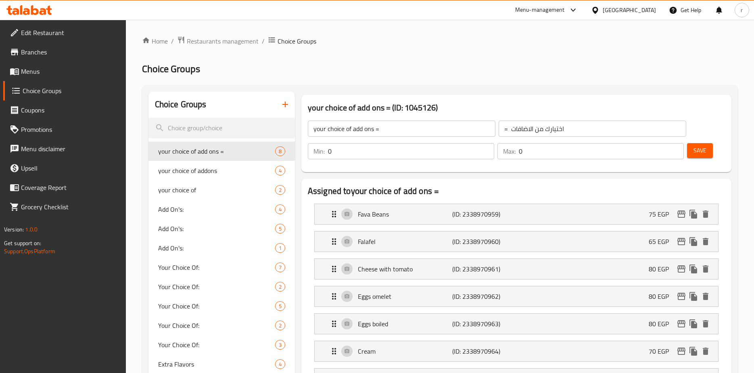
click at [30, 72] on span "Menus" at bounding box center [70, 72] width 98 height 10
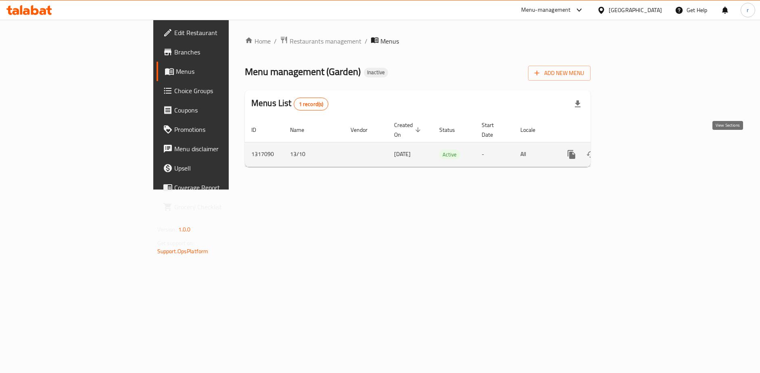
click at [639, 146] on link "enhanced table" at bounding box center [629, 154] width 19 height 19
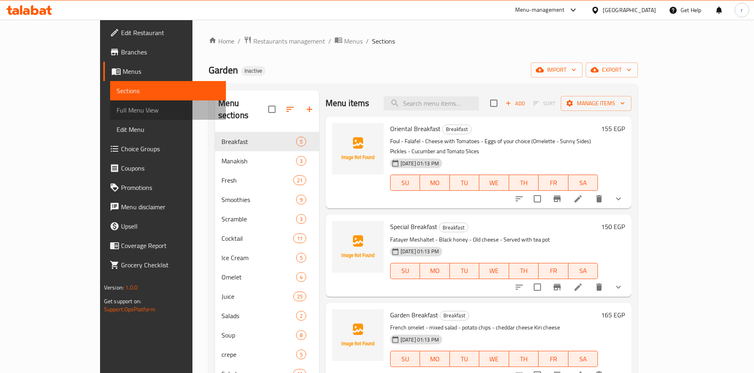
click at [117, 111] on span "Full Menu View" at bounding box center [168, 110] width 103 height 10
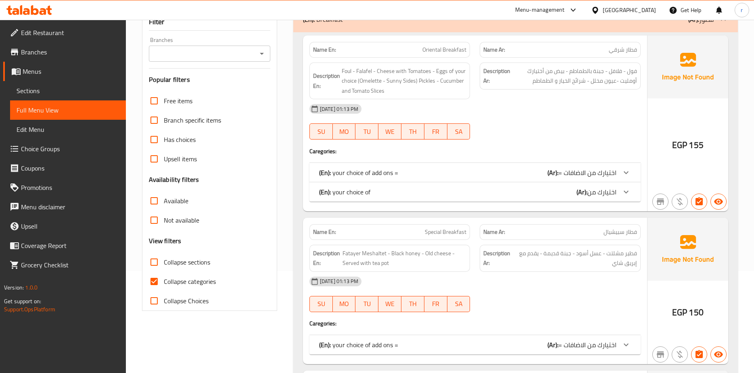
scroll to position [161, 0]
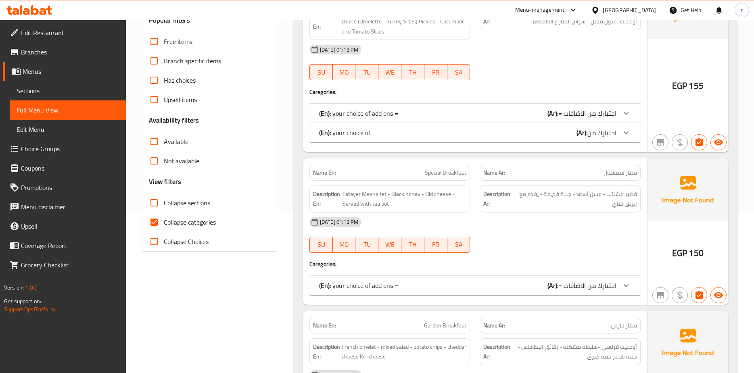
click at [152, 204] on input "Collapse sections" at bounding box center [153, 202] width 19 height 19
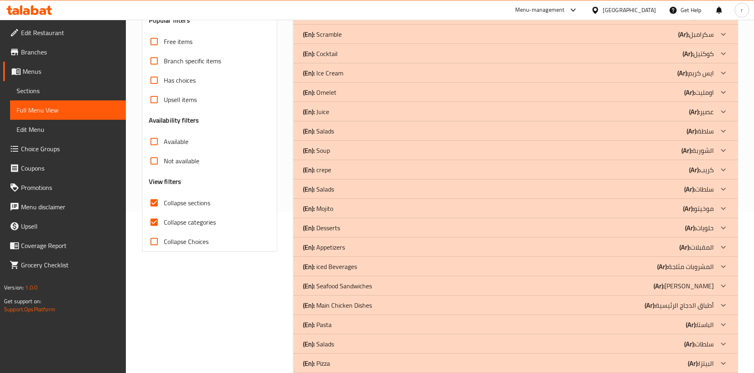
click at [154, 203] on input "Collapse sections" at bounding box center [153, 202] width 19 height 19
checkbox input "false"
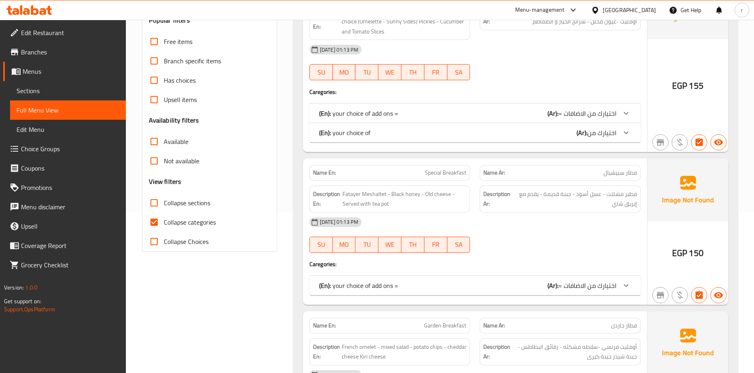
click at [153, 218] on input "Collapse categories" at bounding box center [153, 222] width 19 height 19
checkbox input "false"
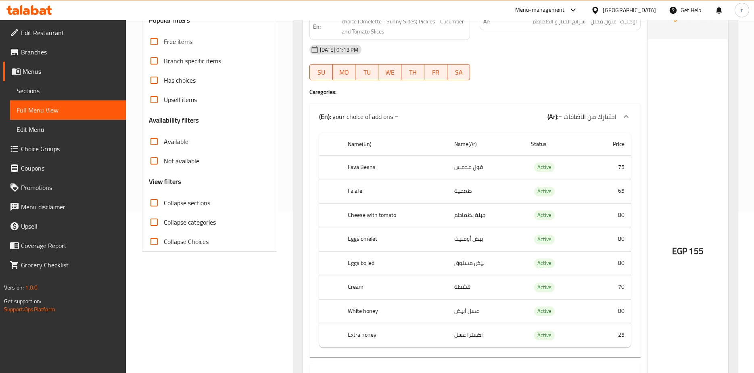
click at [154, 205] on input "Collapse sections" at bounding box center [153, 202] width 19 height 19
checkbox input "true"
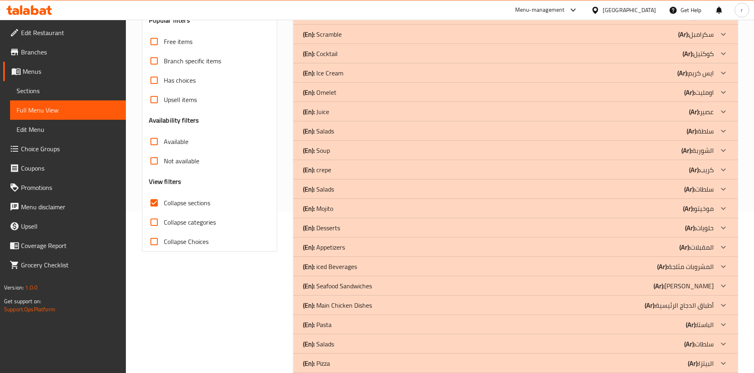
click at [722, 131] on icon at bounding box center [723, 131] width 10 height 10
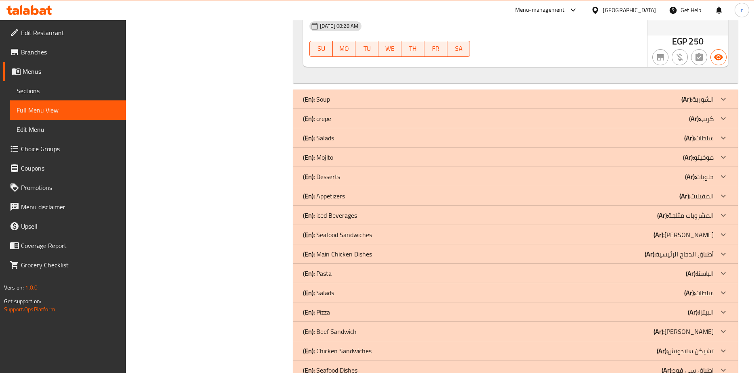
scroll to position [444, 0]
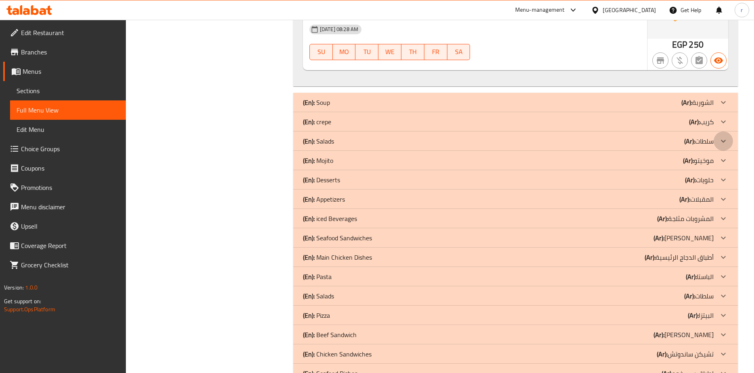
click at [723, 140] on icon at bounding box center [723, 141] width 10 height 10
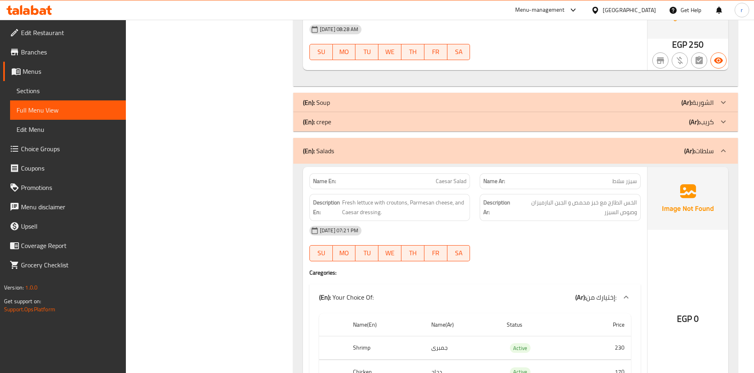
click at [723, 146] on icon at bounding box center [723, 151] width 10 height 10
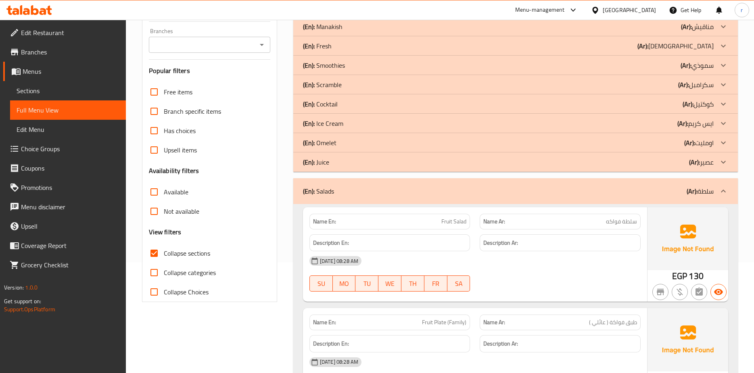
scroll to position [0, 0]
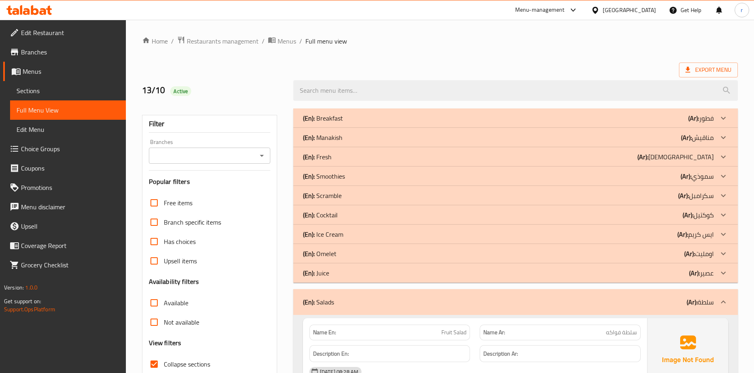
click at [720, 175] on icon at bounding box center [723, 176] width 10 height 10
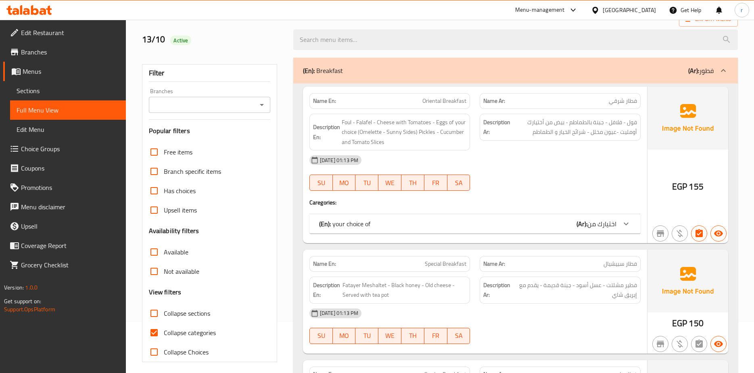
scroll to position [161, 0]
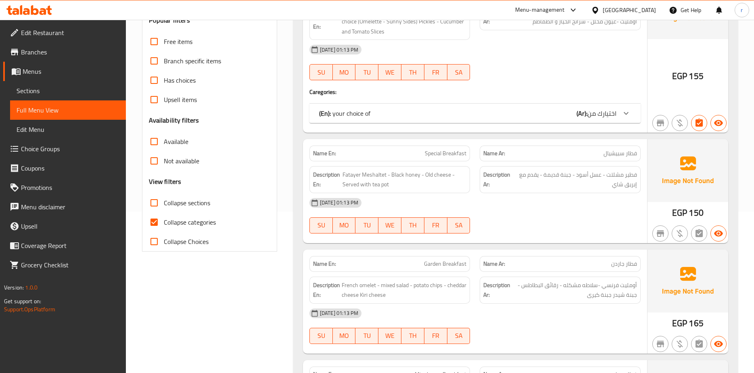
click at [154, 219] on input "Collapse categories" at bounding box center [153, 222] width 19 height 19
checkbox input "false"
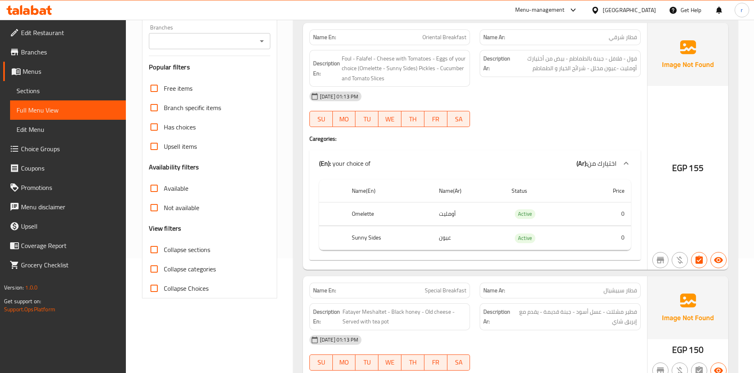
scroll to position [121, 0]
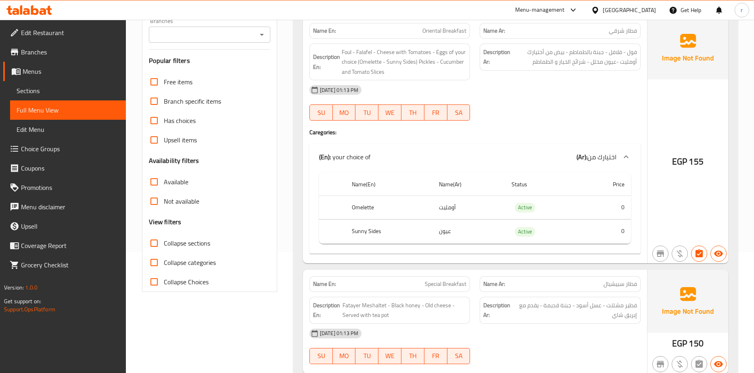
click at [154, 244] on input "Collapse sections" at bounding box center [153, 243] width 19 height 19
checkbox input "true"
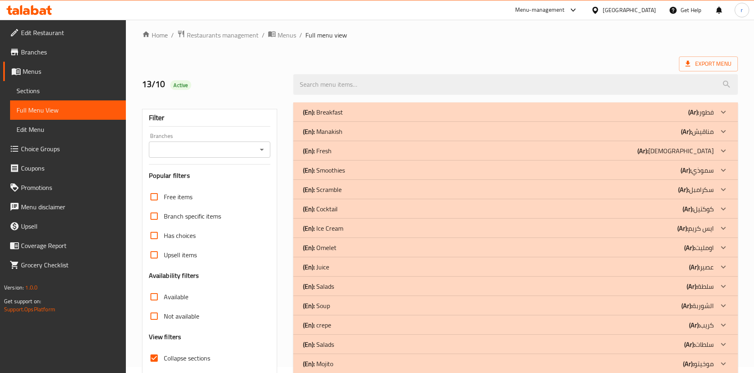
scroll to position [0, 0]
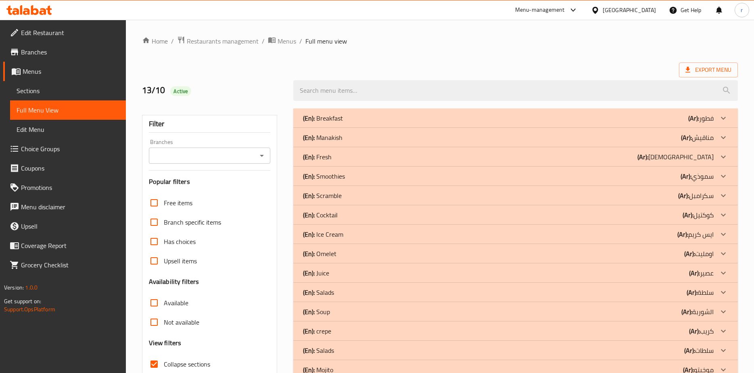
click at [720, 174] on icon at bounding box center [723, 176] width 10 height 10
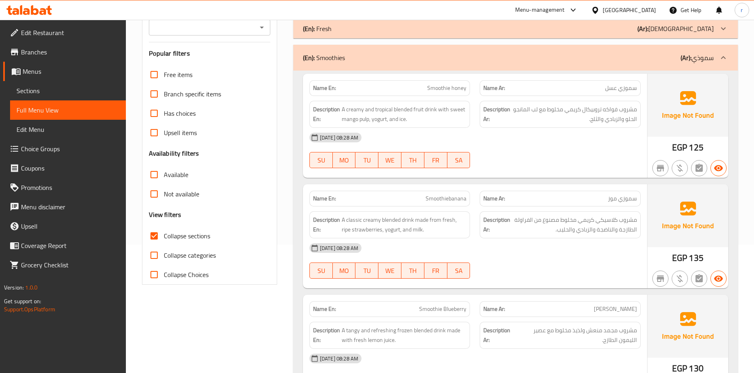
scroll to position [121, 0]
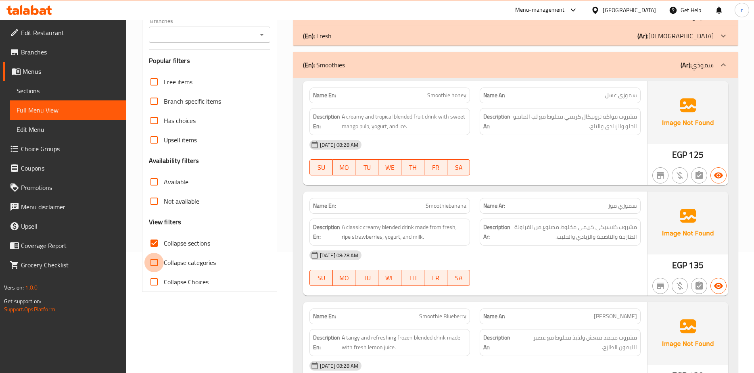
click at [155, 259] on input "Collapse categories" at bounding box center [153, 262] width 19 height 19
checkbox input "true"
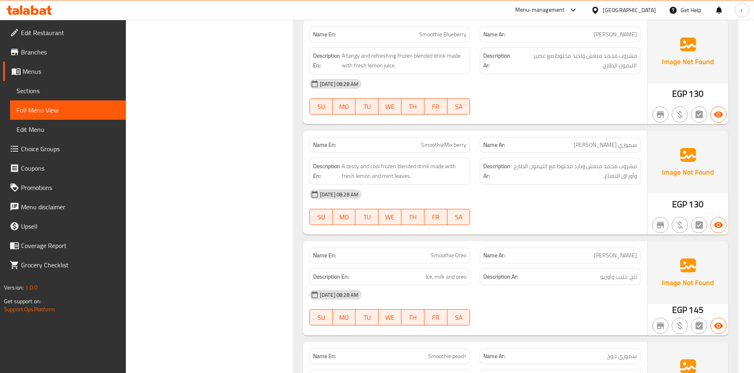
scroll to position [202, 0]
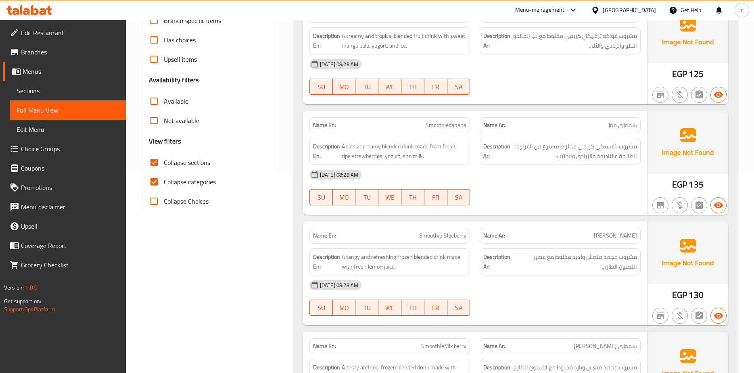
click at [157, 161] on input "Collapse sections" at bounding box center [153, 162] width 19 height 19
checkbox input "false"
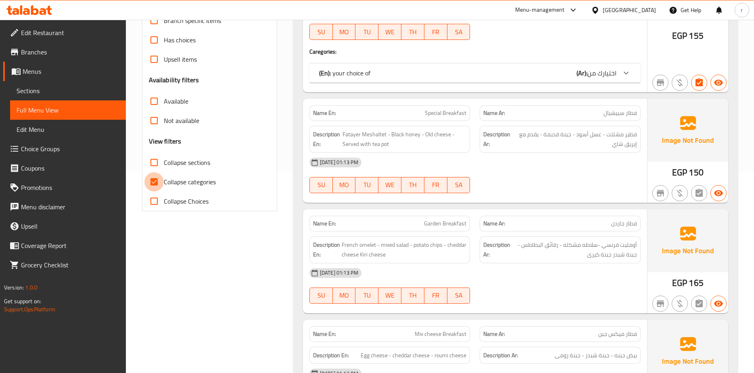
click at [153, 182] on input "Collapse categories" at bounding box center [153, 181] width 19 height 19
checkbox input "false"
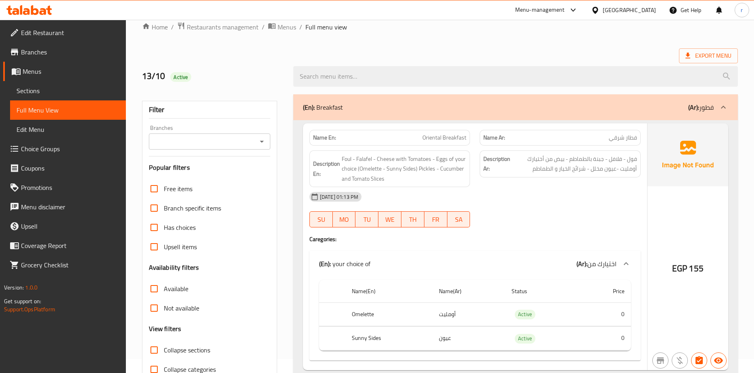
scroll to position [0, 0]
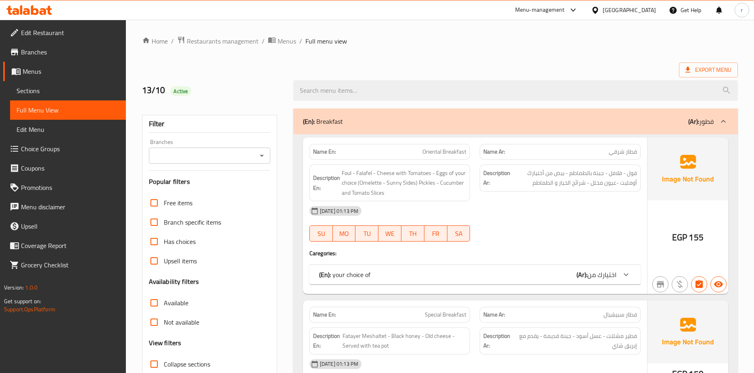
scroll to position [161, 0]
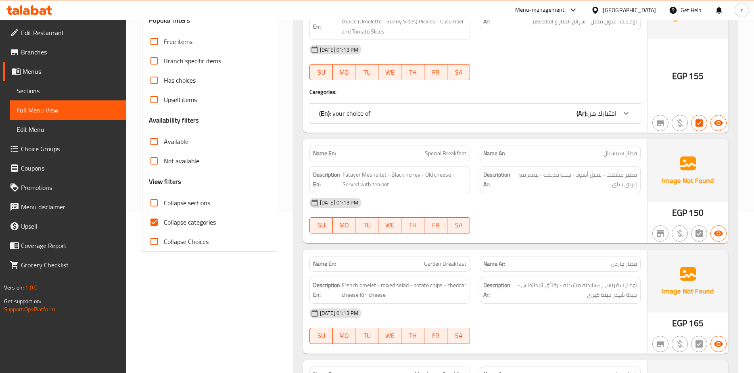
click at [157, 221] on input "Collapse categories" at bounding box center [153, 222] width 19 height 19
checkbox input "false"
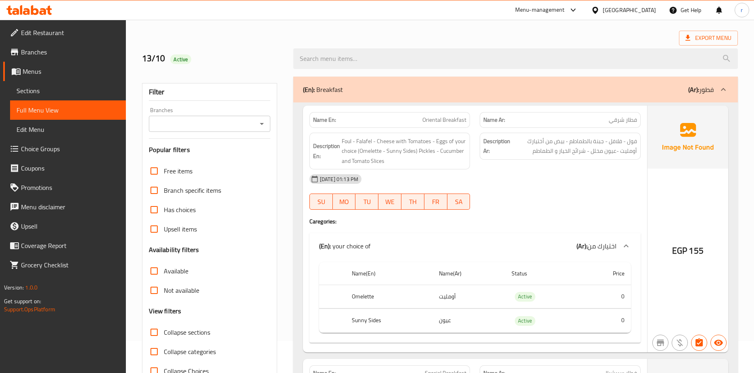
scroll to position [81, 0]
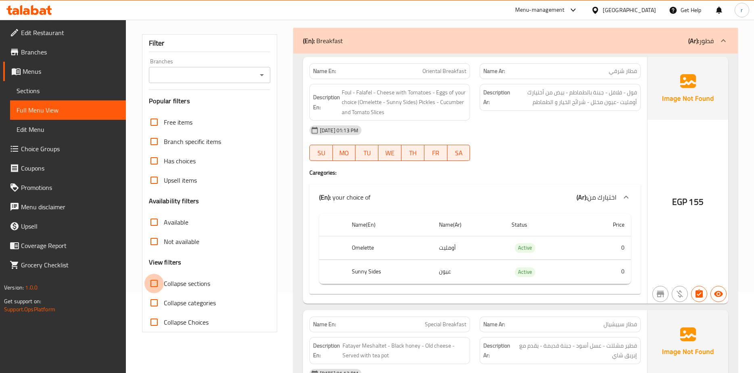
click at [155, 284] on input "Collapse sections" at bounding box center [153, 283] width 19 height 19
checkbox input "true"
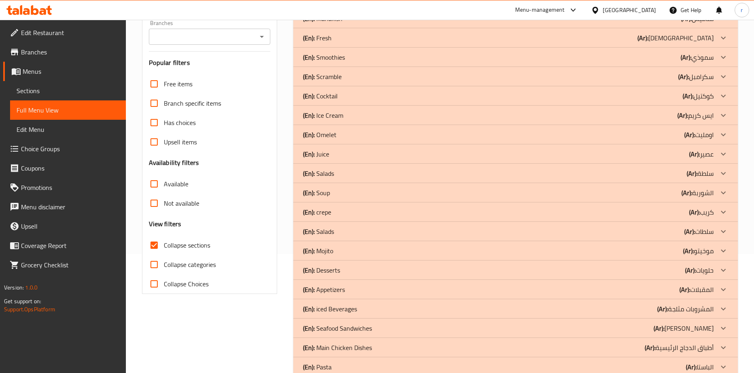
scroll to position [121, 0]
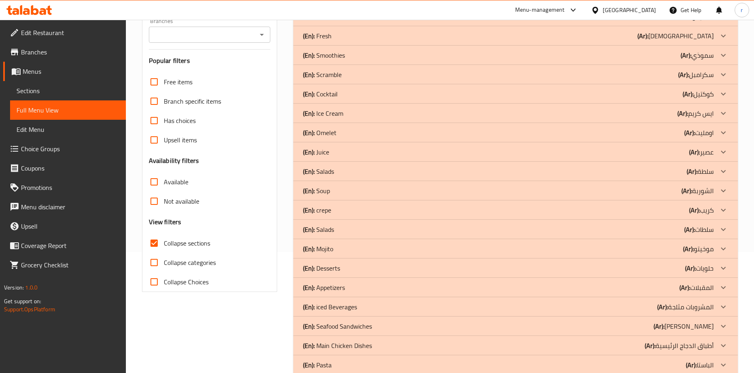
click at [722, 56] on icon at bounding box center [723, 55] width 10 height 10
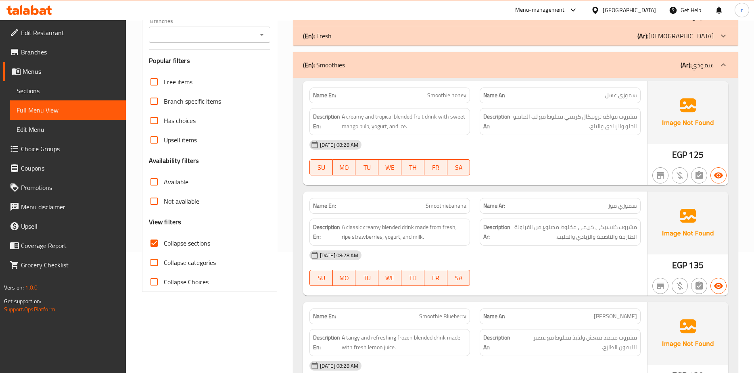
click at [156, 260] on input "Collapse categories" at bounding box center [153, 262] width 19 height 19
checkbox input "true"
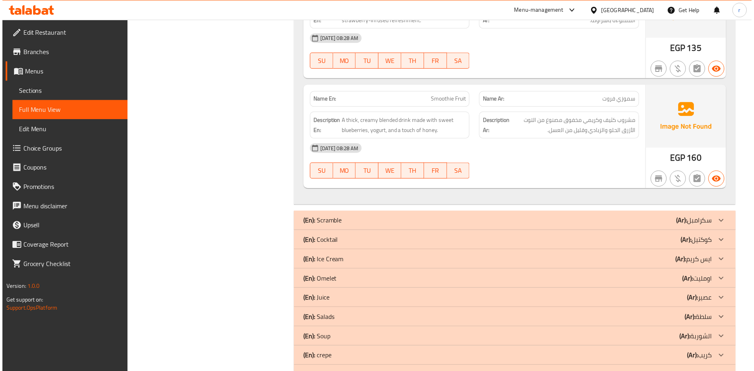
scroll to position [887, 0]
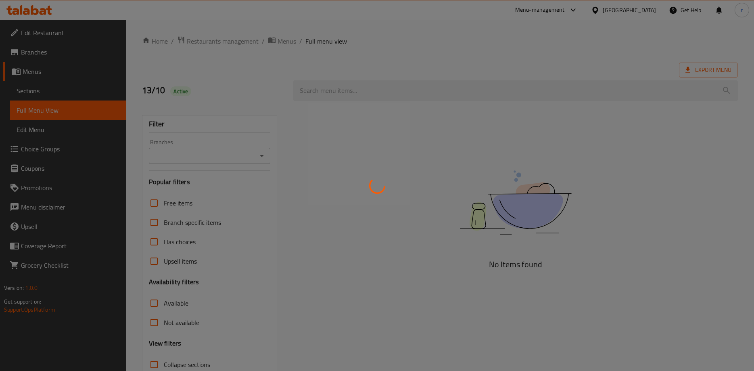
click at [155, 323] on div at bounding box center [377, 185] width 754 height 371
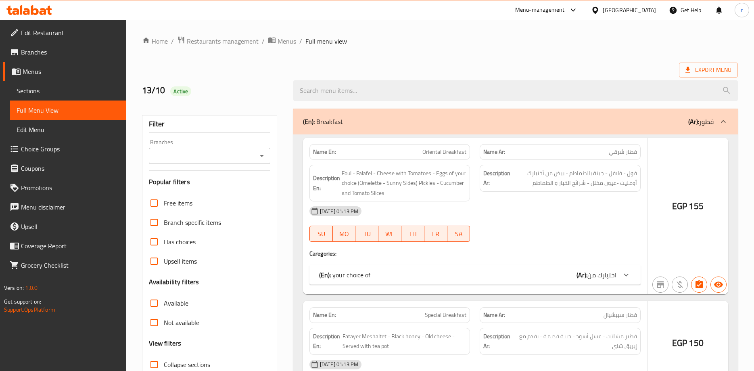
click at [153, 325] on div at bounding box center [377, 185] width 754 height 371
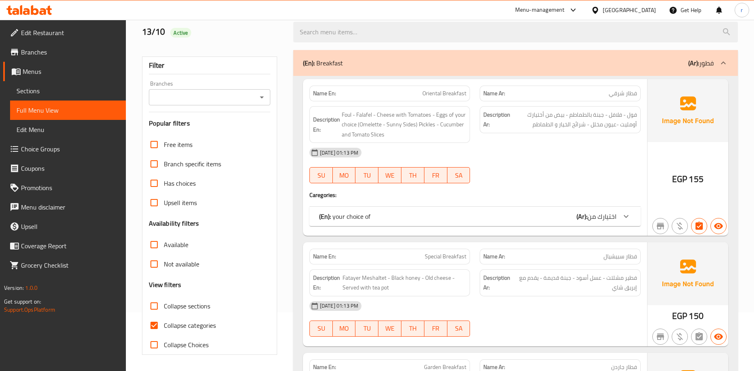
click at [154, 329] on input "Collapse categories" at bounding box center [153, 324] width 19 height 19
checkbox input "false"
click at [153, 305] on input "Collapse sections" at bounding box center [153, 305] width 19 height 19
checkbox input "true"
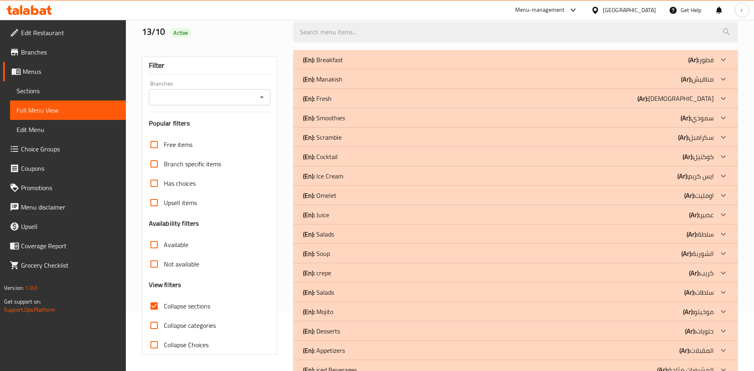
click at [711, 121] on p "(Ar): سموذي" at bounding box center [696, 118] width 33 height 10
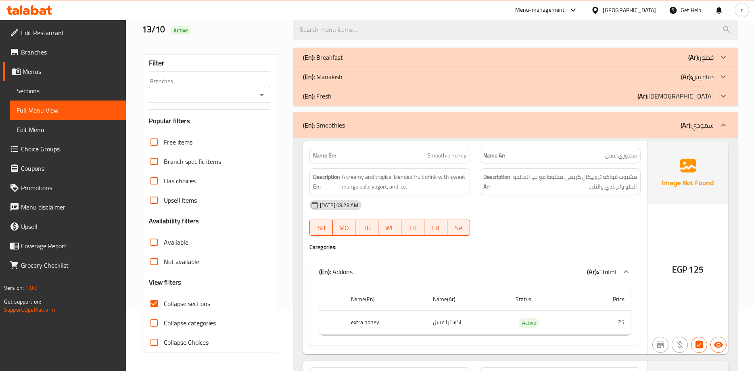
scroll to position [81, 0]
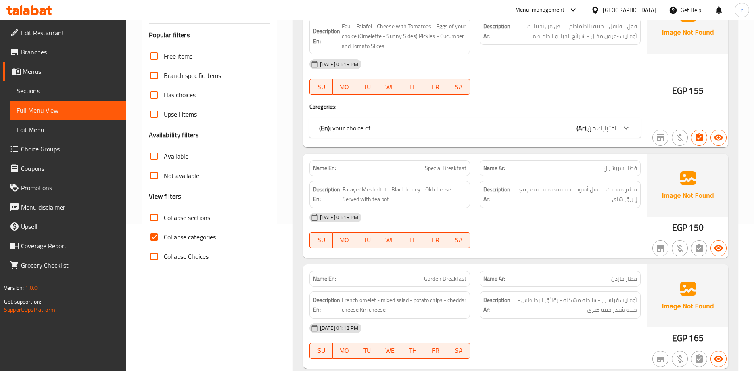
scroll to position [161, 0]
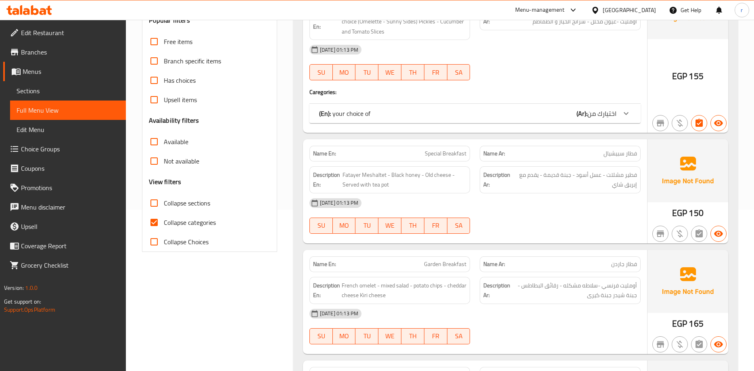
click at [153, 204] on input "Collapse sections" at bounding box center [153, 202] width 19 height 19
checkbox input "true"
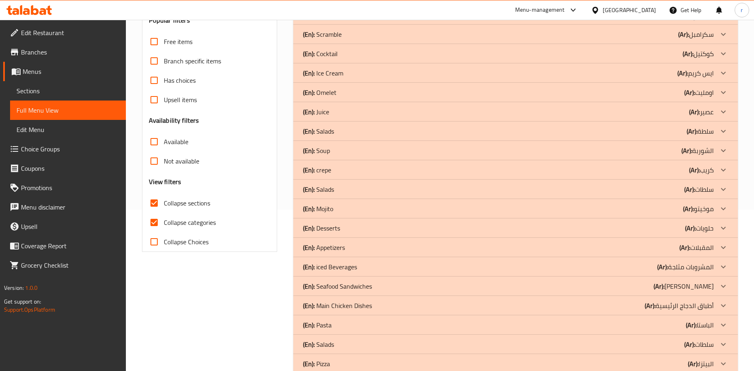
click at [154, 217] on input "Collapse categories" at bounding box center [153, 222] width 19 height 19
checkbox input "false"
click at [722, 71] on icon at bounding box center [723, 73] width 10 height 10
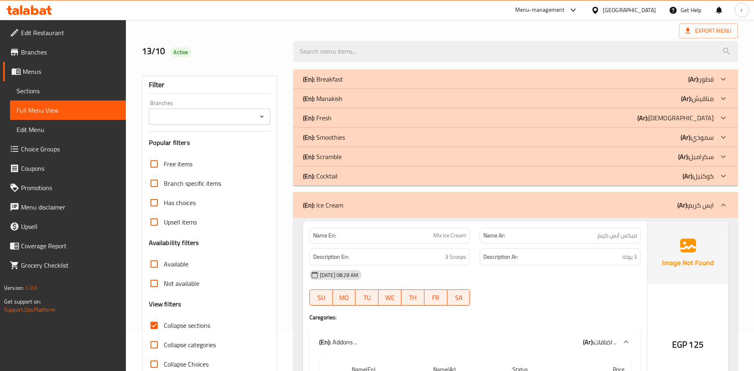
scroll to position [0, 0]
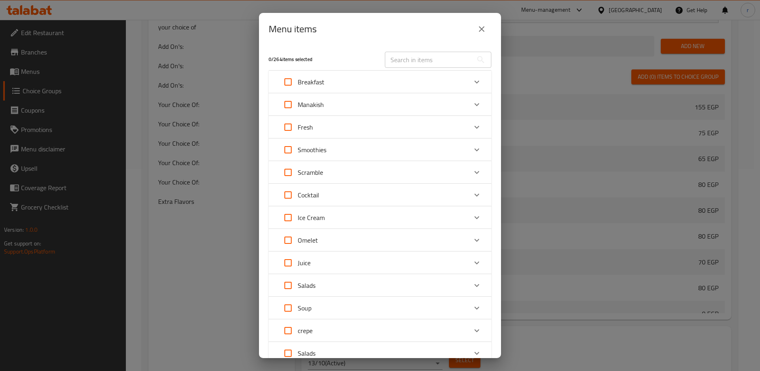
scroll to position [403, 0]
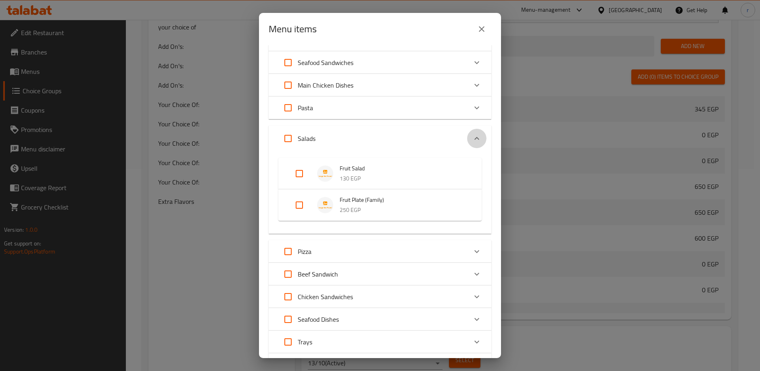
click at [474, 138] on icon "Expand" at bounding box center [476, 138] width 5 height 3
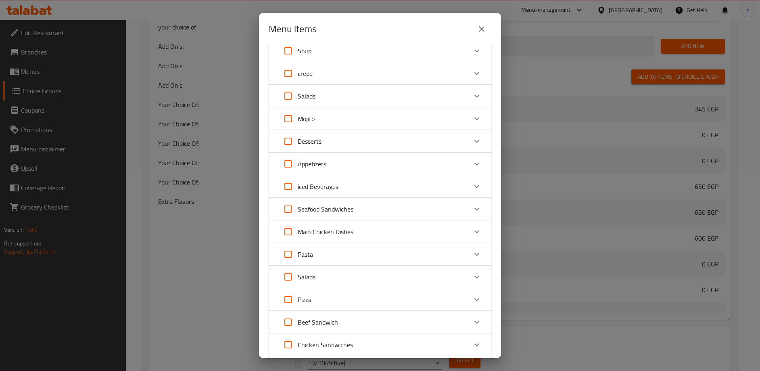
scroll to position [250, 0]
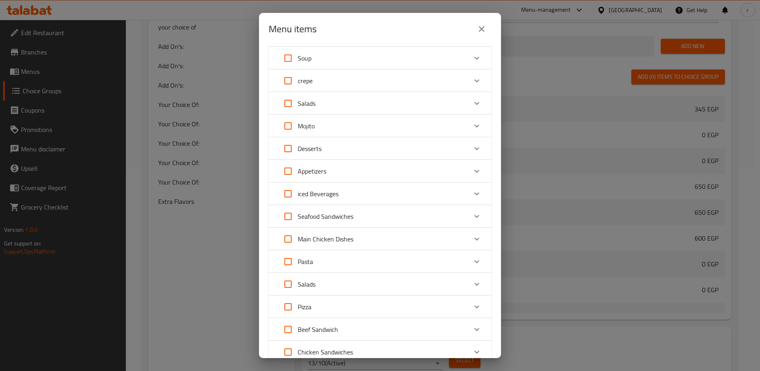
click at [286, 81] on input "Expand" at bounding box center [287, 80] width 19 height 19
checkbox input "true"
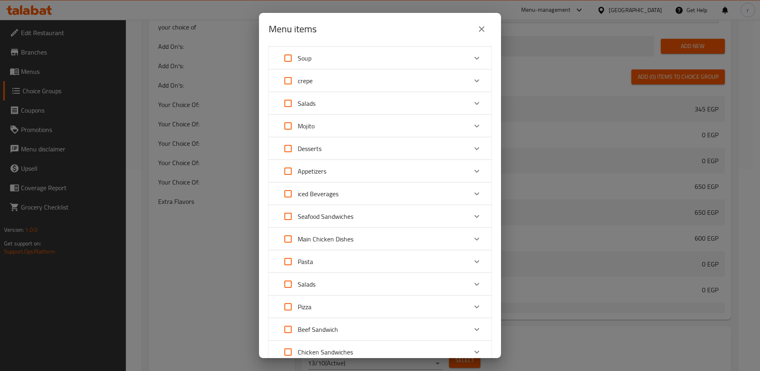
checkbox input "true"
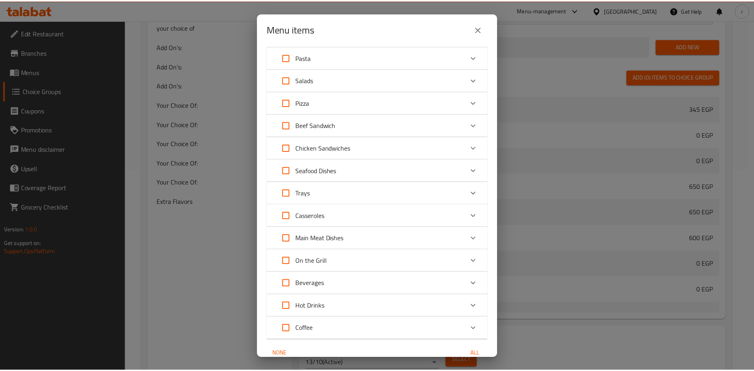
scroll to position [492, 0]
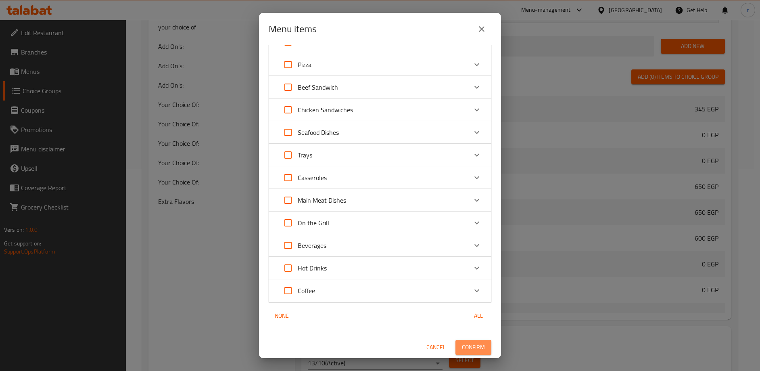
click at [471, 344] on span "Confirm" at bounding box center [473, 347] width 23 height 10
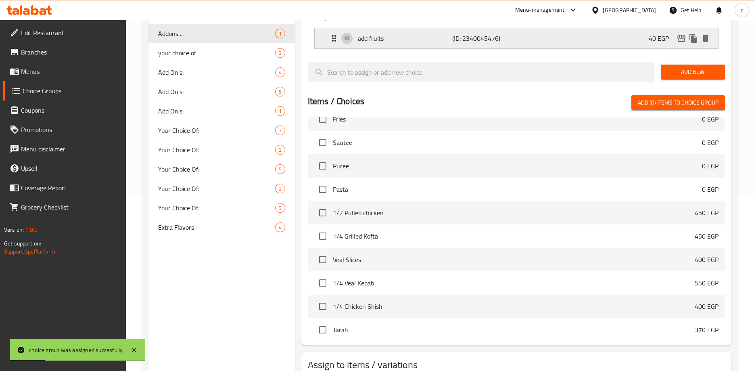
scroll to position [161, 0]
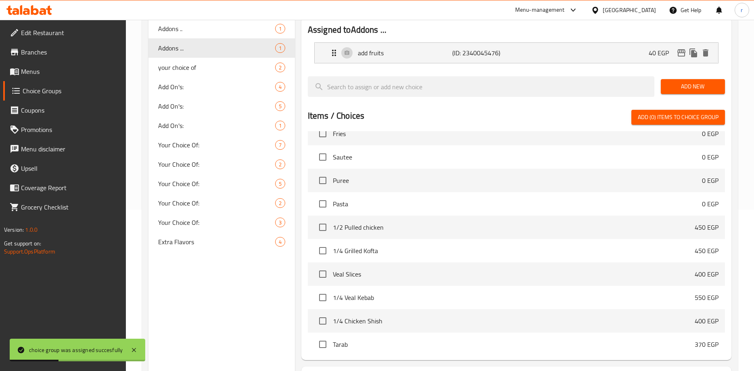
click at [690, 86] on span "Add New" at bounding box center [692, 86] width 51 height 10
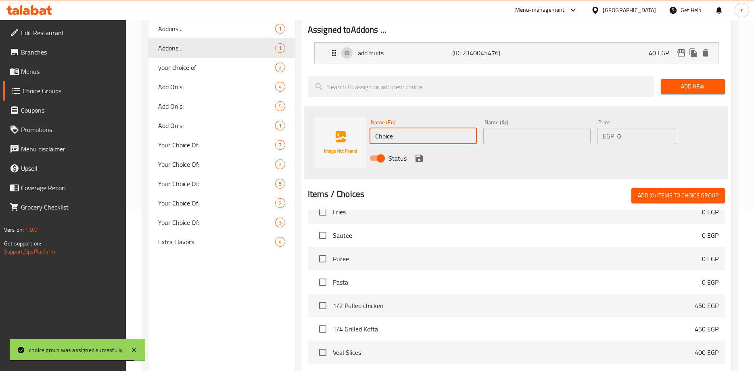
drag, startPoint x: 410, startPoint y: 138, endPoint x: 368, endPoint y: 140, distance: 41.6
click at [368, 140] on div "Name (En) Choice Name (En)" at bounding box center [423, 131] width 114 height 31
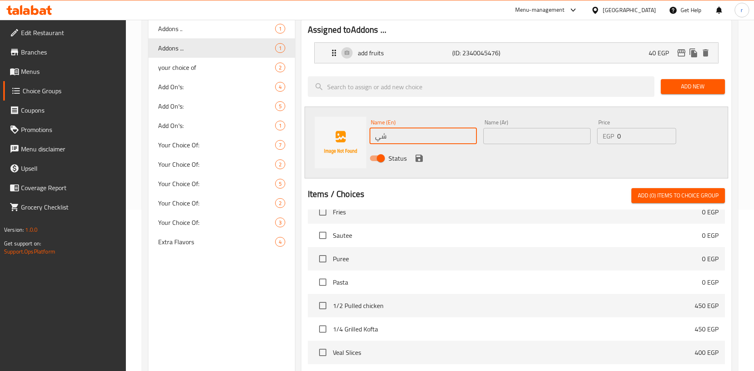
type input "ش"
type input "add sauce"
click at [573, 138] on input "text" at bounding box center [536, 136] width 107 height 16
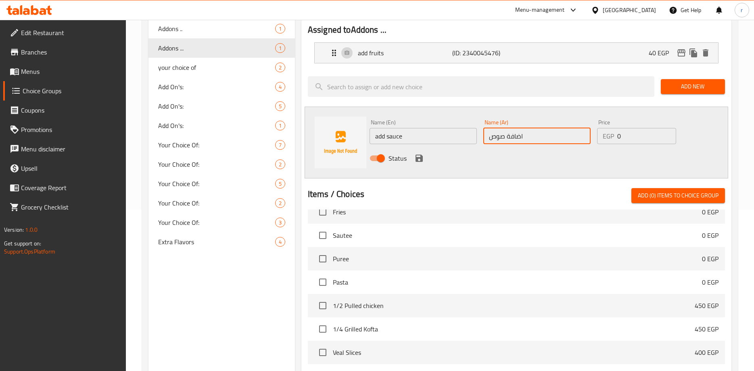
type input "اضافة صوص"
drag, startPoint x: 632, startPoint y: 137, endPoint x: 609, endPoint y: 138, distance: 22.6
click at [609, 138] on div "EGP 0 Price" at bounding box center [636, 136] width 79 height 16
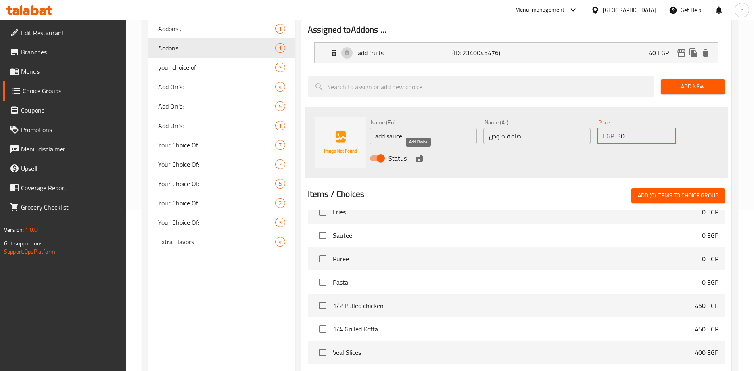
type input "30"
click at [419, 157] on icon "save" at bounding box center [418, 157] width 7 height 7
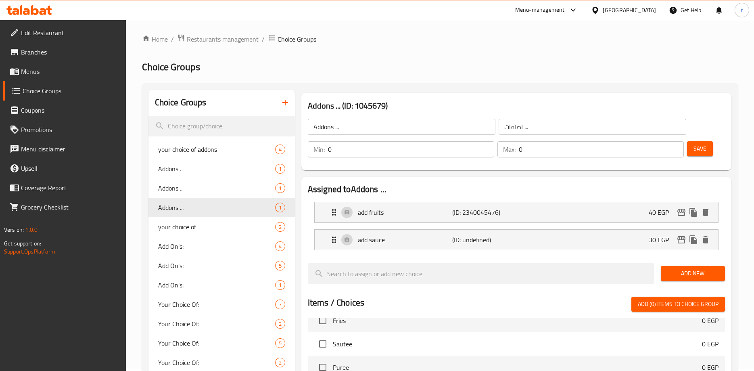
scroll to position [0, 0]
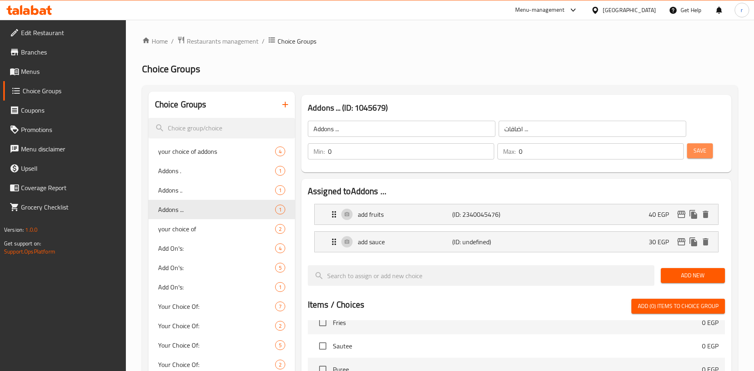
click at [694, 152] on span "Save" at bounding box center [699, 151] width 13 height 10
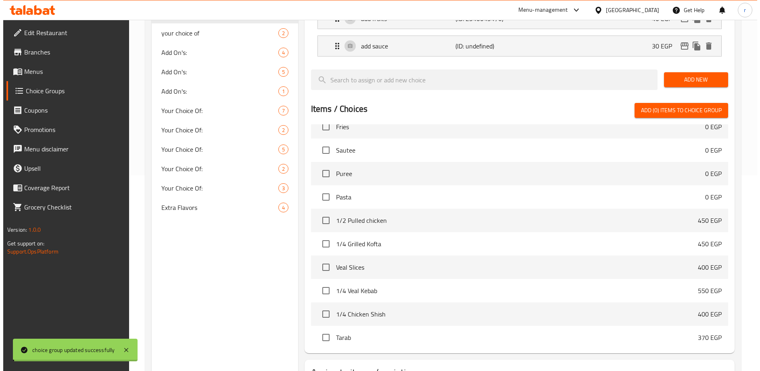
scroll to position [260, 0]
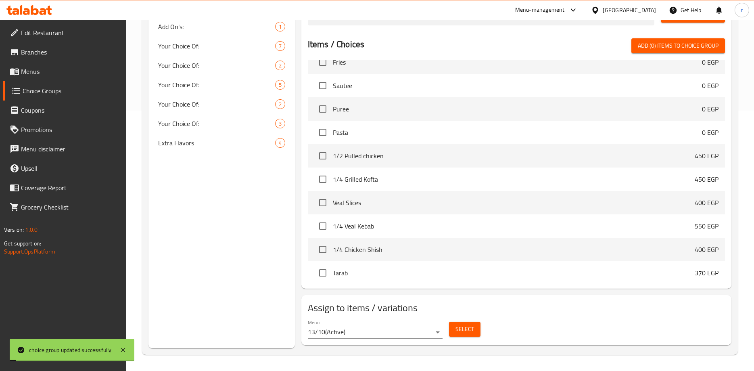
click at [469, 329] on span "Select" at bounding box center [464, 329] width 19 height 10
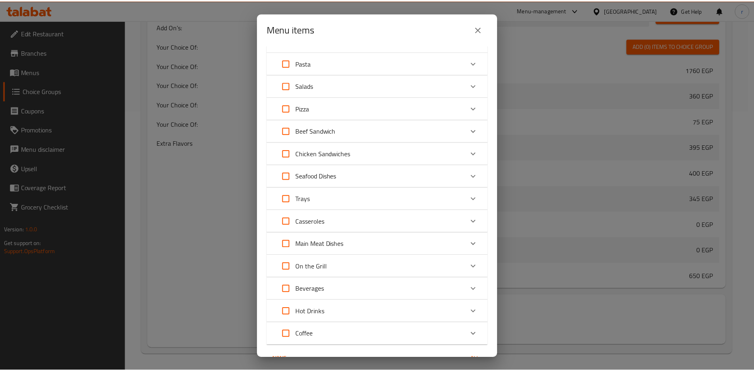
scroll to position [710, 0]
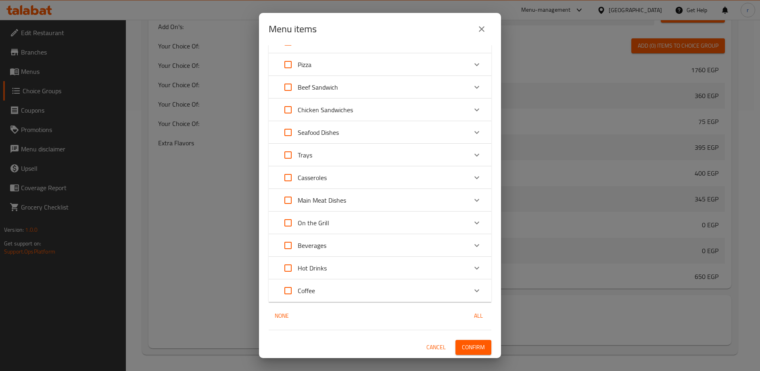
click at [463, 343] on span "Confirm" at bounding box center [473, 347] width 23 height 10
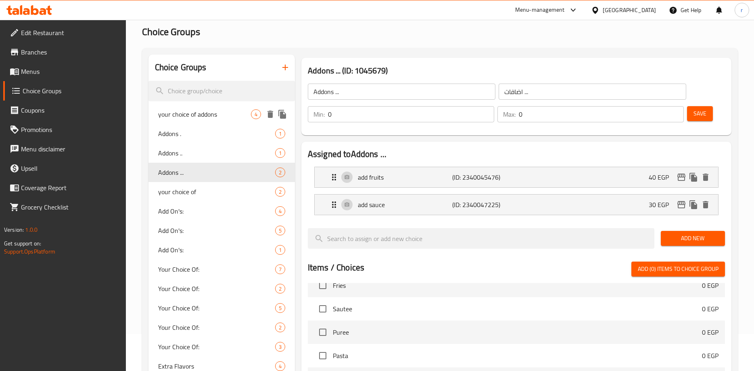
scroll to position [0, 0]
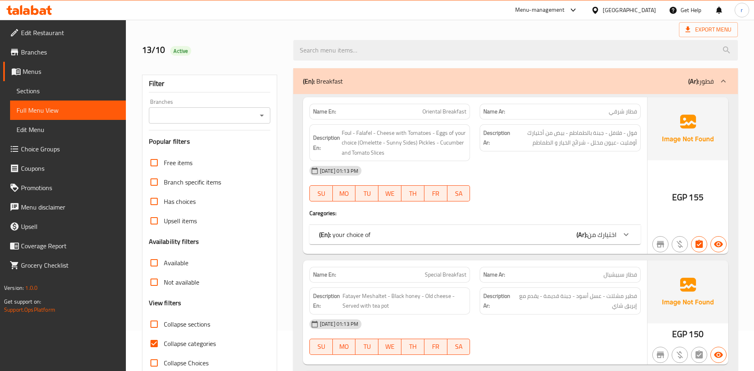
scroll to position [81, 0]
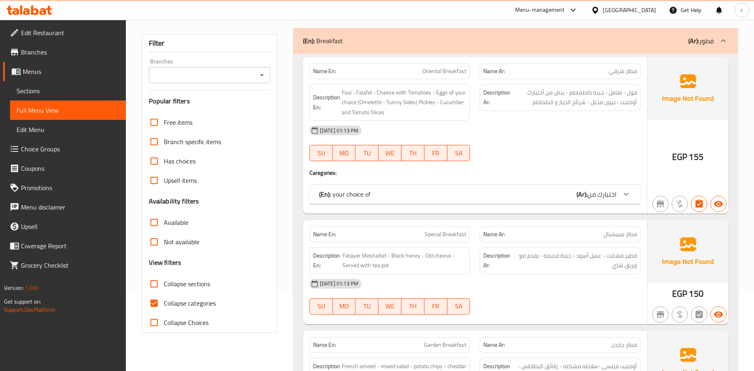
click at [152, 284] on input "Collapse sections" at bounding box center [153, 283] width 19 height 19
checkbox input "true"
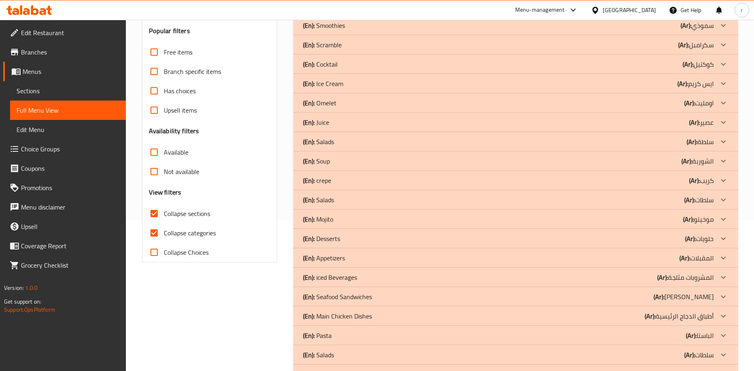
scroll to position [161, 0]
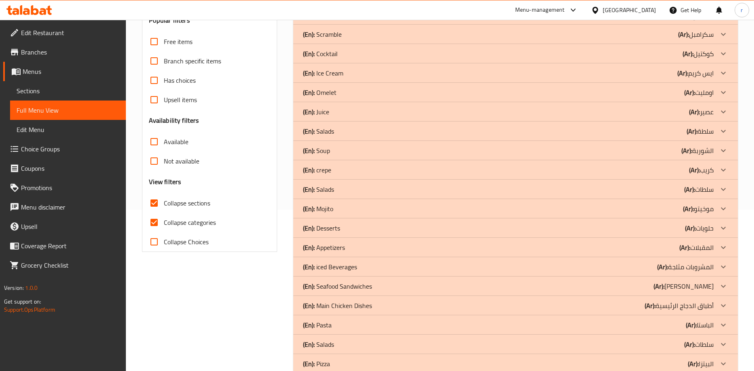
click at [720, 165] on icon at bounding box center [723, 170] width 10 height 10
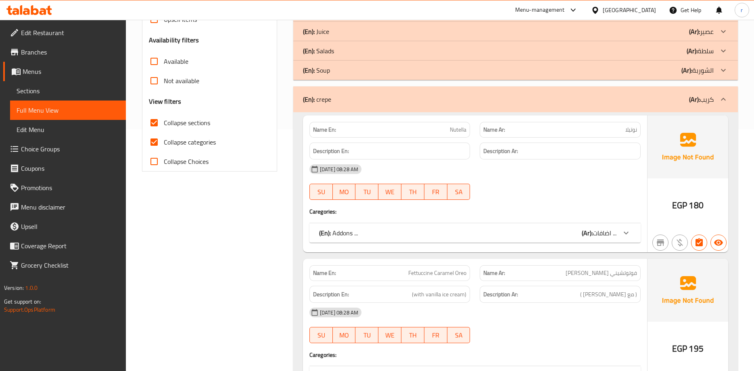
scroll to position [242, 0]
click at [154, 142] on input "Collapse categories" at bounding box center [153, 141] width 19 height 19
checkbox input "false"
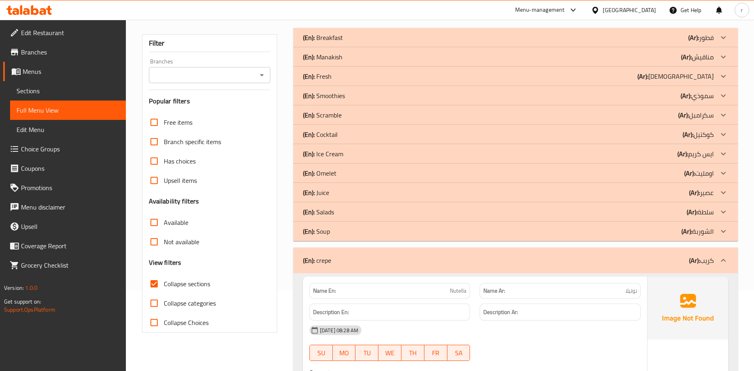
scroll to position [0, 0]
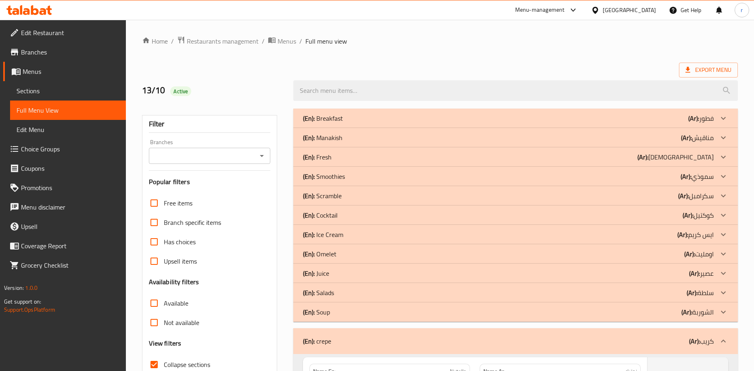
click at [721, 175] on icon at bounding box center [723, 176] width 5 height 3
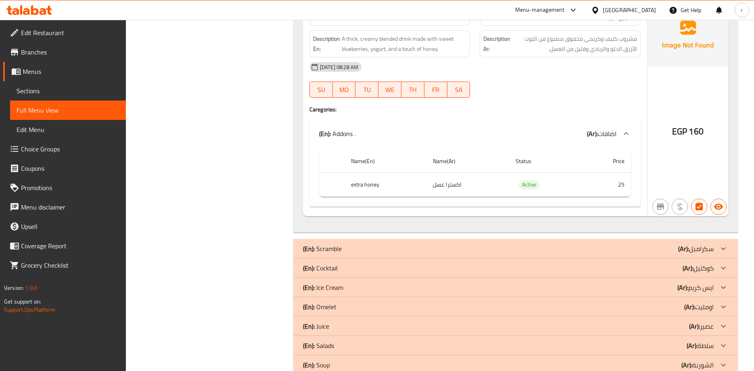
scroll to position [2057, 0]
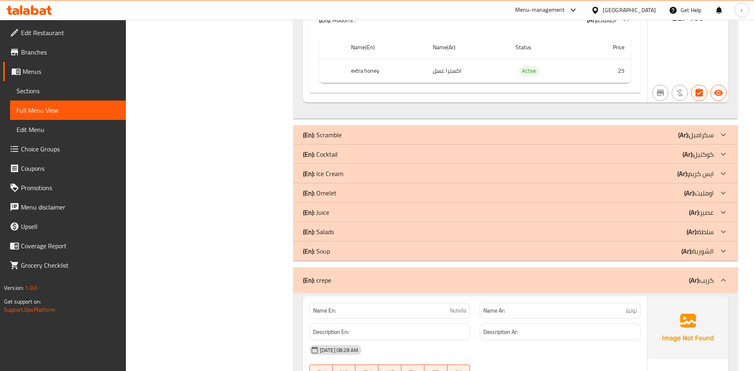
click at [719, 171] on icon at bounding box center [723, 174] width 10 height 10
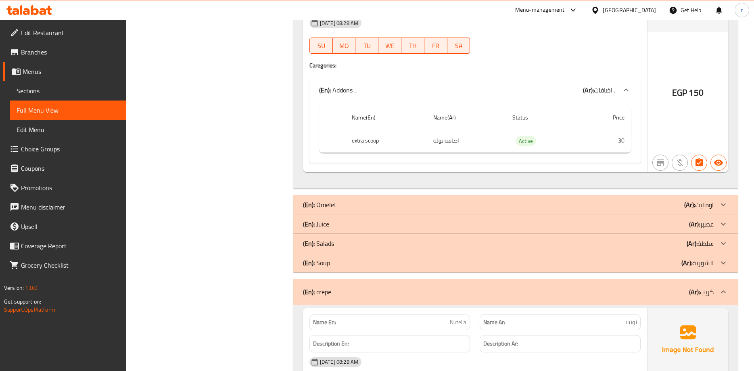
scroll to position [3146, 0]
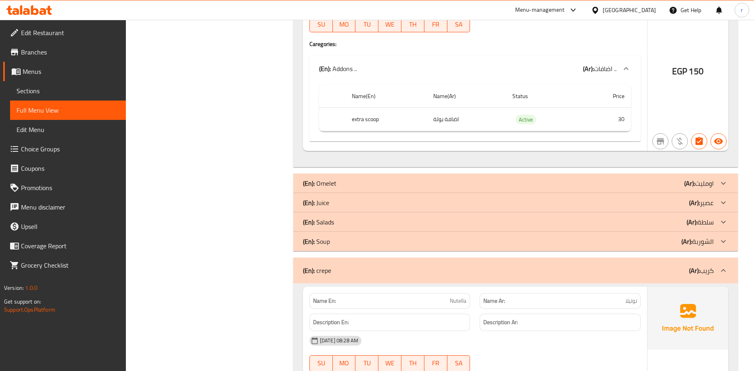
click at [720, 219] on icon at bounding box center [723, 222] width 10 height 10
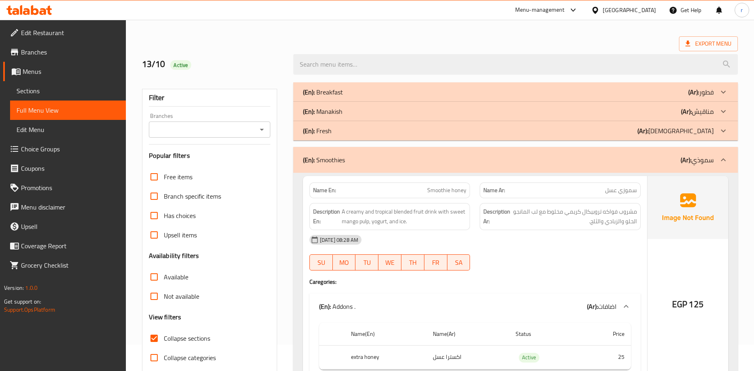
scroll to position [0, 0]
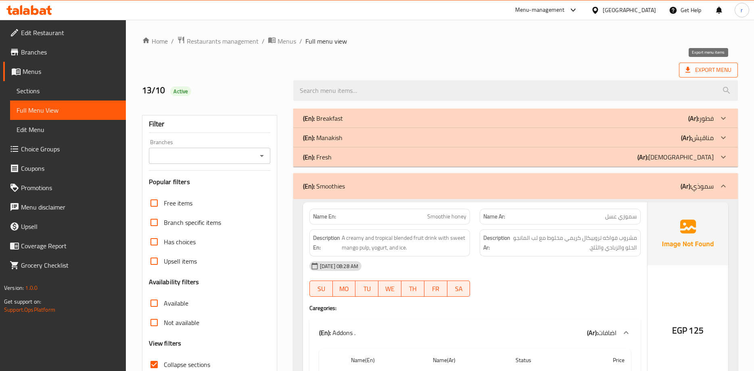
click at [715, 73] on span "Export Menu" at bounding box center [708, 70] width 46 height 10
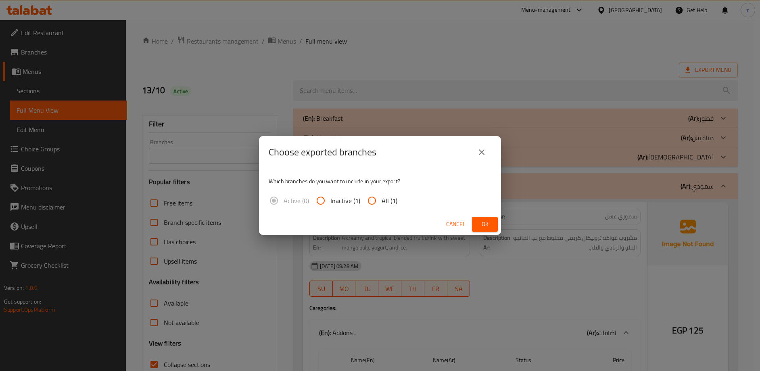
click at [387, 198] on span "All (1)" at bounding box center [390, 201] width 16 height 10
click at [382, 198] on input "All (1)" at bounding box center [371, 200] width 19 height 19
radio input "true"
click at [482, 221] on span "Ok" at bounding box center [484, 224] width 13 height 10
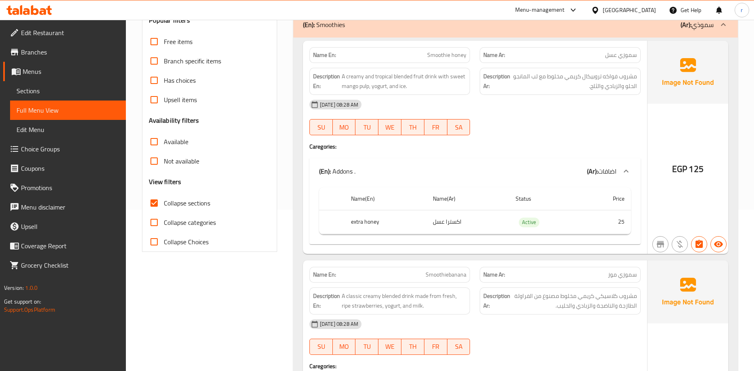
scroll to position [202, 0]
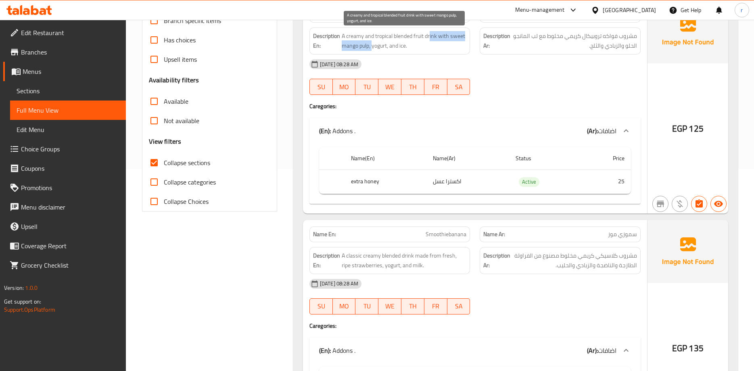
drag, startPoint x: 430, startPoint y: 38, endPoint x: 373, endPoint y: 50, distance: 58.3
click at [373, 50] on span "A creamy and tropical blended fruit drink with sweet mango pulp, yogurt, and ic…" at bounding box center [404, 41] width 125 height 20
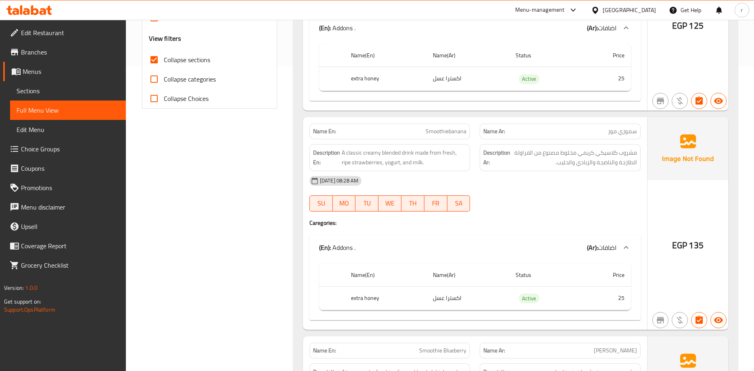
scroll to position [323, 0]
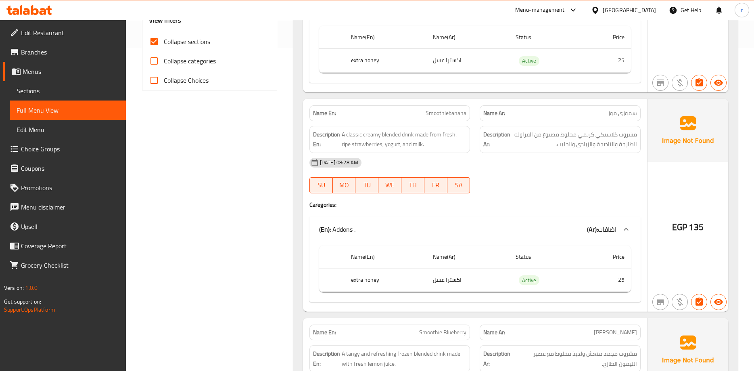
click at [447, 114] on span "Smoothiebanana" at bounding box center [446, 113] width 41 height 8
click at [450, 114] on span "Smoothiebanana" at bounding box center [446, 113] width 41 height 8
click at [578, 137] on span "مشروب كلاسيكي كريمي مخلوط مصنوع من الفراولة الطازجة والناضجة والزبادي والحليب." at bounding box center [574, 139] width 125 height 20
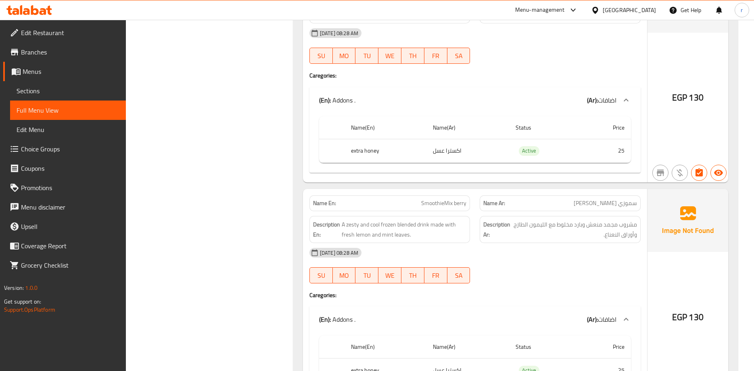
scroll to position [686, 0]
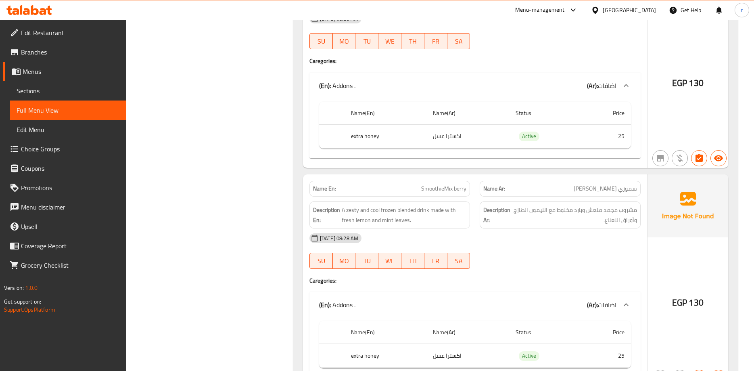
click at [443, 188] on span "SmoothieMix berry" at bounding box center [443, 188] width 45 height 8
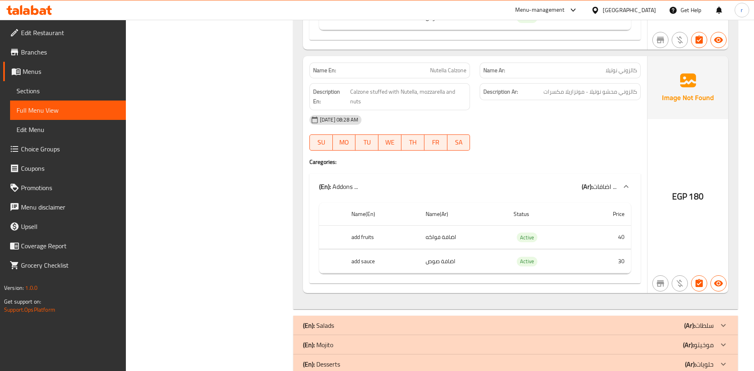
scroll to position [4558, 0]
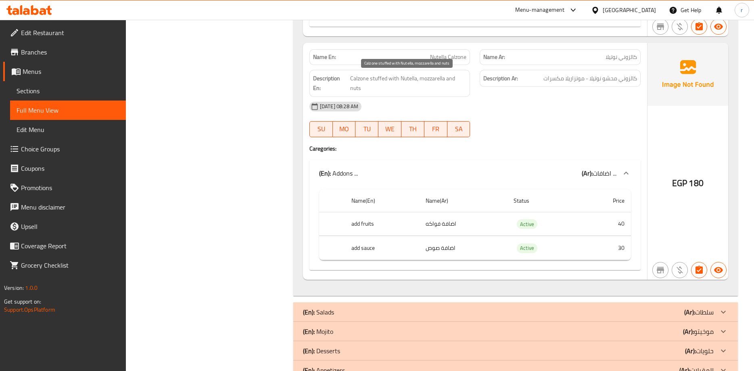
click at [451, 77] on span "Calzone stuffed with Nutella, mozzarella and nuts" at bounding box center [408, 83] width 116 height 20
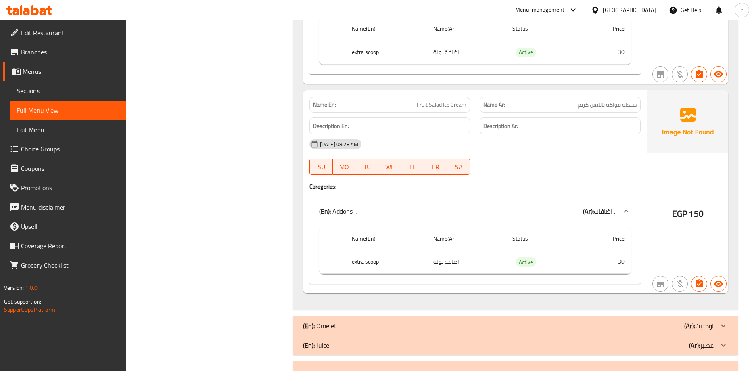
scroll to position [2997, 0]
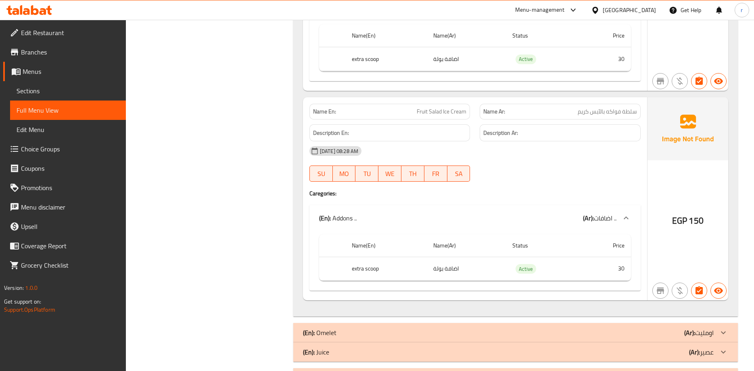
click at [62, 112] on span "Full Menu View" at bounding box center [68, 110] width 103 height 10
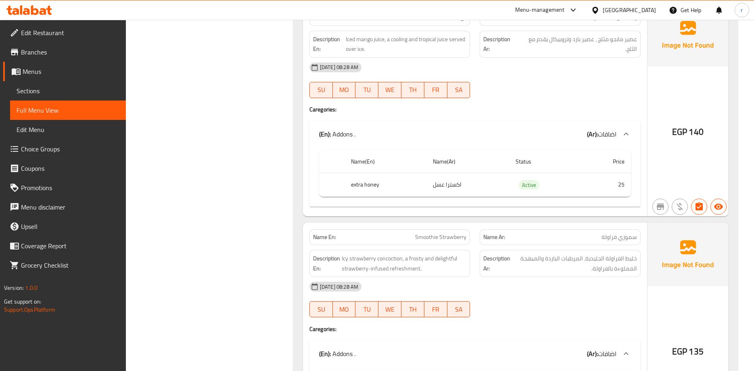
scroll to position [1343, 0]
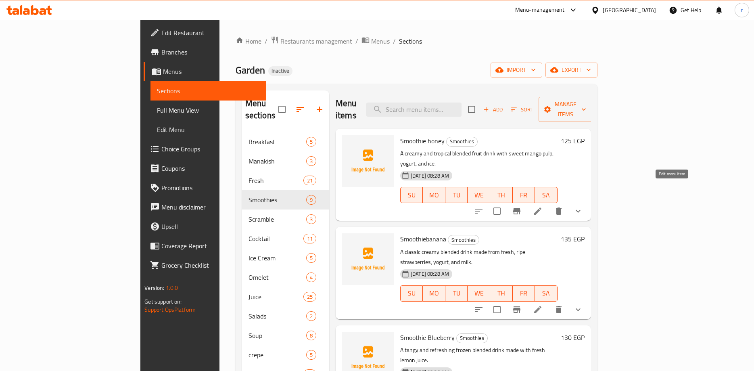
click at [542, 206] on icon at bounding box center [538, 211] width 10 height 10
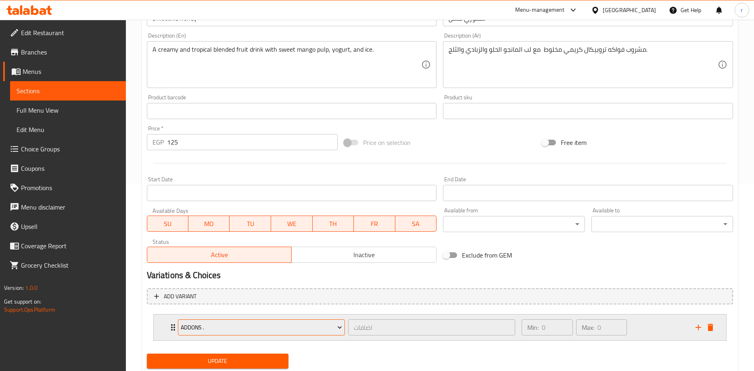
scroll to position [213, 0]
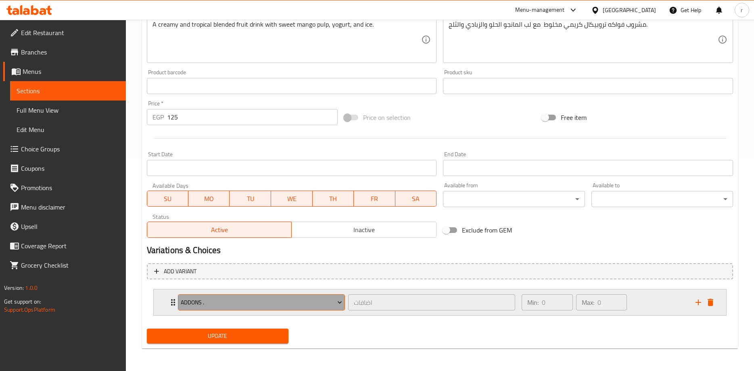
click at [336, 304] on icon "Expand" at bounding box center [340, 302] width 8 height 8
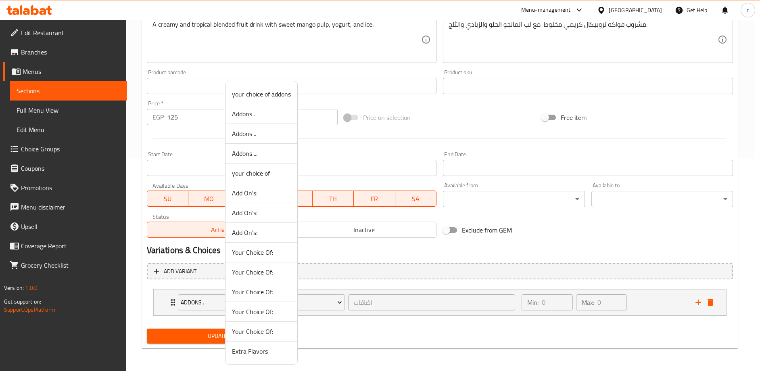
click at [339, 300] on div at bounding box center [380, 185] width 760 height 371
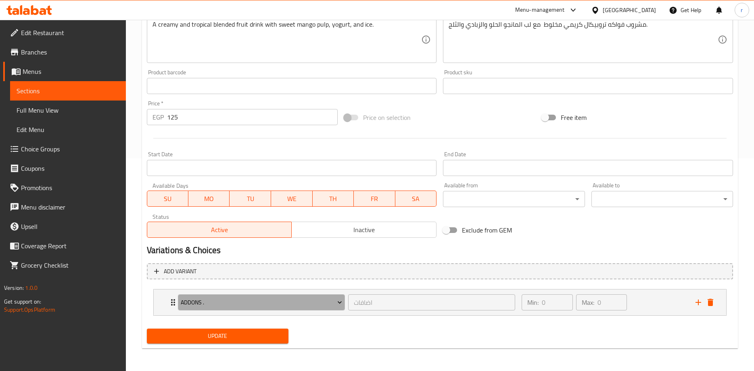
click at [339, 300] on icon "Expand" at bounding box center [340, 302] width 8 height 8
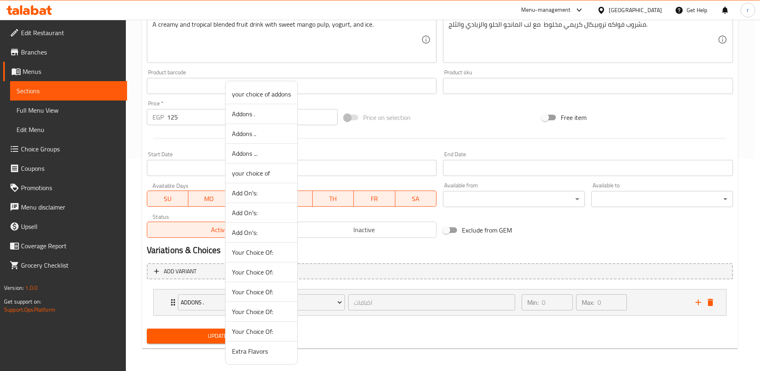
click at [339, 300] on div at bounding box center [380, 185] width 760 height 371
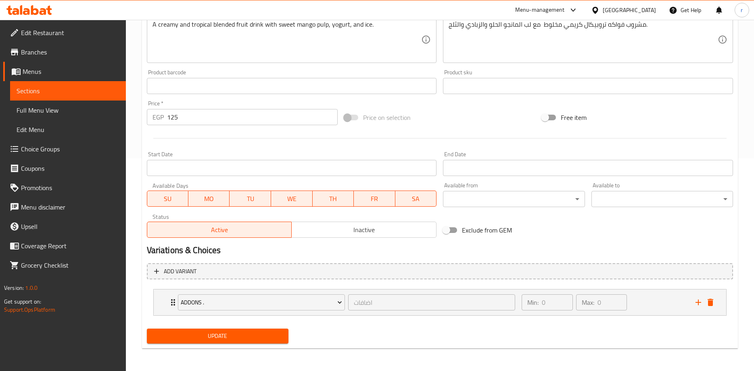
click at [48, 110] on span "Full Menu View" at bounding box center [68, 110] width 103 height 10
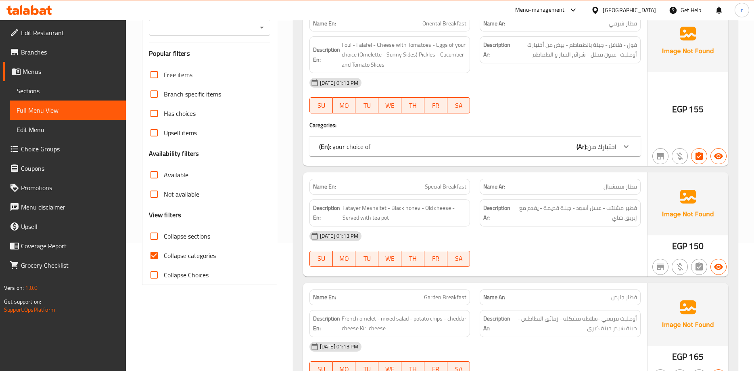
scroll to position [121, 0]
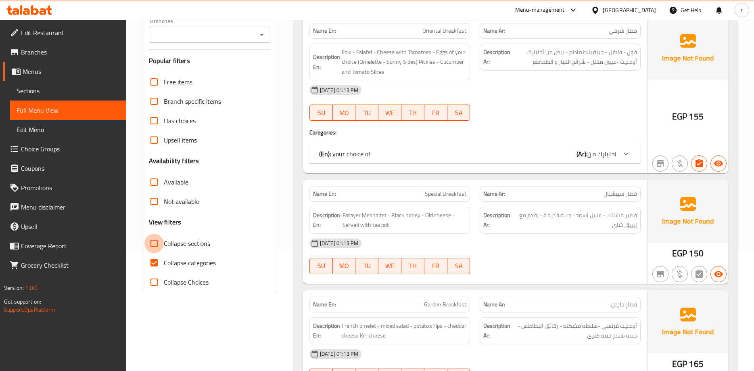
click at [152, 242] on input "Collapse sections" at bounding box center [153, 243] width 19 height 19
checkbox input "true"
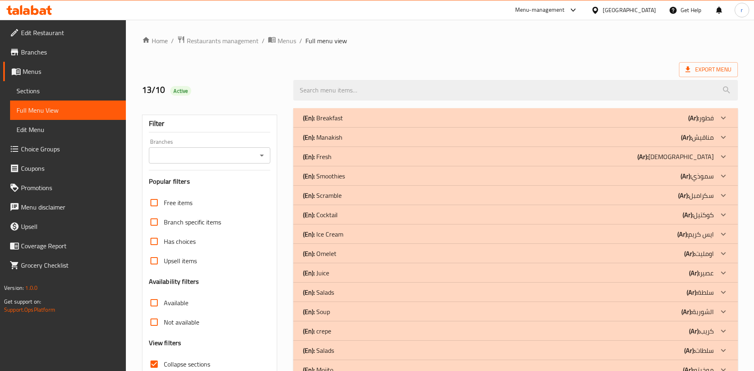
scroll to position [0, 0]
click at [721, 175] on icon at bounding box center [723, 176] width 10 height 10
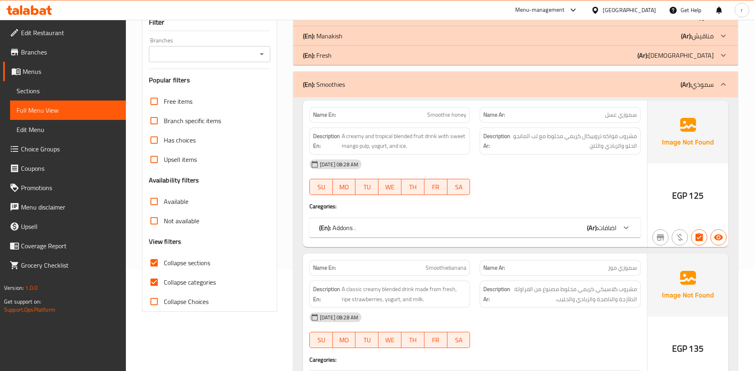
scroll to position [121, 0]
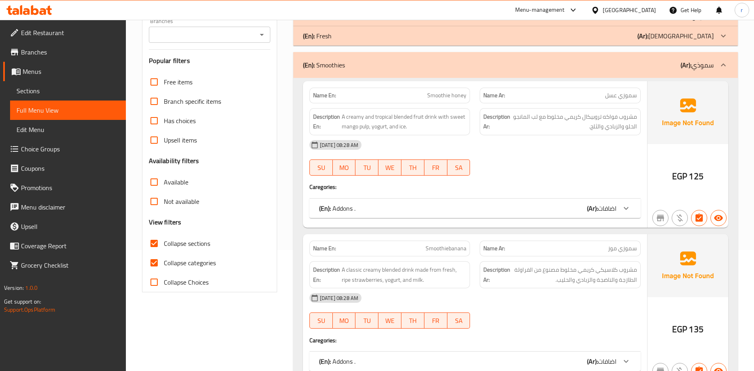
click at [154, 262] on input "Collapse categories" at bounding box center [153, 262] width 19 height 19
checkbox input "false"
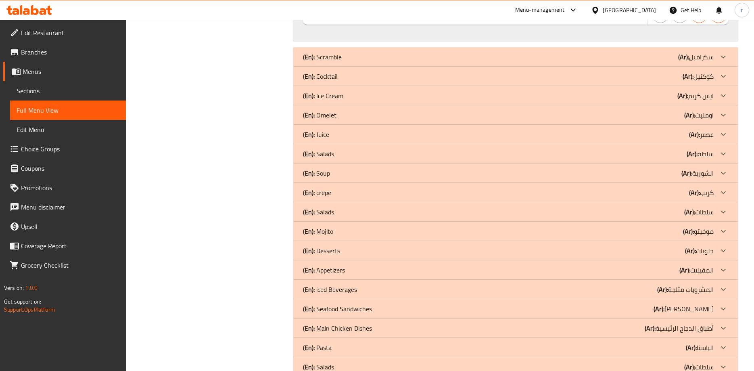
scroll to position [2138, 0]
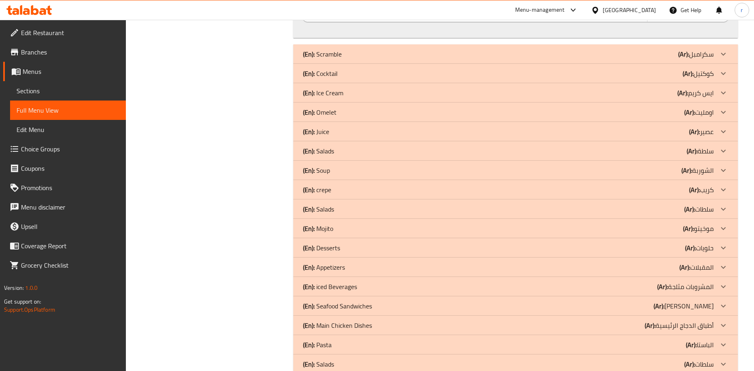
click at [725, 92] on icon at bounding box center [723, 93] width 10 height 10
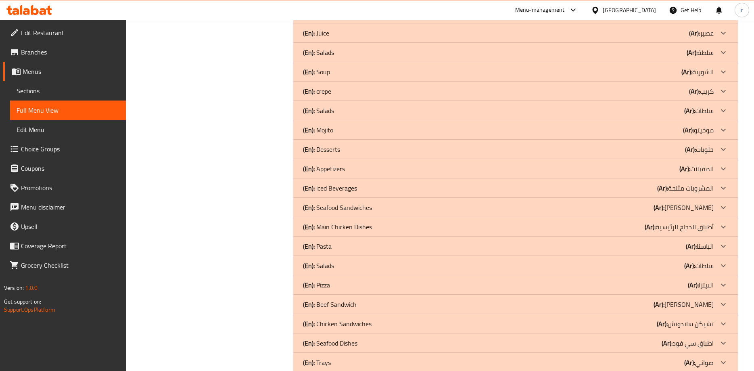
scroll to position [3267, 0]
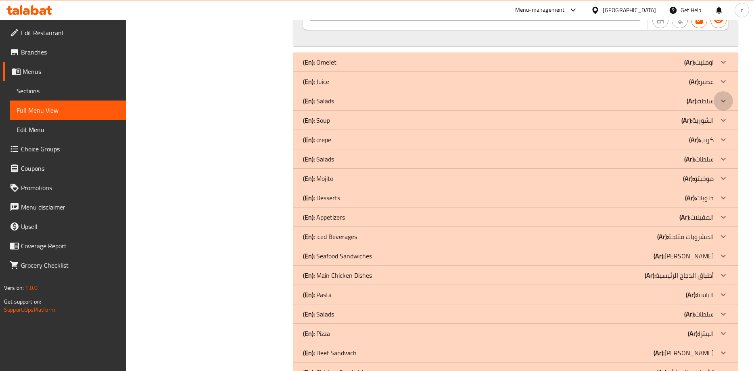
click at [727, 99] on icon at bounding box center [723, 101] width 10 height 10
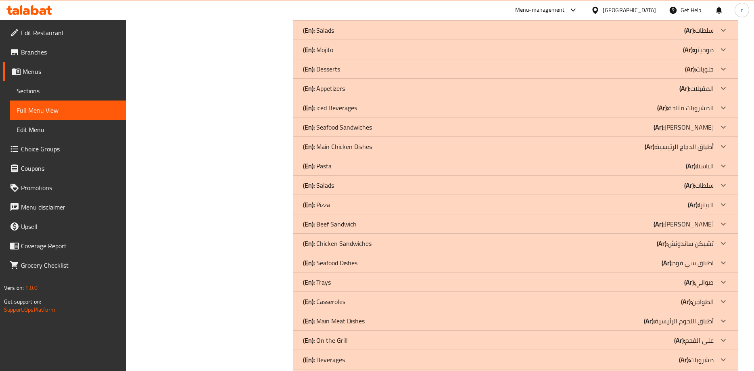
scroll to position [3549, 0]
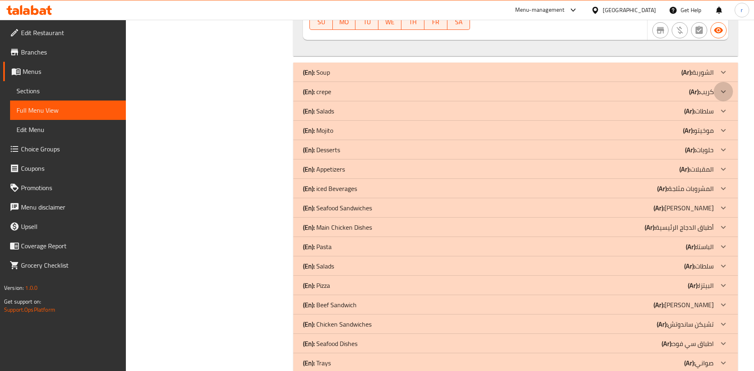
click at [723, 87] on icon at bounding box center [723, 92] width 10 height 10
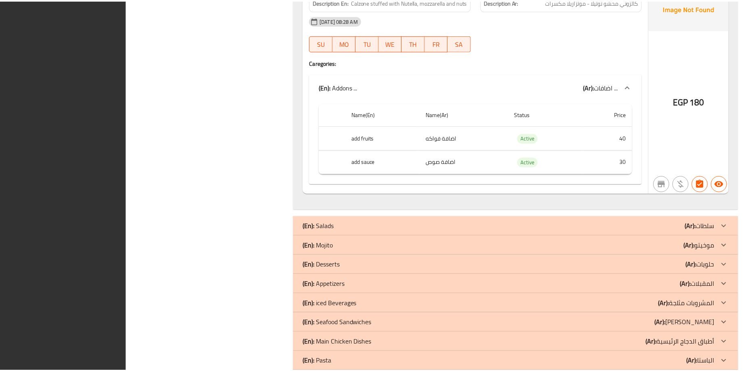
scroll to position [4882, 0]
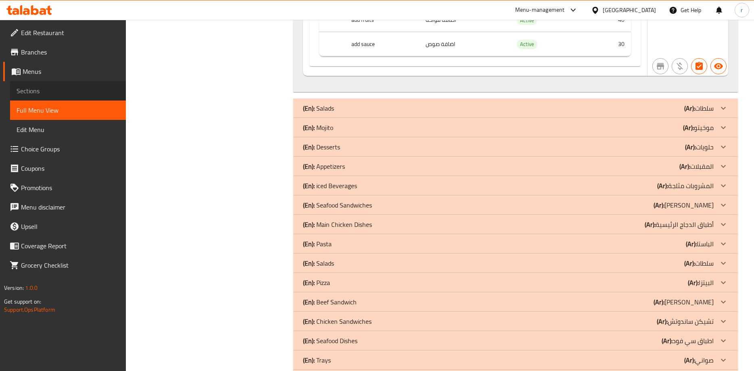
click at [39, 93] on span "Sections" at bounding box center [68, 91] width 103 height 10
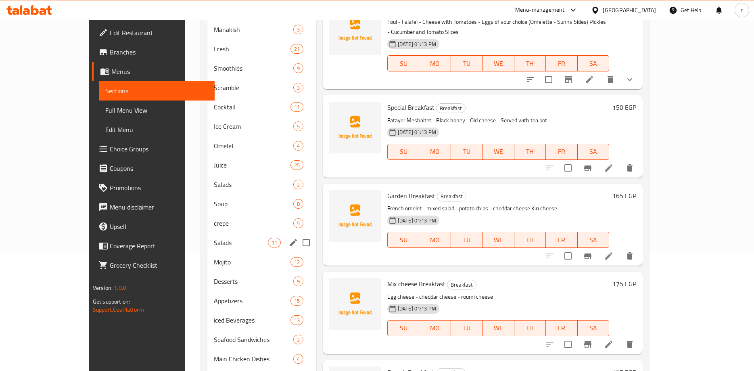
scroll to position [112, 0]
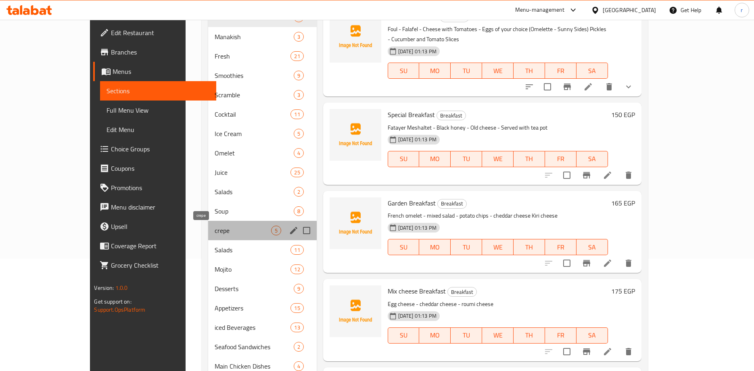
click at [215, 228] on span "crepe" at bounding box center [243, 230] width 56 height 10
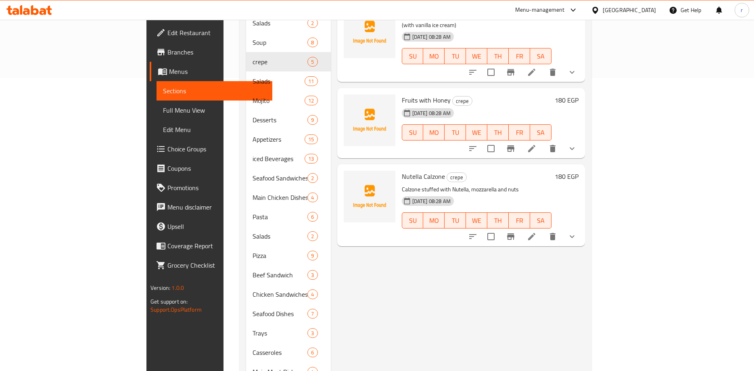
scroll to position [273, 0]
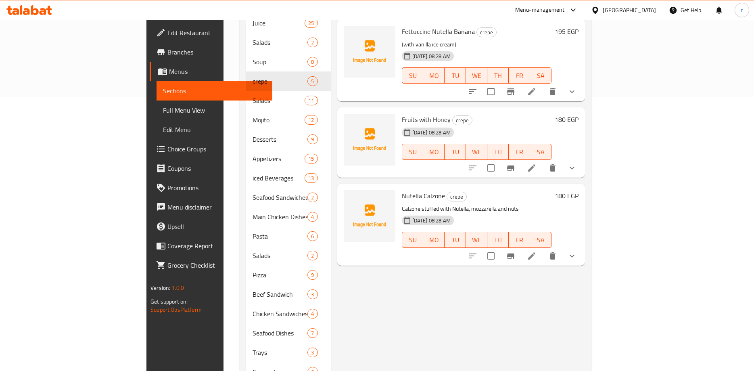
click at [535, 252] on icon at bounding box center [531, 255] width 7 height 7
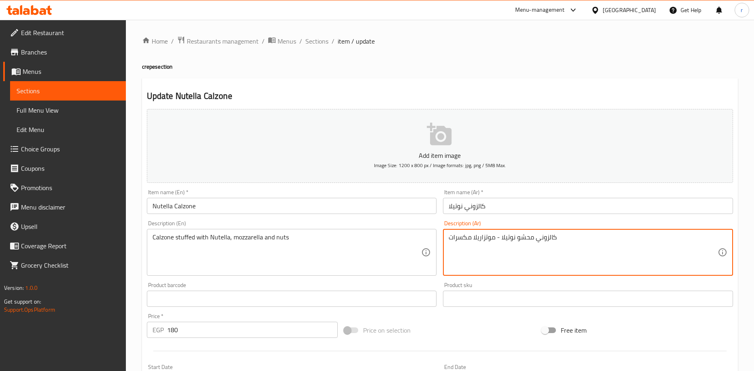
drag, startPoint x: 496, startPoint y: 236, endPoint x: 501, endPoint y: 239, distance: 5.8
click at [500, 235] on textarea "كالزوني محشو نوتيلاو موتزاريلا مكسرات" at bounding box center [583, 252] width 269 height 38
click at [498, 237] on textarea "كالزوني محشو نوتيلا و موتزاريلا مكسرات" at bounding box center [583, 252] width 269 height 38
click at [500, 239] on textarea "كالزوني محشو نوتيلا وموتزاريلا مكسرات" at bounding box center [583, 252] width 269 height 38
click at [564, 238] on textarea "كالزوني محشو نوتيلاوموتزاريلا مكسرات" at bounding box center [583, 252] width 269 height 38
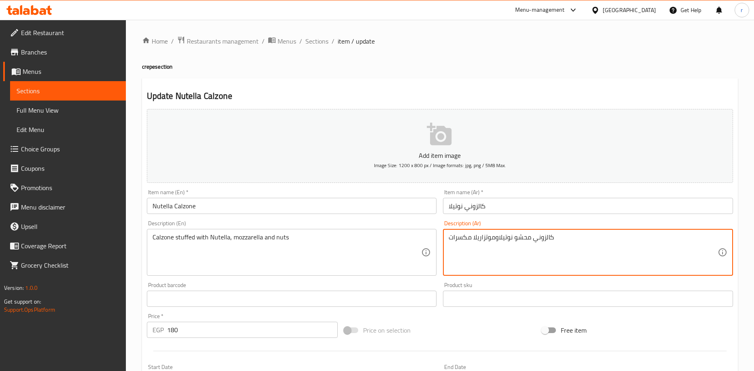
click at [498, 237] on textarea "كالزوني محشو نوتيلاوموتزاريلا مكسرات" at bounding box center [583, 252] width 269 height 38
drag, startPoint x: 497, startPoint y: 238, endPoint x: 501, endPoint y: 239, distance: 4.9
click at [501, 239] on textarea "كالزوني محشو نوتيلا وموتزاريلا مكسرات" at bounding box center [583, 252] width 269 height 38
click at [498, 238] on textarea "كالزوني محشو نوتيلوموتزاريلا مكسرات" at bounding box center [583, 252] width 269 height 38
click at [503, 237] on textarea "كالزوني محشو نوتيل وموتزاريلا مكسرات" at bounding box center [583, 252] width 269 height 38
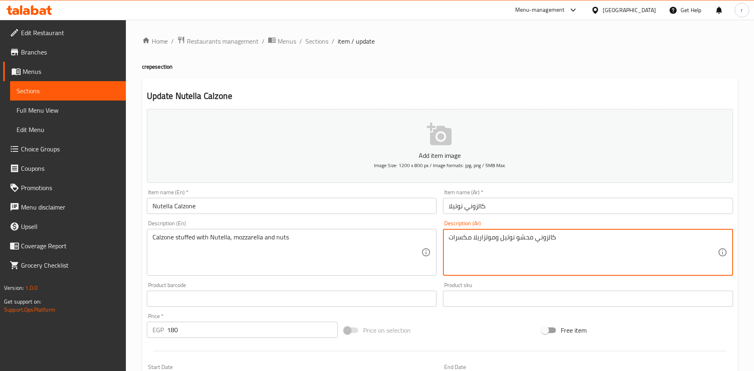
click at [501, 238] on textarea "كالزوني محشو نوتيل وموتزاريلا مكسرات" at bounding box center [583, 252] width 269 height 38
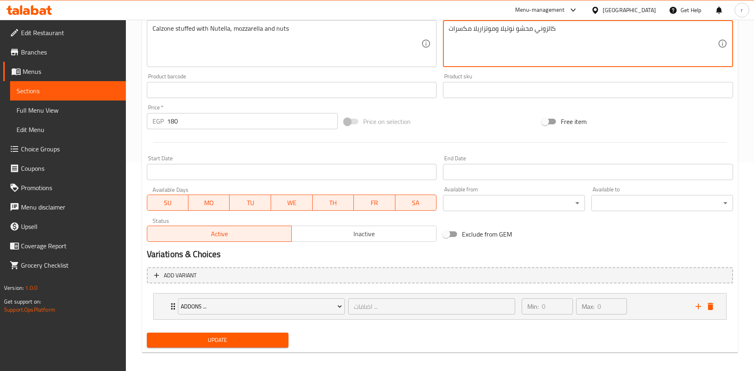
scroll to position [213, 0]
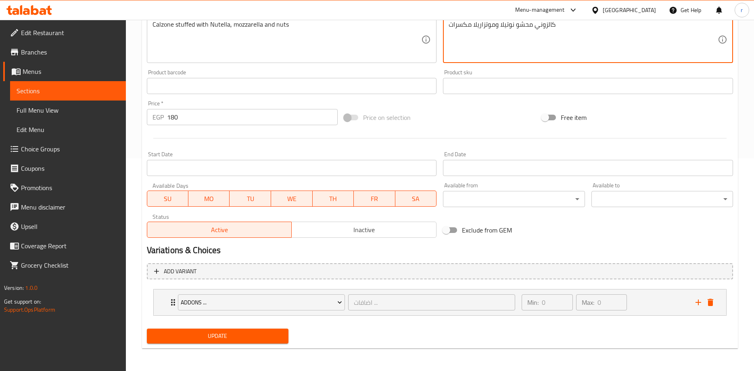
type textarea "كالزوني محشو نوتيلا وموتزاريلا مكسرات"
click at [244, 334] on span "Update" at bounding box center [217, 336] width 129 height 10
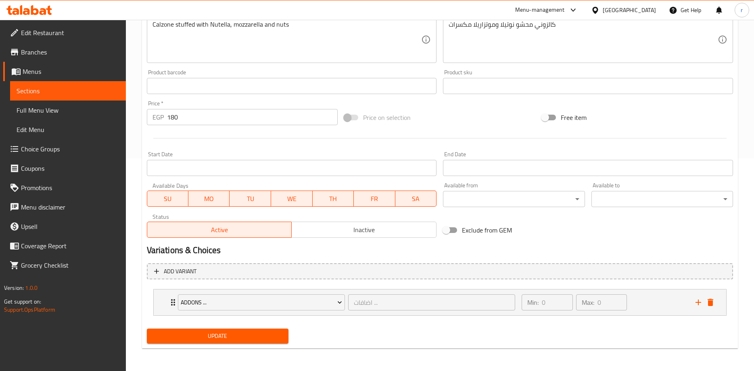
click at [252, 336] on span "Update" at bounding box center [217, 336] width 129 height 10
click at [229, 338] on span "Update" at bounding box center [217, 336] width 129 height 10
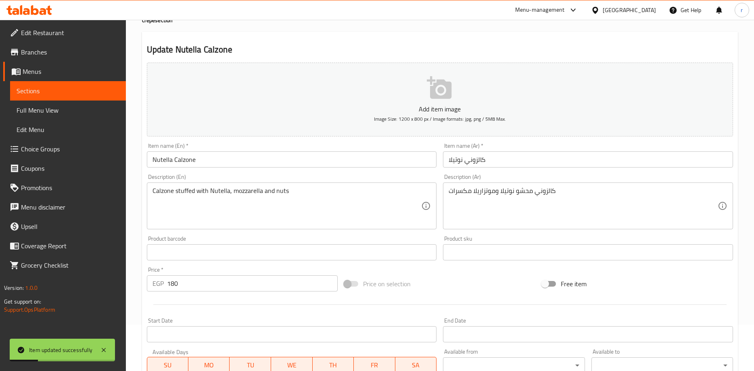
scroll to position [0, 0]
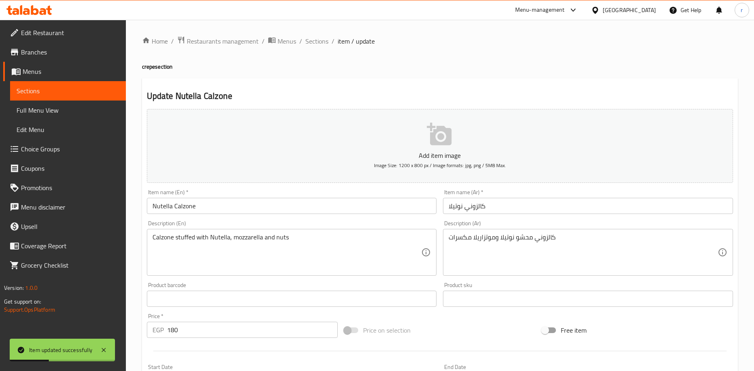
click at [88, 89] on span "Sections" at bounding box center [68, 91] width 103 height 10
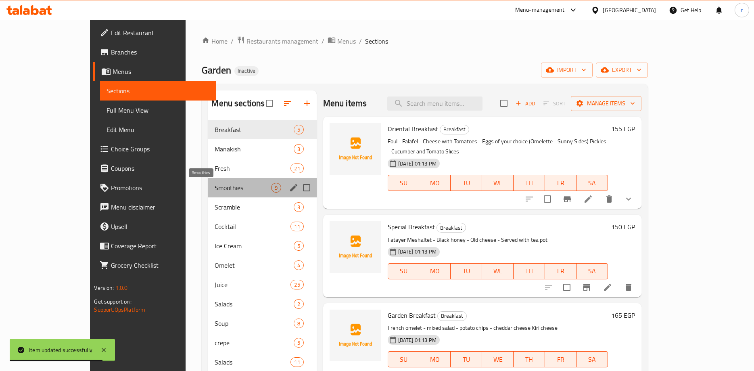
click at [215, 188] on span "Smoothies" at bounding box center [243, 188] width 56 height 10
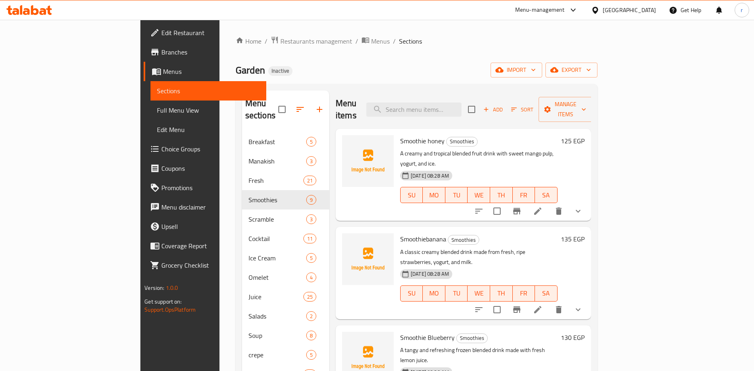
click at [541, 207] on icon at bounding box center [537, 210] width 7 height 7
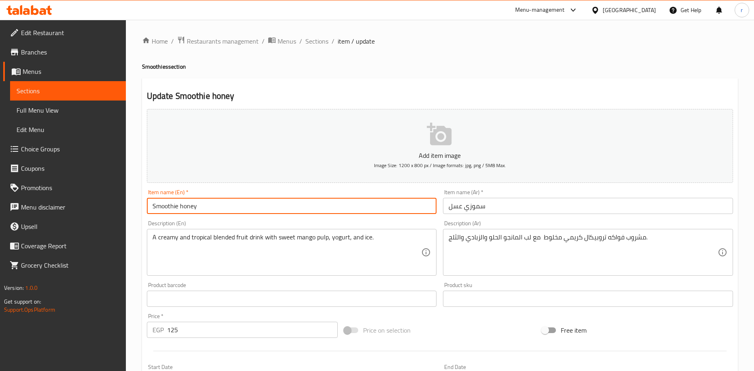
drag, startPoint x: 200, startPoint y: 205, endPoint x: 279, endPoint y: 206, distance: 79.5
click at [279, 206] on input "Smoothie honey" at bounding box center [292, 206] width 290 height 16
drag, startPoint x: 152, startPoint y: 204, endPoint x: 145, endPoint y: 207, distance: 7.4
click at [145, 207] on div "Item name (En)   * Smoothie honey Item name (En) *" at bounding box center [292, 201] width 296 height 31
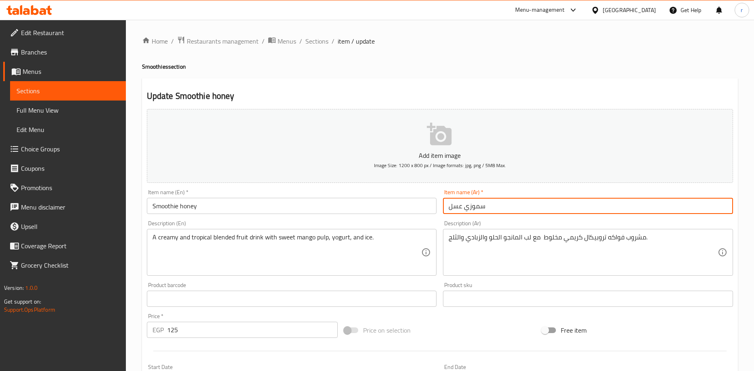
drag, startPoint x: 447, startPoint y: 206, endPoint x: 440, endPoint y: 209, distance: 7.2
click at [440, 209] on div "Item name (Ar)   * سموزي عسل Item name (Ar) *" at bounding box center [588, 201] width 296 height 31
drag, startPoint x: 486, startPoint y: 205, endPoint x: 499, endPoint y: 206, distance: 12.6
click at [499, 206] on input "سموزي عسل" at bounding box center [588, 206] width 290 height 16
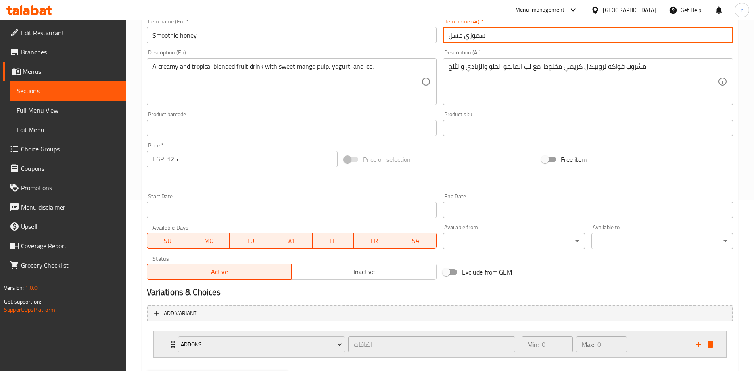
scroll to position [213, 0]
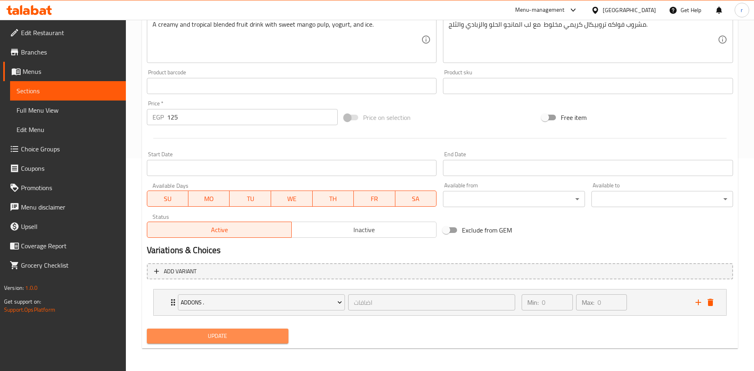
click at [256, 338] on span "Update" at bounding box center [217, 336] width 129 height 10
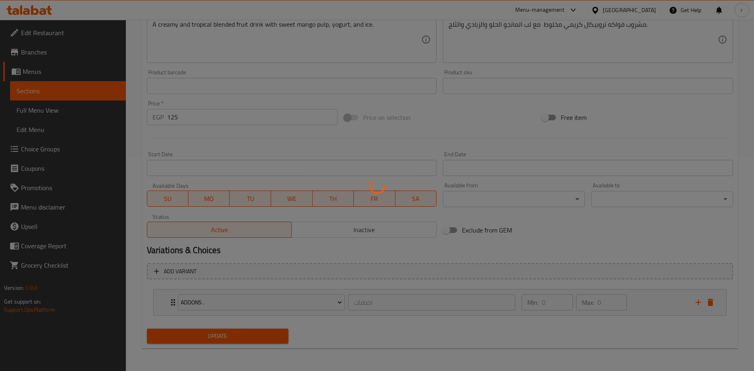
click at [50, 93] on div at bounding box center [377, 185] width 754 height 371
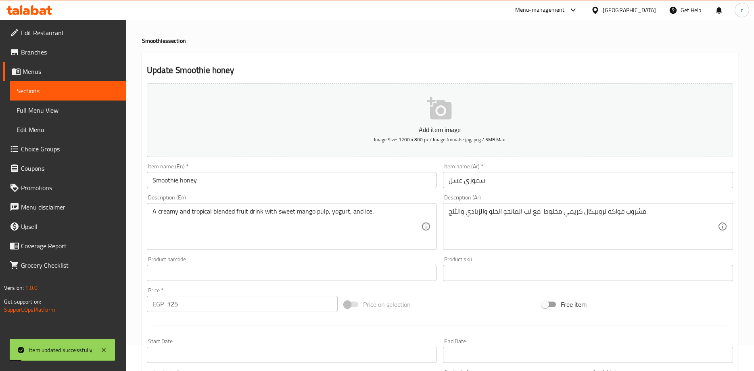
scroll to position [0, 0]
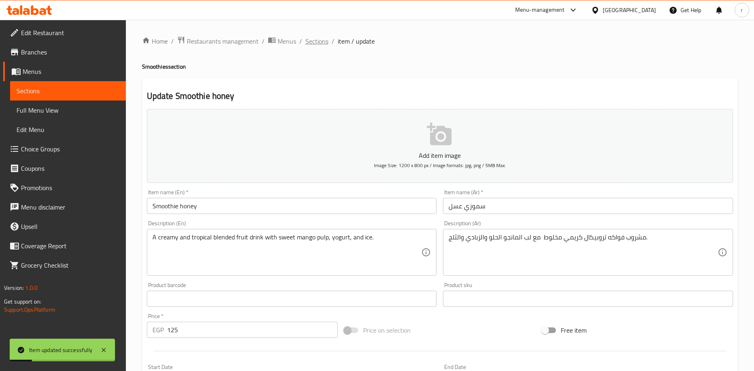
click at [320, 44] on span "Sections" at bounding box center [316, 41] width 23 height 10
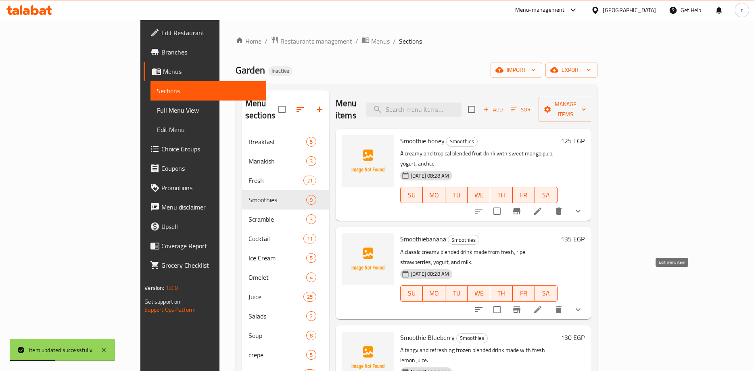
click at [541, 306] on icon at bounding box center [537, 309] width 7 height 7
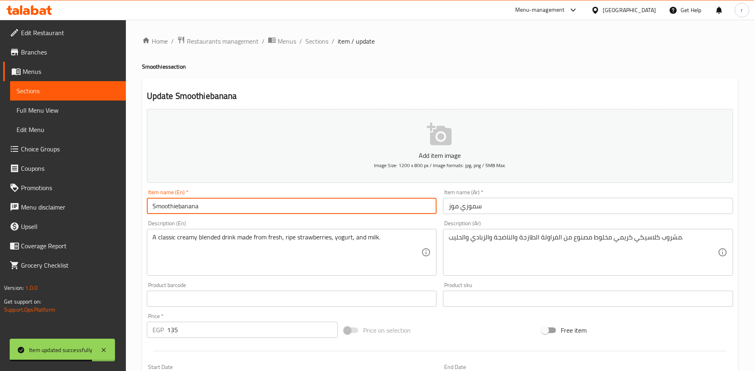
drag, startPoint x: 150, startPoint y: 206, endPoint x: 145, endPoint y: 210, distance: 6.6
click at [145, 210] on div "Item name (En)   * Smoothiebanana Item name (En) *" at bounding box center [292, 201] width 296 height 31
click at [213, 202] on input "Smoothiebanana" at bounding box center [292, 206] width 290 height 16
click at [205, 206] on input "Smoothiebanana" at bounding box center [292, 206] width 290 height 16
click at [210, 207] on input "Smoothiebanana" at bounding box center [292, 206] width 290 height 16
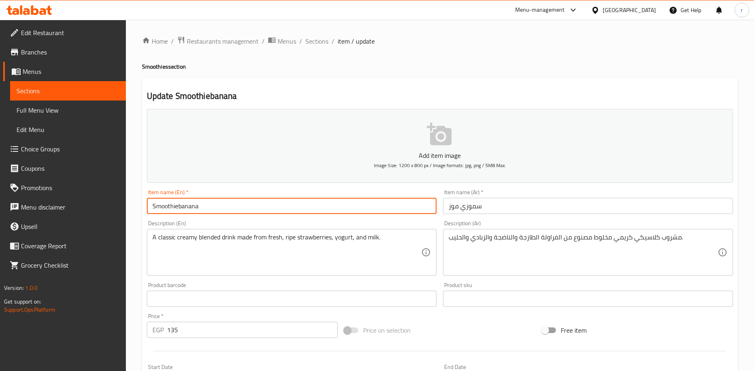
click at [490, 202] on input "سموزي موز" at bounding box center [588, 206] width 290 height 16
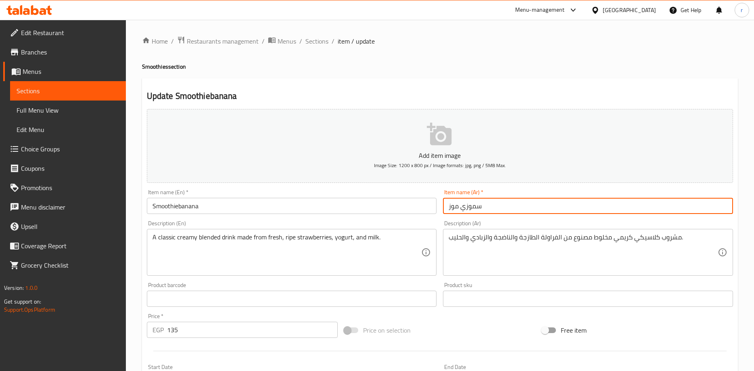
drag, startPoint x: 448, startPoint y: 207, endPoint x: 438, endPoint y: 210, distance: 10.4
click at [438, 210] on div "Add item image Image Size: 1200 x 800 px / Image formats: jpg, png / 5MB Max. I…" at bounding box center [440, 280] width 593 height 348
drag, startPoint x: 485, startPoint y: 204, endPoint x: 507, endPoint y: 204, distance: 22.2
click at [507, 204] on input "سموزي موز" at bounding box center [588, 206] width 290 height 16
click at [314, 41] on span "Sections" at bounding box center [316, 41] width 23 height 10
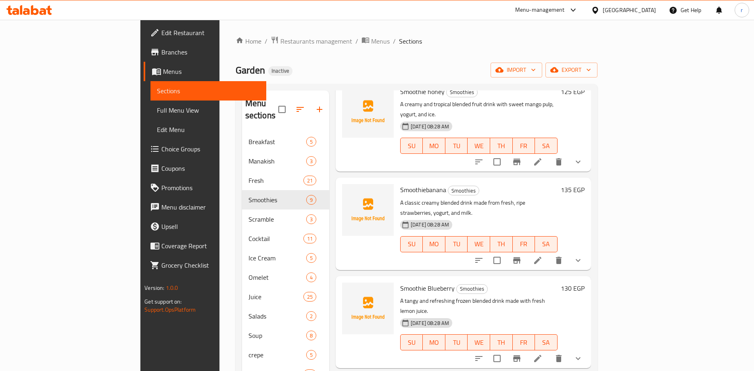
scroll to position [81, 0]
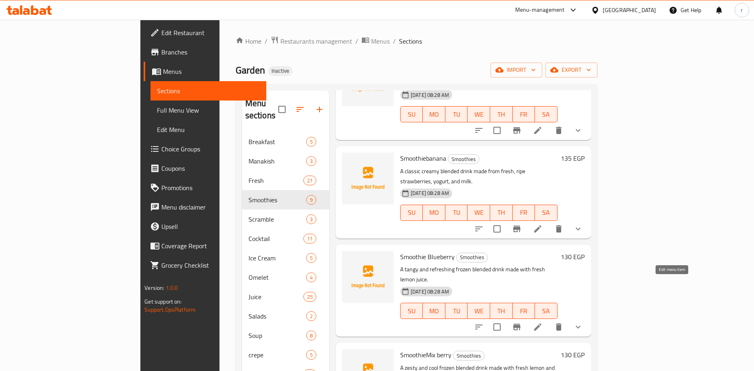
click at [542, 322] on icon at bounding box center [538, 327] width 10 height 10
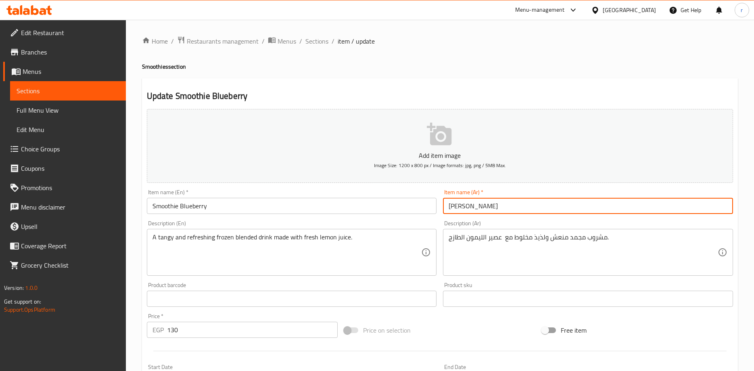
drag, startPoint x: 448, startPoint y: 207, endPoint x: 441, endPoint y: 210, distance: 7.4
click at [441, 210] on div "Item name (Ar)   * سموزي بلو بيري Item name (Ar) *" at bounding box center [588, 201] width 296 height 31
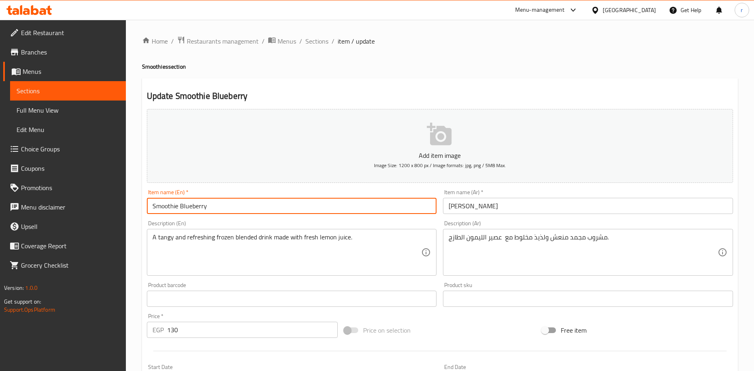
drag, startPoint x: 151, startPoint y: 206, endPoint x: 141, endPoint y: 209, distance: 10.1
click at [141, 209] on div "Home / Restaurants management / Menus / Sections / item / update Smoothies sect…" at bounding box center [440, 301] width 628 height 563
click at [210, 207] on input "Smoothie Blueberry" at bounding box center [292, 206] width 290 height 16
click at [306, 42] on span "Sections" at bounding box center [316, 41] width 23 height 10
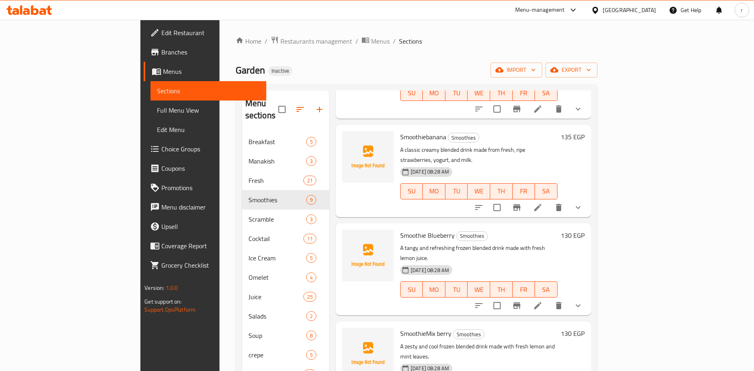
scroll to position [161, 0]
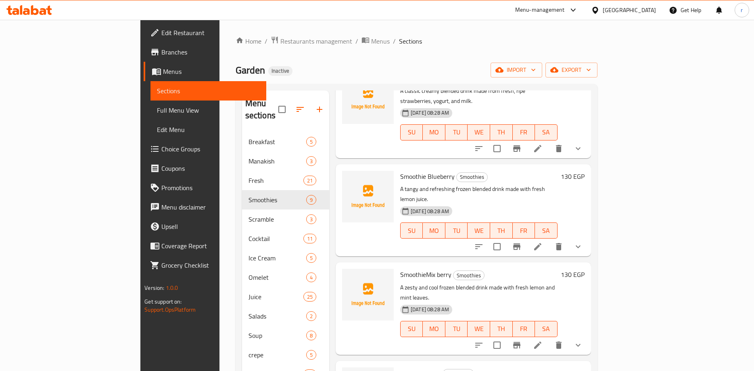
click at [549, 338] on li at bounding box center [537, 345] width 23 height 15
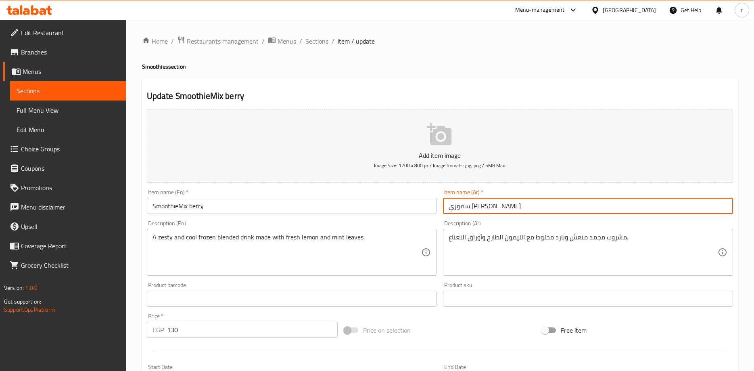
drag, startPoint x: 448, startPoint y: 206, endPoint x: 434, endPoint y: 212, distance: 14.5
click at [434, 212] on div "Add item image Image Size: 1200 x 800 px / Image formats: jpg, png / 5MB Max. I…" at bounding box center [440, 280] width 593 height 348
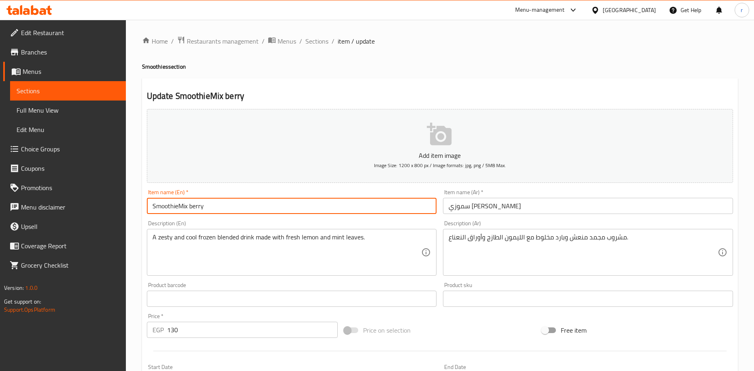
drag, startPoint x: 152, startPoint y: 205, endPoint x: 146, endPoint y: 209, distance: 8.0
click at [146, 209] on div "Item name (En)   * SmoothieMix berry Item name (En) *" at bounding box center [292, 201] width 296 height 31
click at [214, 208] on input "SmoothieMix berry" at bounding box center [292, 206] width 290 height 16
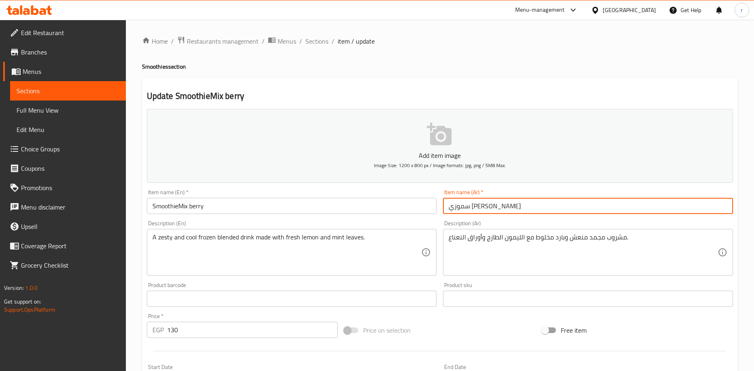
click at [513, 204] on input "سموزي [PERSON_NAME]" at bounding box center [588, 206] width 290 height 16
click at [178, 206] on input "SmoothieMix berry" at bounding box center [292, 206] width 290 height 16
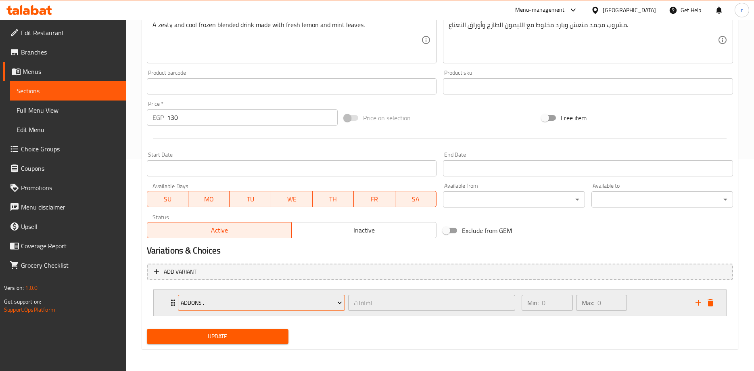
scroll to position [213, 0]
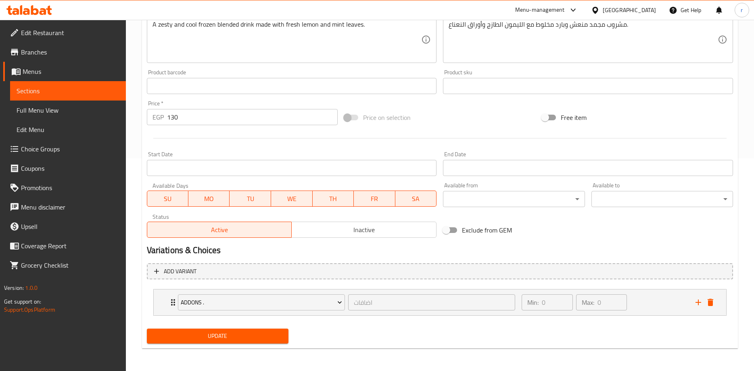
type input "Smoothie Mix berry"
click at [249, 335] on span "Update" at bounding box center [217, 336] width 129 height 10
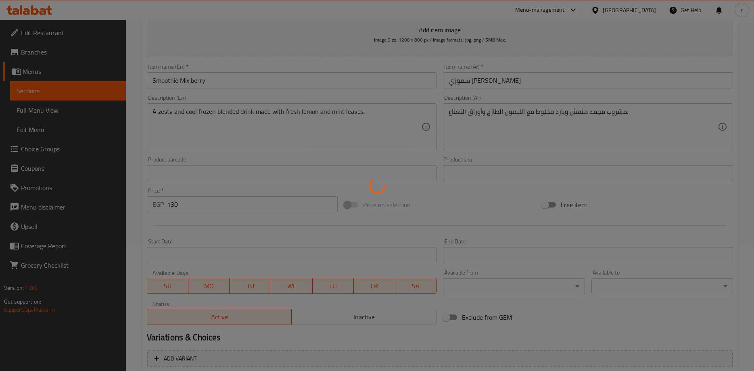
scroll to position [0, 0]
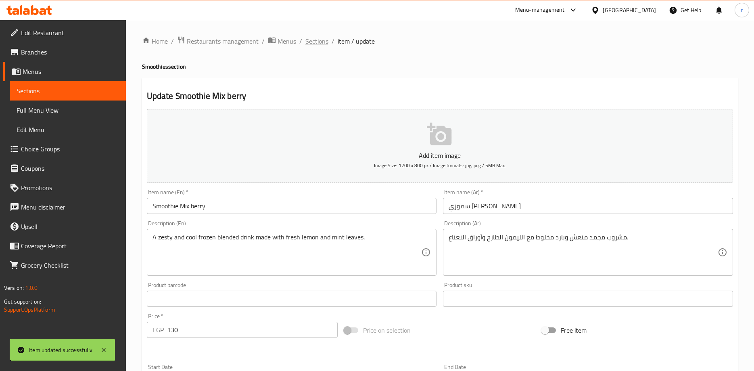
click at [315, 40] on span "Sections" at bounding box center [316, 41] width 23 height 10
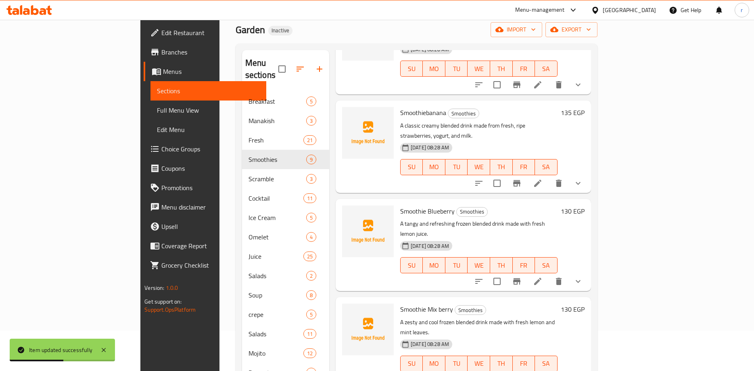
scroll to position [80, 0]
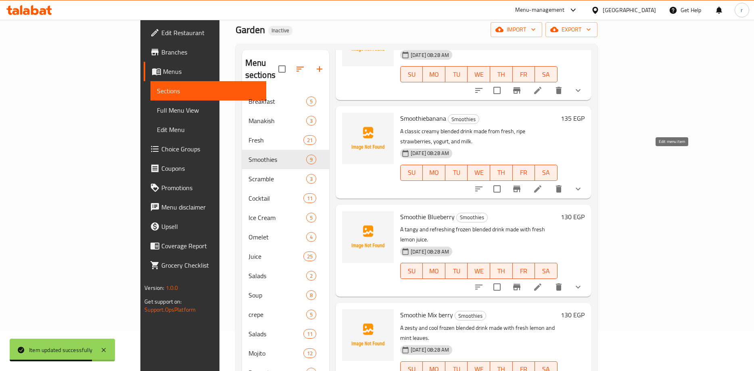
click at [542, 184] on icon at bounding box center [538, 189] width 10 height 10
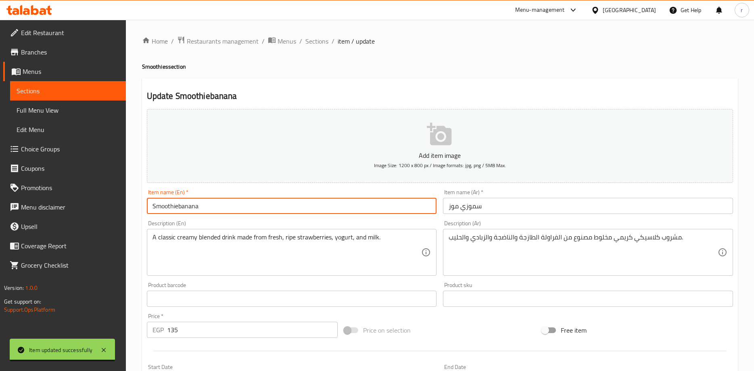
click at [177, 206] on input "Smoothiebanana" at bounding box center [292, 206] width 290 height 16
click at [215, 205] on input "Smoothie banana" at bounding box center [292, 206] width 290 height 16
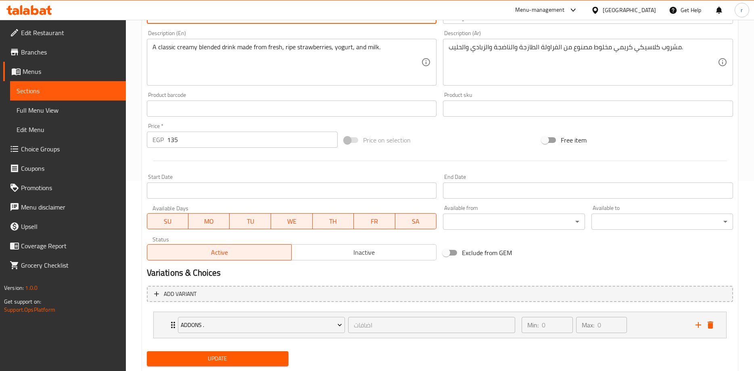
scroll to position [213, 0]
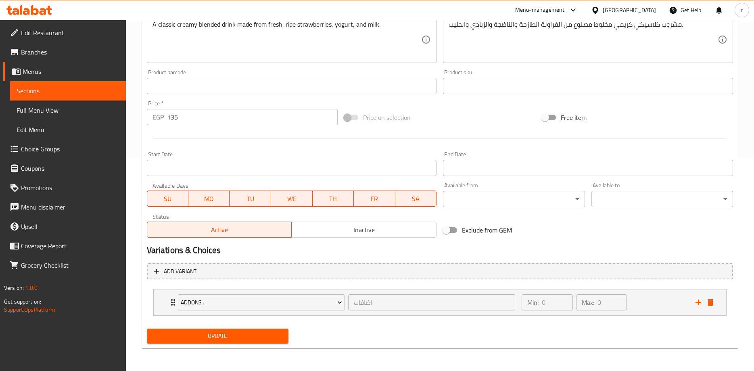
type input "Smoothie banana"
click at [265, 338] on span "Update" at bounding box center [217, 336] width 129 height 10
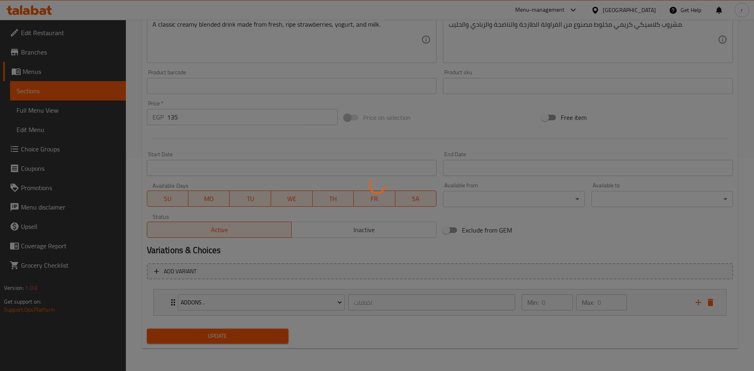
scroll to position [0, 0]
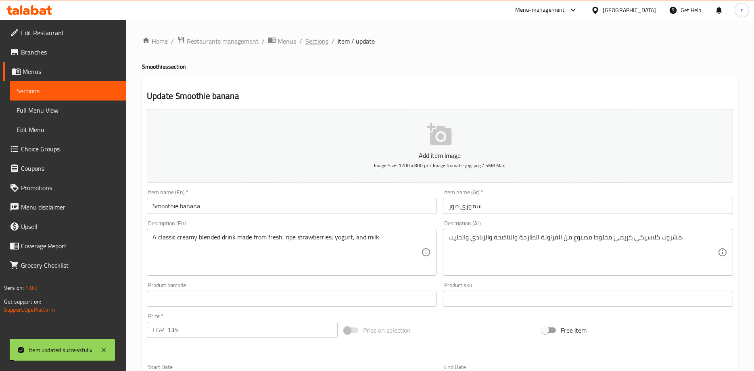
click at [317, 43] on span "Sections" at bounding box center [316, 41] width 23 height 10
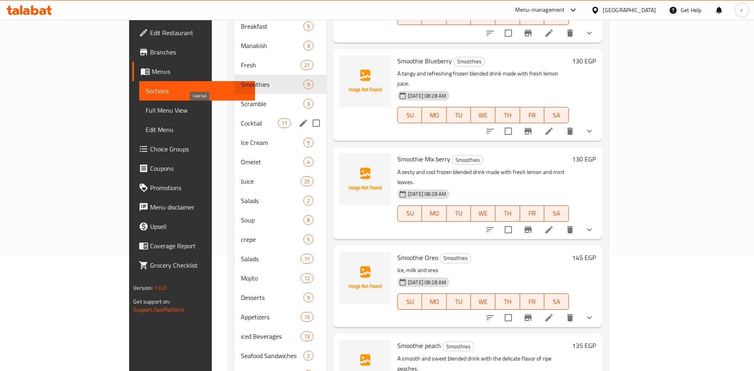
scroll to position [112, 0]
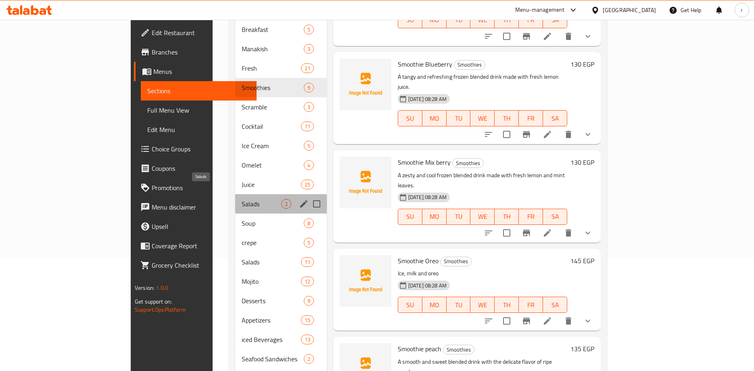
click at [242, 199] on span "Salads" at bounding box center [261, 204] width 39 height 10
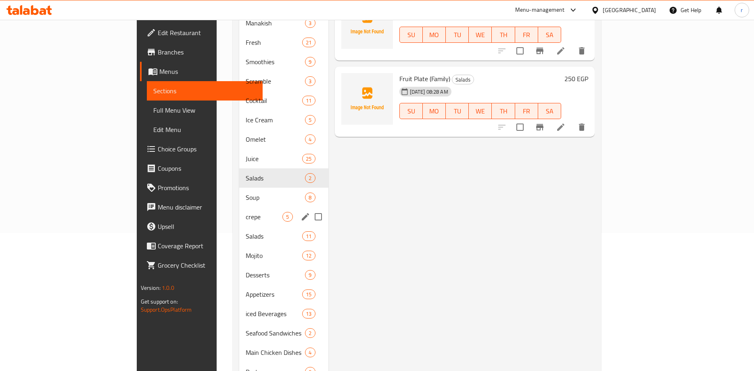
scroll to position [152, 0]
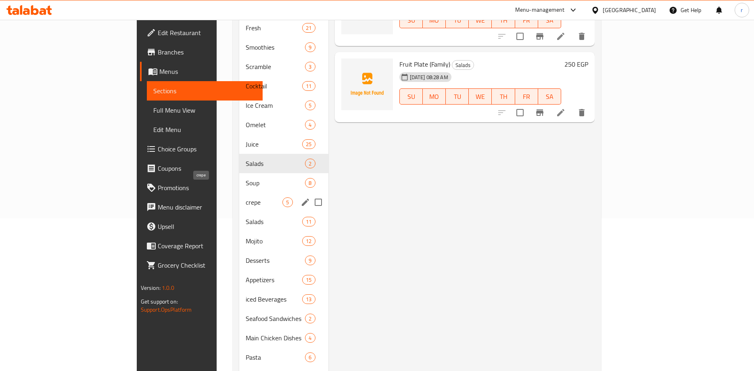
click at [246, 197] on span "crepe" at bounding box center [264, 202] width 37 height 10
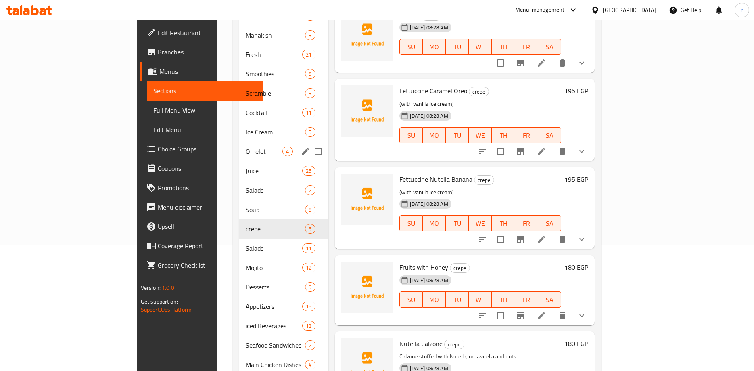
scroll to position [72, 0]
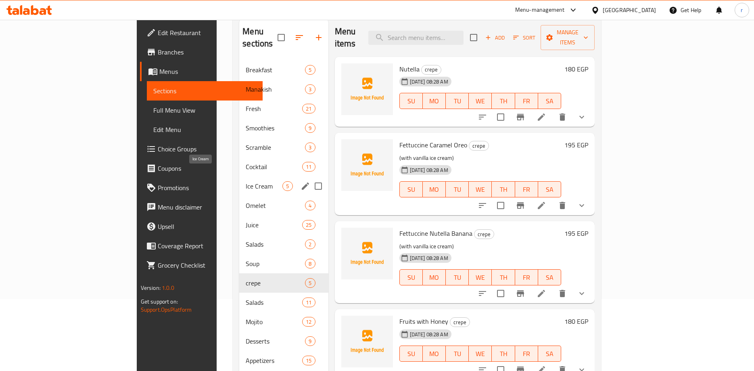
click at [246, 181] on span "Ice Cream" at bounding box center [264, 186] width 37 height 10
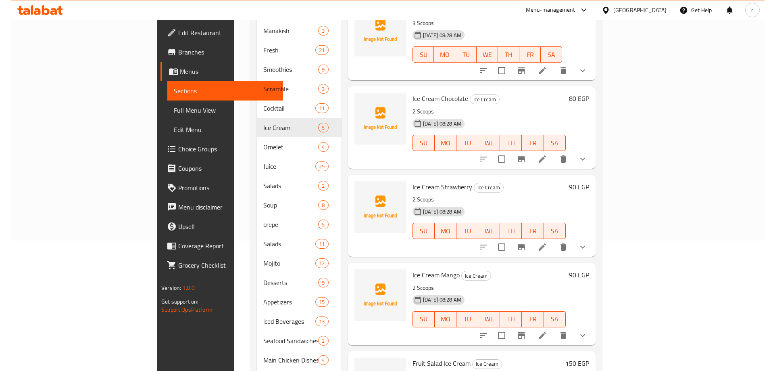
scroll to position [72, 0]
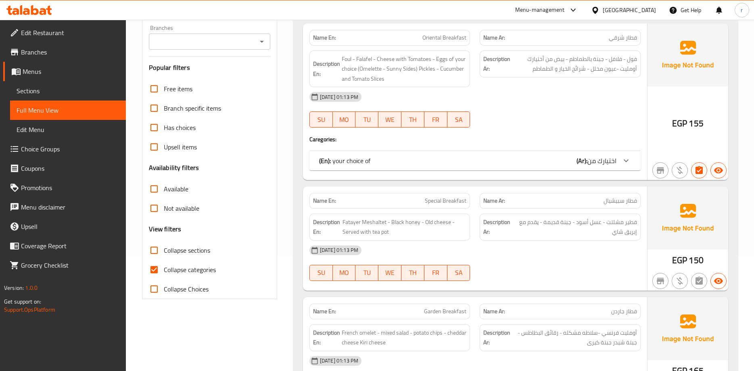
scroll to position [121, 0]
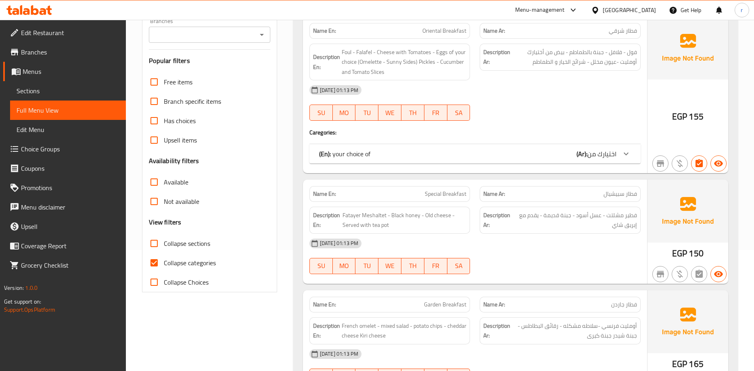
click at [154, 262] on input "Collapse categories" at bounding box center [153, 262] width 19 height 19
checkbox input "false"
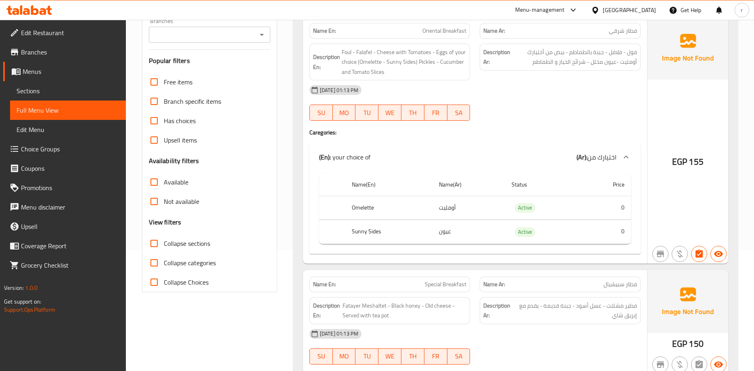
click at [152, 242] on input "Collapse sections" at bounding box center [153, 243] width 19 height 19
checkbox input "true"
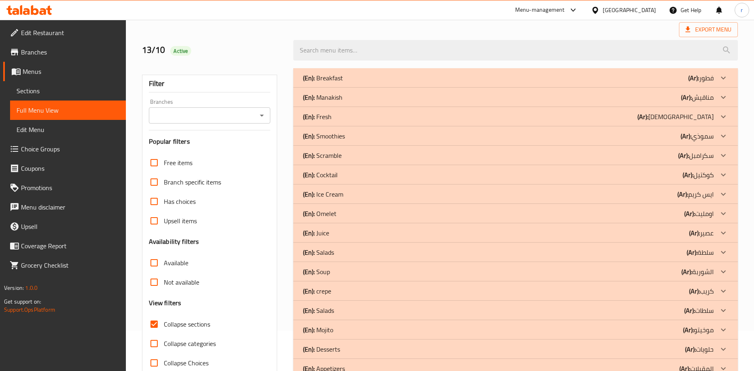
scroll to position [0, 0]
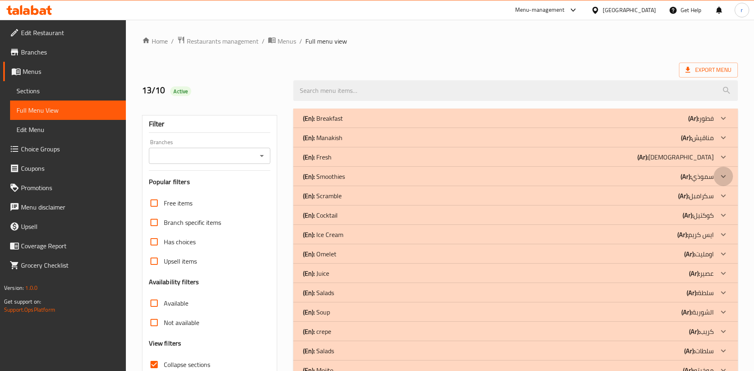
click at [723, 177] on icon at bounding box center [723, 176] width 5 height 3
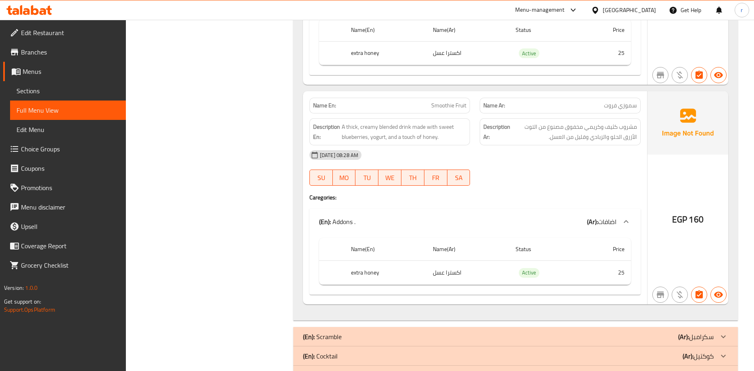
scroll to position [2017, 0]
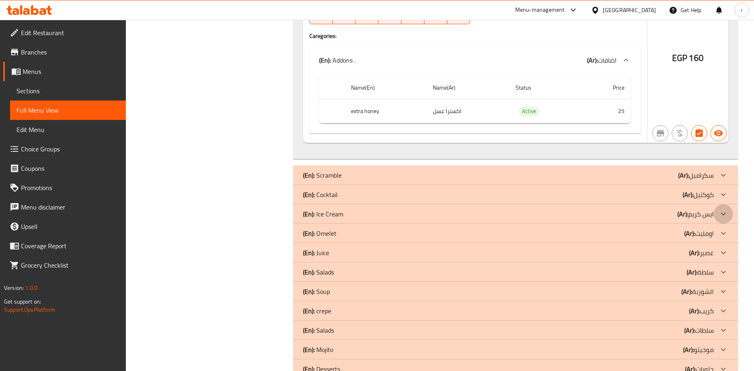
click at [722, 214] on icon at bounding box center [723, 214] width 5 height 3
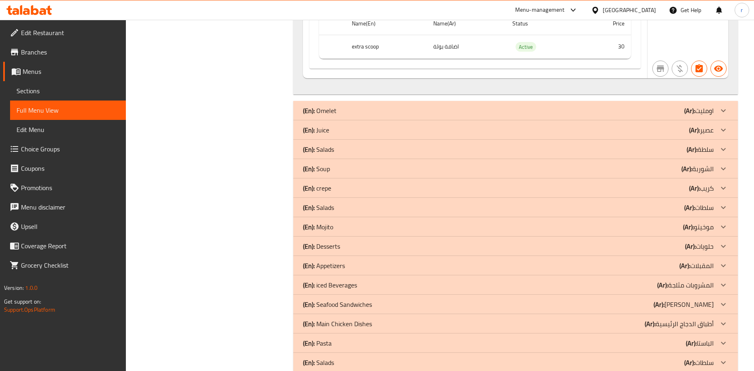
scroll to position [3186, 0]
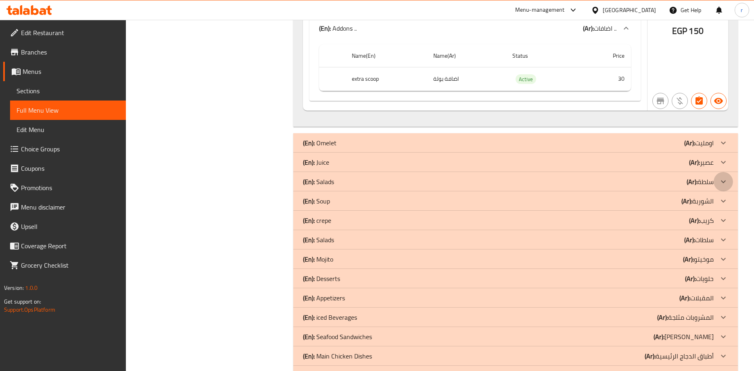
click at [726, 183] on icon at bounding box center [723, 182] width 10 height 10
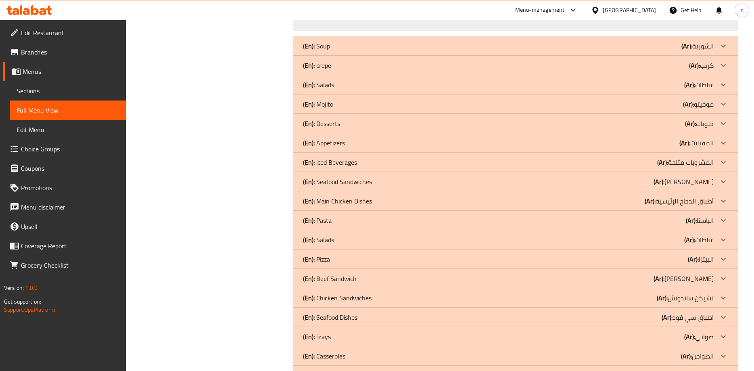
scroll to position [3590, 0]
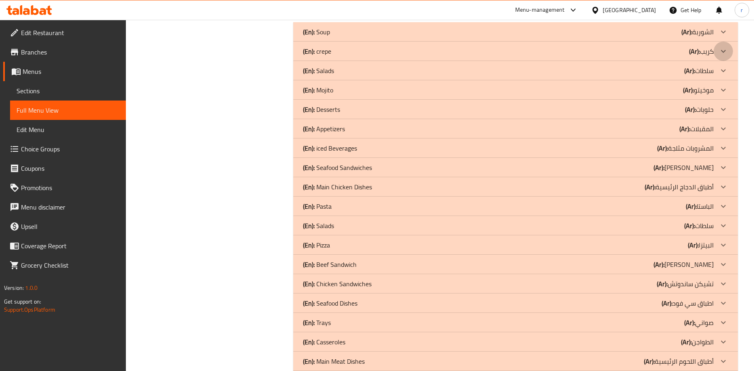
click at [721, 53] on icon at bounding box center [723, 51] width 10 height 10
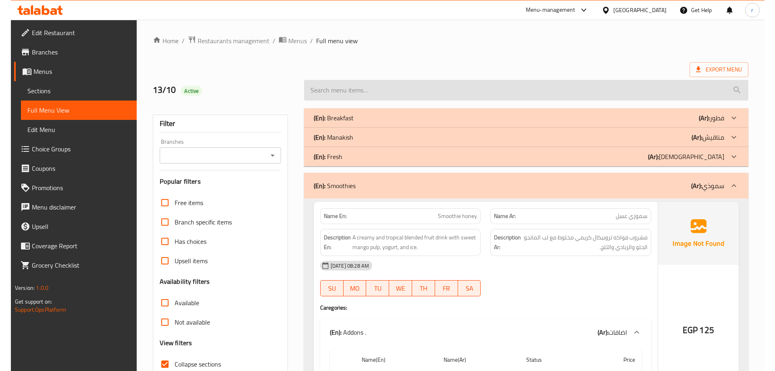
scroll to position [0, 0]
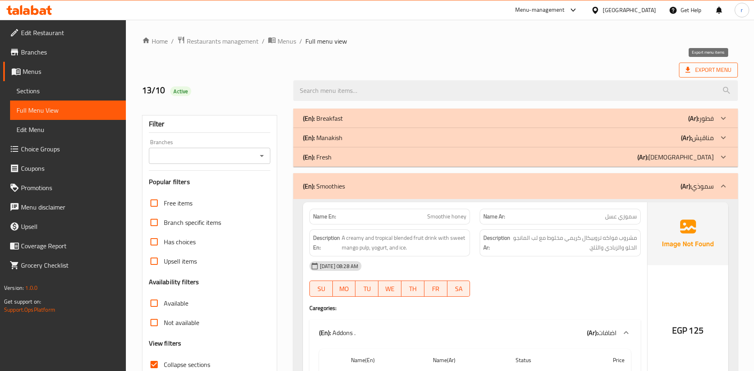
click at [689, 65] on span "Export Menu" at bounding box center [708, 70] width 46 height 10
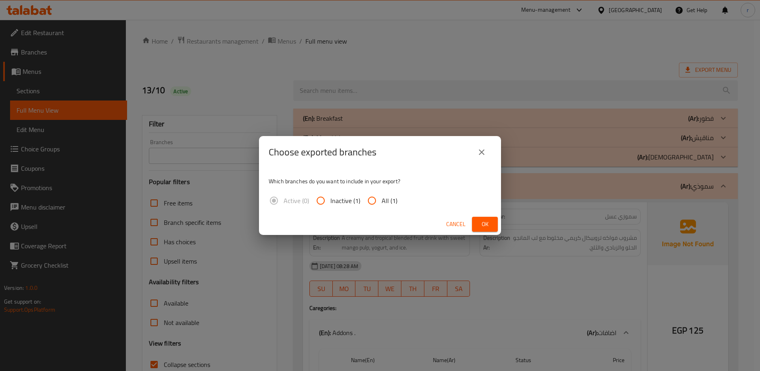
click at [368, 197] on input "All (1)" at bounding box center [371, 200] width 19 height 19
radio input "true"
click at [475, 225] on button "Ok" at bounding box center [485, 224] width 26 height 15
